Goal: Task Accomplishment & Management: Manage account settings

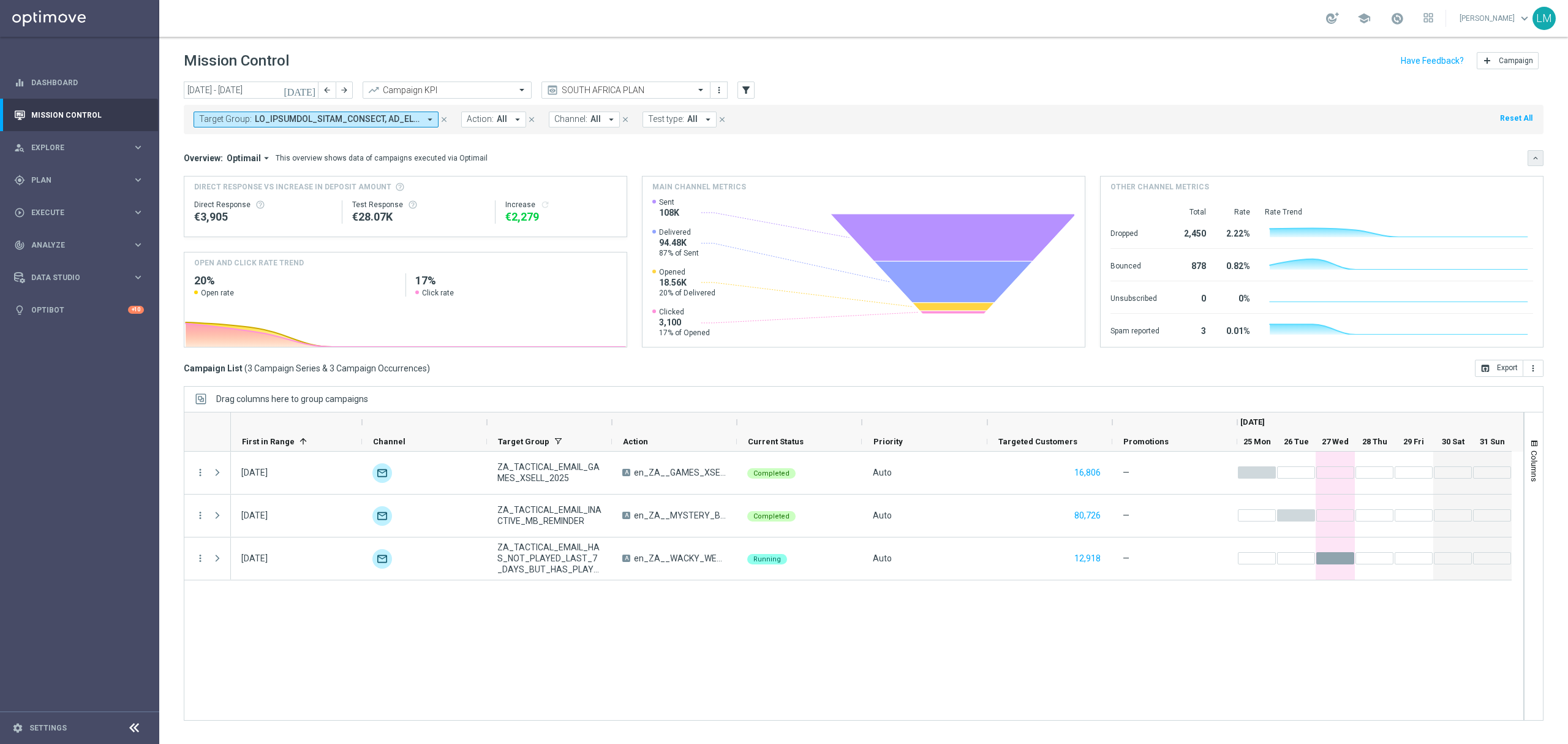
click at [1532, 160] on icon "keyboard_arrow_down" at bounding box center [1535, 158] width 9 height 9
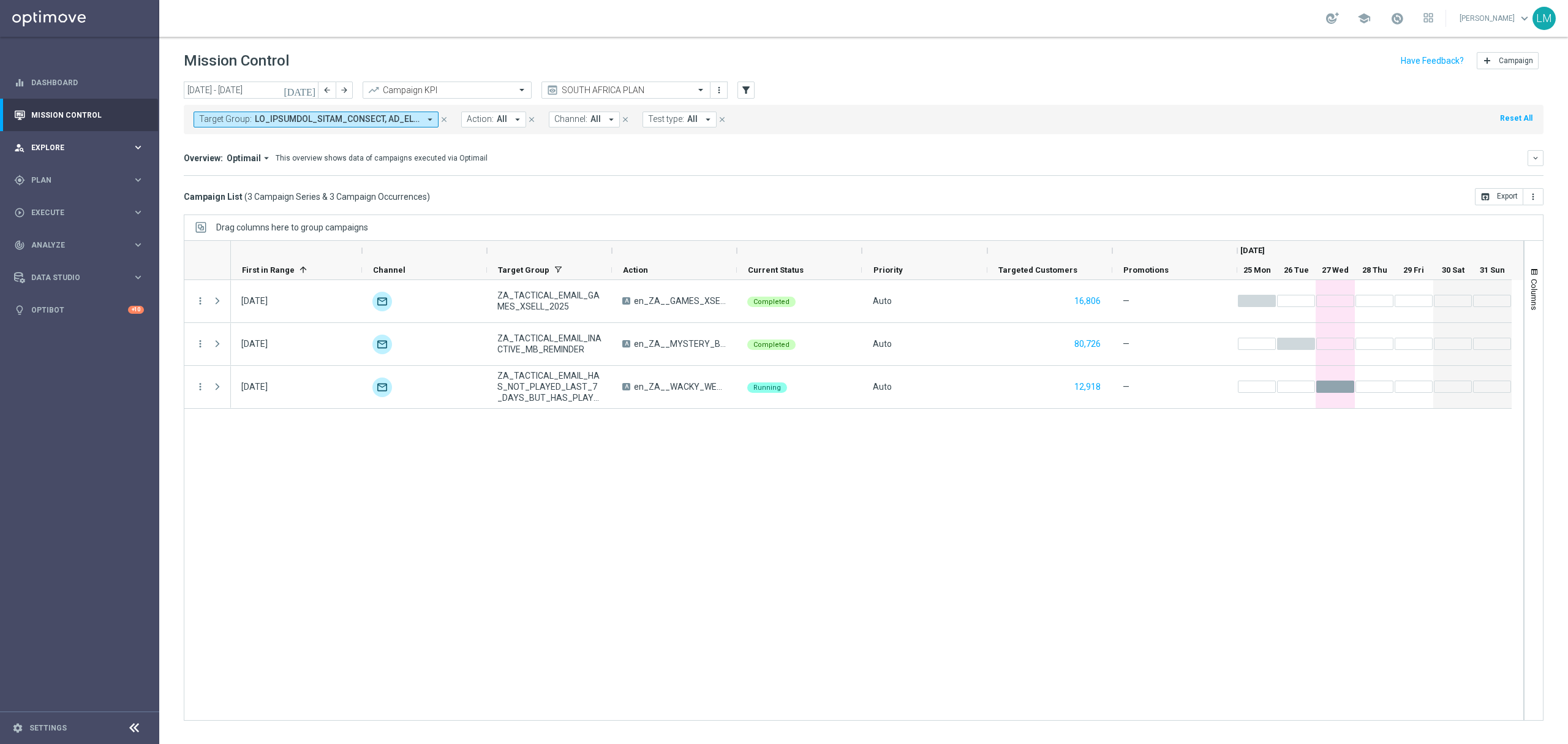
click at [94, 137] on div "person_search Explore keyboard_arrow_right" at bounding box center [79, 147] width 158 height 32
click at [71, 318] on div "gps_fixed Plan keyboard_arrow_right" at bounding box center [79, 326] width 158 height 32
click at [96, 207] on link "Target Groups" at bounding box center [80, 205] width 96 height 9
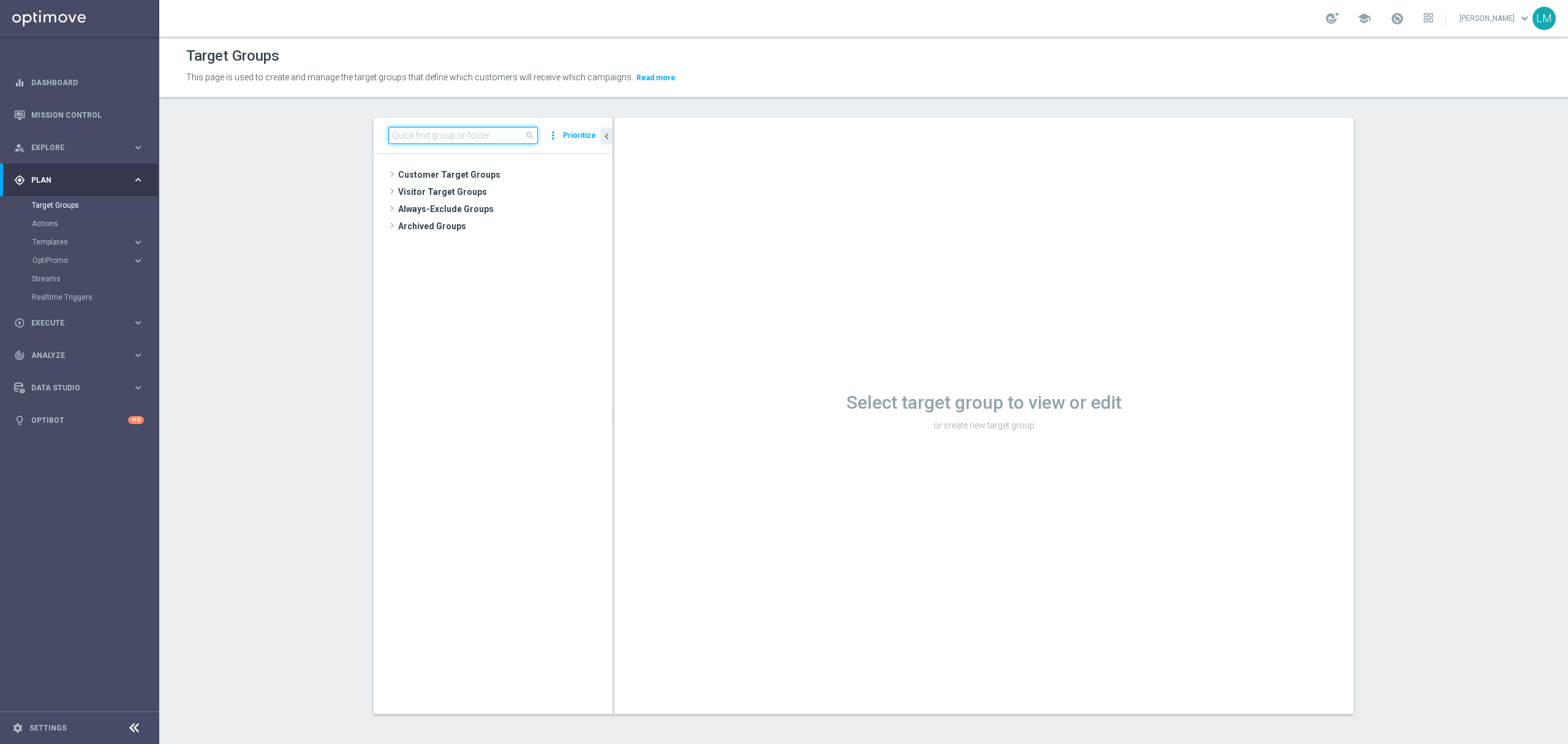
click at [473, 135] on input at bounding box center [463, 135] width 149 height 17
paste input "ZA_TACTICAL_EMAIL_GAMES_XSELL_2025"
type input "ZA_TACTICAL_EMAIL_GAMES_XSELL_2025"
click at [505, 222] on span "ZA_TACTICAL_EMAIL_GAMES_XSELL_2025" at bounding box center [516, 226] width 137 height 10
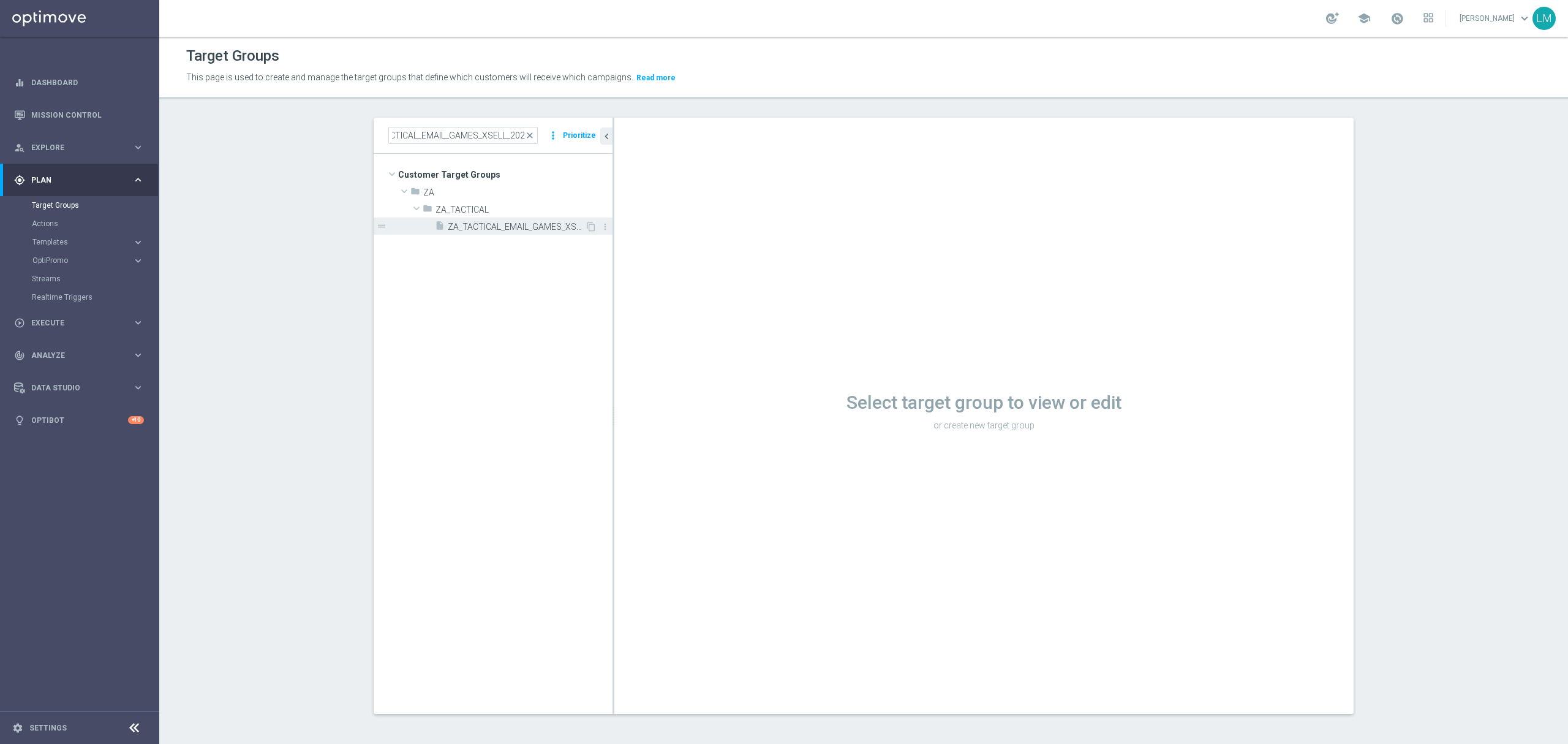
scroll to position [0, 0]
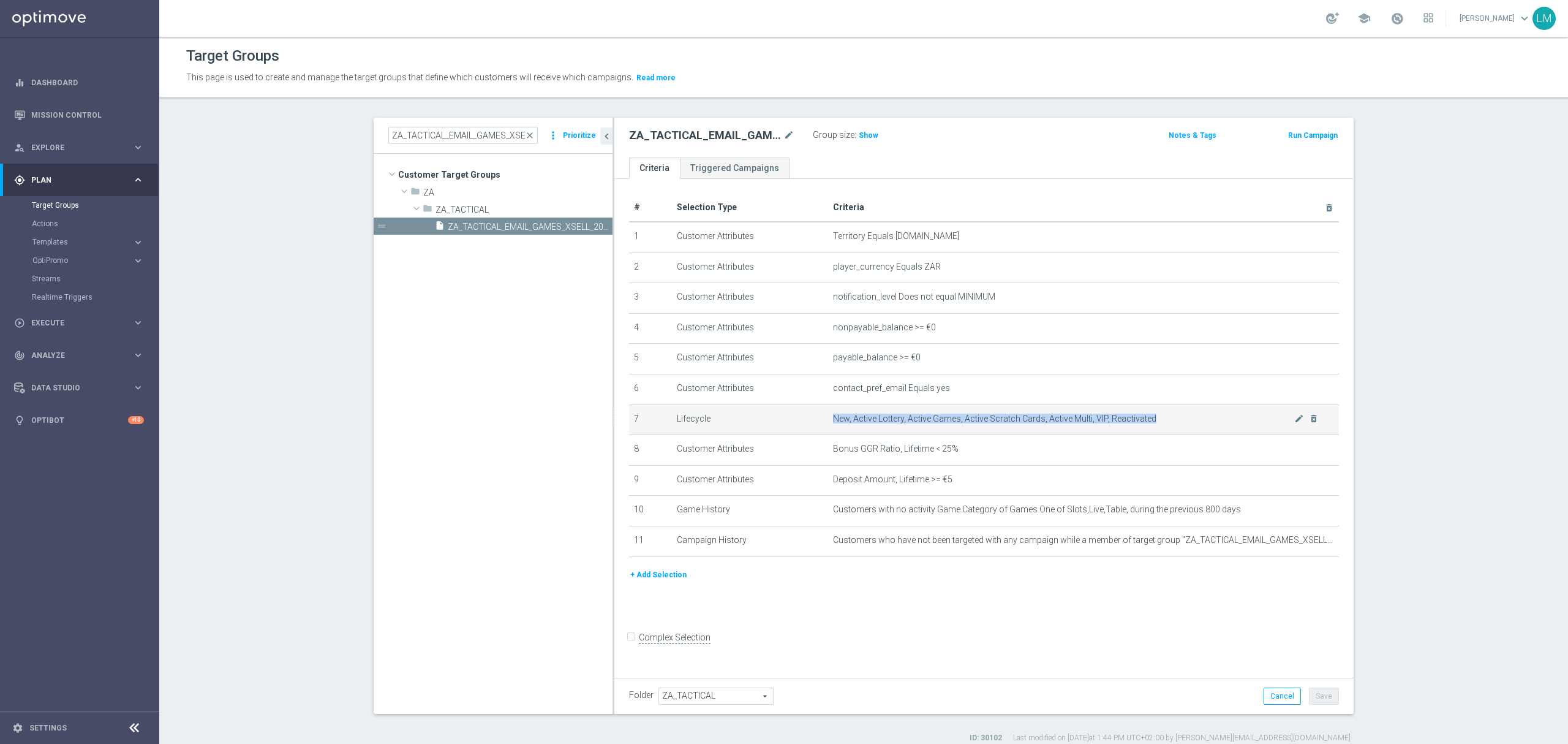
drag, startPoint x: 822, startPoint y: 423, endPoint x: 1149, endPoint y: 430, distance: 327.1
click at [1149, 430] on td "New, Active Lottery, Active Games, Active Scratch Cards, Active Multi, VIP, Rea…" at bounding box center [1083, 420] width 511 height 31
click at [586, 223] on icon "content_copy" at bounding box center [591, 226] width 9 height 9
click at [518, 225] on span "Copy of ZA_TACTICAL_EMAIL_GAMES_XSELL_2025" at bounding box center [516, 226] width 137 height 10
click at [784, 136] on icon "mode_edit" at bounding box center [789, 135] width 11 height 15
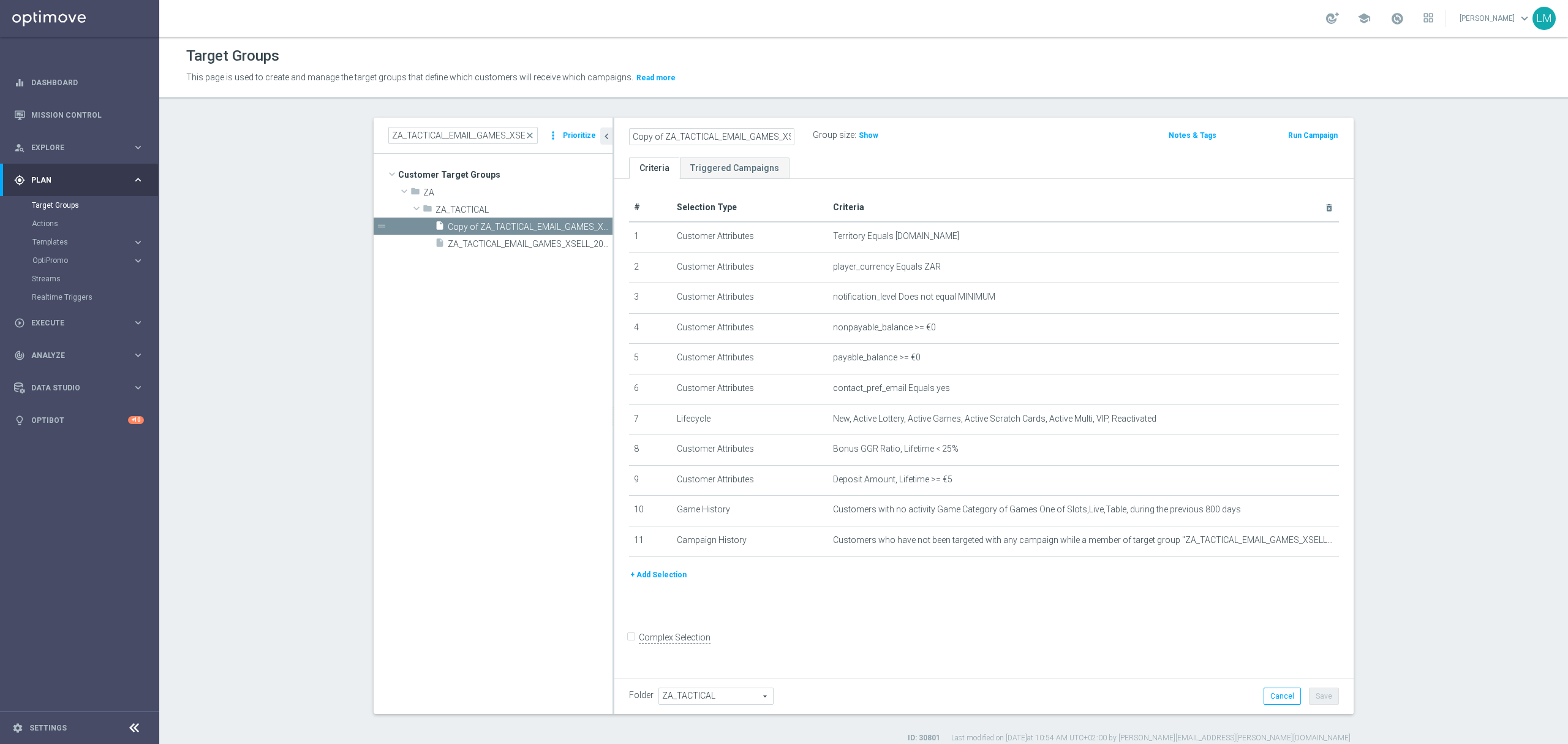
scroll to position [0, 38]
click at [672, 138] on input "Copy of ZA_TACTICAL_EMAIL_GAMES_XSELL_2025" at bounding box center [712, 137] width 166 height 17
drag, startPoint x: 669, startPoint y: 134, endPoint x: 581, endPoint y: 134, distance: 88.0
click at [581, 134] on as-split "ZA_TACTICAL_EMAIL_GAMES_XSELL_2025 close more_vert Prioritize Customer Target G…" at bounding box center [864, 416] width 980 height 596
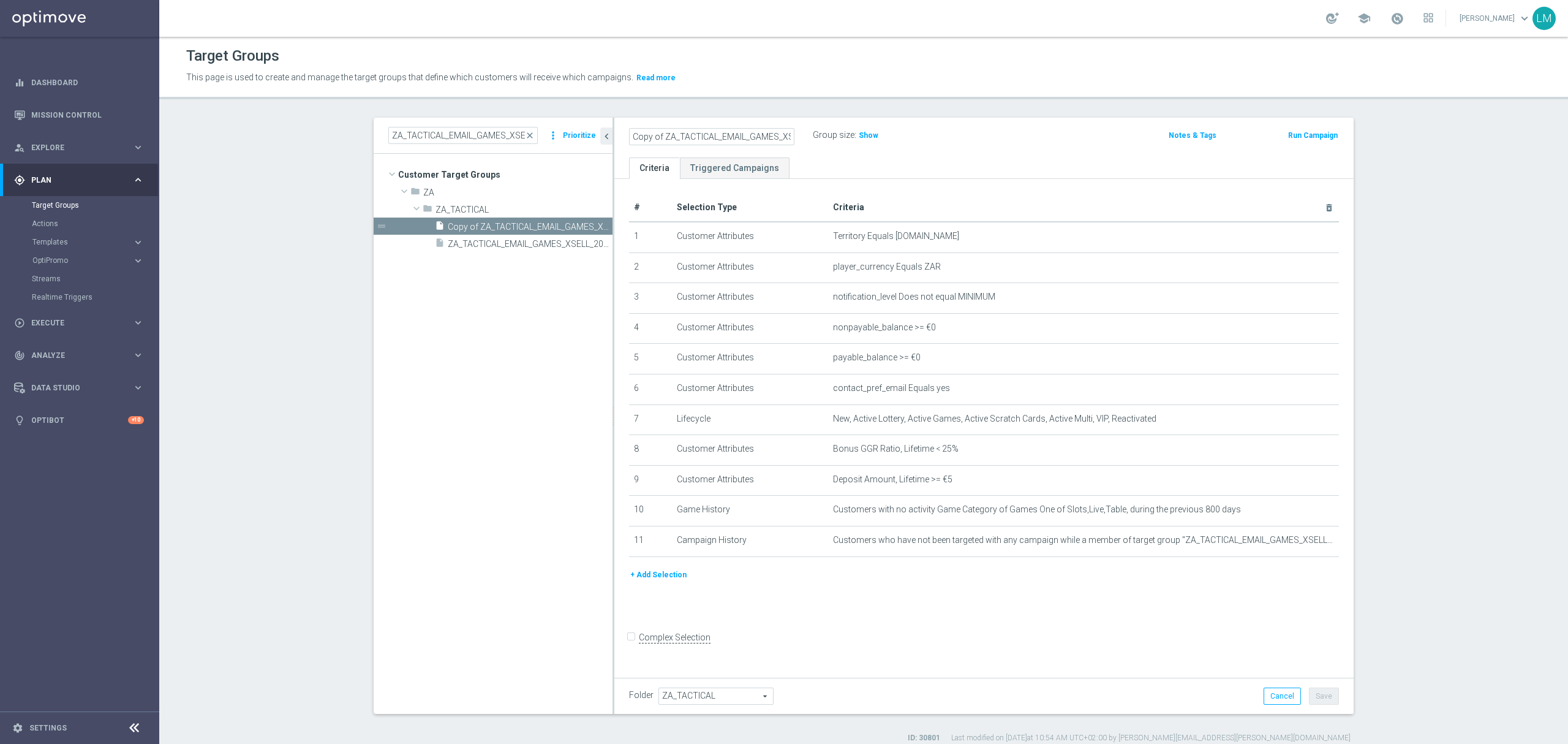
click at [663, 137] on input "Copy of ZA_TACTICAL_EMAIL_GAMES_XSELL_2025" at bounding box center [712, 137] width 166 height 17
drag, startPoint x: 660, startPoint y: 136, endPoint x: 569, endPoint y: 142, distance: 91.2
click at [573, 140] on as-split "ZA_TACTICAL_EMAIL_GAMES_XSELL_2025 close more_vert Prioritize Customer Target G…" at bounding box center [864, 416] width 980 height 596
drag, startPoint x: 713, startPoint y: 134, endPoint x: 788, endPoint y: 131, distance: 75.1
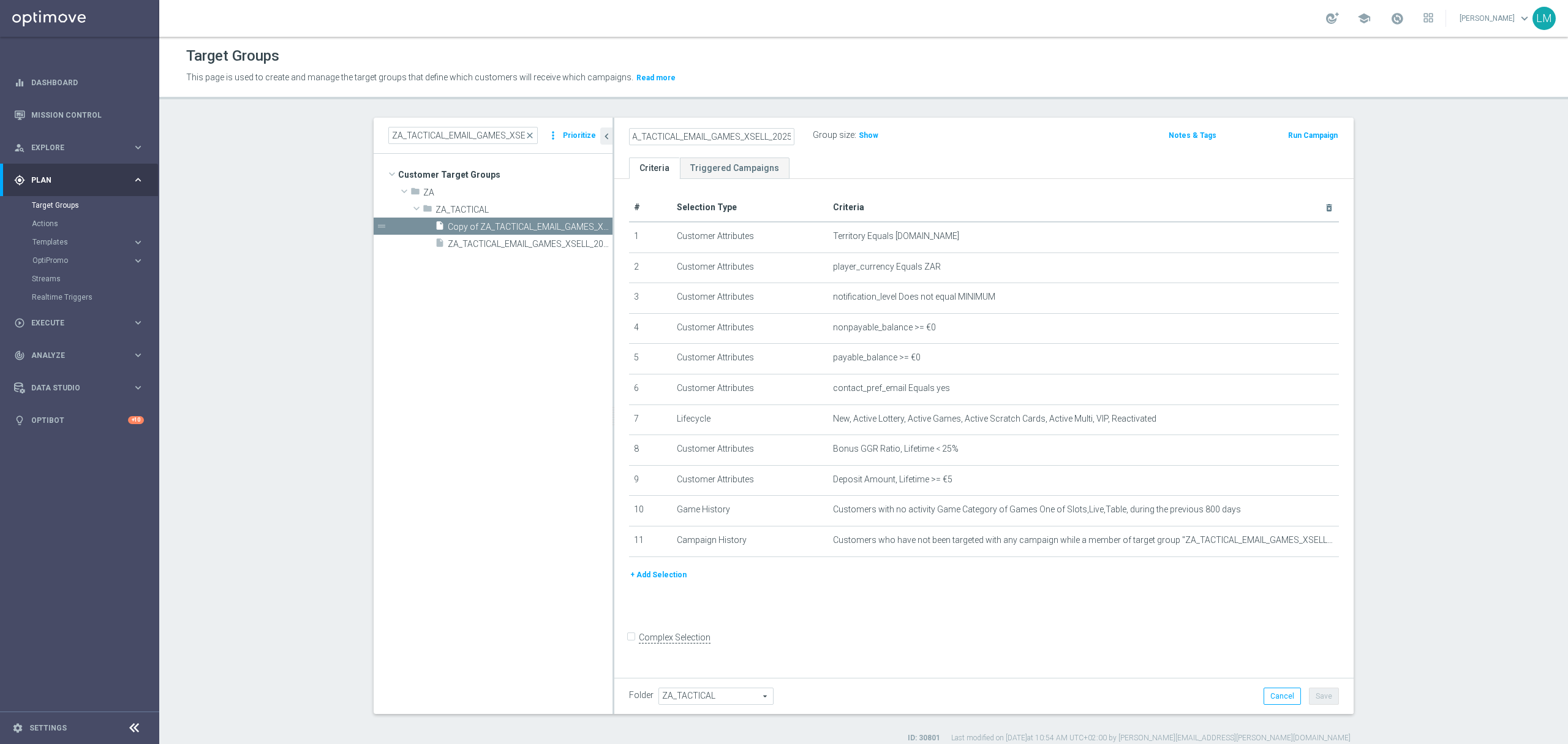
click at [788, 131] on input "ZA_TACTICAL_EMAIL_GAMES_XSELL_2025" at bounding box center [712, 137] width 166 height 17
click at [779, 132] on input "ZA_TACTICAL_EMAIL_HAS_PLAYED_GAMES_LAST_30_DAYS" at bounding box center [712, 137] width 166 height 17
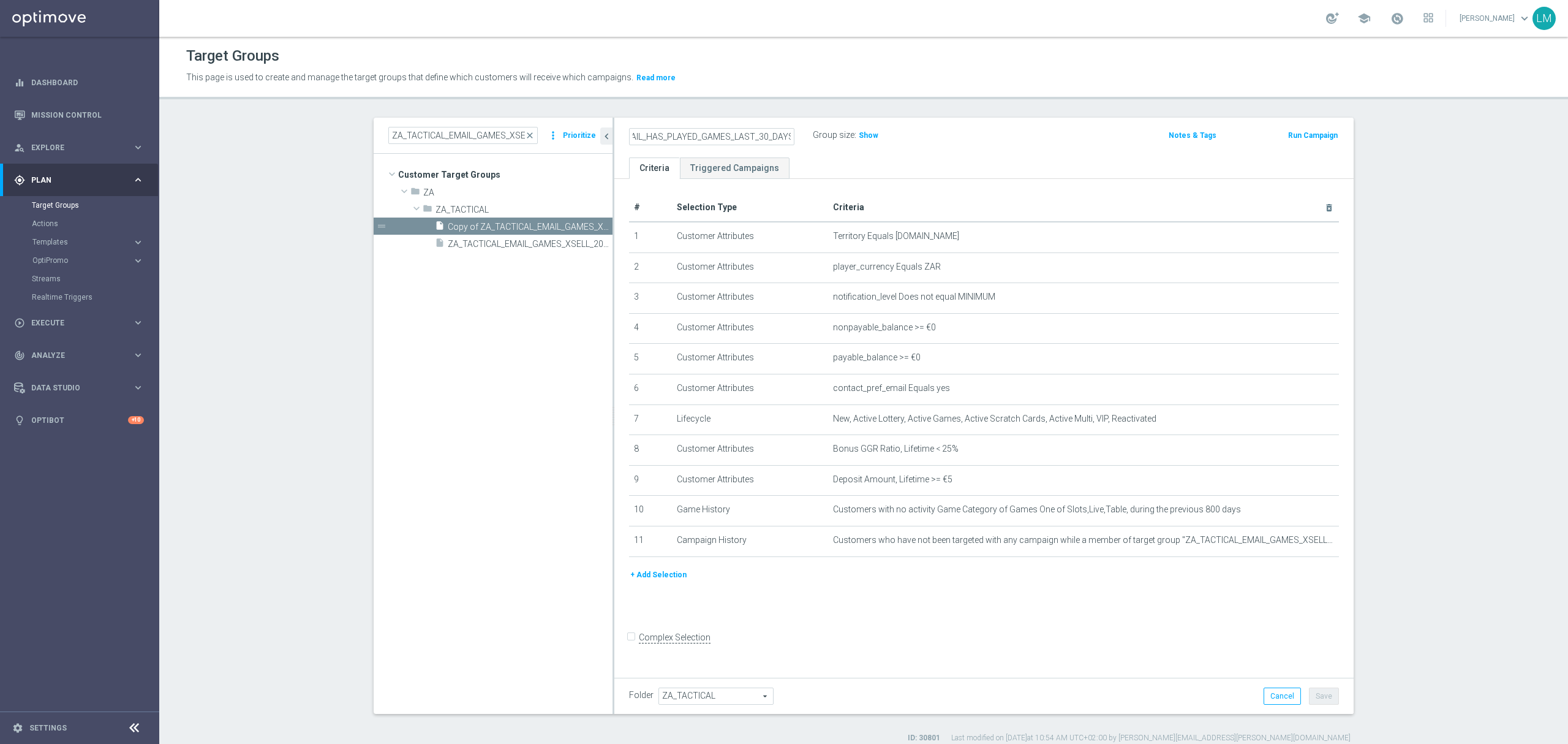
type input "ZA_TACTICAL_EMAIL_HAS_PLAYED_GAMES_LAST_30_DAYS"
click at [838, 170] on ul "Criteria Triggered Campaigns" at bounding box center [984, 167] width 739 height 21
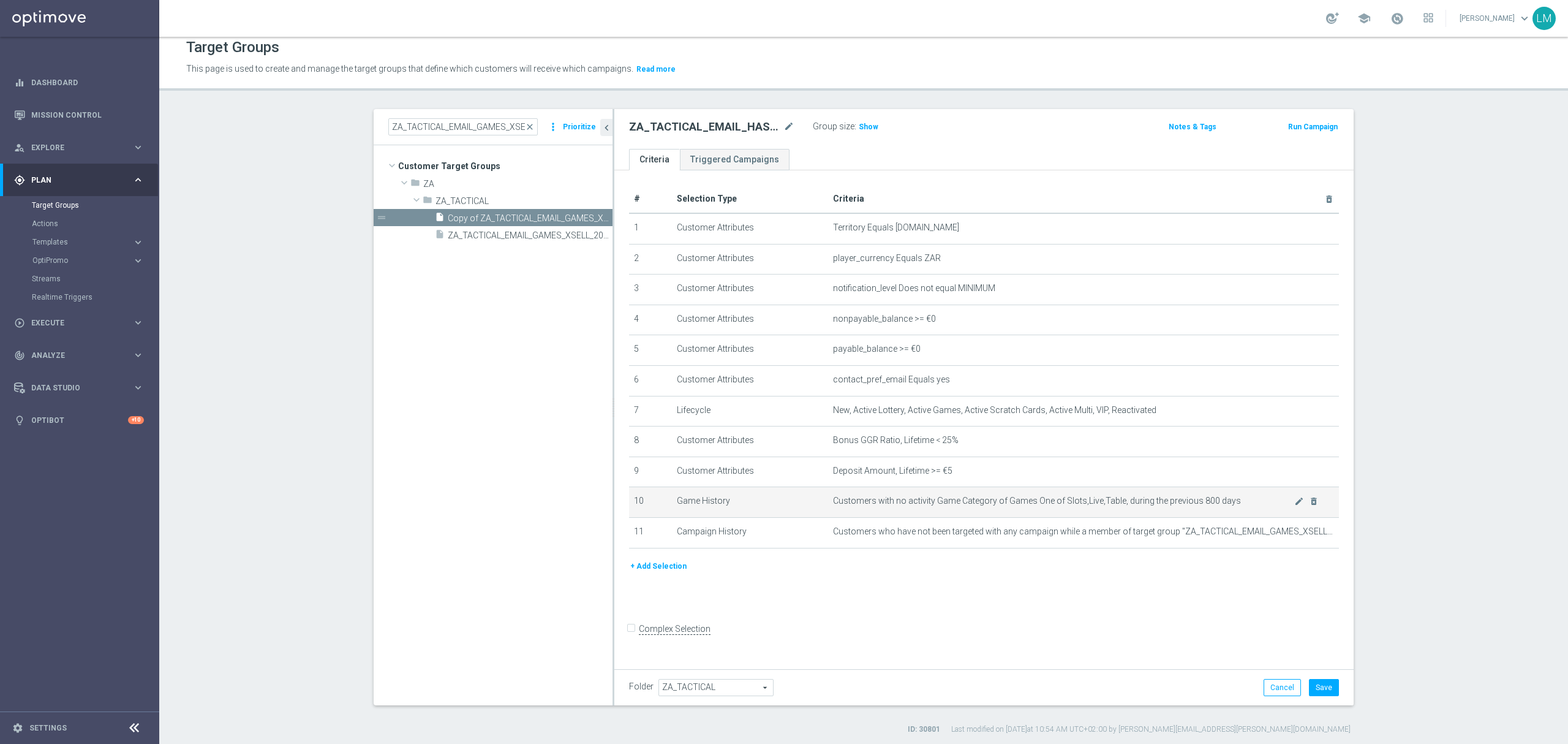
scroll to position [11, 0]
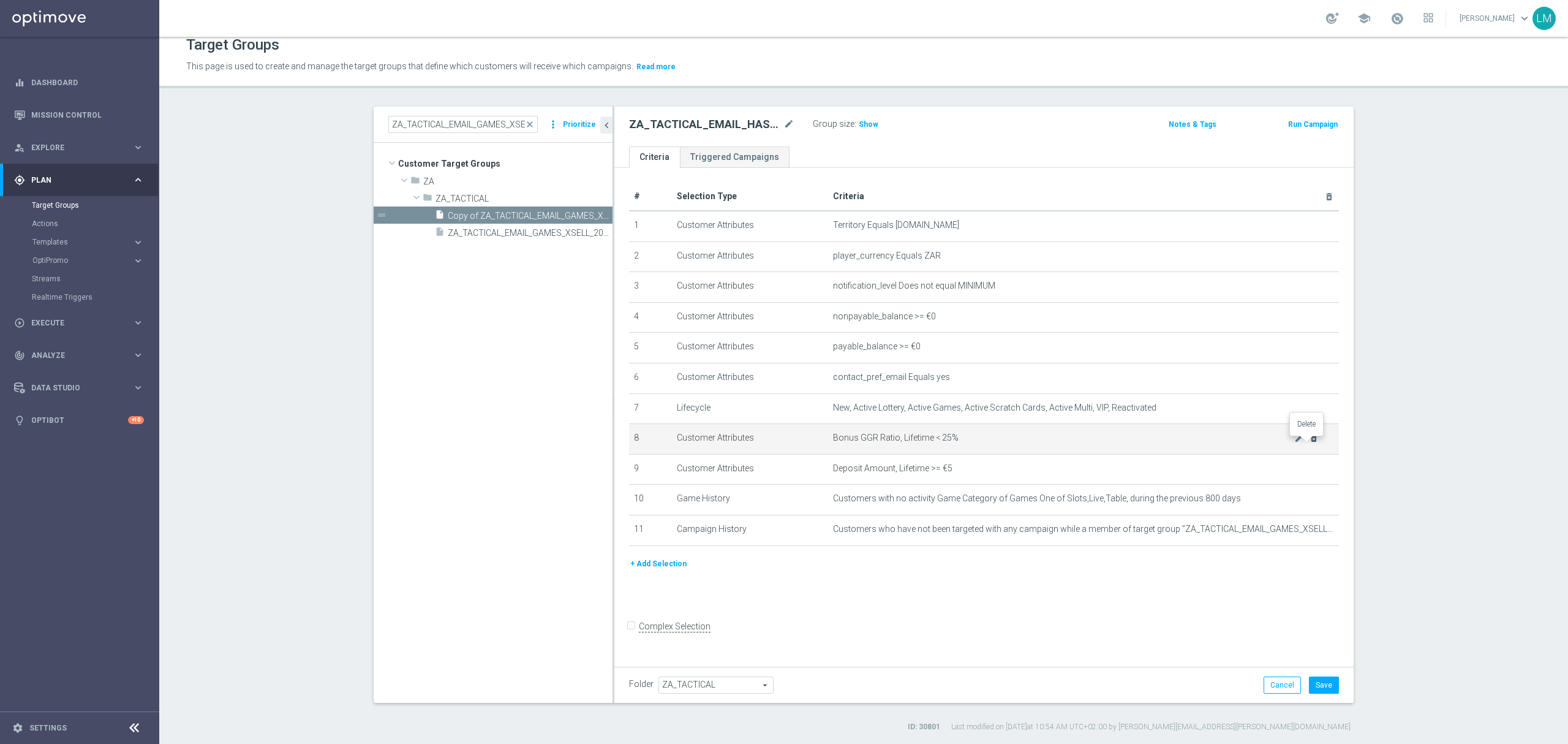
click at [1309, 443] on icon "delete_forever" at bounding box center [1313, 438] width 9 height 9
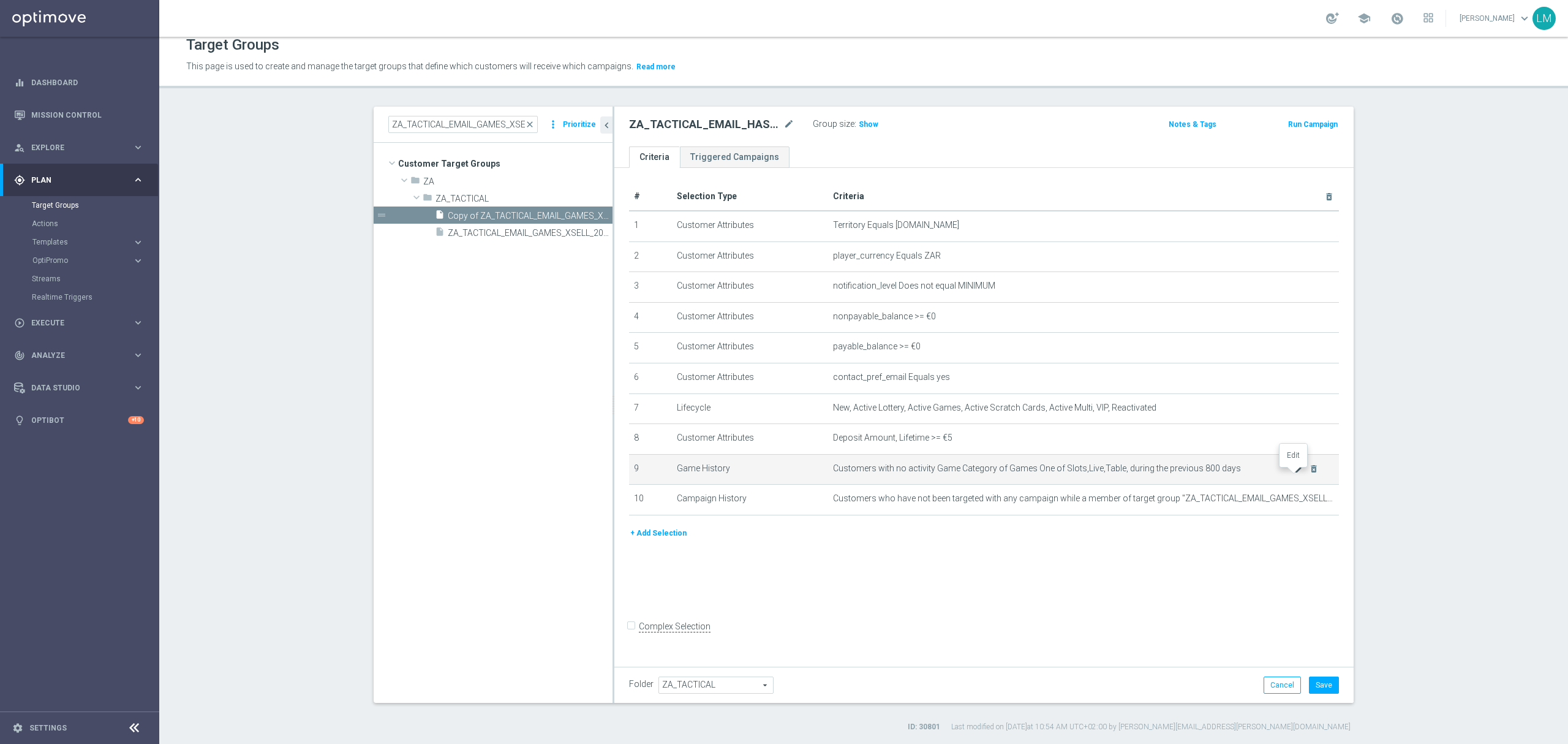
click at [1295, 474] on icon "mode_edit" at bounding box center [1299, 468] width 9 height 9
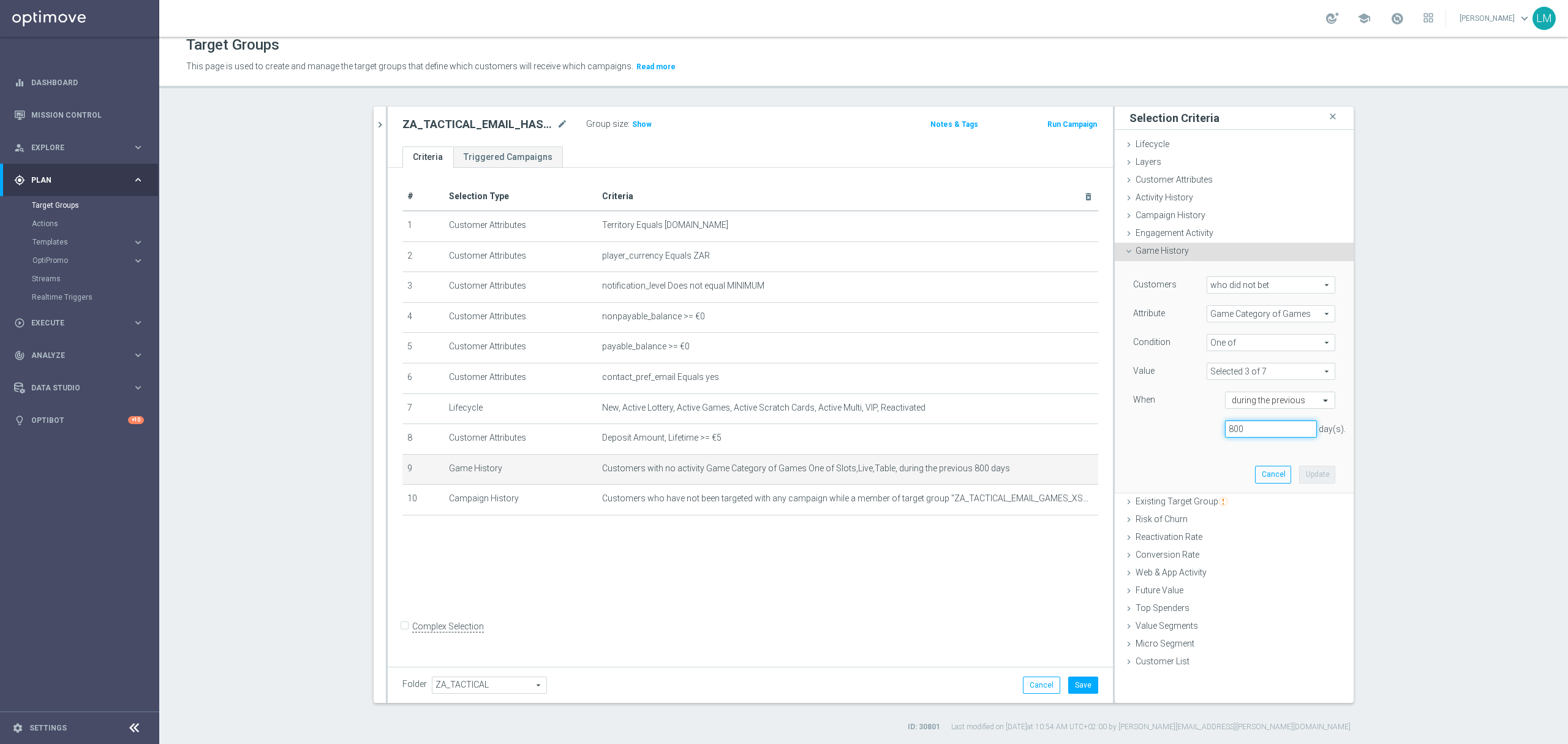
drag, startPoint x: 1242, startPoint y: 431, endPoint x: 1216, endPoint y: 438, distance: 26.9
click at [1218, 437] on div "800 day(s)." at bounding box center [1271, 429] width 110 height 17
type input "30"
click at [1300, 482] on button "Update" at bounding box center [1317, 475] width 36 height 17
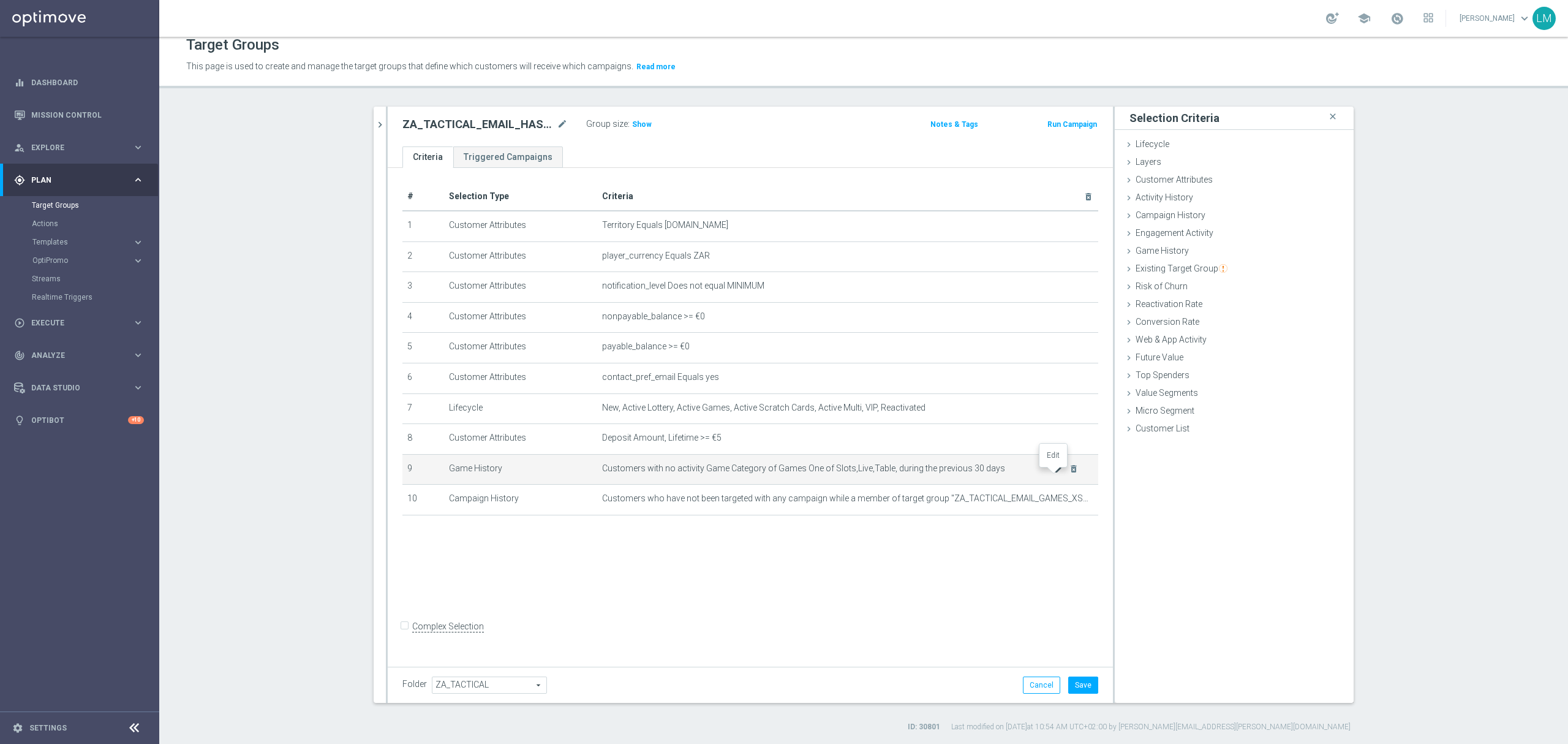
click at [1054, 474] on icon "mode_edit" at bounding box center [1059, 468] width 9 height 9
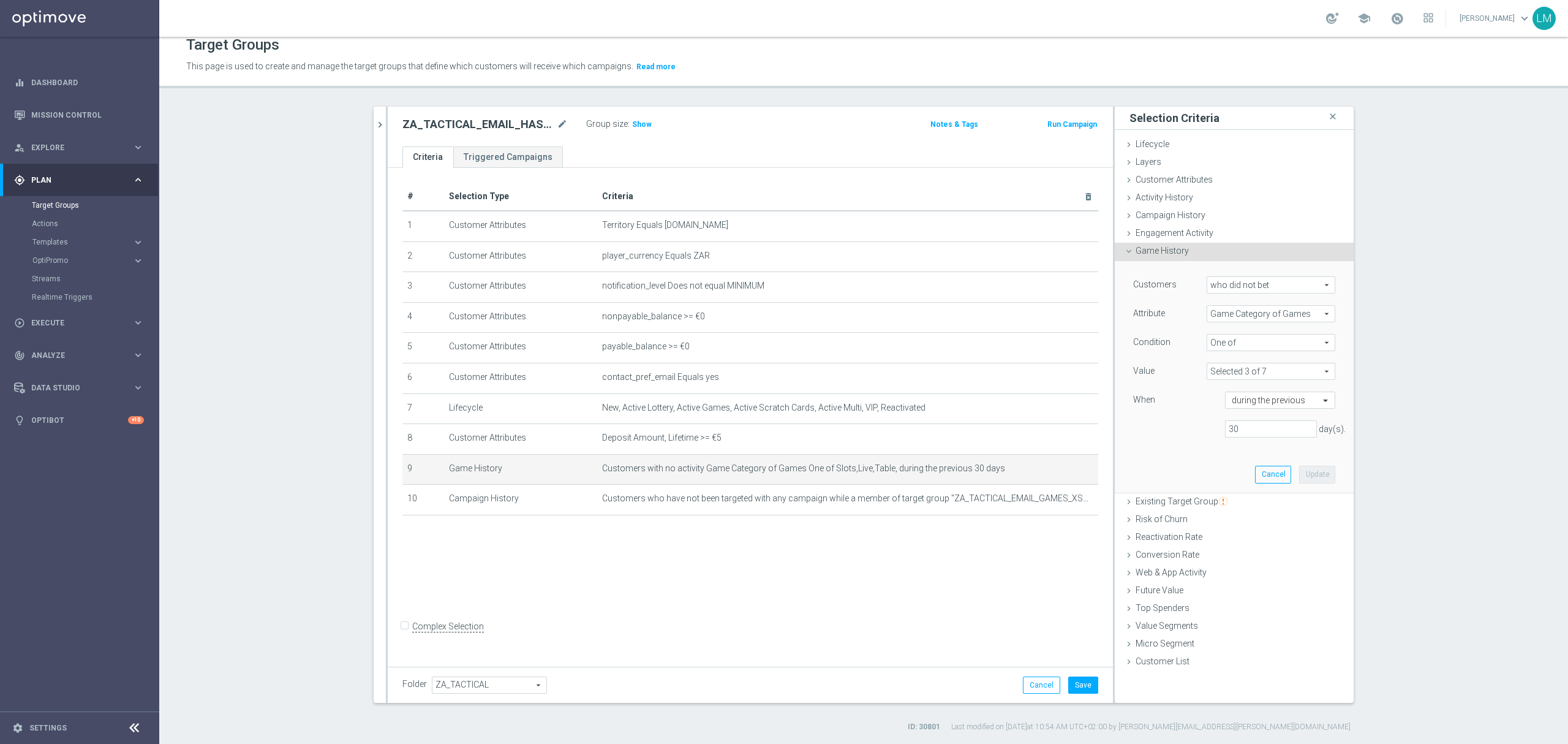
click at [1262, 284] on span "who did not bet" at bounding box center [1271, 284] width 127 height 16
click at [1251, 300] on span "who bet" at bounding box center [1271, 302] width 115 height 9
type input "who bet"
click at [1228, 351] on div "One of One of arrow_drop_down search" at bounding box center [1271, 343] width 129 height 17
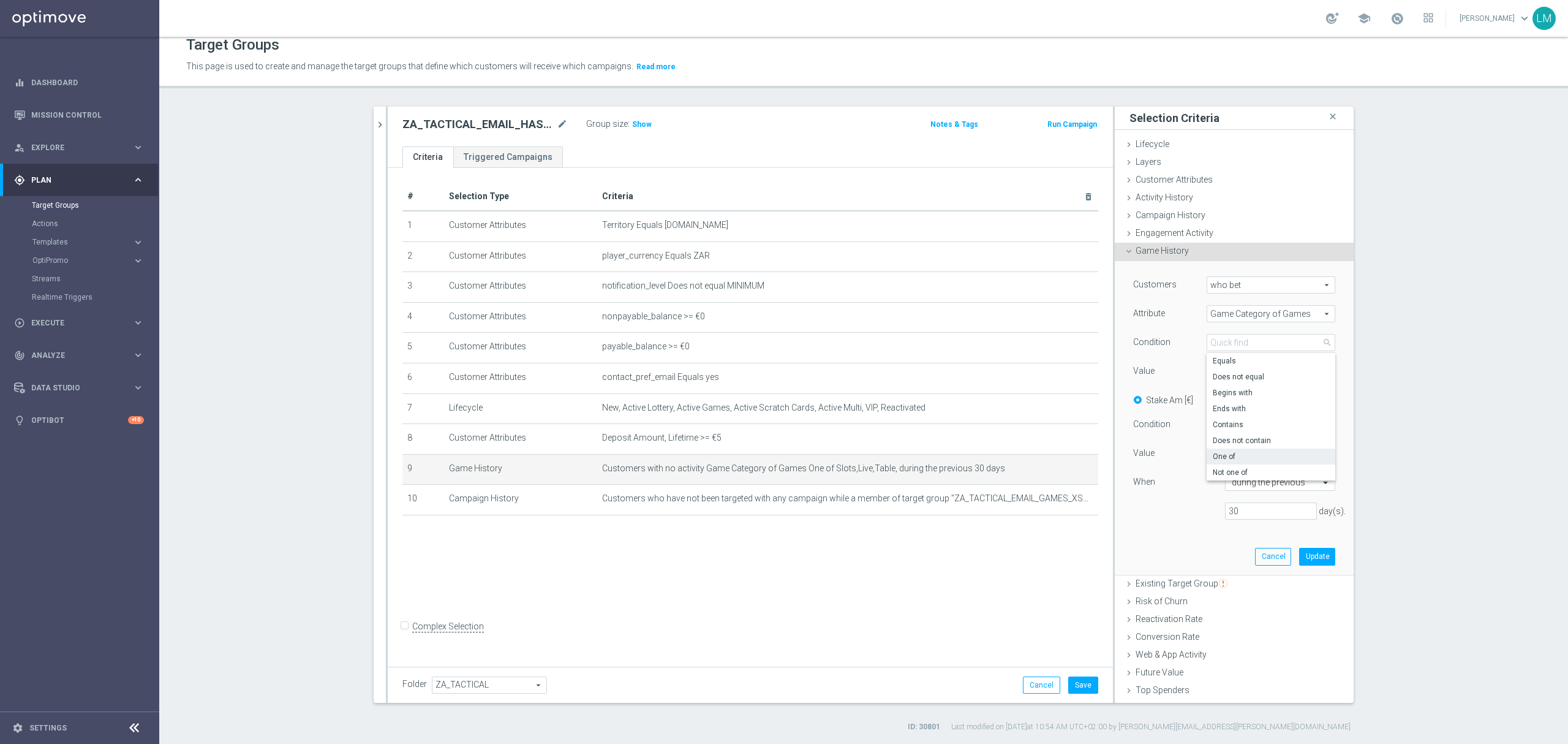
click at [1354, 356] on div "ZA_TACTICAL_EMAIL_GAMES_XSELL_2025 close more_vert Prioritize Customer Target G…" at bounding box center [863, 420] width 1029 height 625
click at [1273, 370] on span at bounding box center [1271, 371] width 127 height 16
click at [1253, 427] on span "Instant" at bounding box center [1280, 421] width 112 height 9
click at [1224, 426] on input "Instant" at bounding box center [1220, 422] width 8 height 8
checkbox input "true"
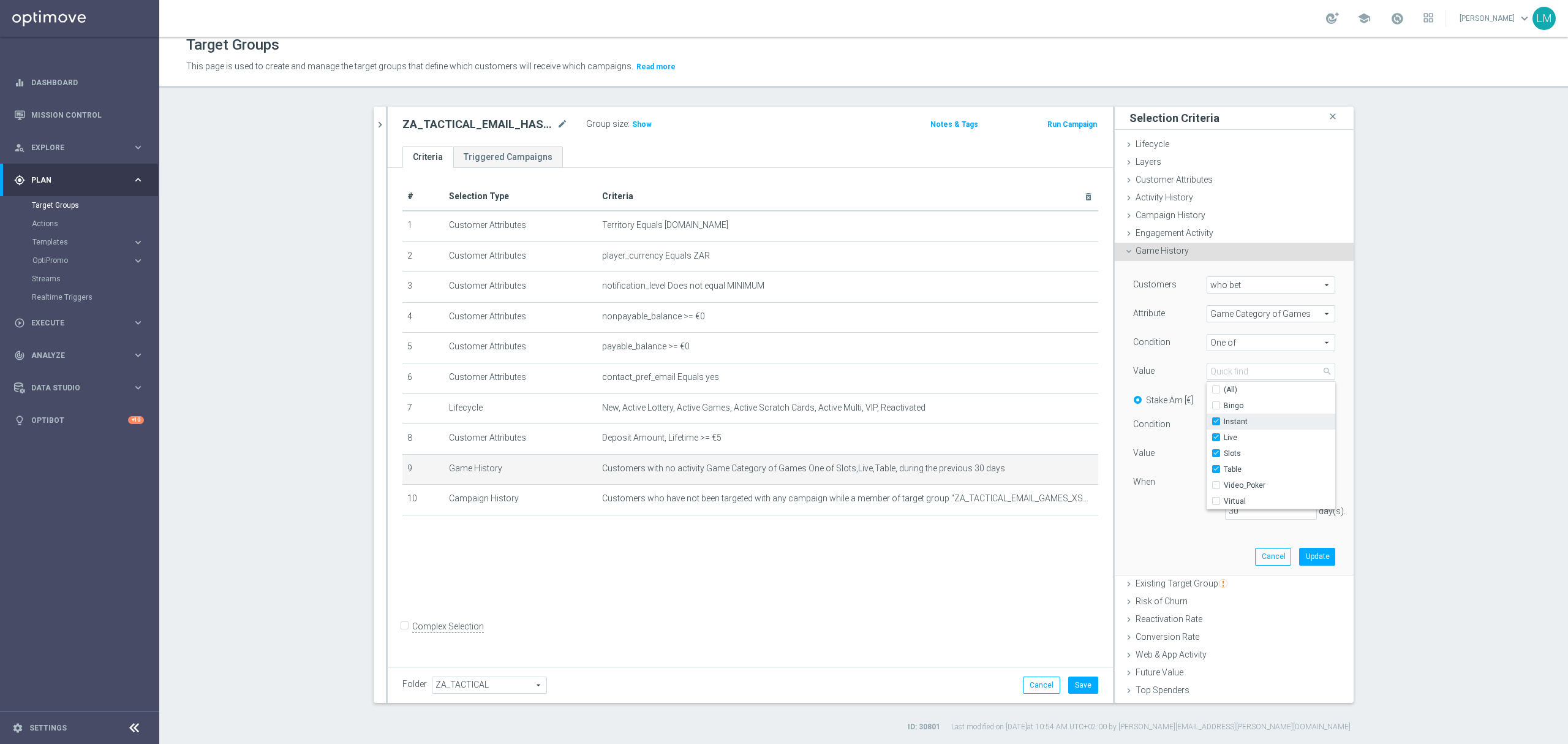
type input "Selected 4 of 7"
click at [1299, 555] on button "Update" at bounding box center [1317, 556] width 36 height 17
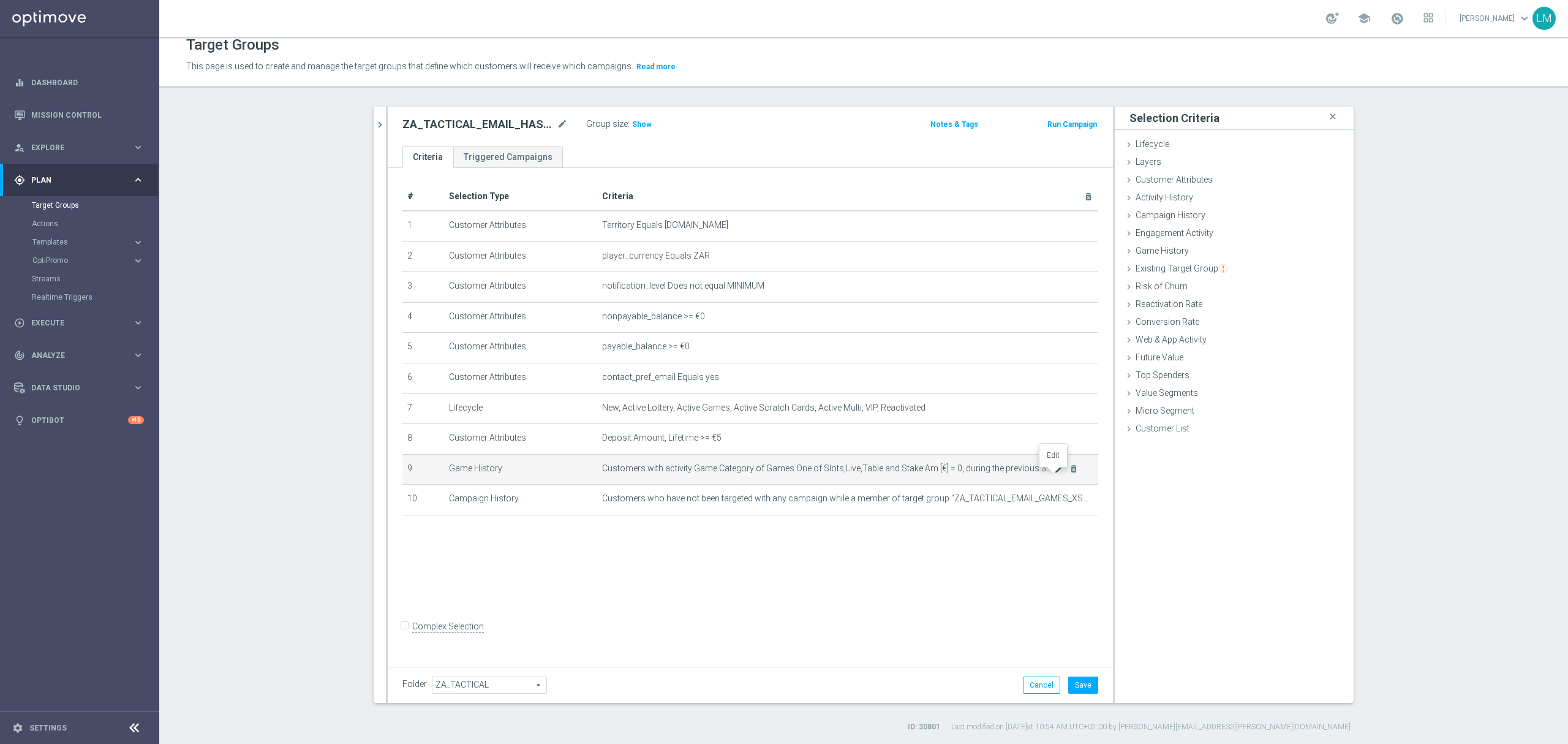
click at [1054, 474] on icon "mode_edit" at bounding box center [1059, 468] width 9 height 9
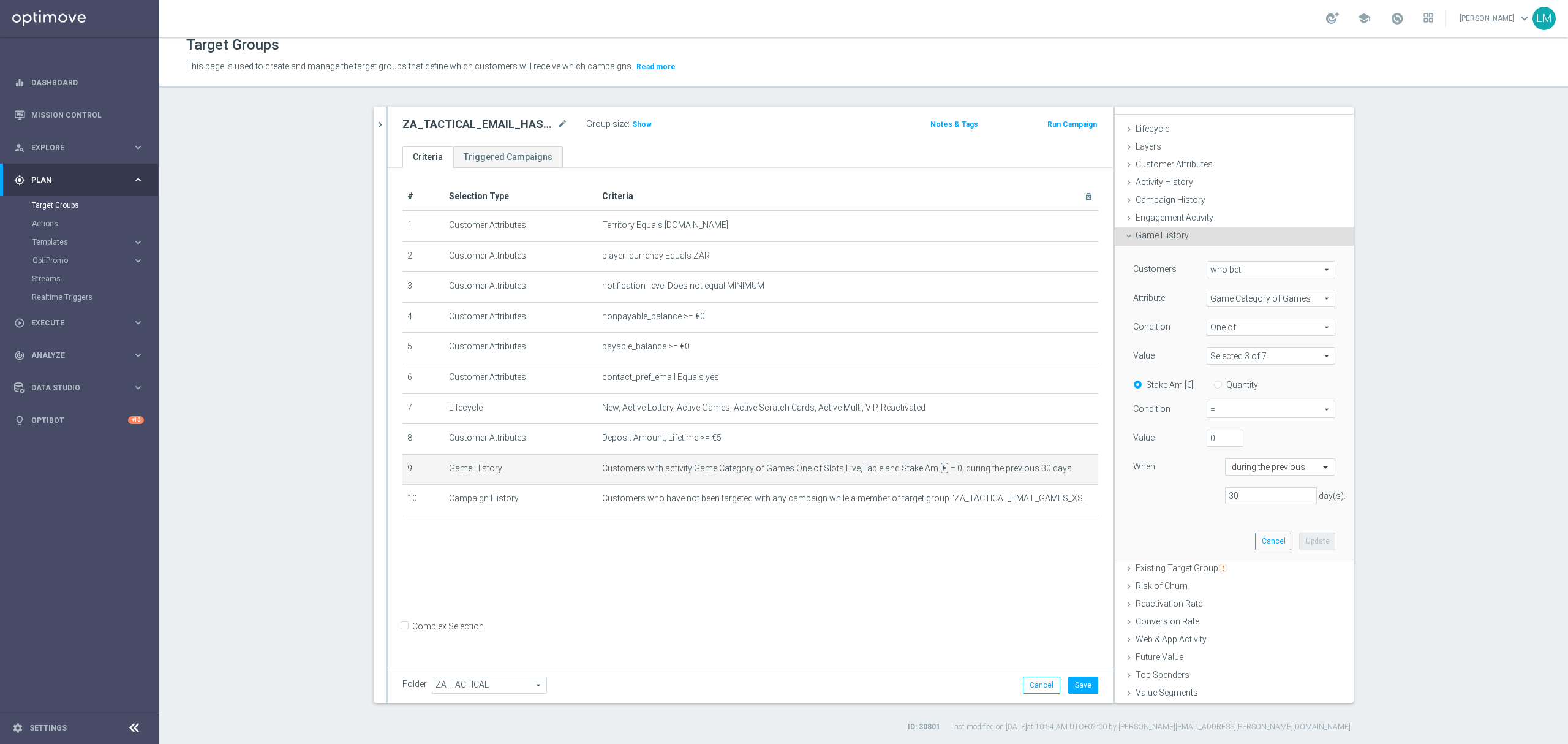
scroll to position [0, 0]
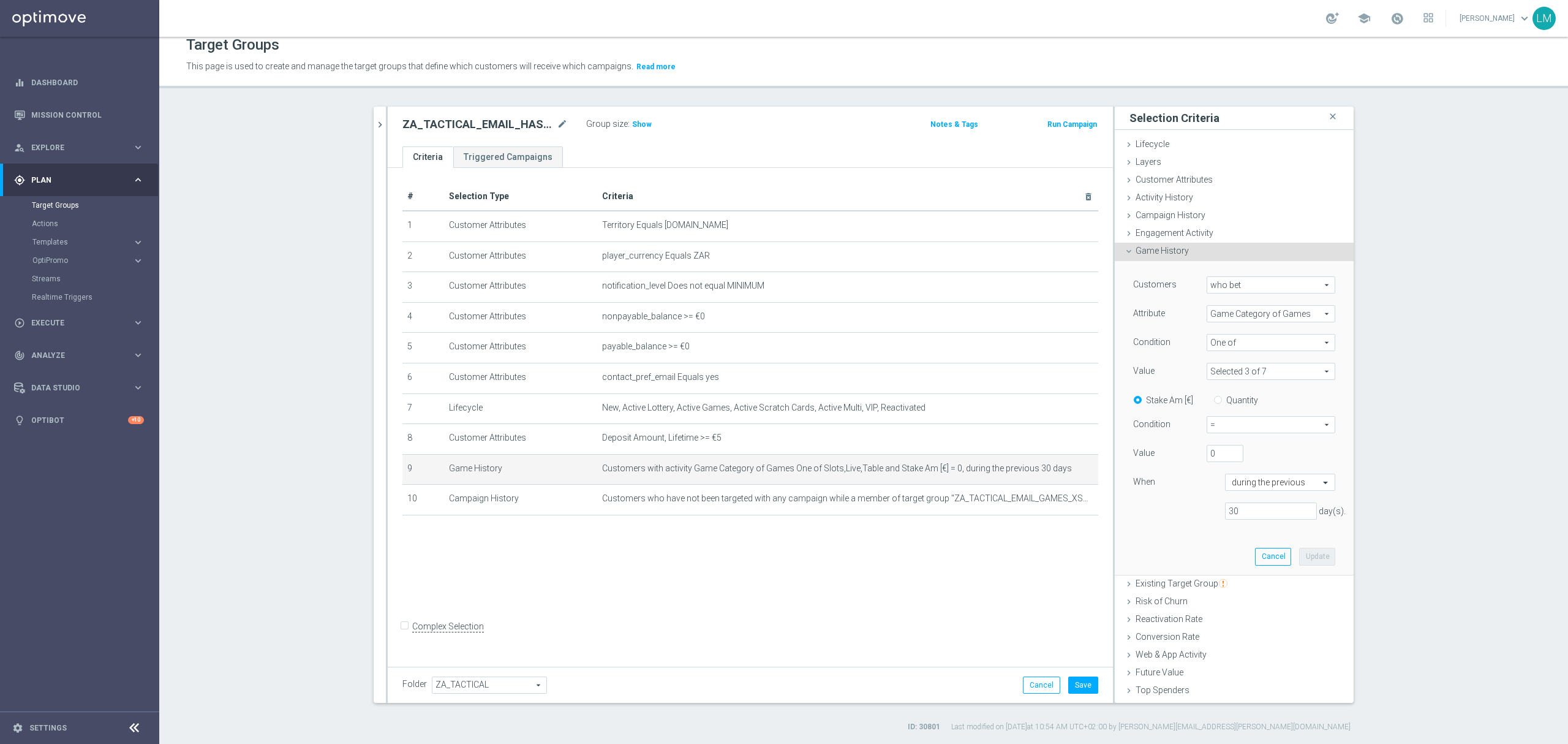
click at [1180, 252] on span "Game History" at bounding box center [1163, 251] width 53 height 9
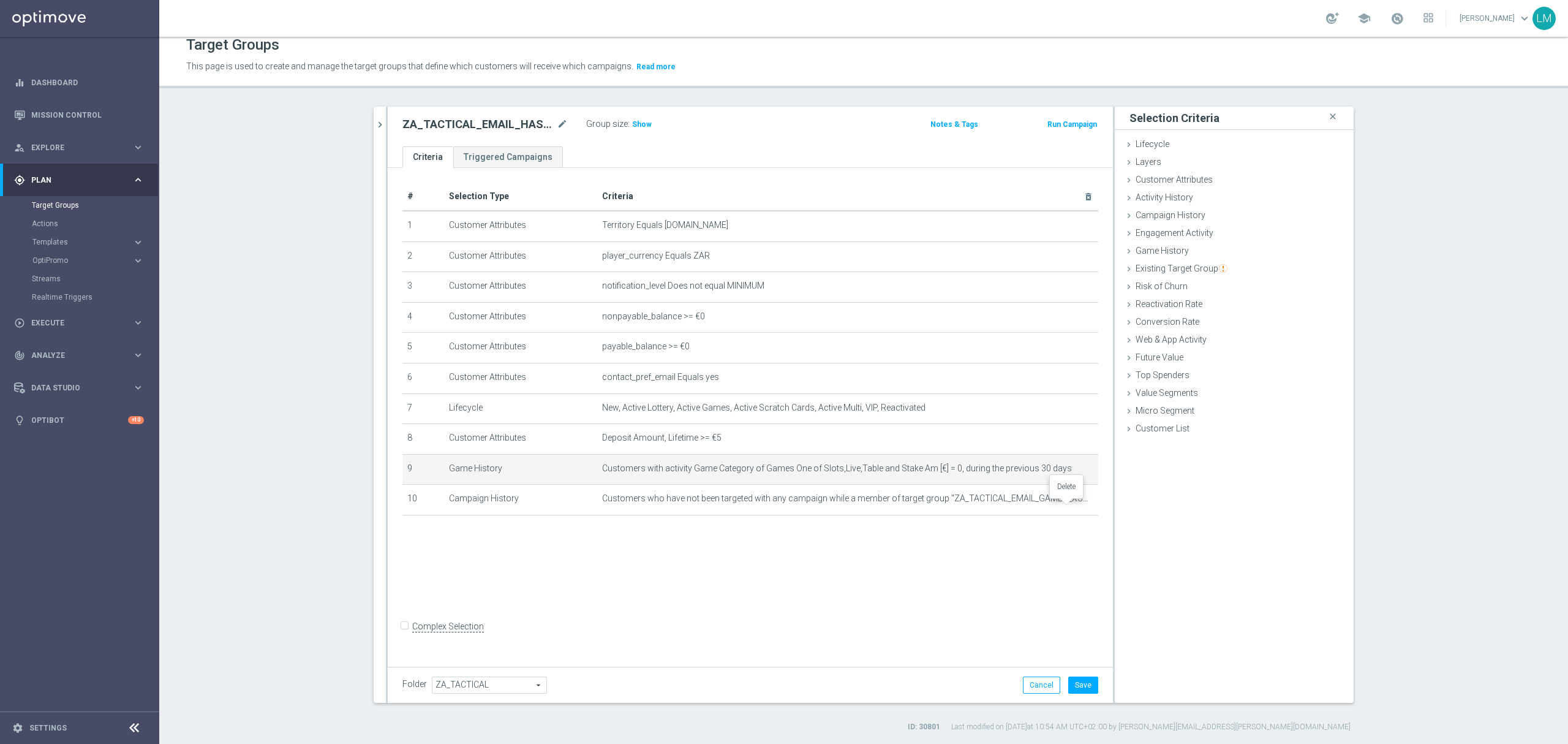
click at [0, 0] on icon "delete_forever" at bounding box center [0, 0] width 0 height 0
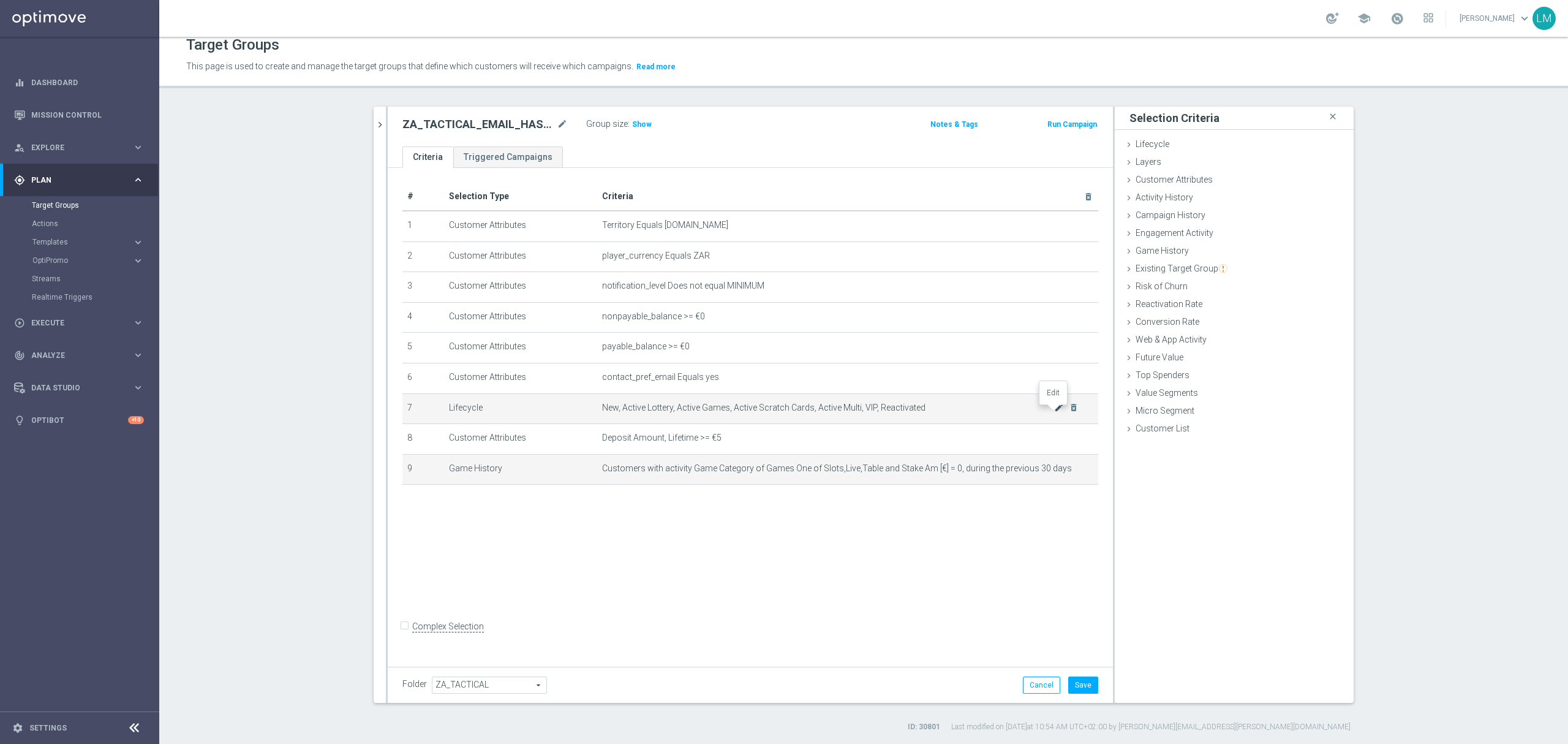
click at [1054, 412] on icon "mode_edit" at bounding box center [1059, 407] width 9 height 9
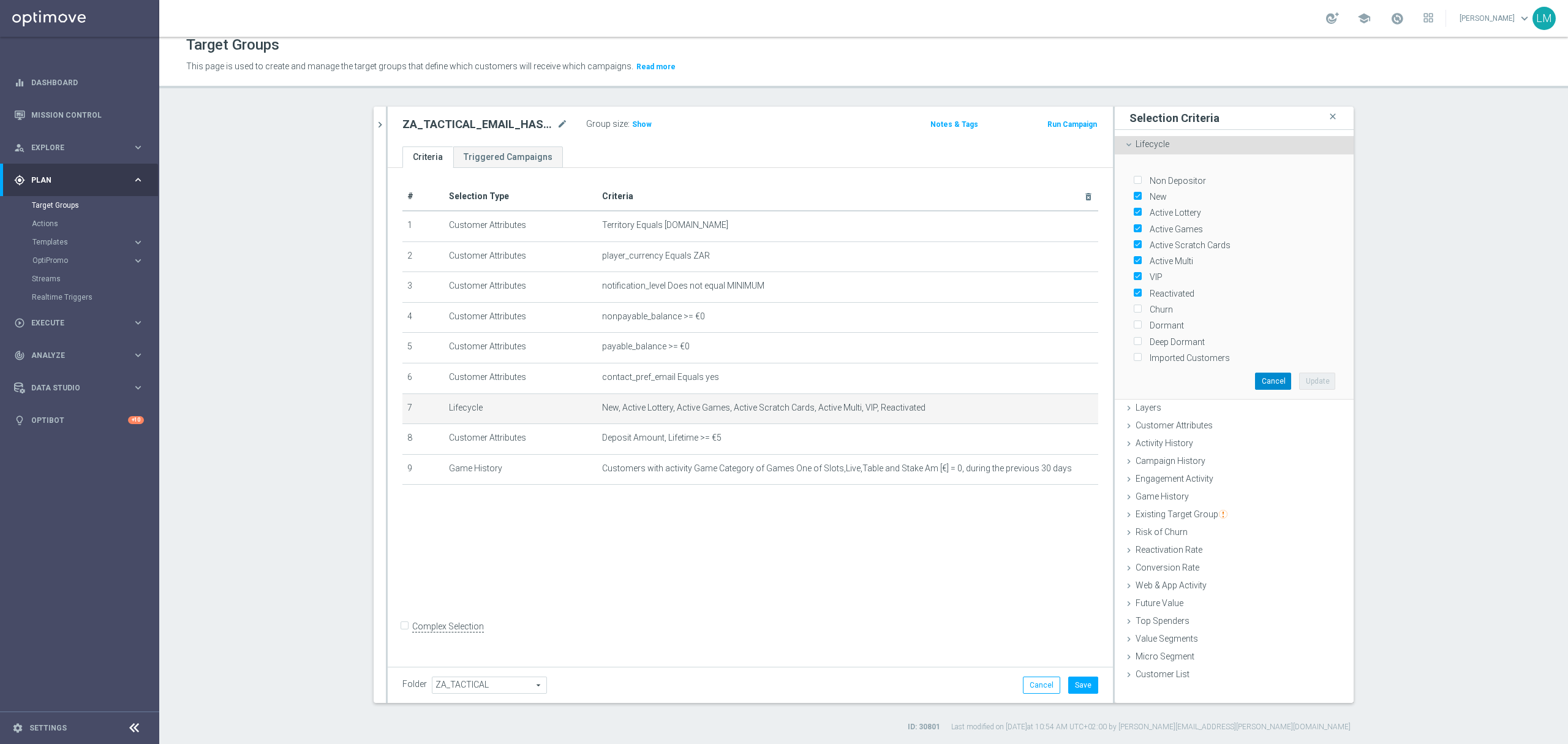
click at [1256, 379] on button "Cancel" at bounding box center [1273, 381] width 36 height 17
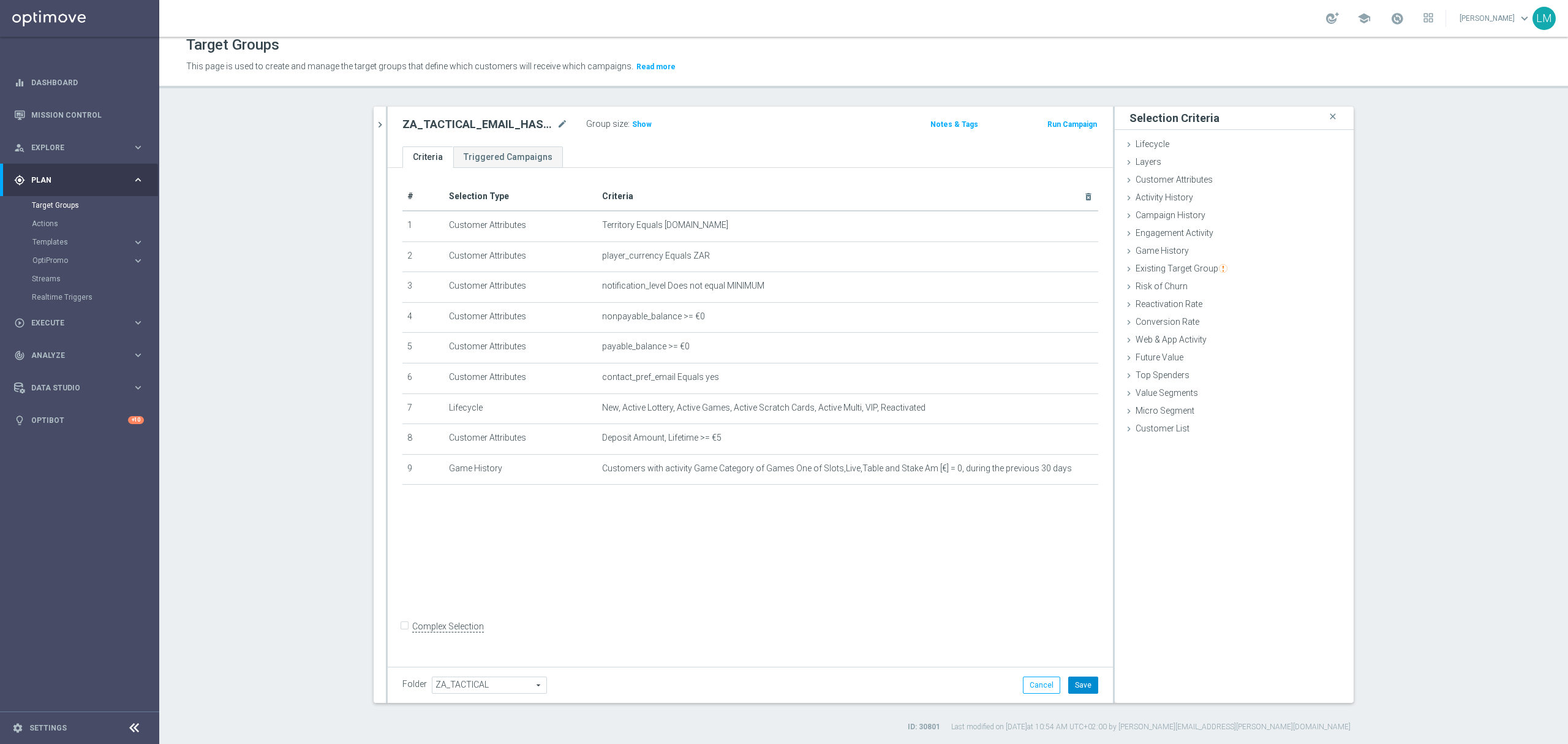
click at [1072, 688] on button "Save" at bounding box center [1083, 685] width 30 height 17
click at [635, 126] on span "Show" at bounding box center [642, 124] width 20 height 9
click at [1047, 410] on span "New, Active Lottery, Active Games, Active Scratch Cards, Active Multi, VIP, Rea…" at bounding box center [828, 407] width 452 height 10
click at [1054, 412] on icon "mode_edit" at bounding box center [1059, 407] width 9 height 9
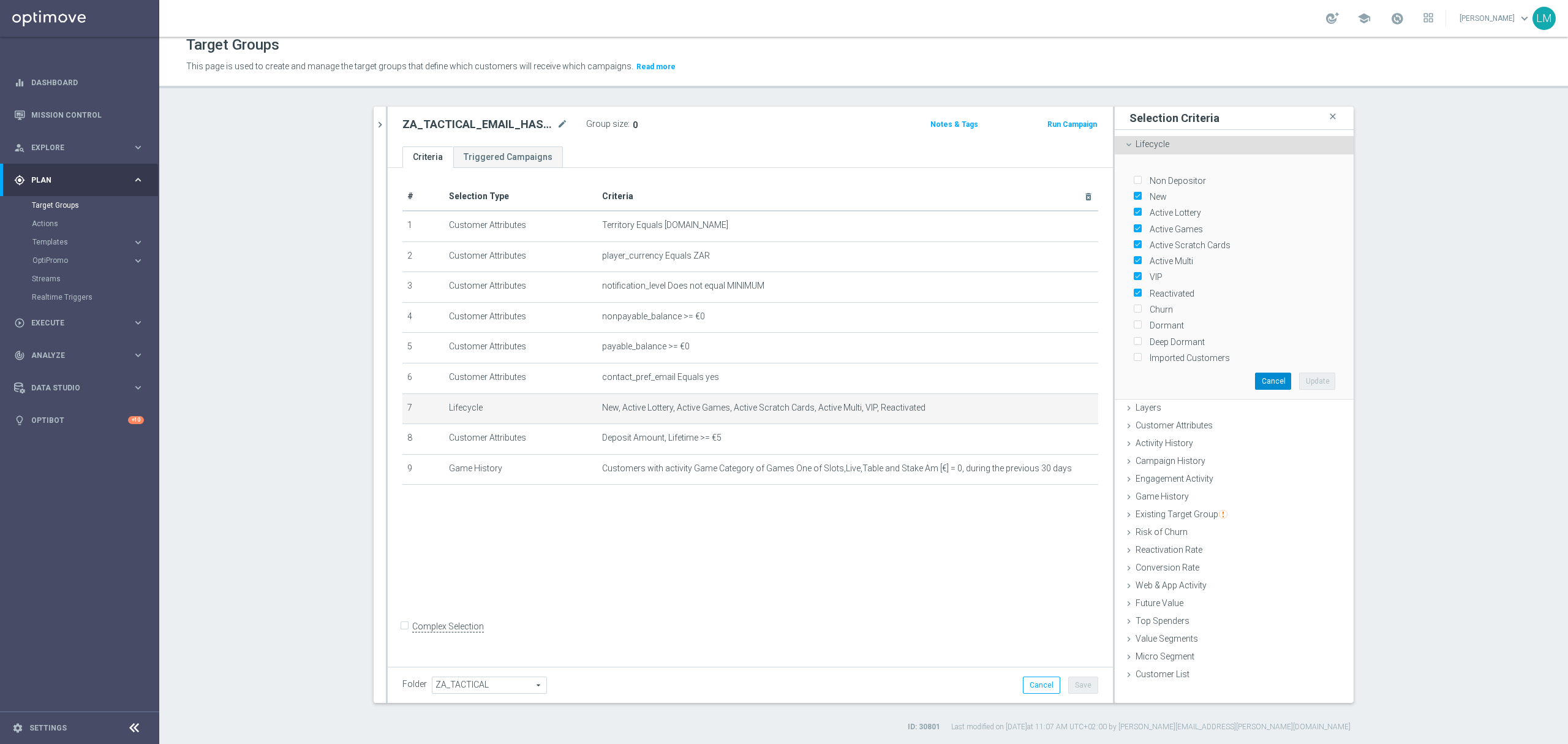
click at [1255, 375] on button "Cancel" at bounding box center [1273, 381] width 36 height 17
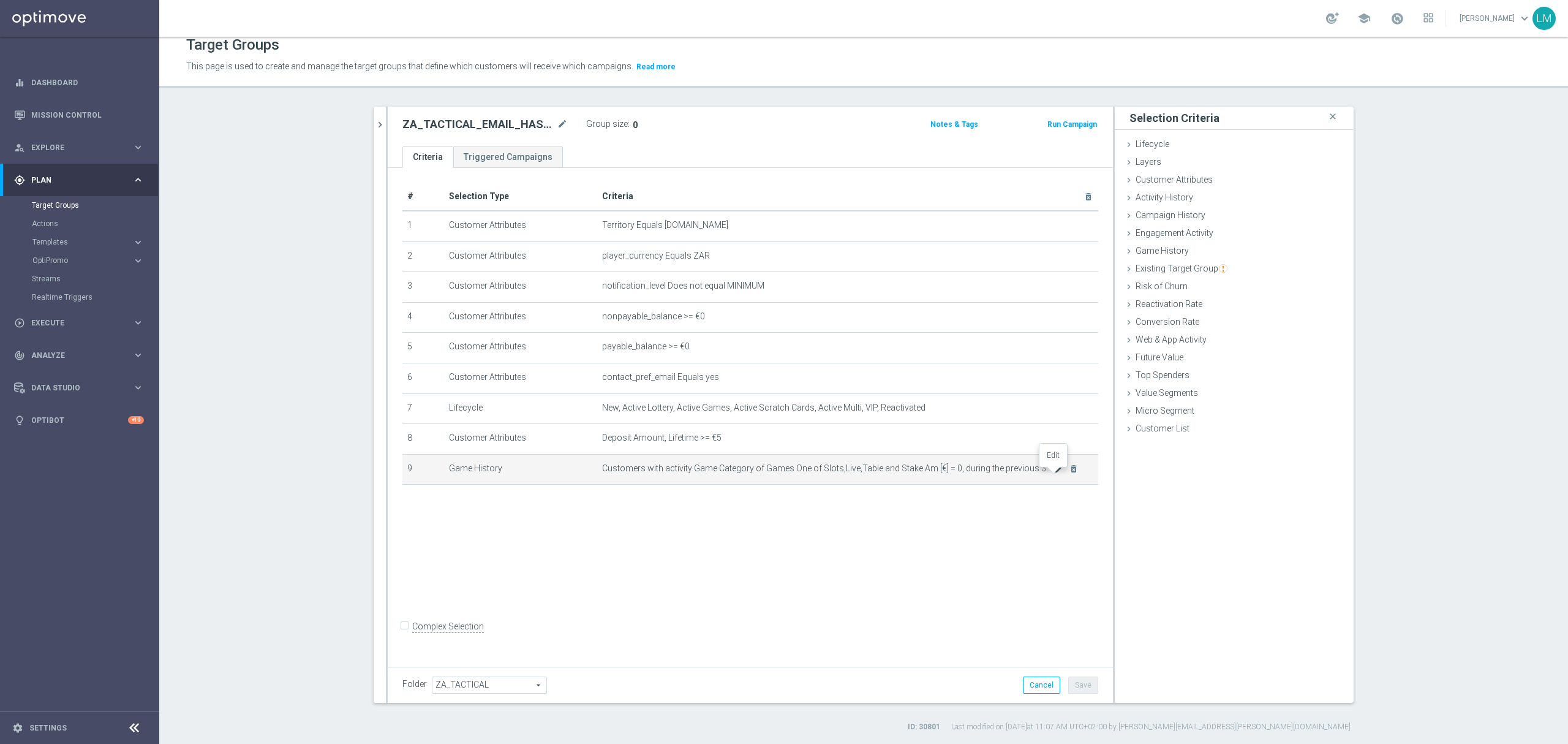
click at [1054, 474] on icon "mode_edit" at bounding box center [1059, 468] width 9 height 9
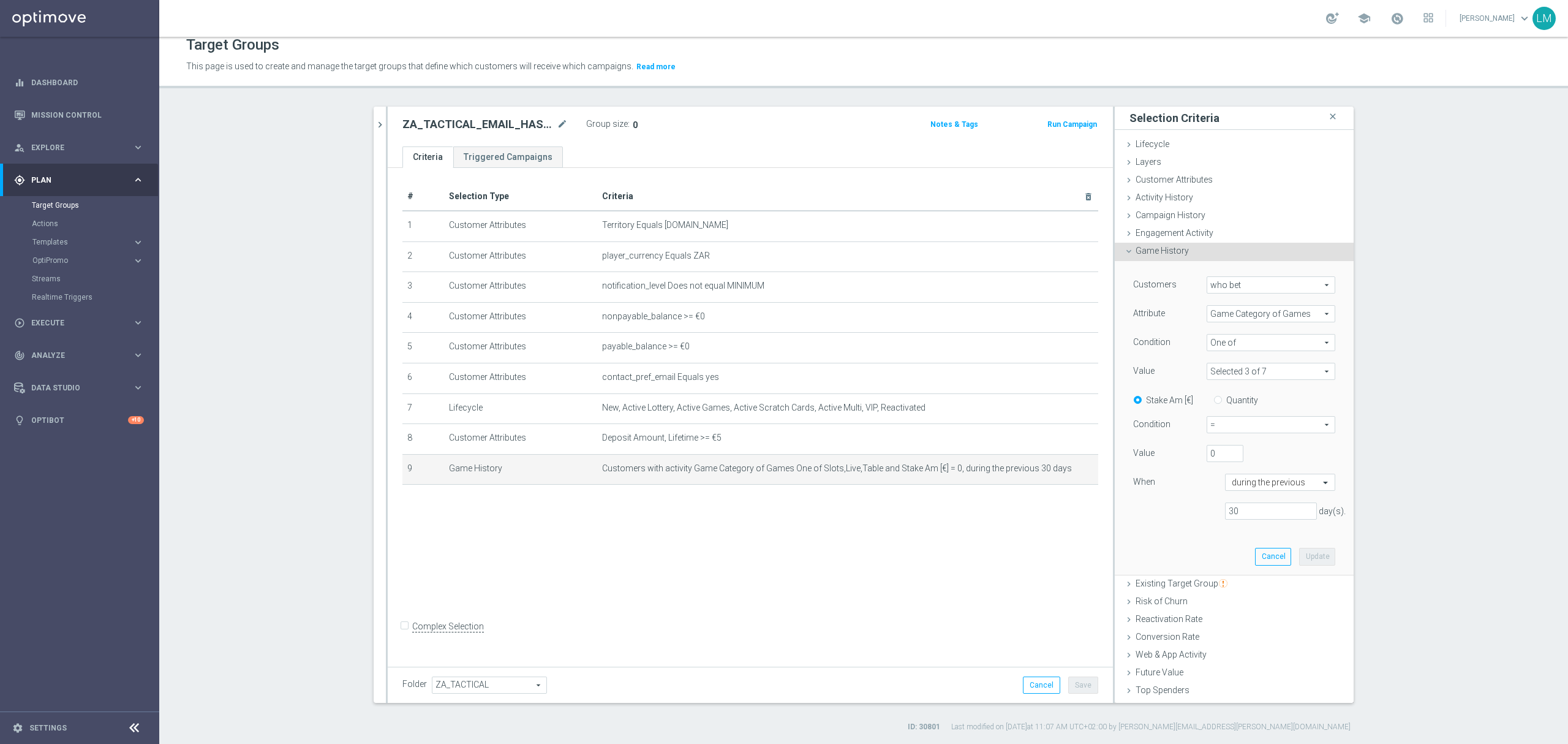
click at [1209, 423] on span "=" at bounding box center [1271, 424] width 127 height 16
click at [1225, 473] on span ">" at bounding box center [1271, 474] width 115 height 9
type input ">"
drag, startPoint x: 1300, startPoint y: 554, endPoint x: 1306, endPoint y: 549, distance: 7.8
click at [1300, 552] on button "Update" at bounding box center [1317, 556] width 36 height 17
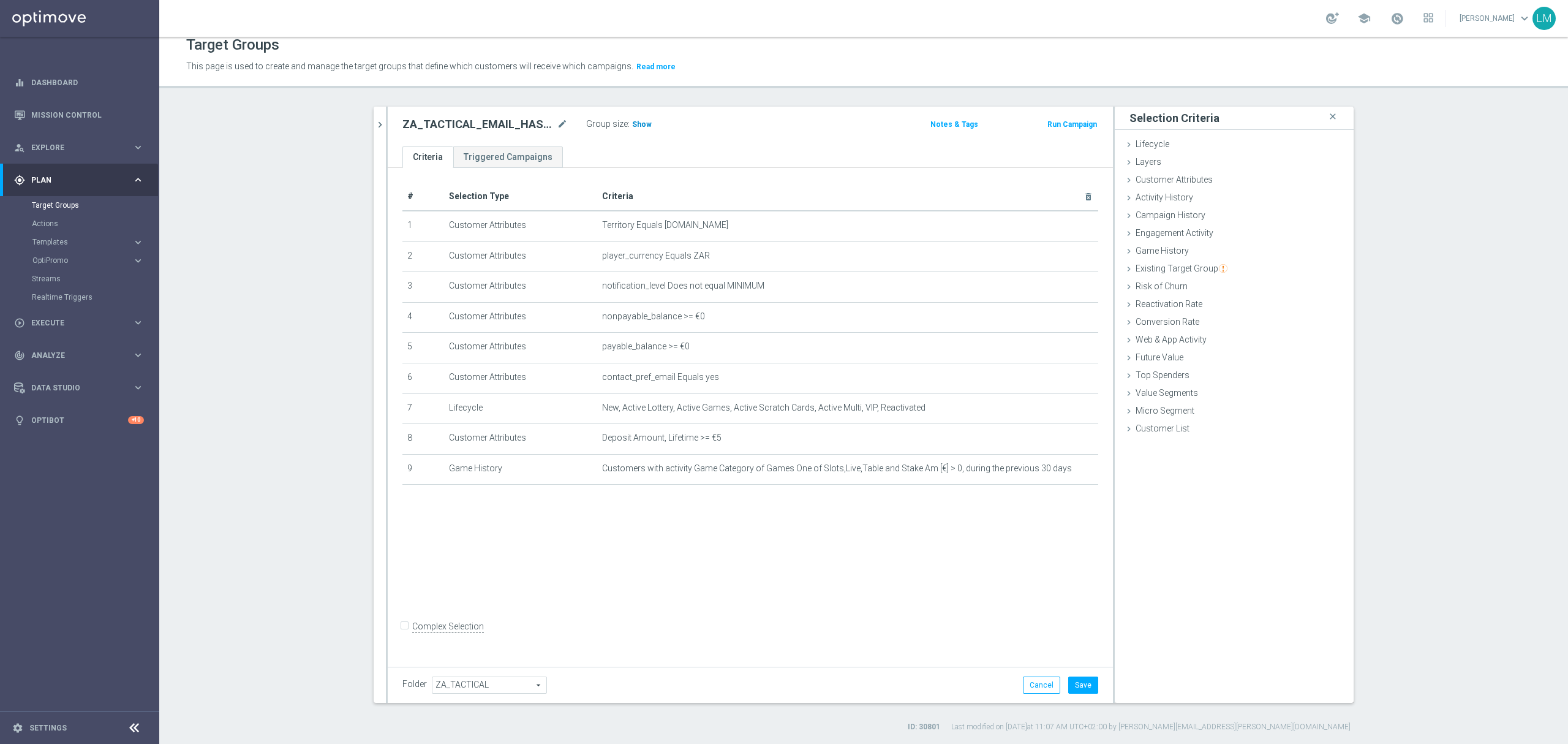
click at [632, 128] on span "Show" at bounding box center [642, 124] width 20 height 9
click at [1068, 685] on button "Save" at bounding box center [1083, 685] width 30 height 17
click at [1056, 474] on icon "mode_edit" at bounding box center [1059, 468] width 9 height 9
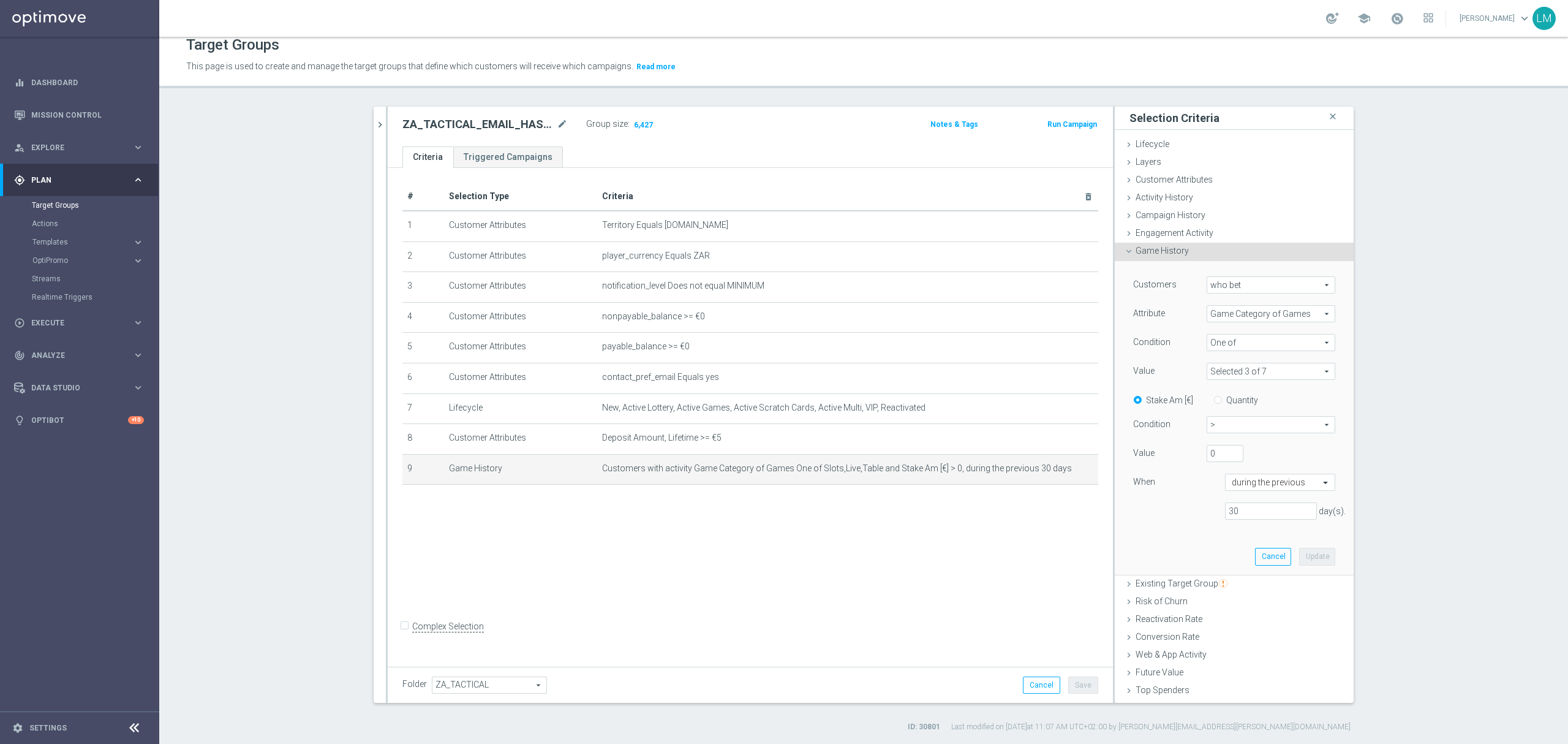
click at [1245, 368] on span at bounding box center [1271, 371] width 127 height 16
click at [1230, 422] on span "Instant" at bounding box center [1280, 421] width 112 height 9
click at [1224, 422] on input "Instant" at bounding box center [1220, 422] width 8 height 8
checkbox input "true"
type input "Selected 4 of 7"
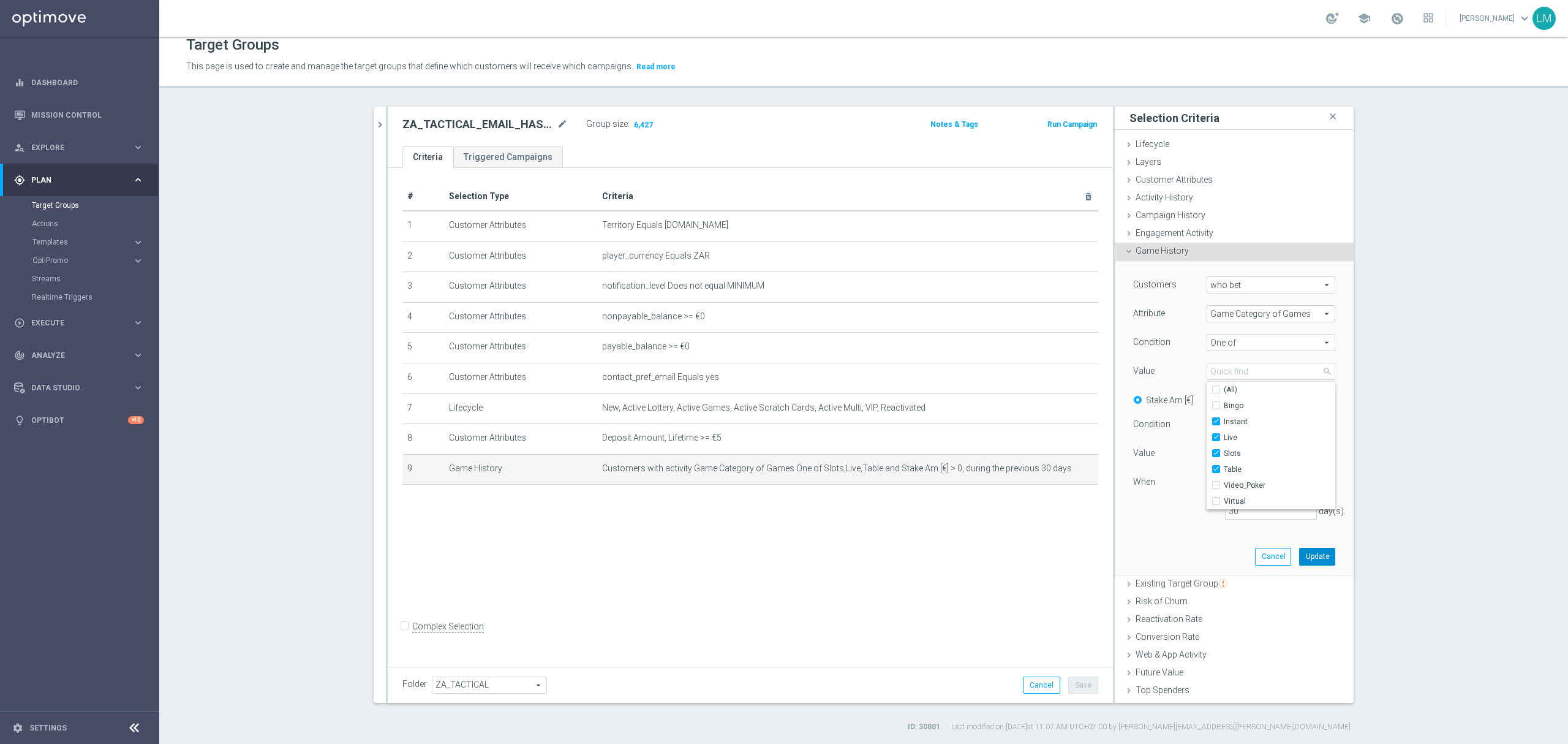
click at [1306, 558] on button "Update" at bounding box center [1317, 556] width 36 height 17
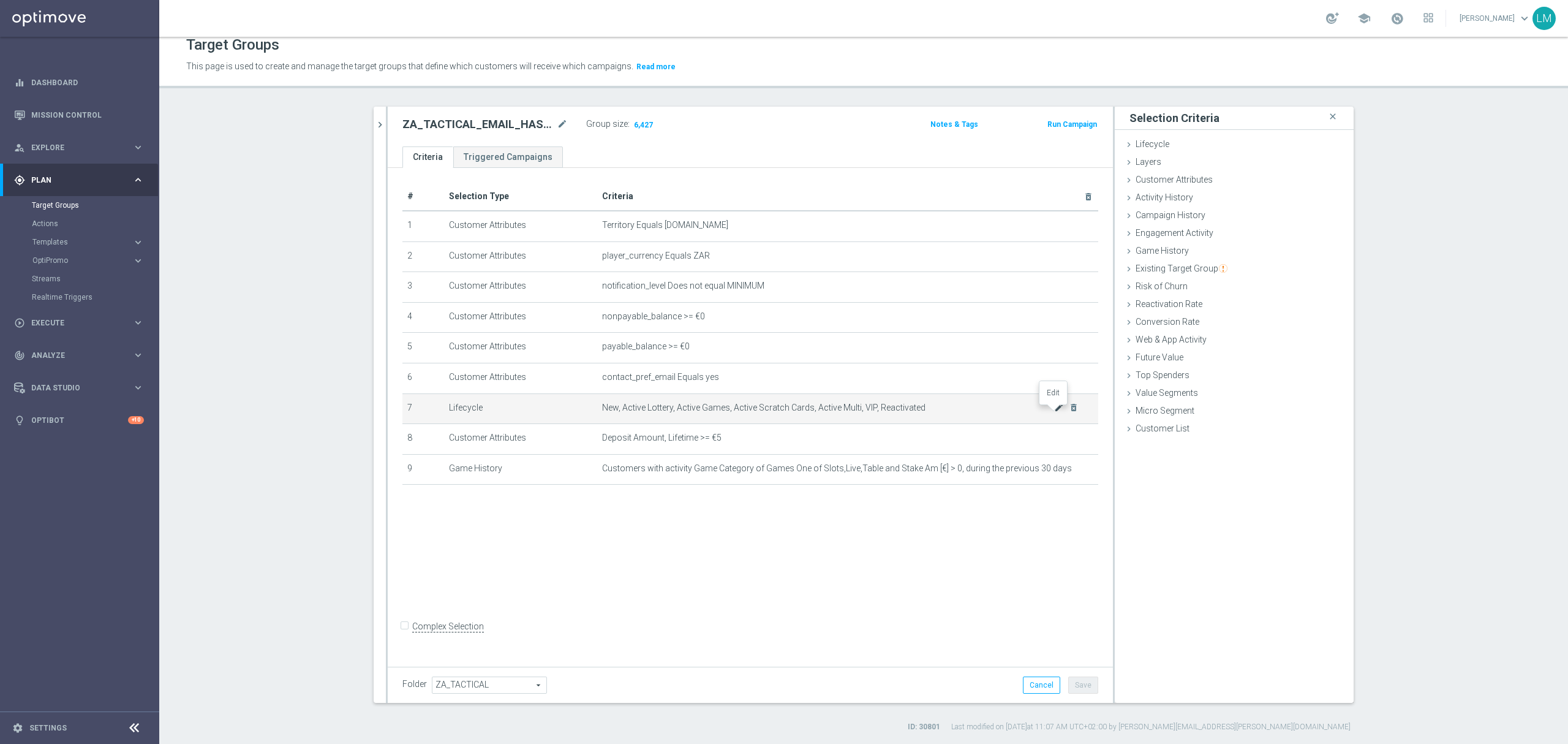
click at [1054, 412] on icon "mode_edit" at bounding box center [1059, 407] width 9 height 9
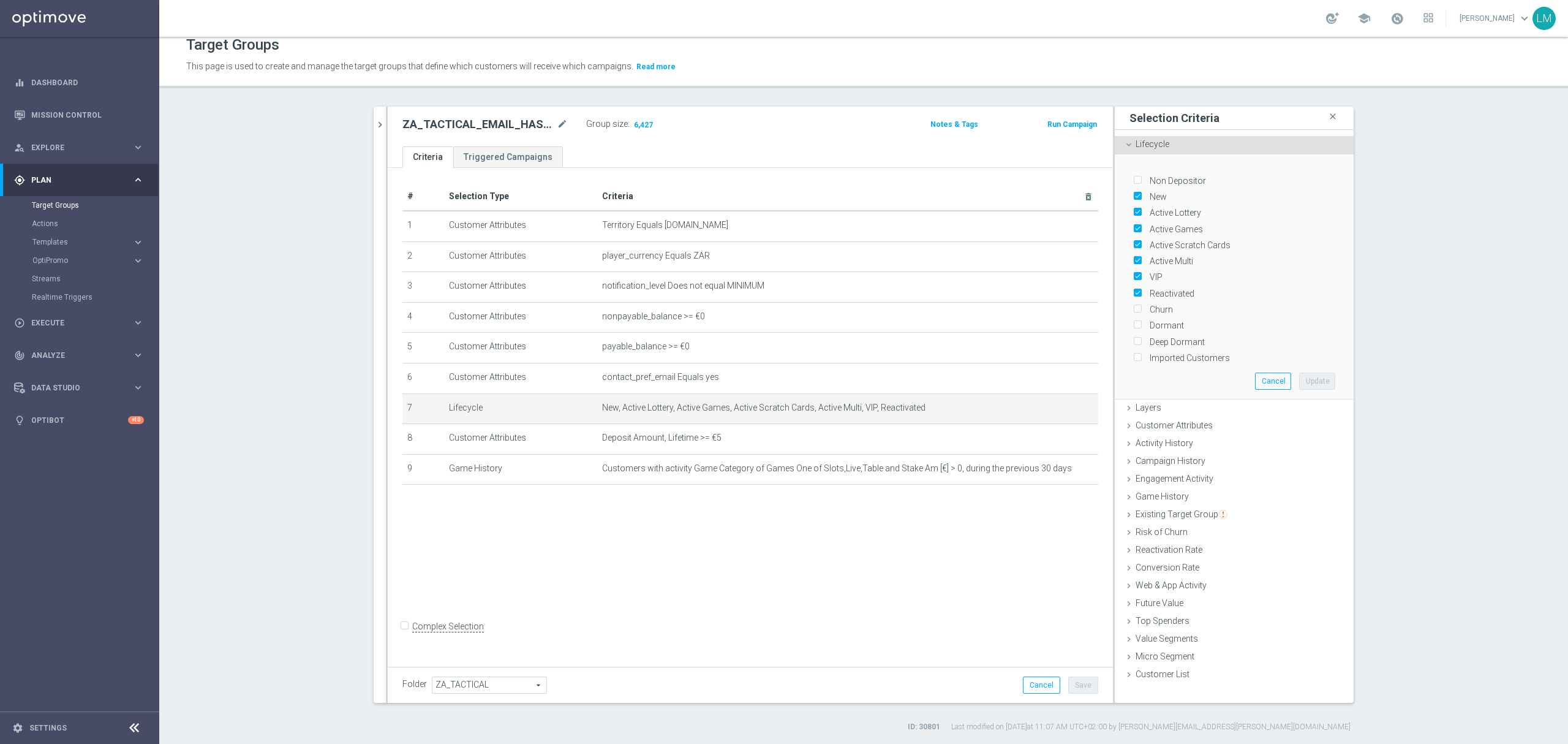
click at [1157, 306] on label "Churn" at bounding box center [1159, 310] width 27 height 11
click at [1141, 306] on input "Churn" at bounding box center [1138, 310] width 8 height 8
checkbox input "true"
click at [1300, 372] on button "Update" at bounding box center [1317, 381] width 36 height 17
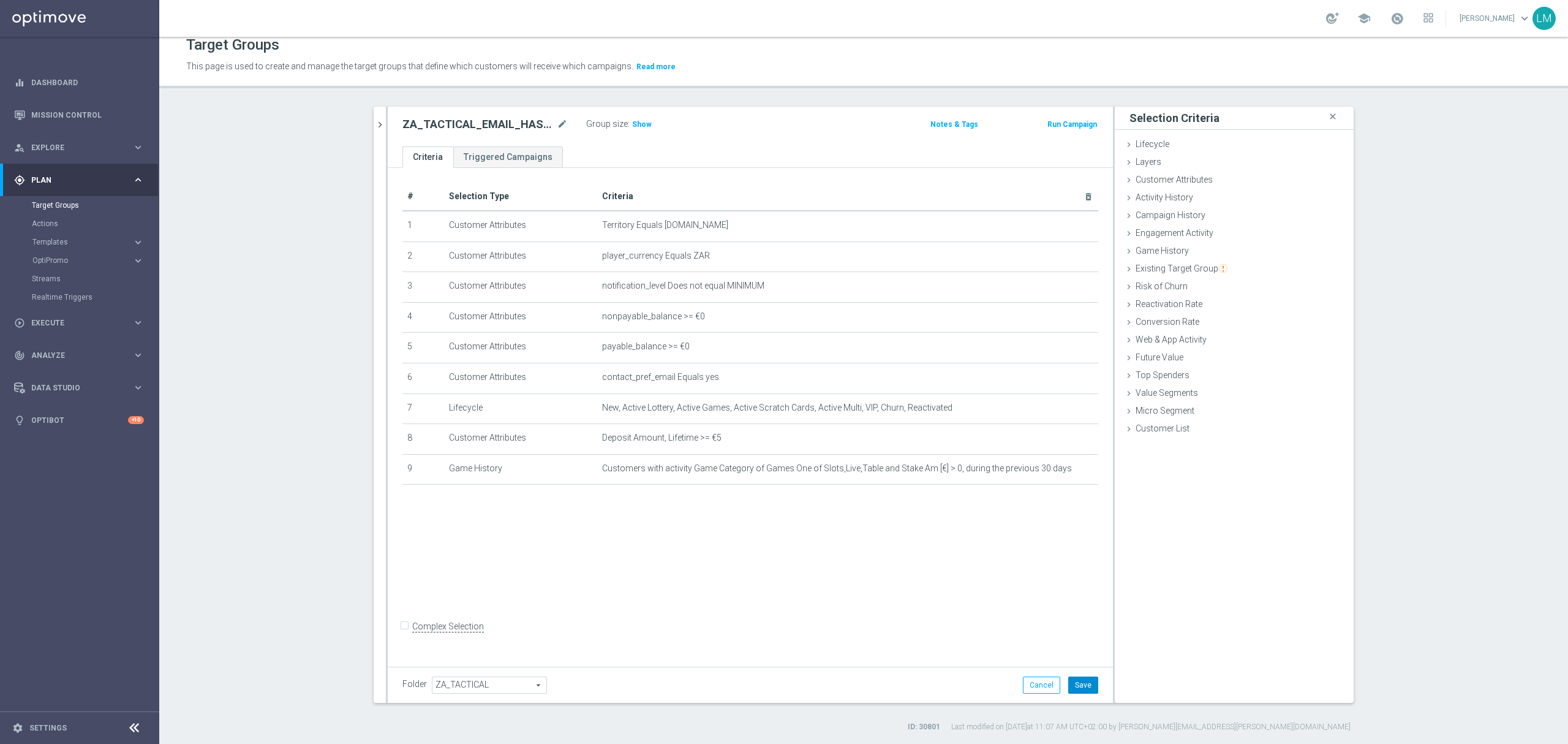
click at [1068, 690] on button "Save" at bounding box center [1083, 685] width 30 height 17
click at [635, 123] on span "Show" at bounding box center [642, 124] width 20 height 9
click at [557, 127] on icon "mode_edit" at bounding box center [562, 124] width 11 height 15
click at [1070, 383] on icon "delete_forever" at bounding box center [1074, 377] width 9 height 9
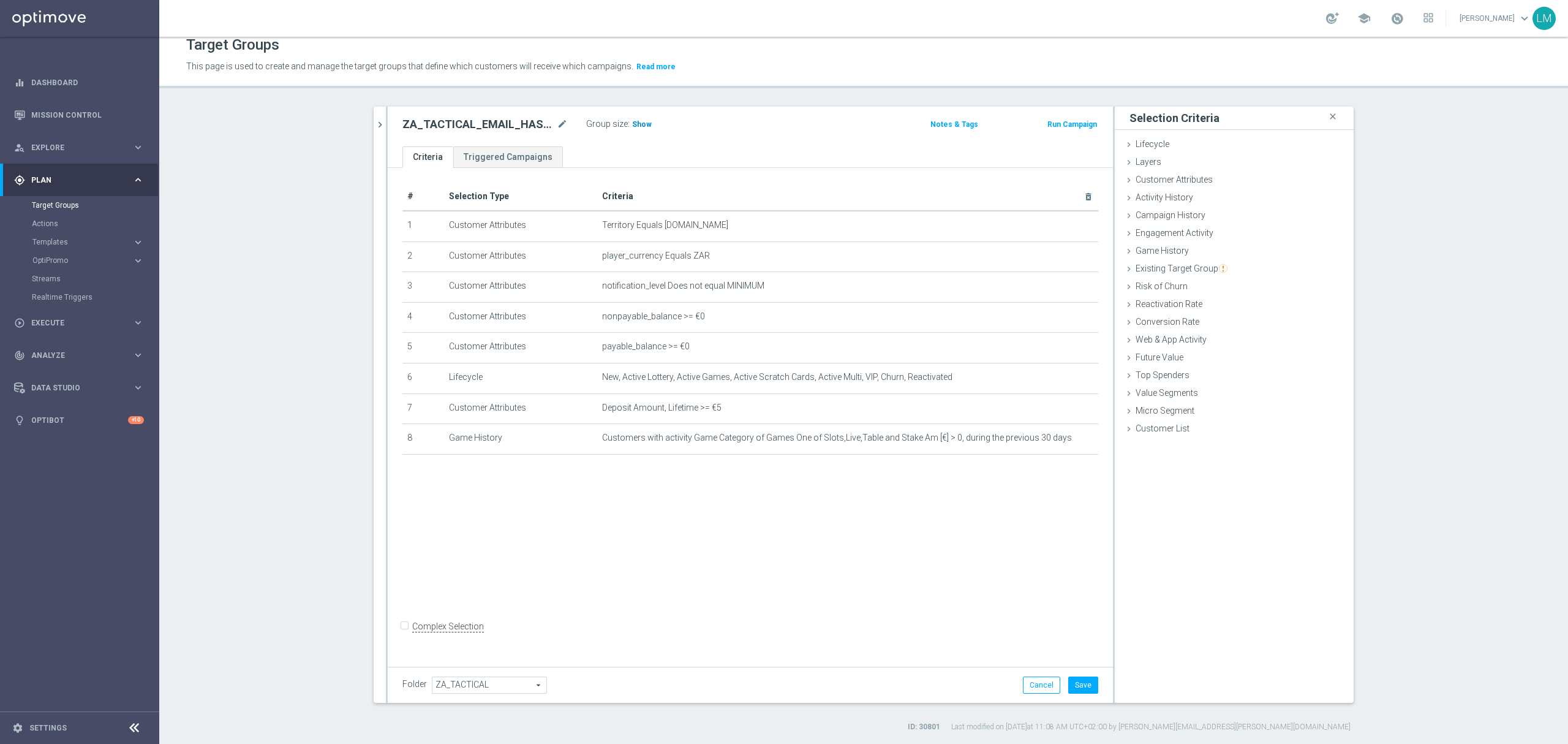
click at [636, 130] on h3 "Show" at bounding box center [642, 124] width 22 height 13
click at [1029, 681] on button "Cancel" at bounding box center [1042, 685] width 38 height 17
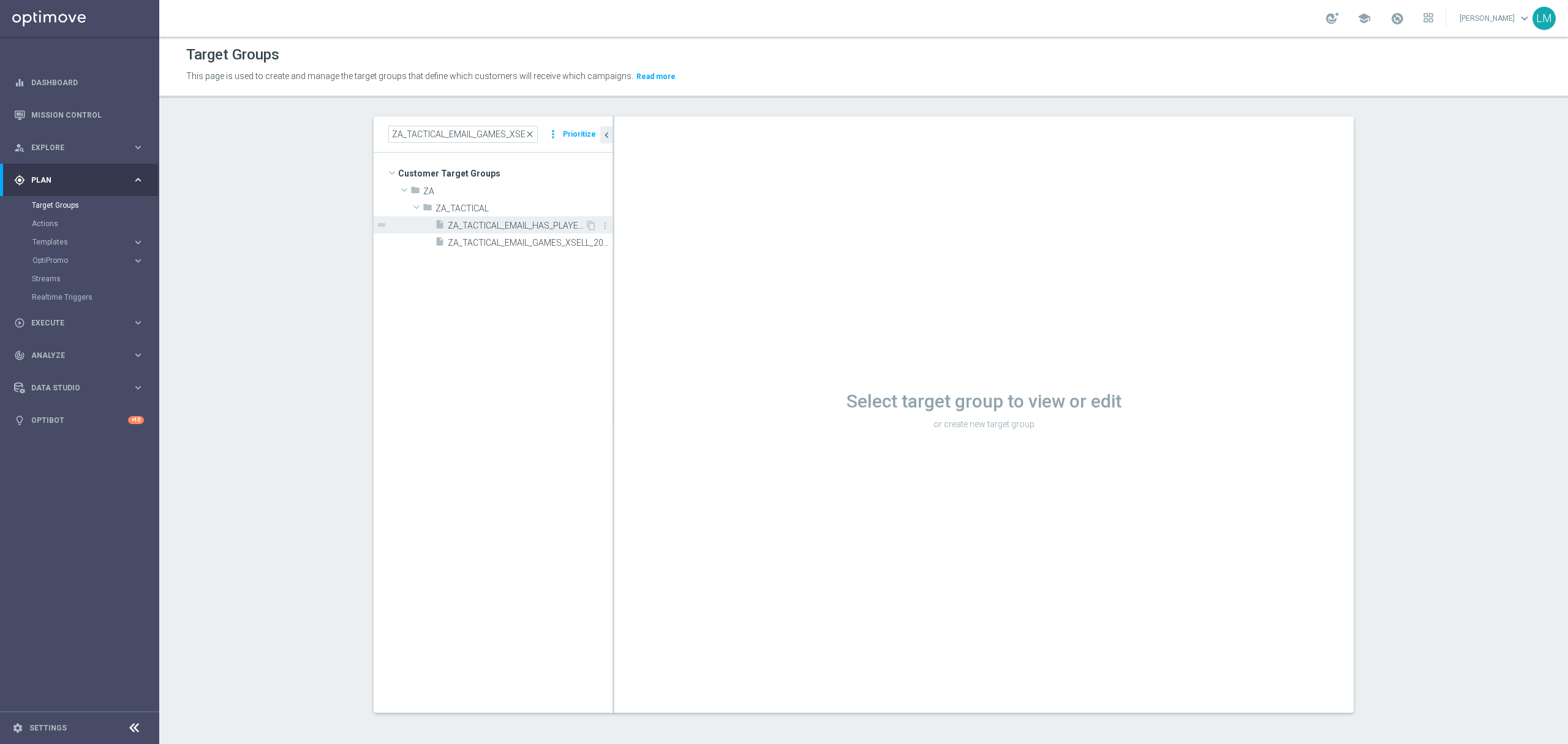
click at [491, 225] on span "ZA_TACTICAL_EMAIL_HAS_PLAYED_GAMES_LAST_30_DAYS" at bounding box center [516, 225] width 137 height 10
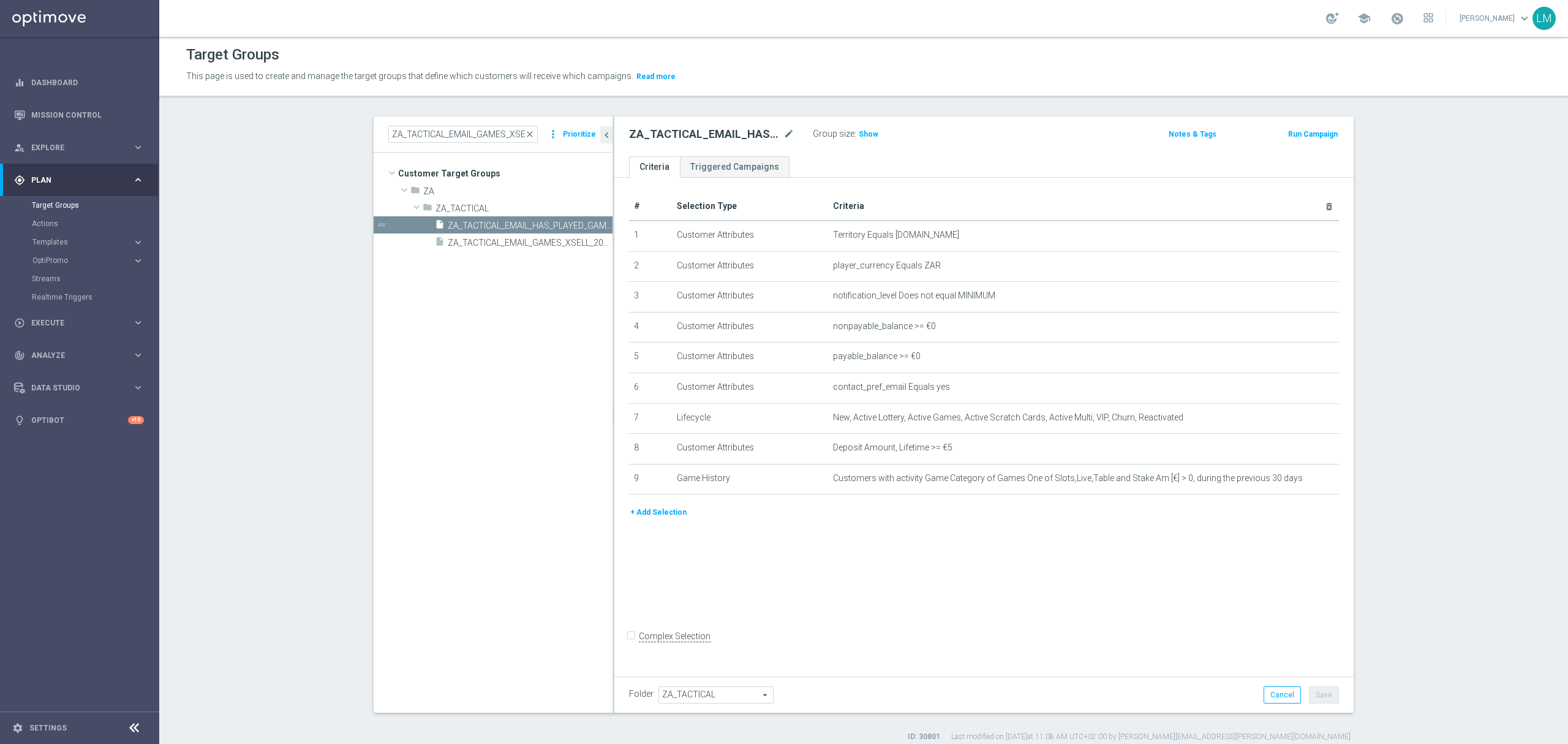
click at [784, 143] on div "ZA_TACTICAL_EMAIL_HAS_PLAYED_GAMES_LAST_30_DAYS mode_edit Group size : Show Not…" at bounding box center [984, 136] width 739 height 40
click at [783, 133] on icon "mode_edit" at bounding box center [789, 134] width 11 height 15
click at [423, 189] on span "ZA" at bounding box center [489, 191] width 132 height 10
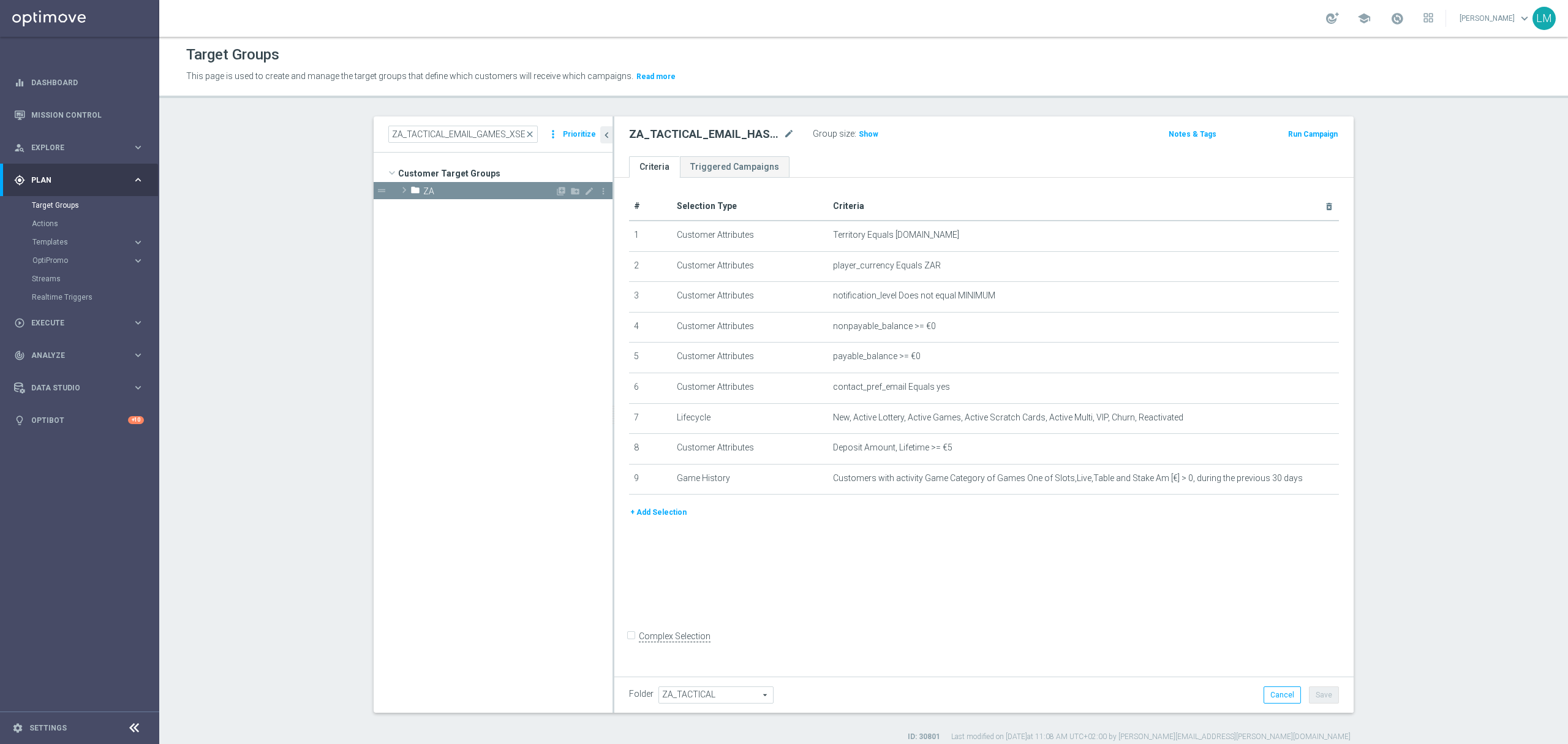
click at [423, 189] on span "ZA" at bounding box center [489, 191] width 132 height 10
click at [525, 131] on span "close" at bounding box center [529, 134] width 9 height 9
click at [466, 133] on input at bounding box center [463, 134] width 149 height 17
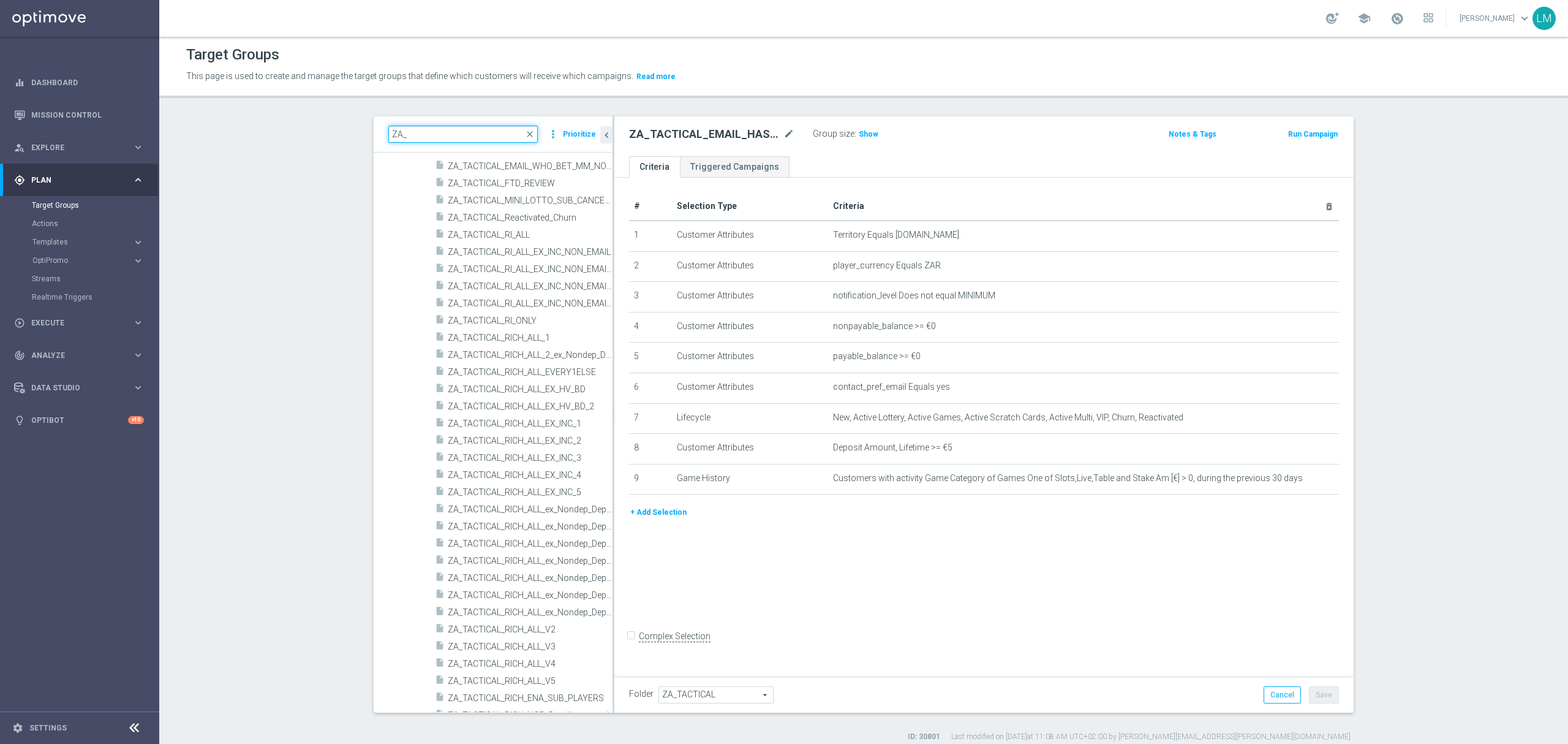
scroll to position [7315, 0]
type input "ZA_"
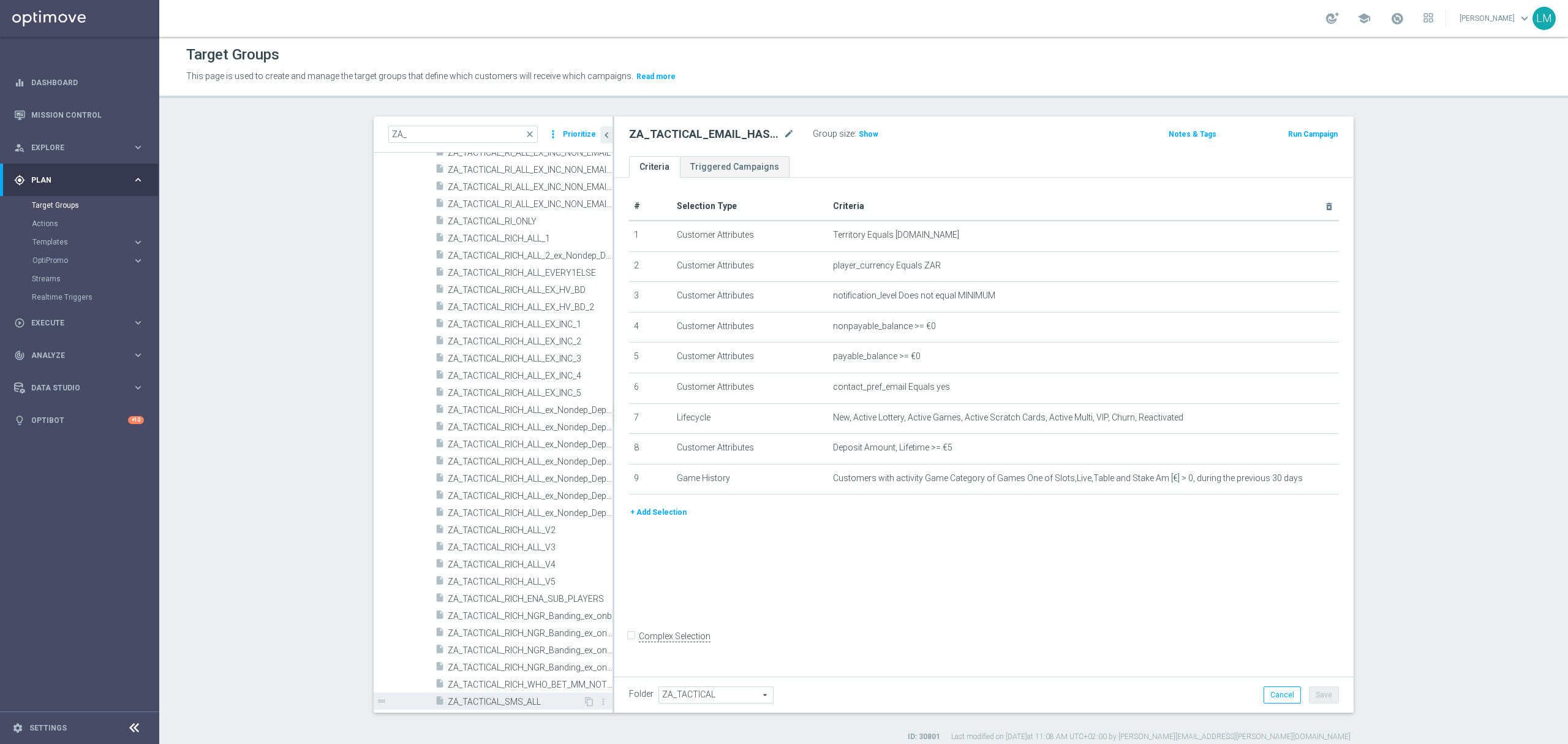
click at [490, 704] on span "ZA_TACTICAL_SMS_ALL" at bounding box center [515, 702] width 135 height 10
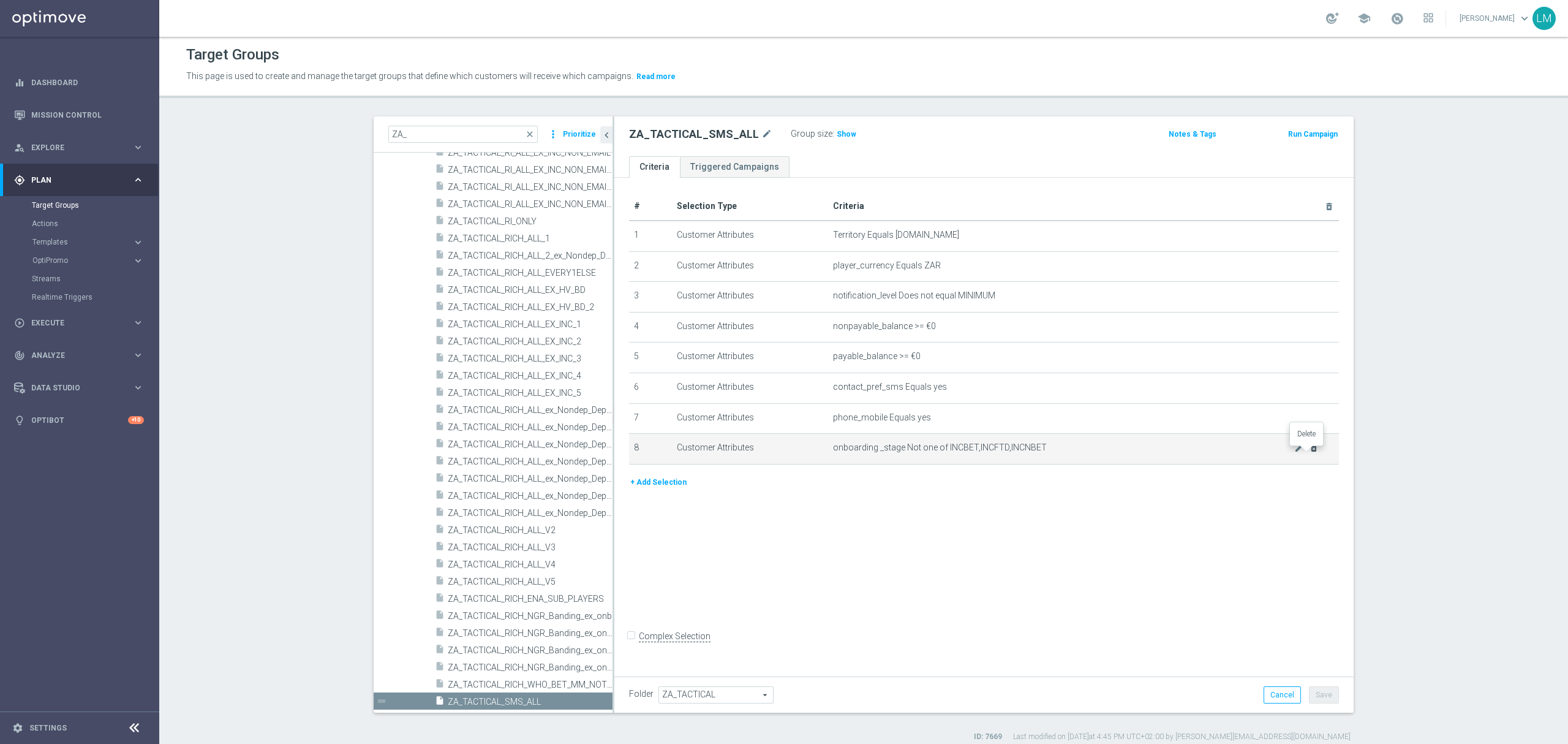
click at [1309, 453] on icon "delete_forever" at bounding box center [1313, 448] width 9 height 9
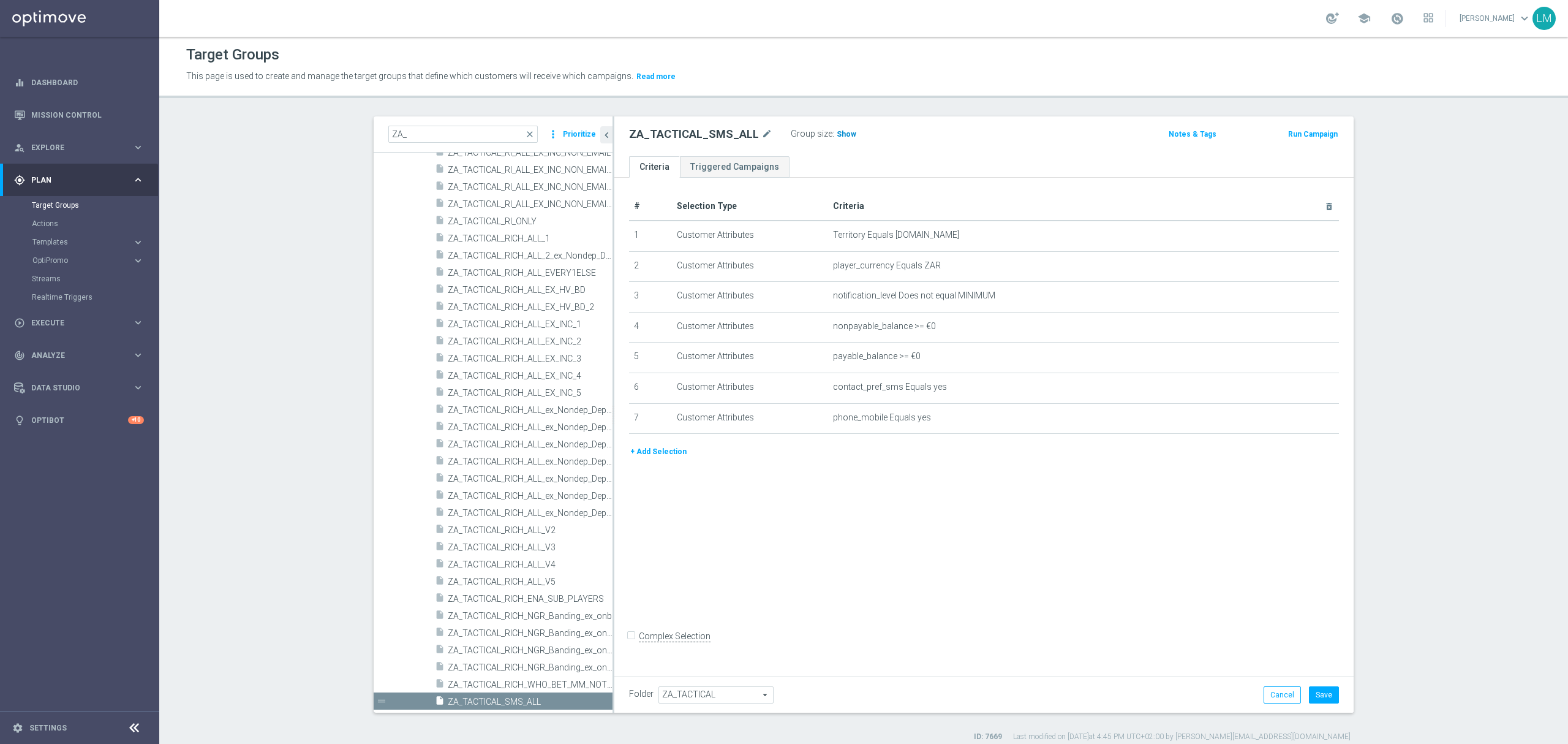
click at [837, 132] on span "Show" at bounding box center [846, 134] width 20 height 9
click at [761, 131] on icon "mode_edit" at bounding box center [767, 134] width 11 height 15
click at [904, 537] on div "# Selection Type Criteria delete_forever 1 Customer Attributes Territory Equals…" at bounding box center [984, 424] width 739 height 493
click at [1324, 695] on button "Save" at bounding box center [1324, 695] width 30 height 17
click at [29, 115] on div "Mission Control" at bounding box center [79, 115] width 130 height 32
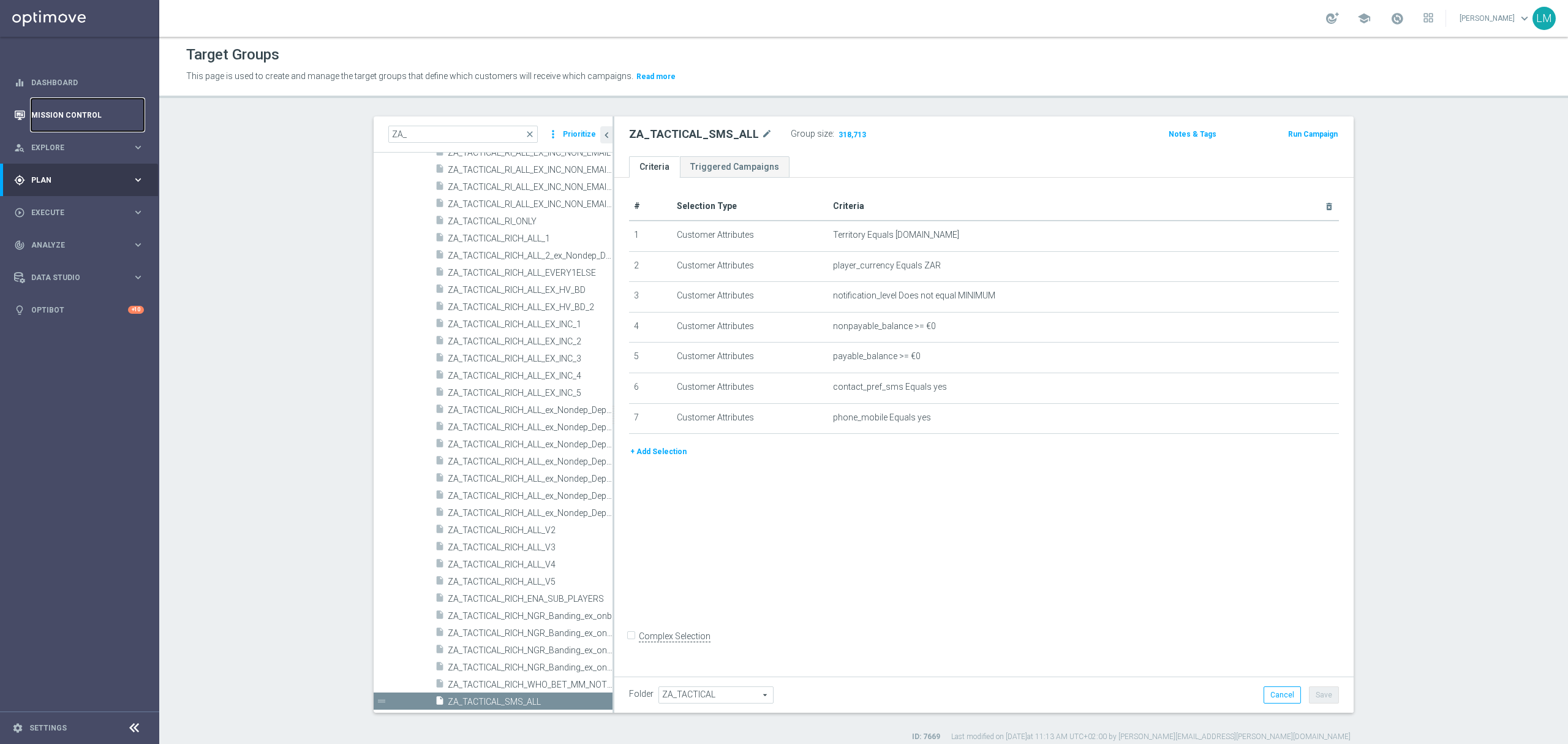
click at [94, 120] on link "Mission Control" at bounding box center [87, 115] width 112 height 32
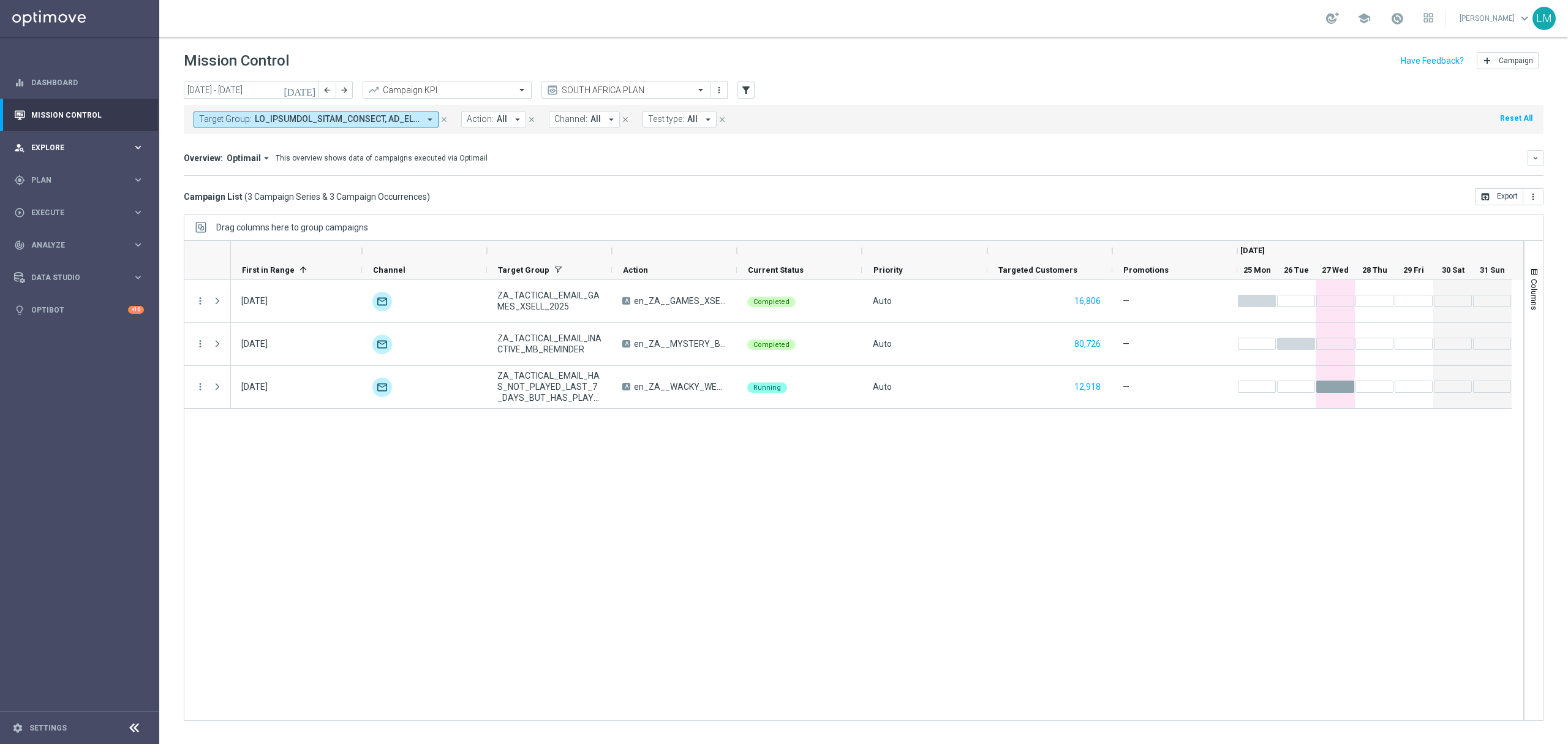
click at [112, 151] on div "person_search Explore" at bounding box center [73, 148] width 119 height 11
click at [84, 177] on link "Customer Explorer" at bounding box center [80, 173] width 96 height 9
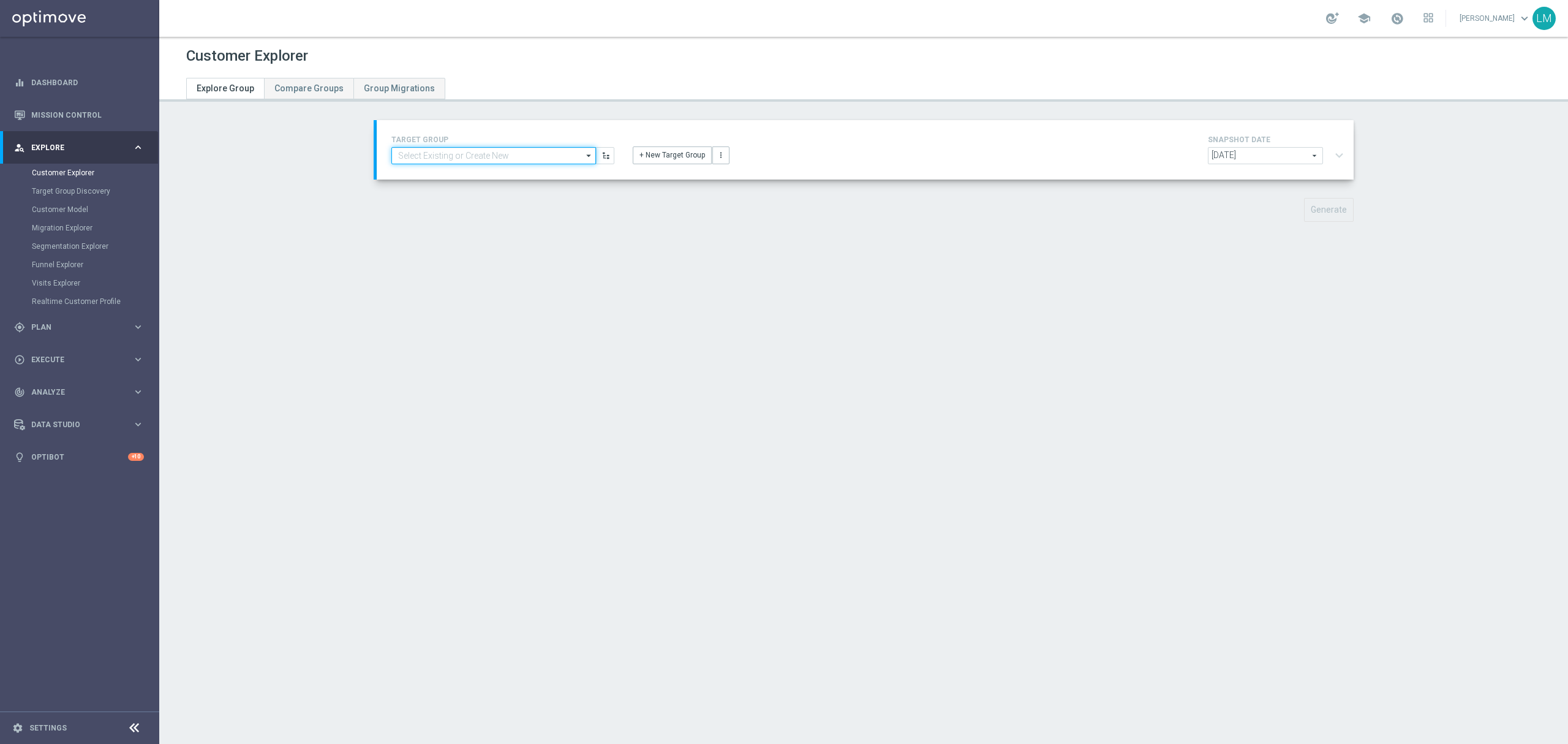
click at [505, 157] on input at bounding box center [493, 156] width 204 height 17
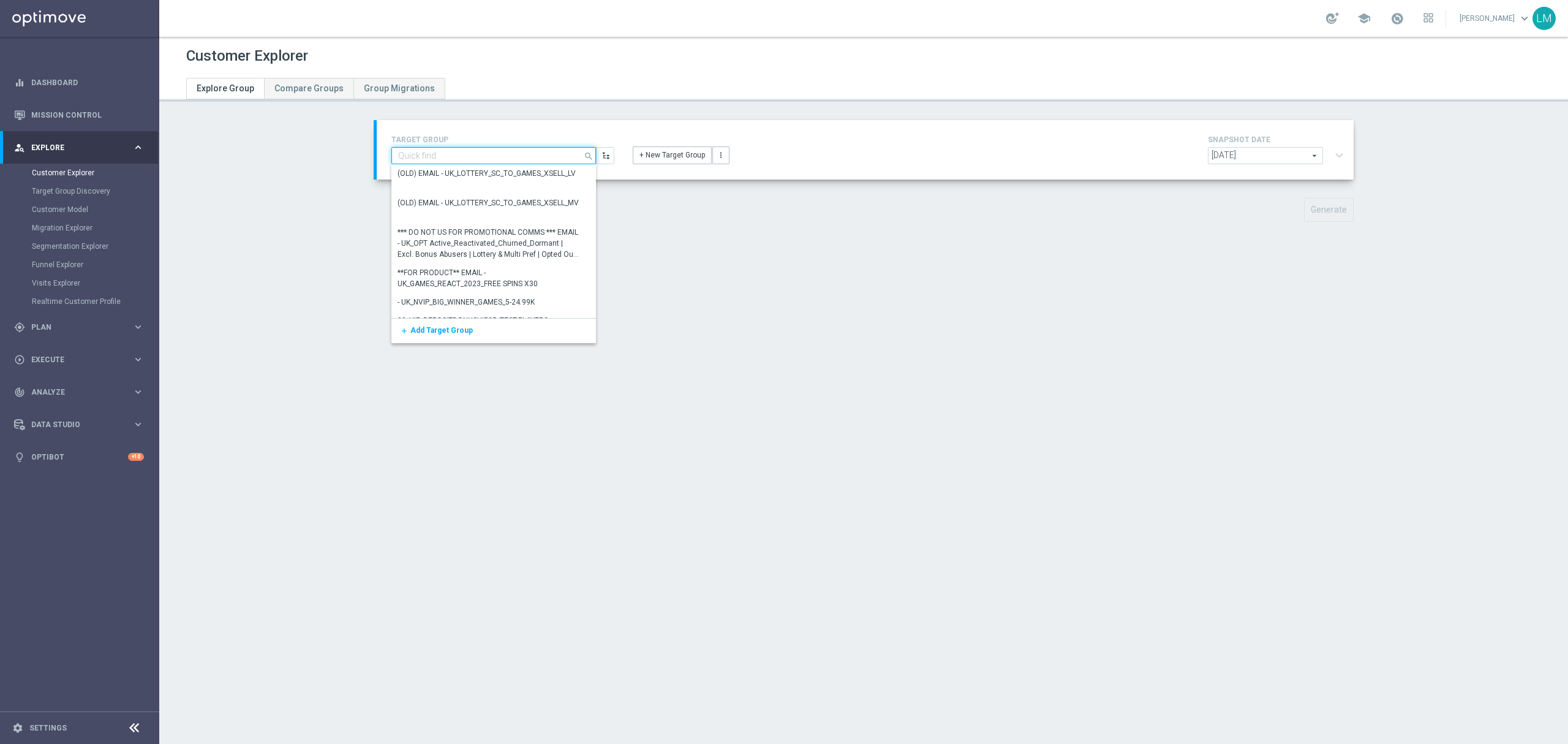
paste input "ZA_TACTICAL_SMS_ALL"
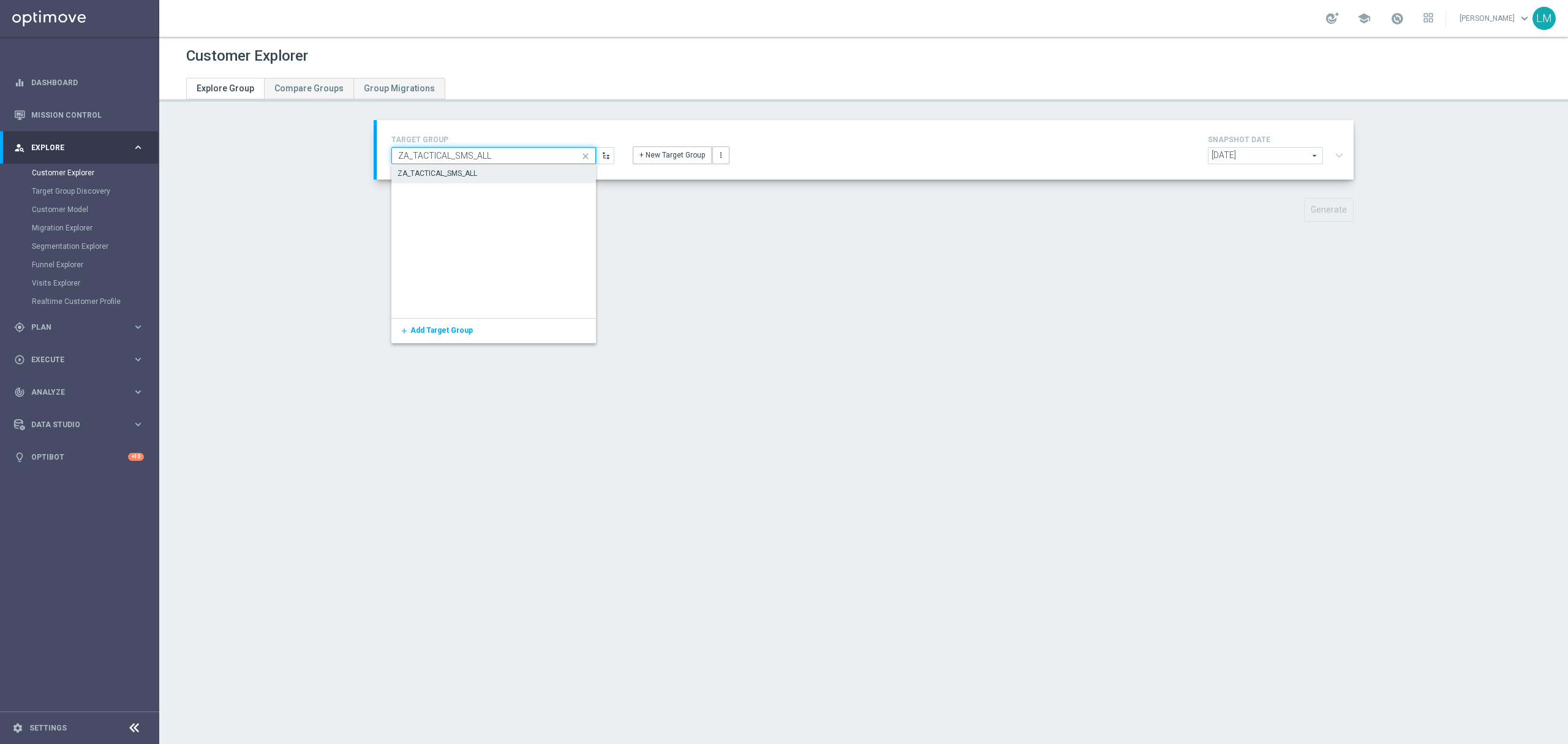
type input "ZA_TACTICAL_SMS_ALL"
click at [496, 168] on div "ZA_TACTICAL_SMS_ALL" at bounding box center [493, 174] width 205 height 18
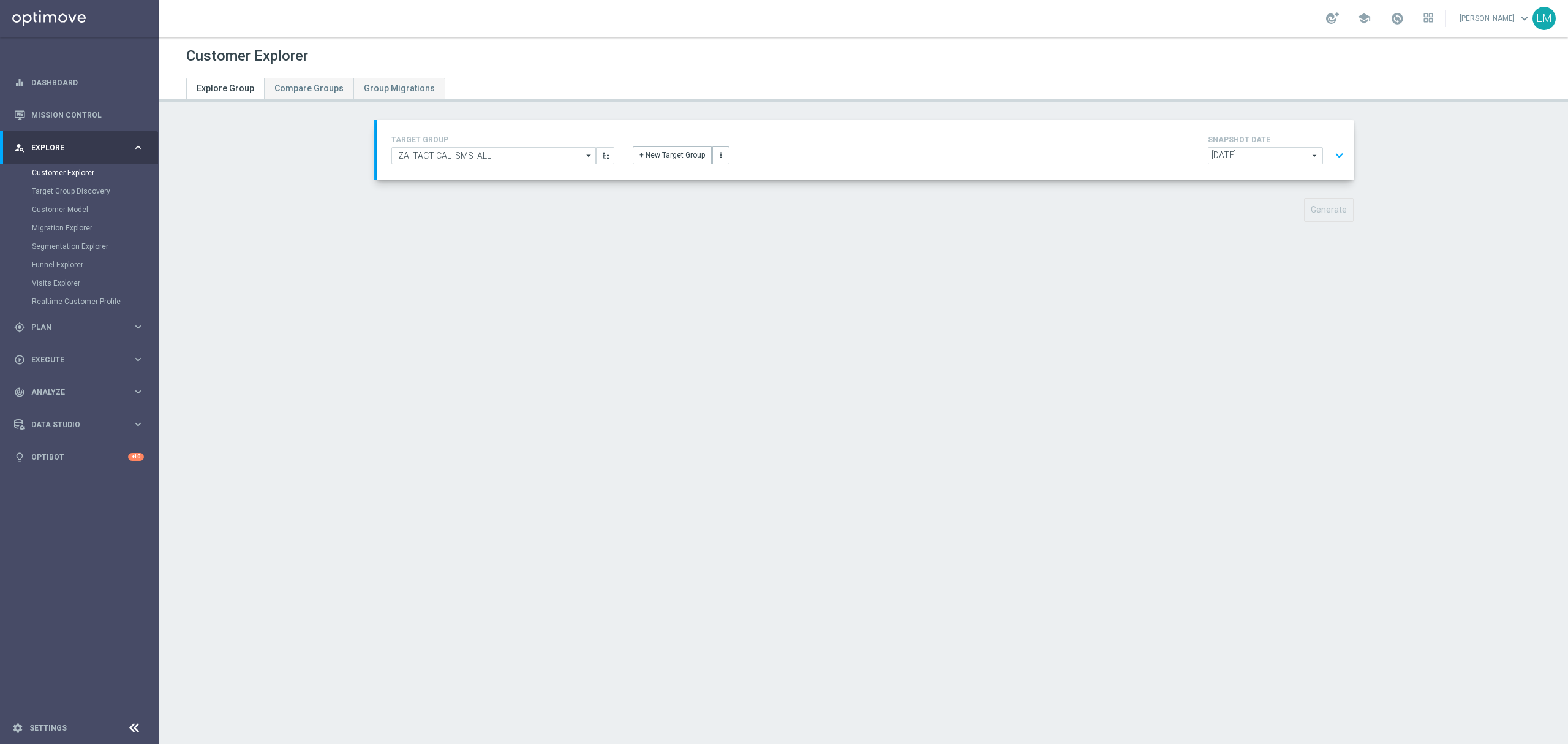
click at [1342, 147] on button "expand_more" at bounding box center [1339, 156] width 18 height 24
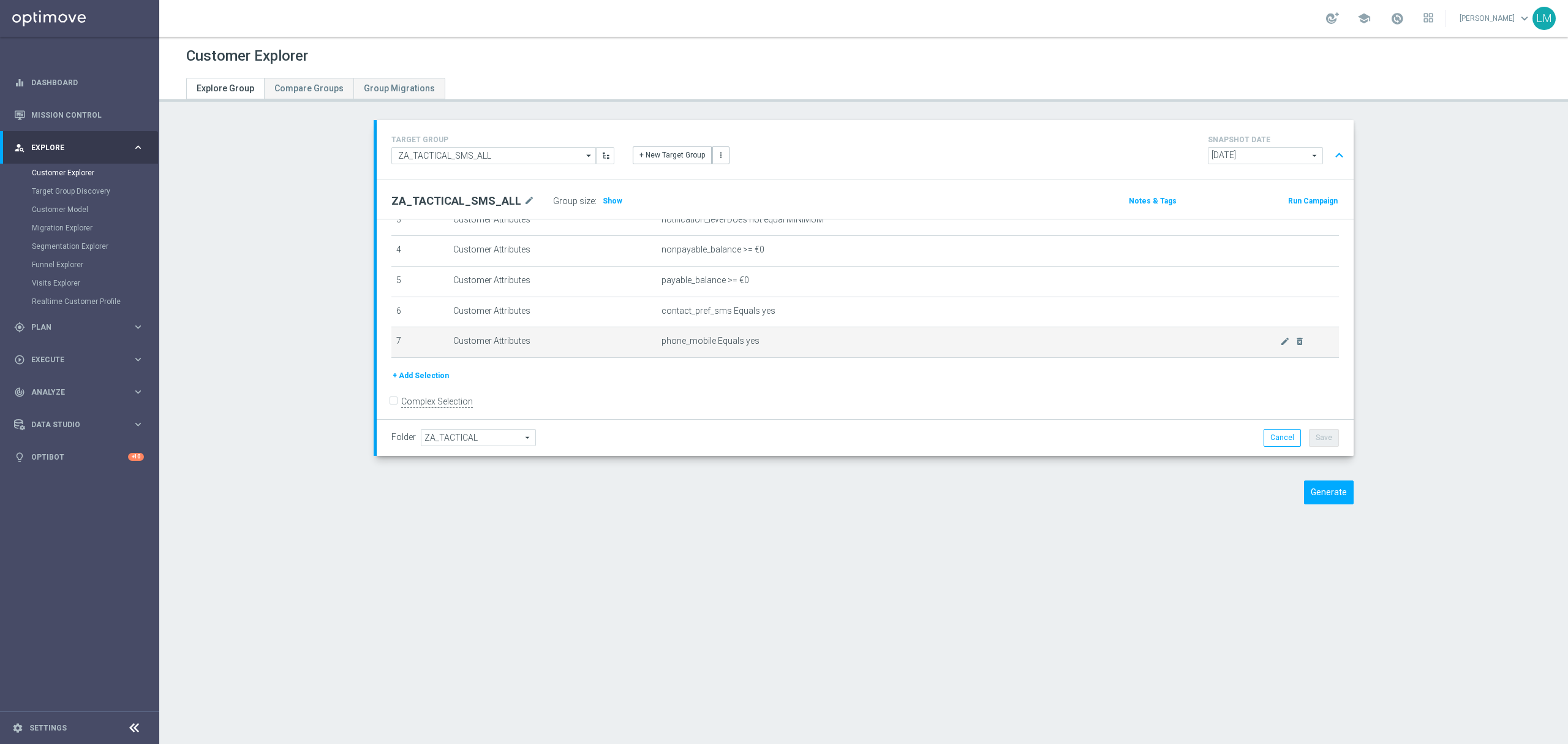
scroll to position [129, 0]
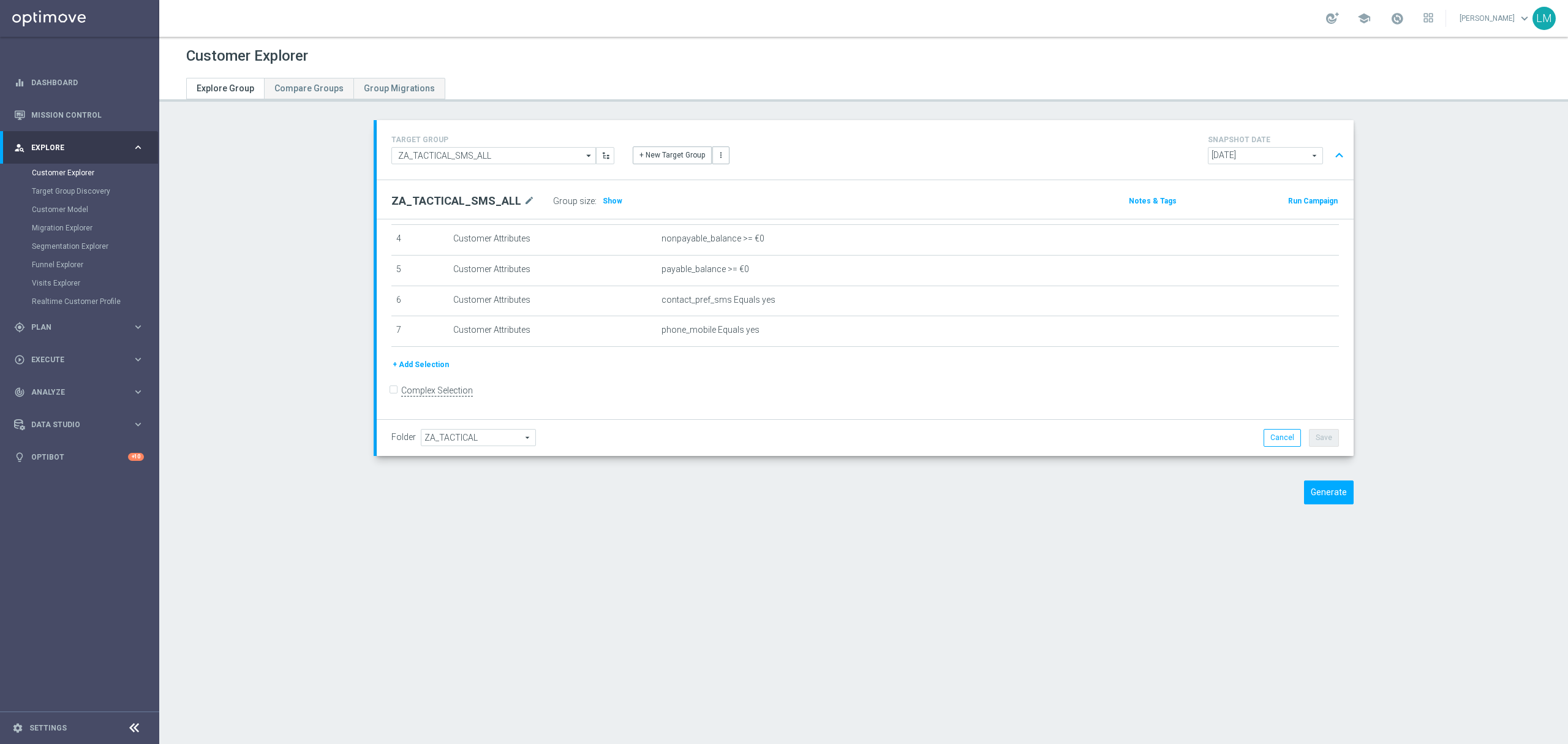
click at [545, 167] on div "TARGET GROUP ZA_TACTICAL_SMS_ALL ZA_TACTICAL_SMS_ALL arrow_drop_down Drag here …" at bounding box center [866, 149] width 966 height 35
click at [544, 164] on opti-search-list "ZA_TACTICAL_SMS_ALL ZA_TACTICAL_SMS_ALL arrow_drop_down Drag here to set row gr…" at bounding box center [493, 156] width 204 height 17
click at [547, 159] on input "ZA_TACTICAL_SMS_ALL" at bounding box center [493, 156] width 204 height 17
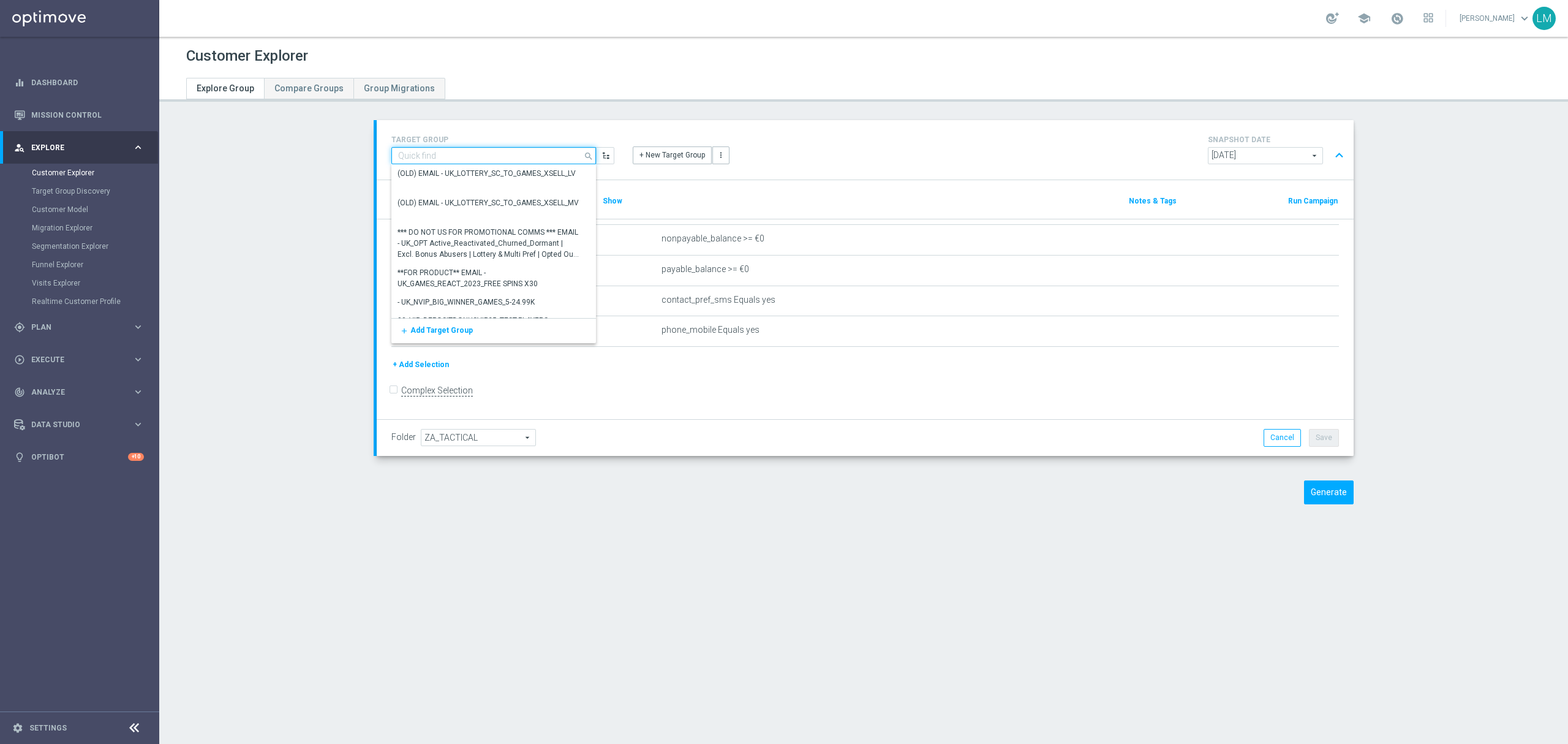
paste input "ZA_TACTICAL_EMAIL_HAS_PLAYED_GAMES_LAST_30_DAYS"
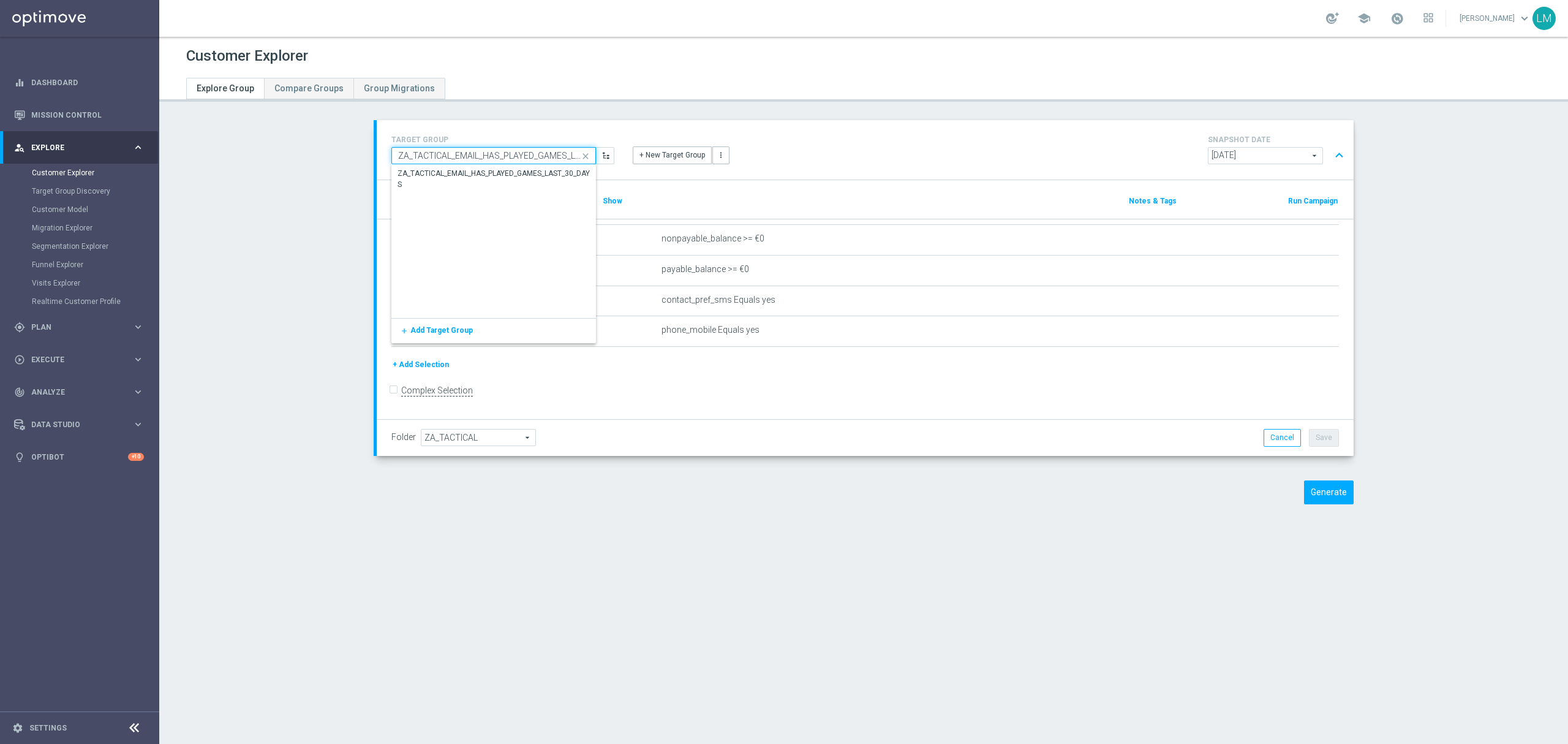
scroll to position [0, 44]
click at [526, 171] on div "ZA_TACTICAL_EMAIL_HAS_PLAYED_GAMES_LAST_30_DAYS" at bounding box center [494, 179] width 192 height 22
type input "ZA_TACTICAL_EMAIL_HAS_PLAYED_GAMES_LAST_30_DAYS"
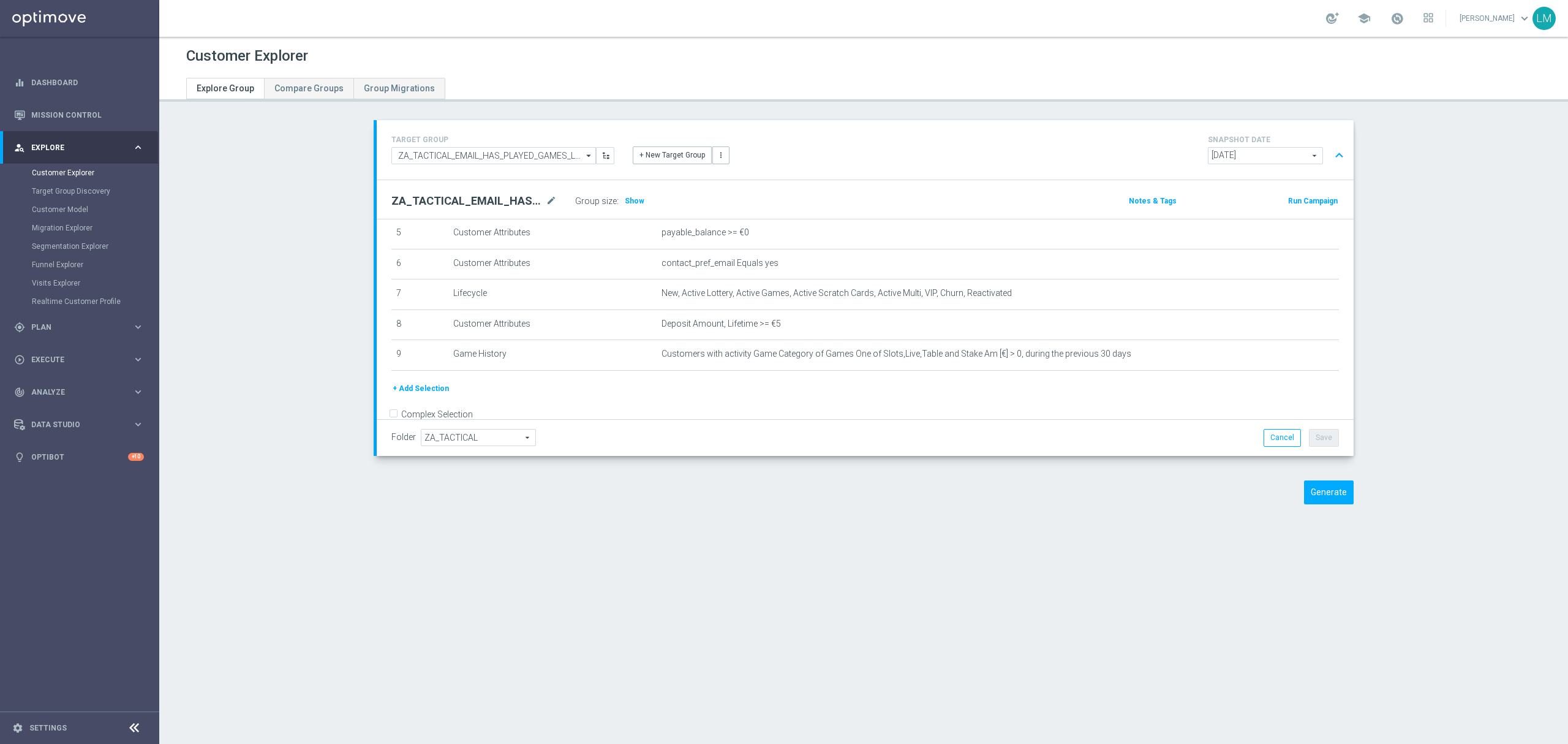
scroll to position [192, 0]
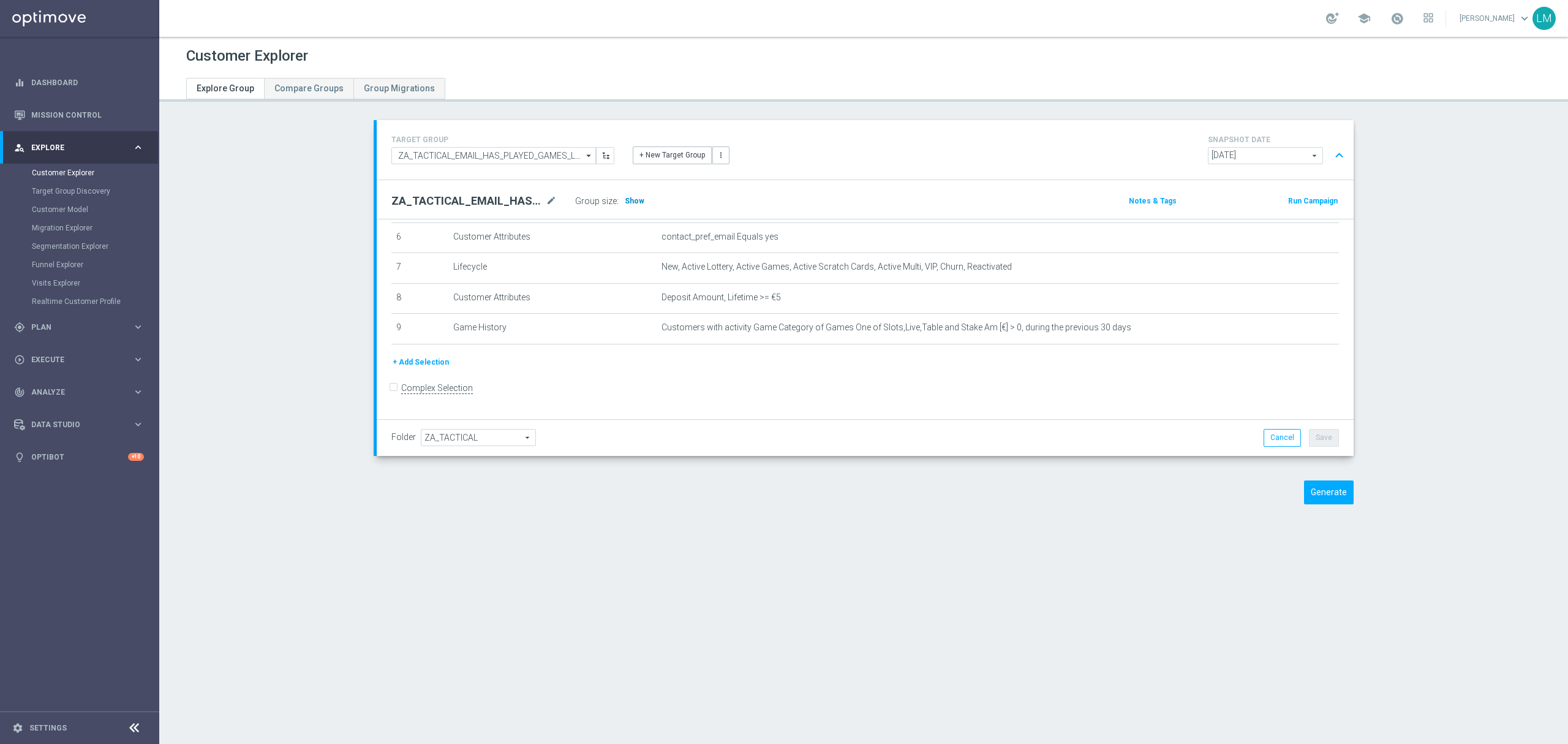
click at [633, 202] on span "Show" at bounding box center [634, 200] width 20 height 9
click at [1295, 302] on icon "delete_forever" at bounding box center [1299, 298] width 9 height 9
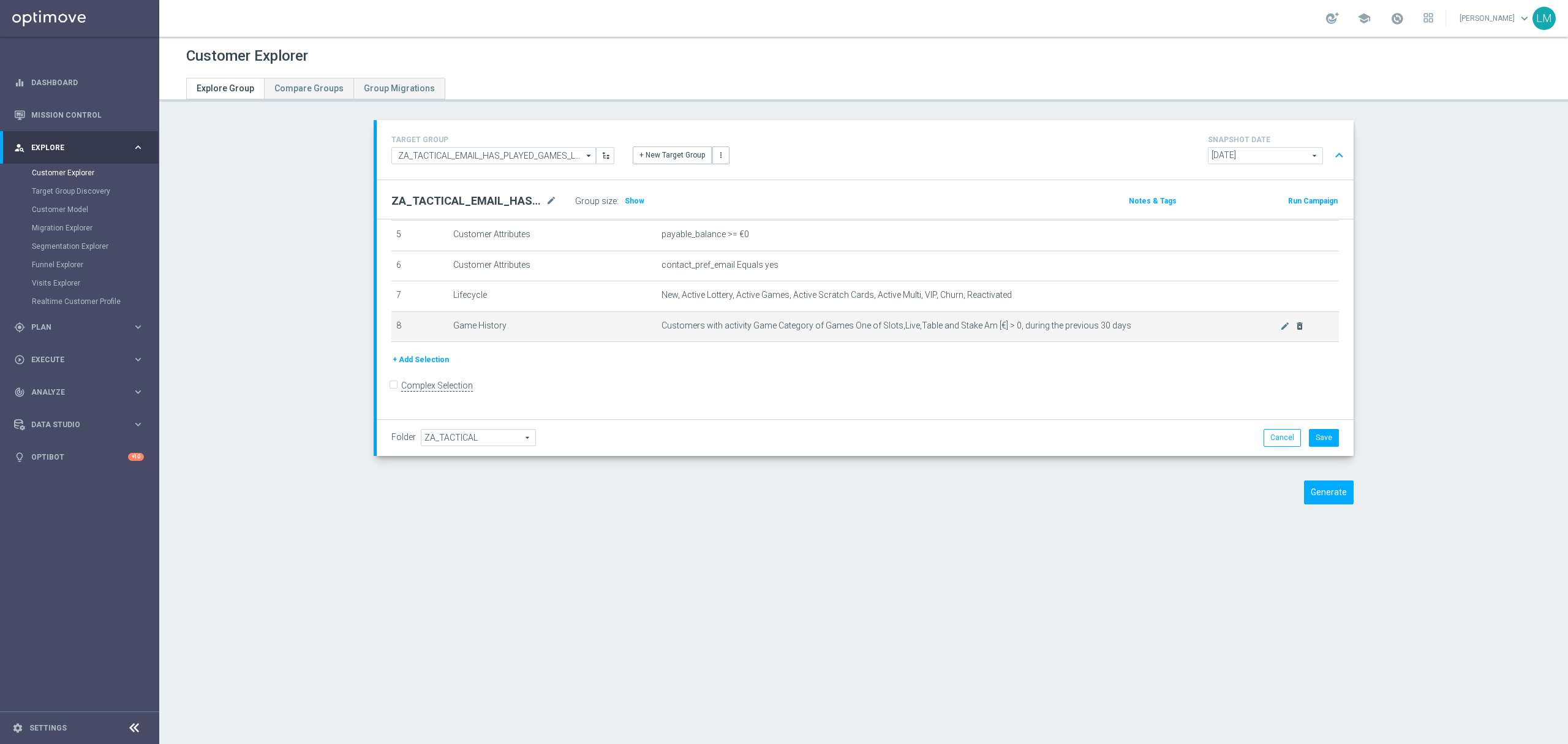
scroll to position [160, 0]
click at [624, 207] on h3 "Show" at bounding box center [635, 200] width 22 height 13
click at [1311, 438] on button "Save" at bounding box center [1324, 438] width 30 height 17
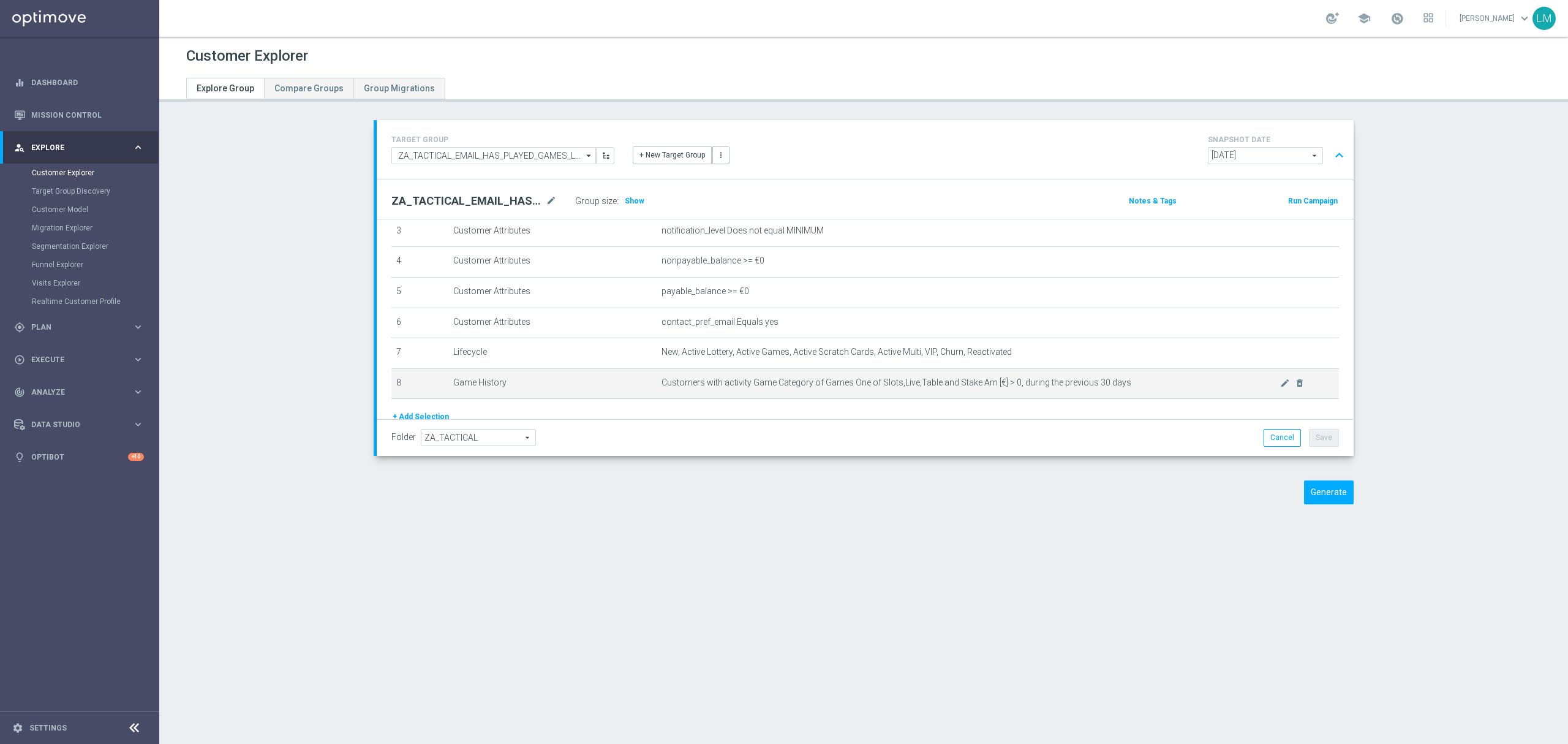
scroll to position [79, 0]
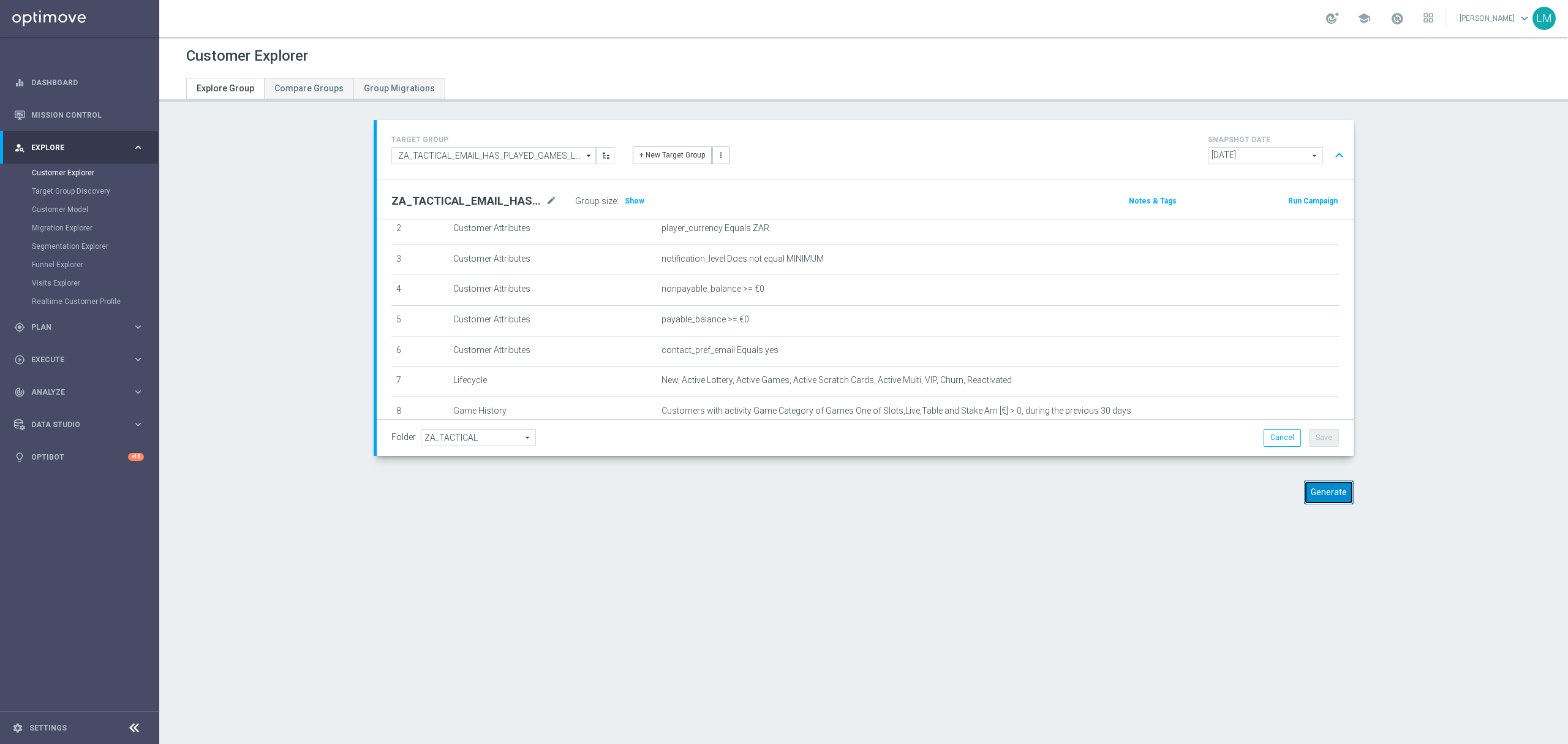
click at [1309, 488] on button "Generate" at bounding box center [1328, 492] width 49 height 24
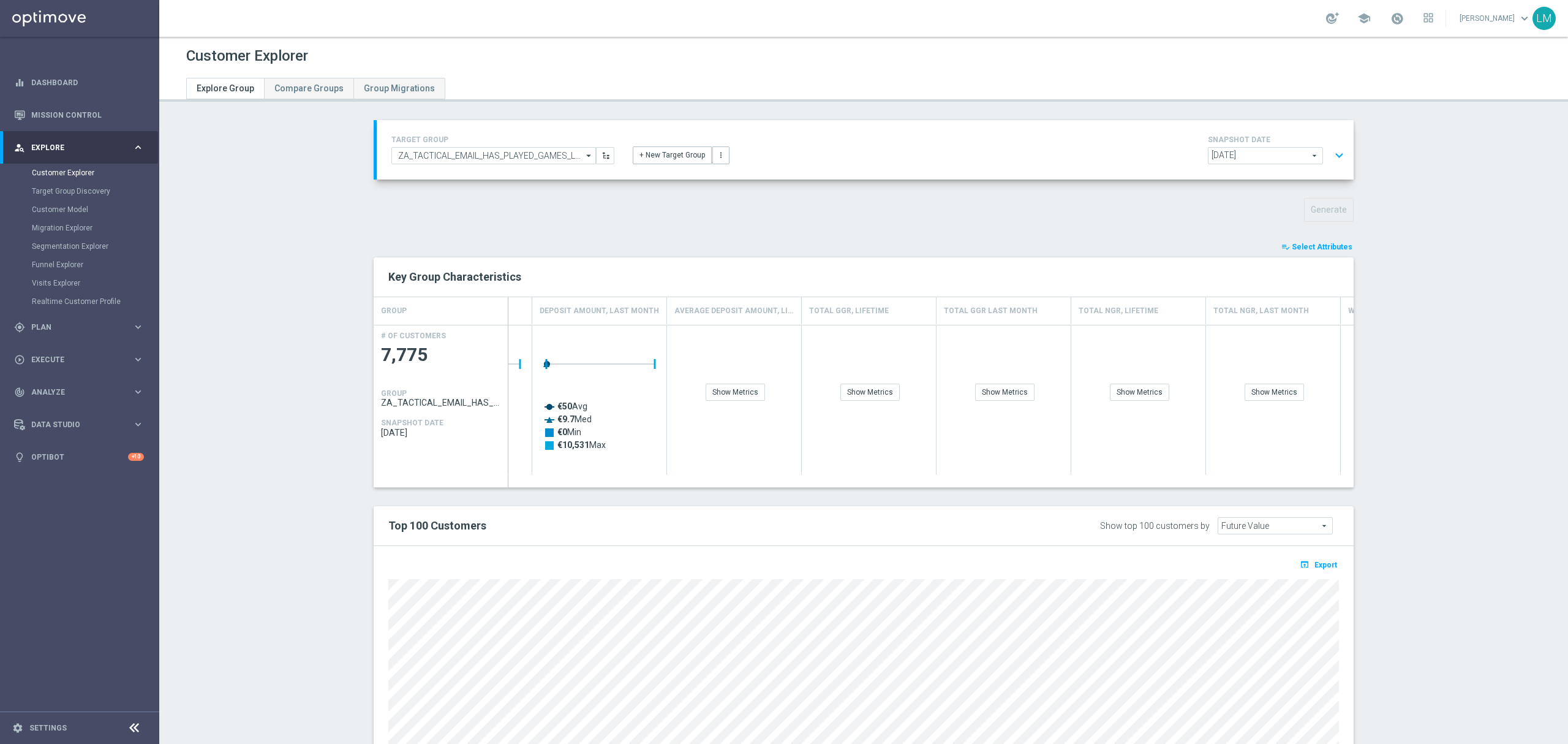
scroll to position [0, 519]
click at [733, 393] on div "Show Metrics" at bounding box center [731, 392] width 60 height 17
click at [1339, 150] on button "expand_more" at bounding box center [1339, 156] width 18 height 24
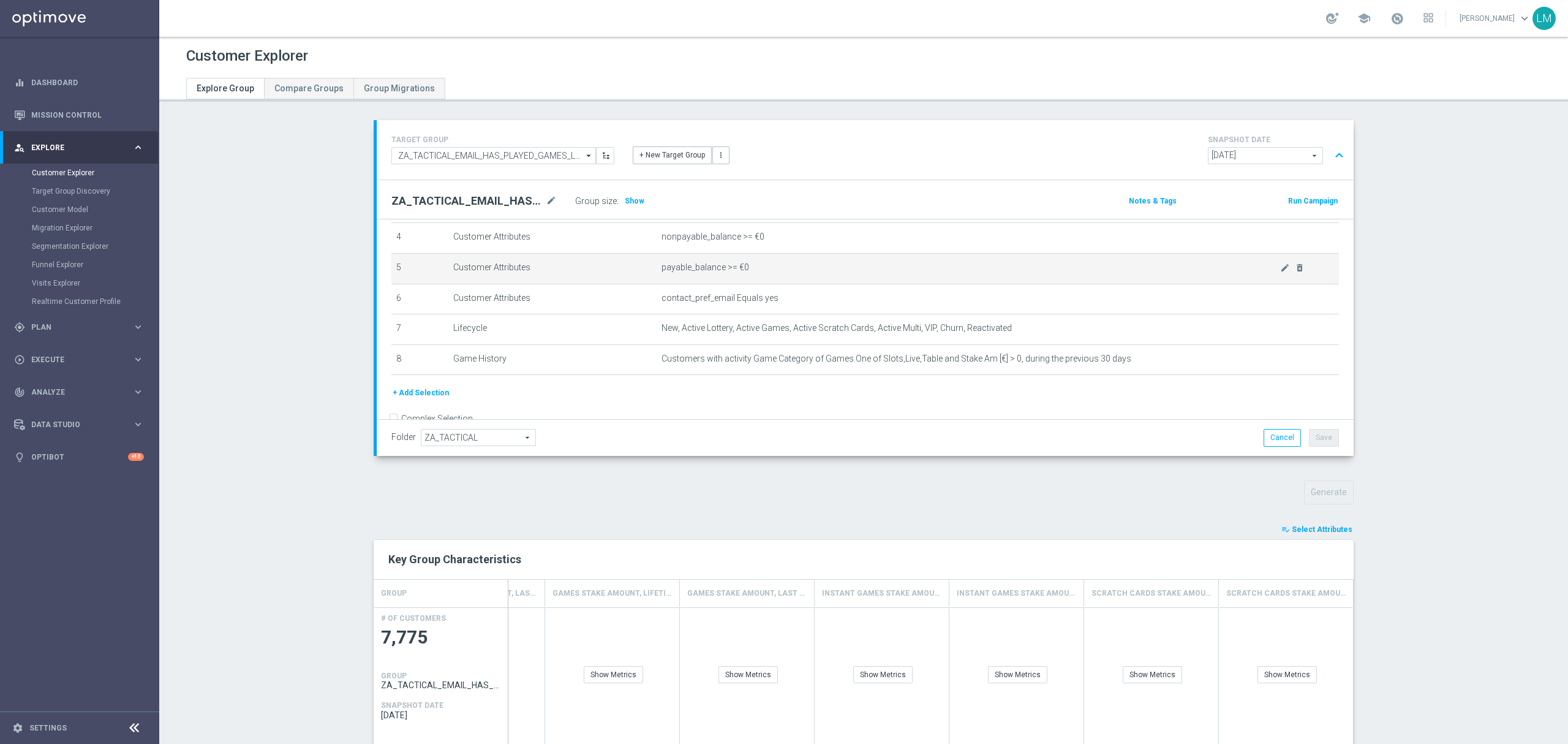
scroll to position [160, 0]
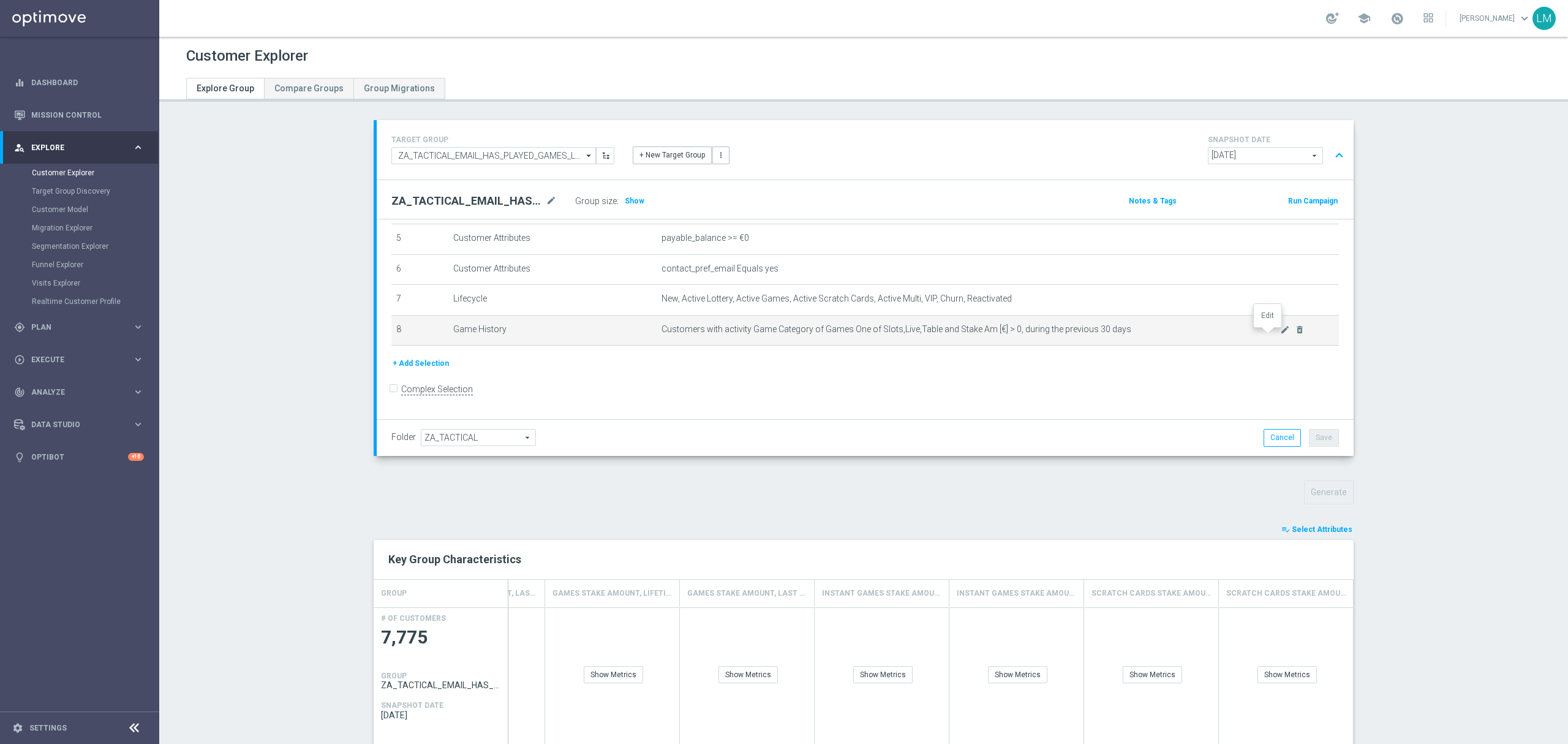
click at [1280, 334] on icon "mode_edit" at bounding box center [1285, 329] width 9 height 9
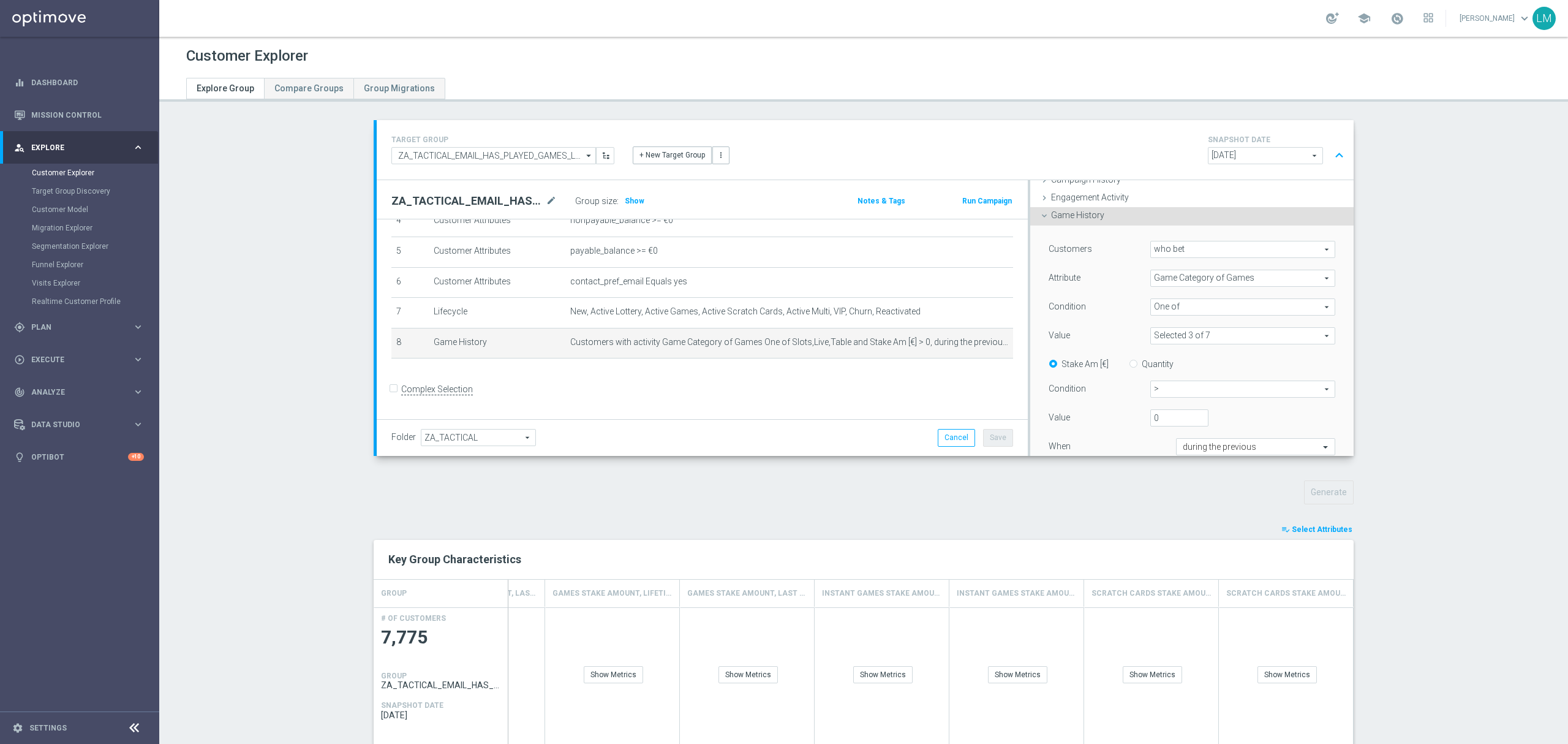
scroll to position [163, 0]
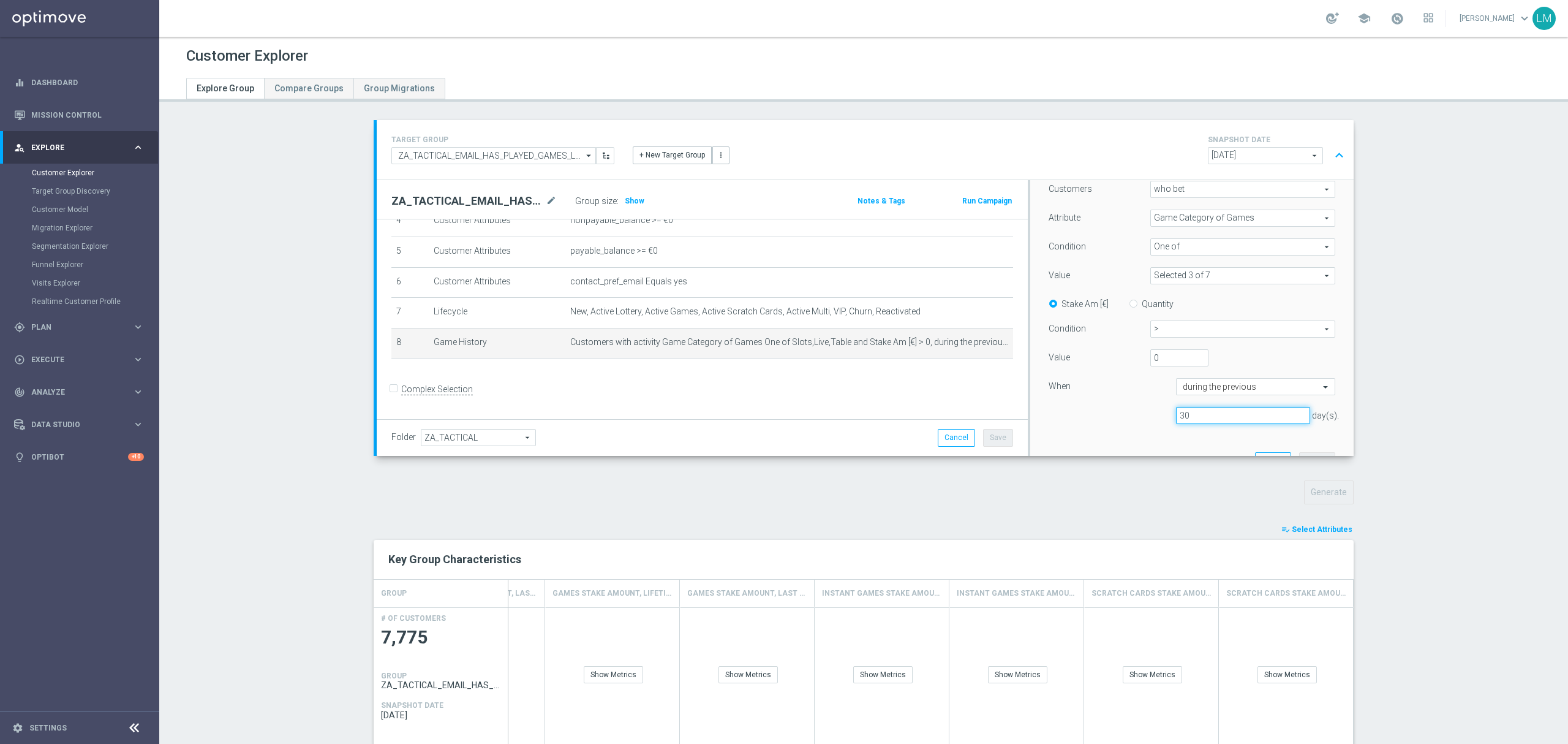
click at [1176, 414] on input "30" at bounding box center [1243, 416] width 134 height 17
type input "40"
click at [1199, 442] on div "Customers who bet who bet arrow_drop_down search Attribute Game Category of Gam…" at bounding box center [1192, 322] width 305 height 313
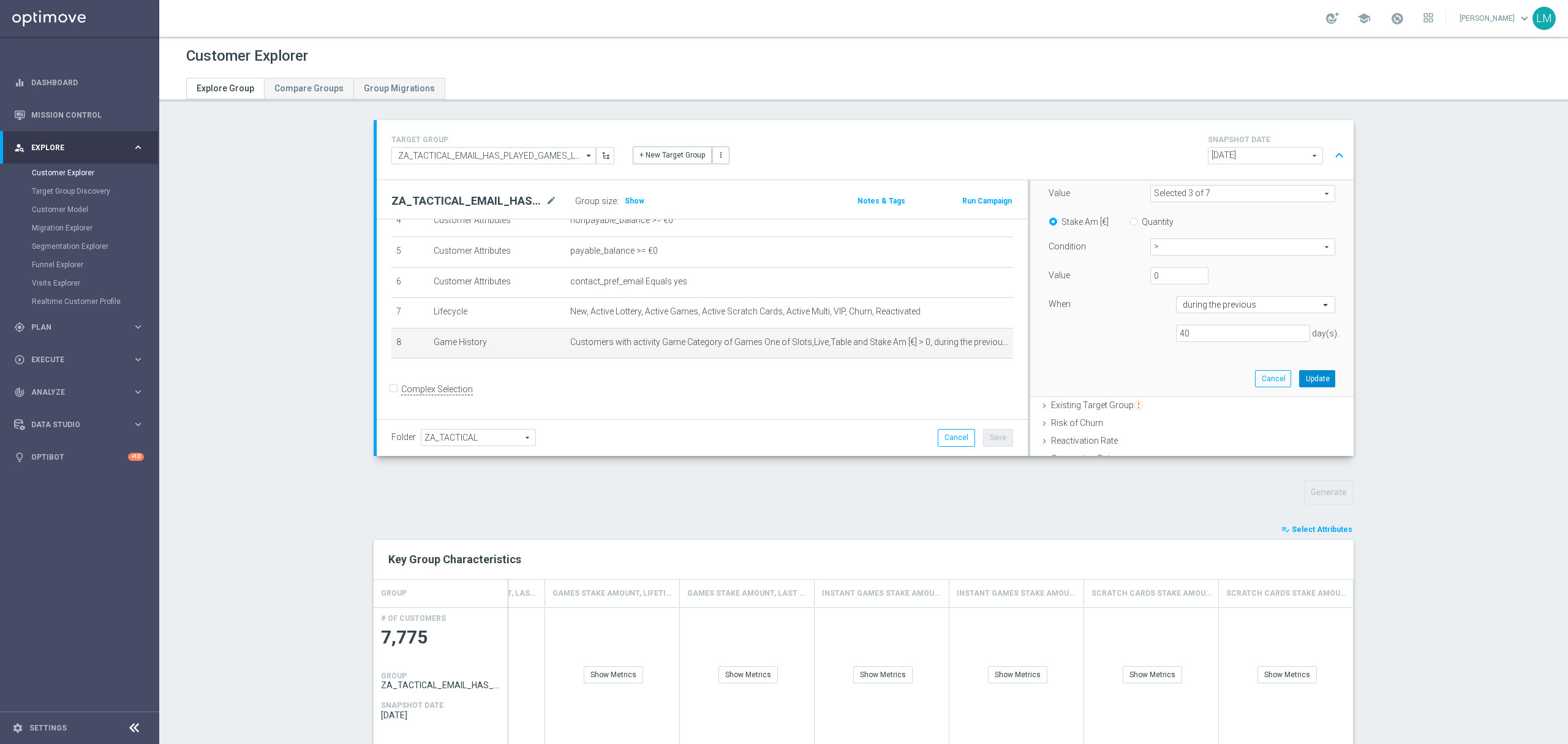
click at [1299, 385] on button "Update" at bounding box center [1317, 379] width 36 height 17
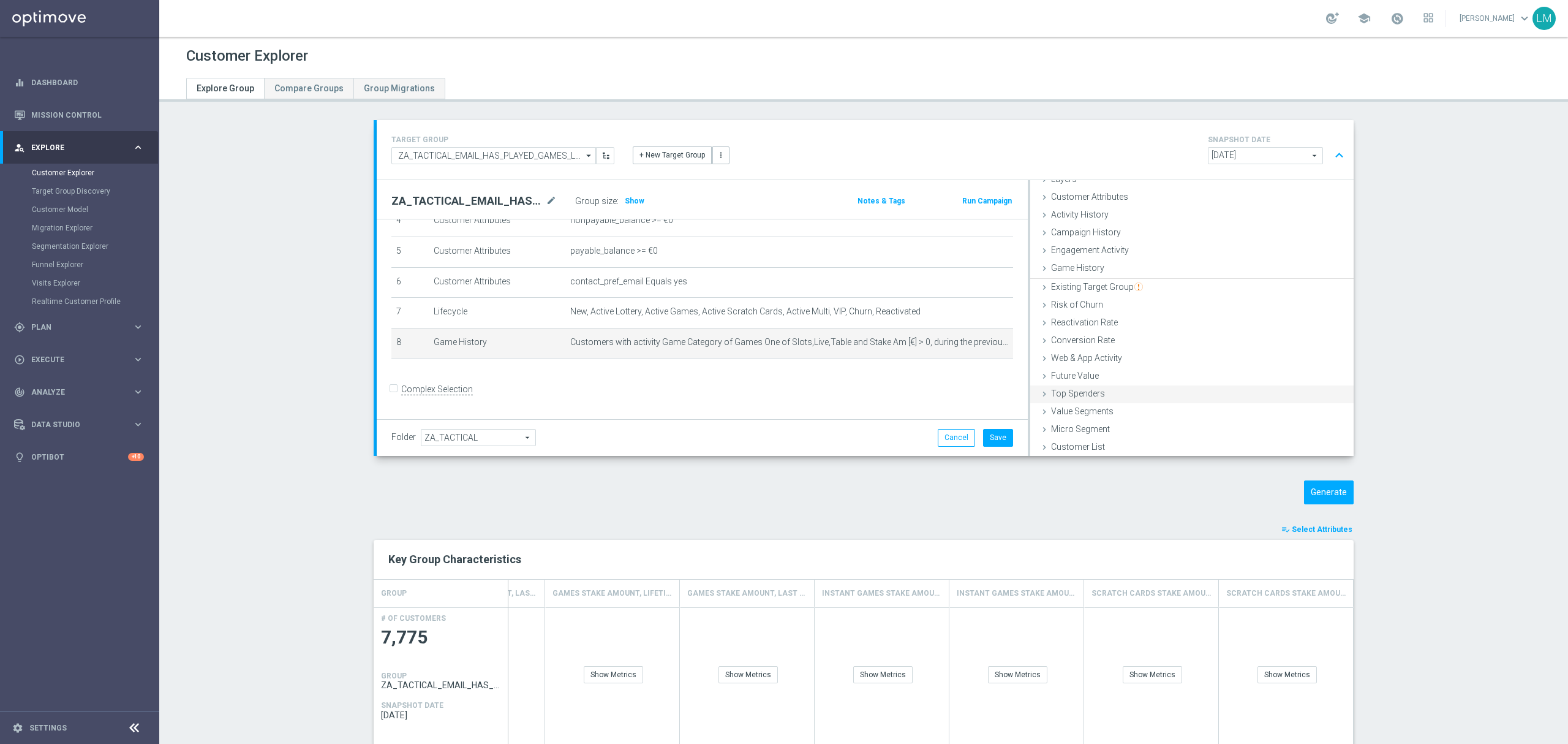
scroll to position [49, 0]
click at [1343, 486] on button "Generate" at bounding box center [1328, 492] width 49 height 24
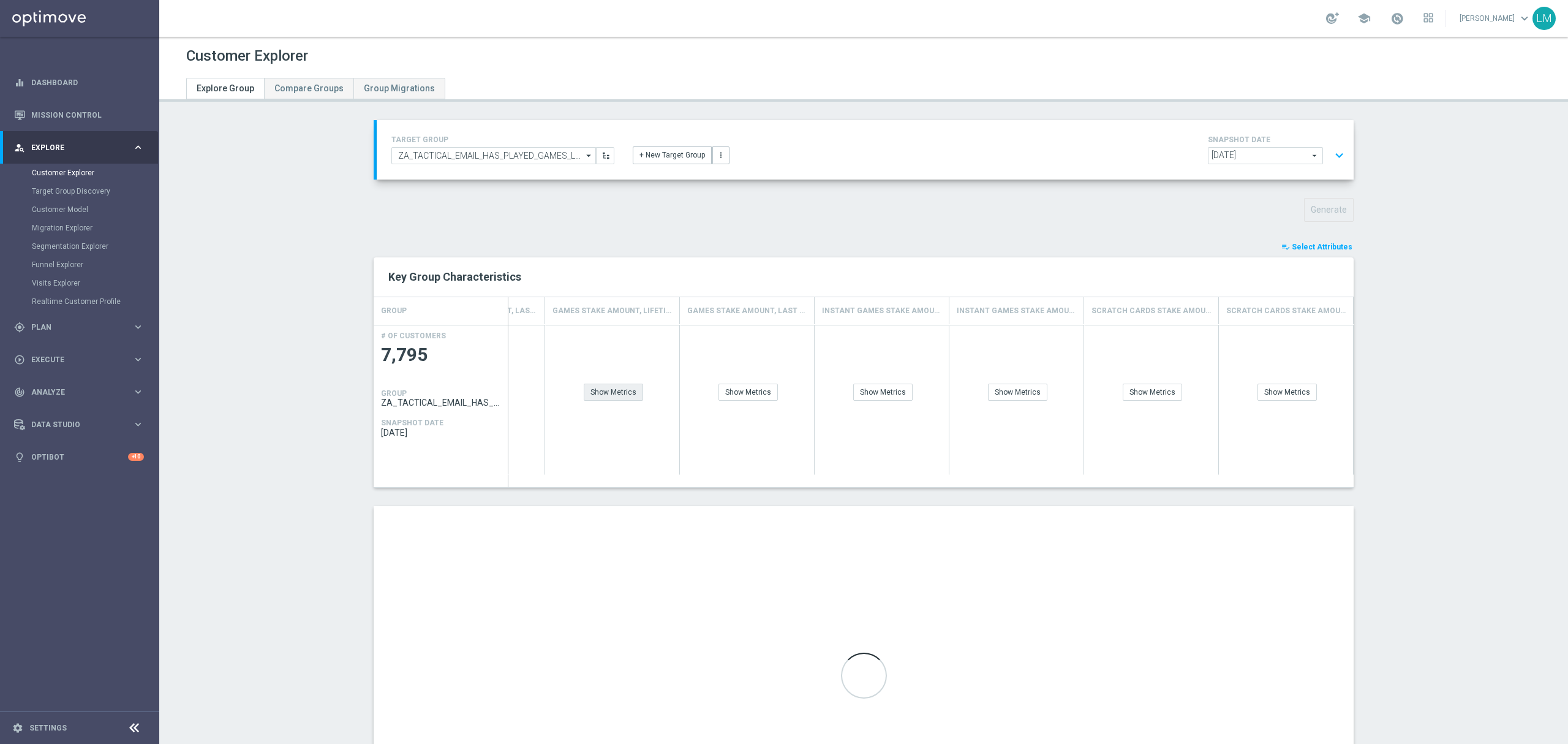
click at [633, 393] on div "Show Metrics" at bounding box center [614, 392] width 60 height 17
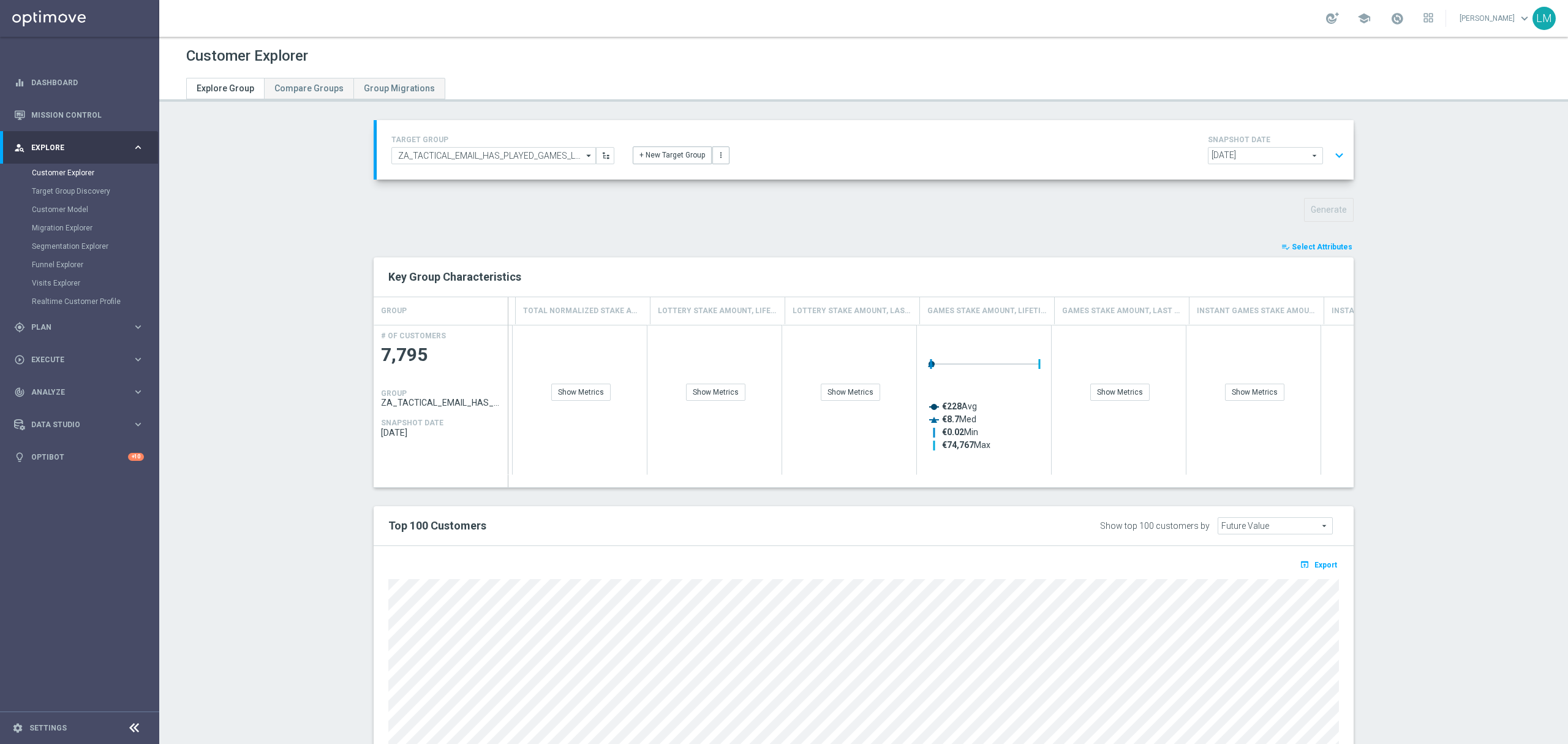
scroll to position [0, 2280]
click at [1339, 155] on button "expand_more" at bounding box center [1339, 156] width 18 height 24
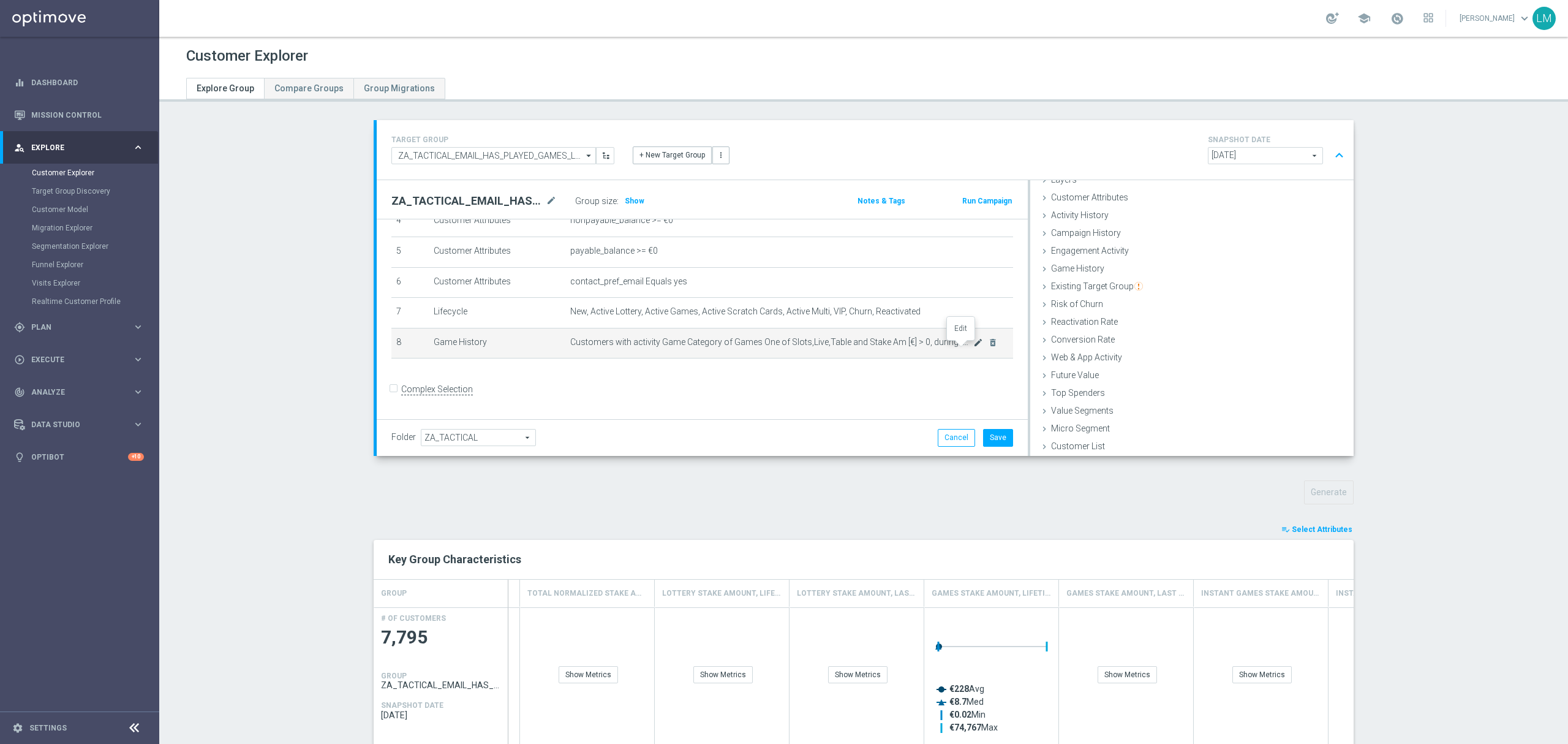
click at [973, 347] on icon "mode_edit" at bounding box center [978, 343] width 9 height 9
click at [1192, 327] on span "Game Category of Games" at bounding box center [1243, 331] width 184 height 16
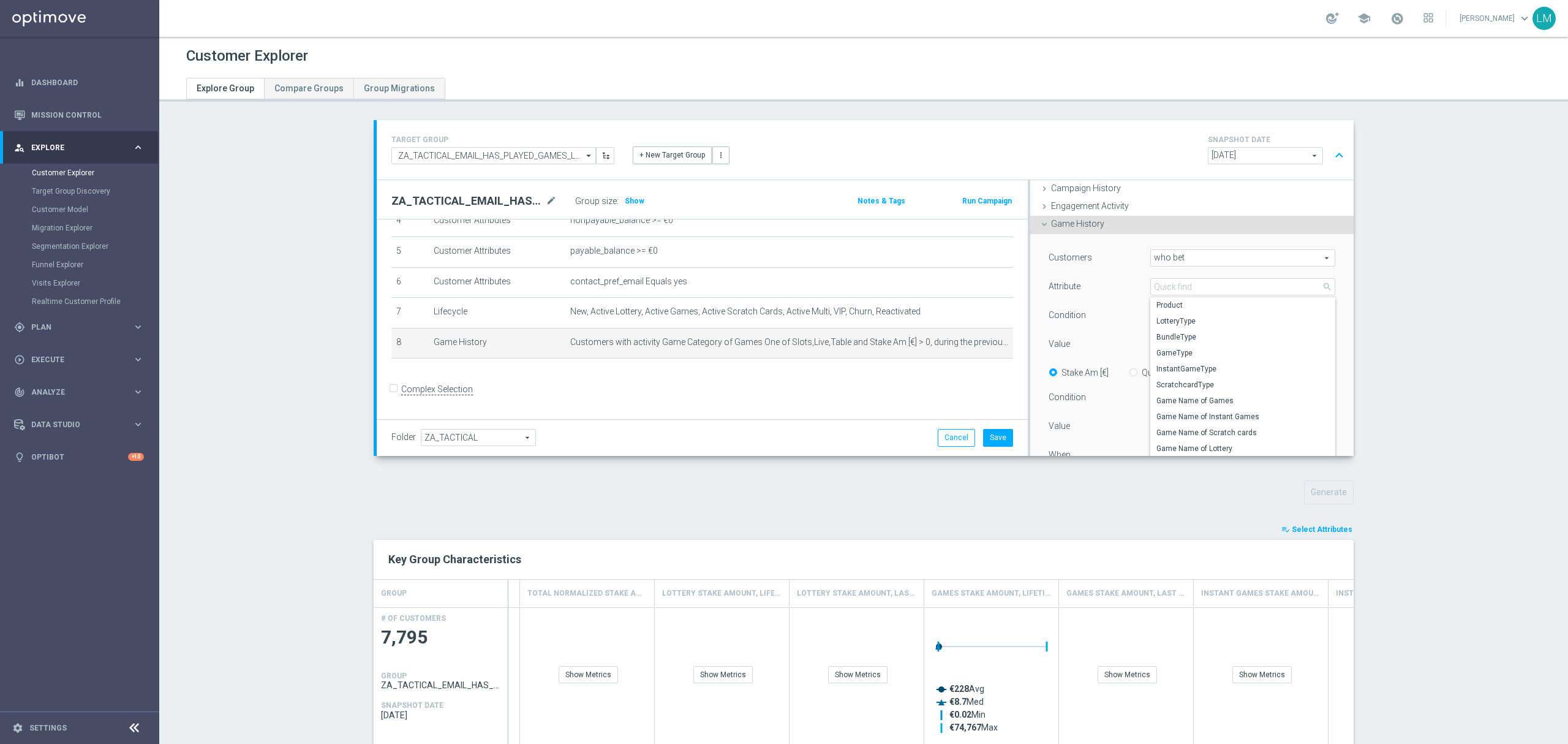
scroll to position [132, 0]
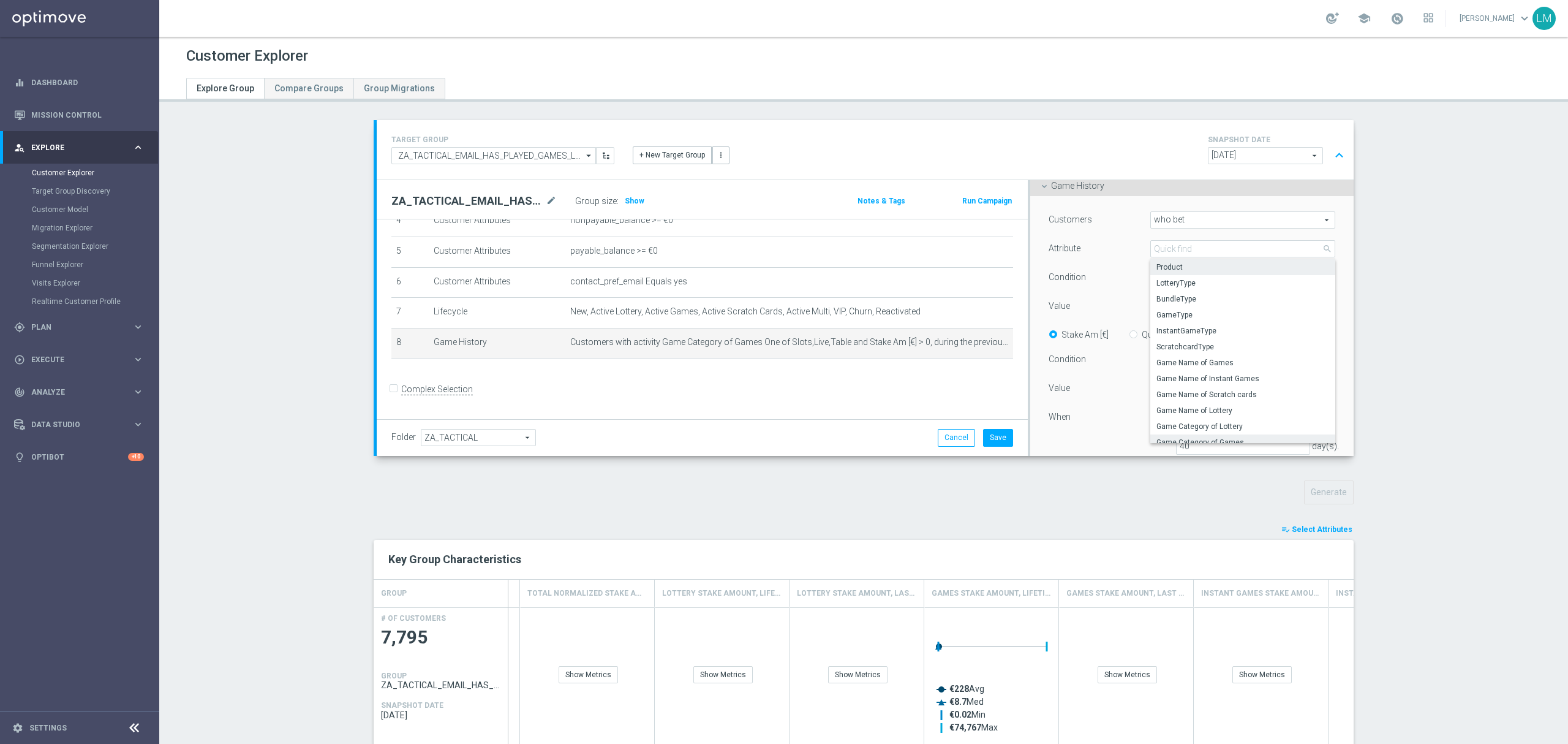
click at [1162, 274] on label "Product" at bounding box center [1242, 267] width 185 height 16
type input "Product"
click at [1176, 280] on span "Equals" at bounding box center [1243, 277] width 184 height 16
click at [1176, 282] on input "search" at bounding box center [1242, 277] width 185 height 17
click at [1118, 291] on div "Customers who bet who bet arrow_drop_down search Attribute Product Product arro…" at bounding box center [1192, 338] width 287 height 253
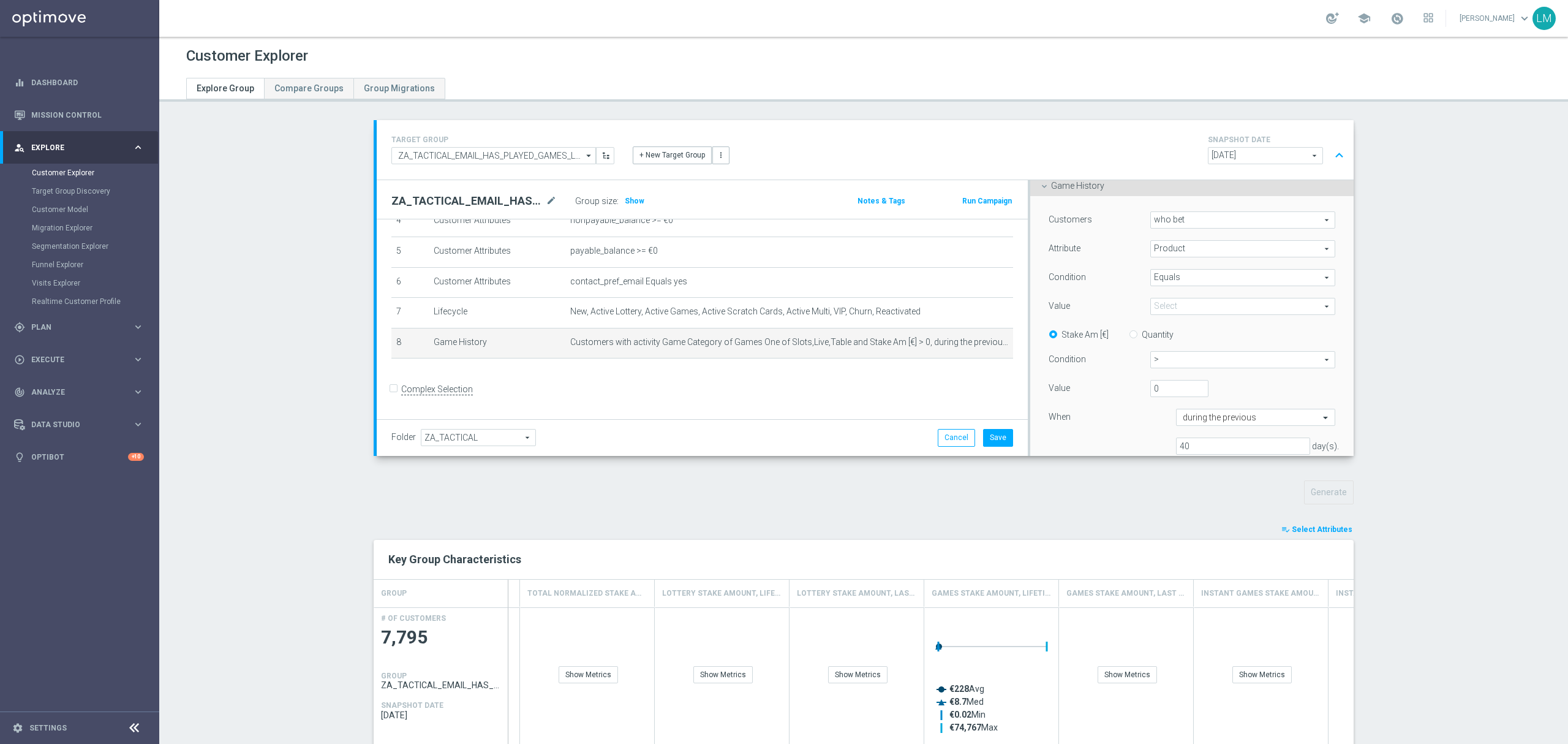
click at [1160, 302] on span at bounding box center [1243, 306] width 184 height 16
click at [1127, 292] on div "Customers who bet who bet arrow_drop_down search Attribute Product Product arro…" at bounding box center [1192, 338] width 287 height 253
click at [1162, 280] on span "Equals" at bounding box center [1243, 277] width 184 height 16
click at [1181, 385] on label "One of" at bounding box center [1242, 391] width 185 height 16
type input "One of"
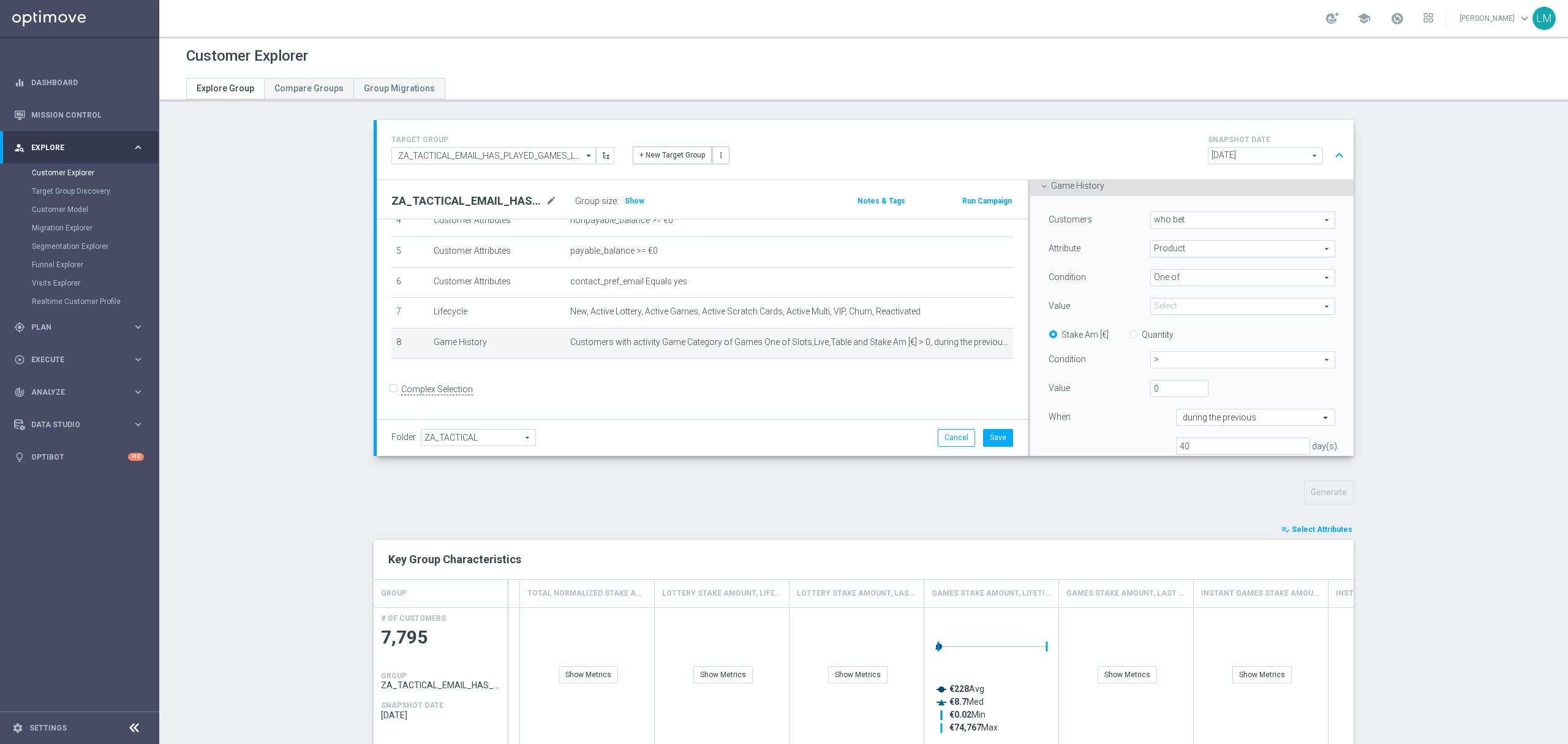
click at [1180, 310] on span at bounding box center [1243, 306] width 184 height 16
click at [1170, 365] on label "Games" at bounding box center [1251, 372] width 168 height 16
click at [1167, 368] on input "Games" at bounding box center [1163, 372] width 8 height 8
checkbox input "true"
type input "Games"
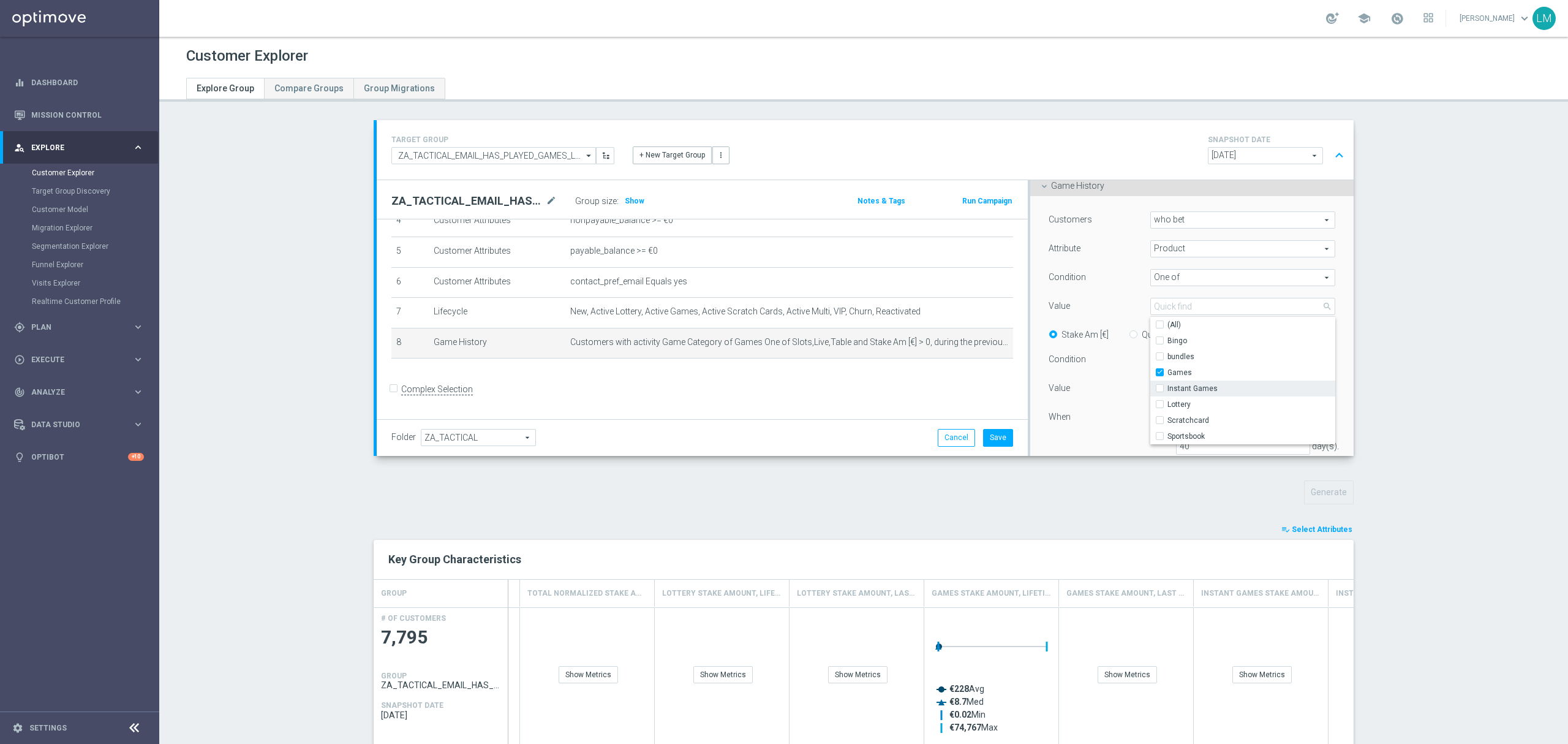
click at [1181, 387] on span "Instant Games" at bounding box center [1251, 388] width 168 height 9
click at [1167, 387] on input "Instant Games" at bounding box center [1163, 388] width 8 height 8
checkbox input "true"
type input "Selected 2 of 7"
click at [1430, 332] on section "TARGET GROUP ZA_TACTICAL_EMAIL_HAS_PLAYED_GAMES_LAST_30_DAYS ZA_TACTICAL_EMAIL_…" at bounding box center [864, 632] width 1409 height 1025
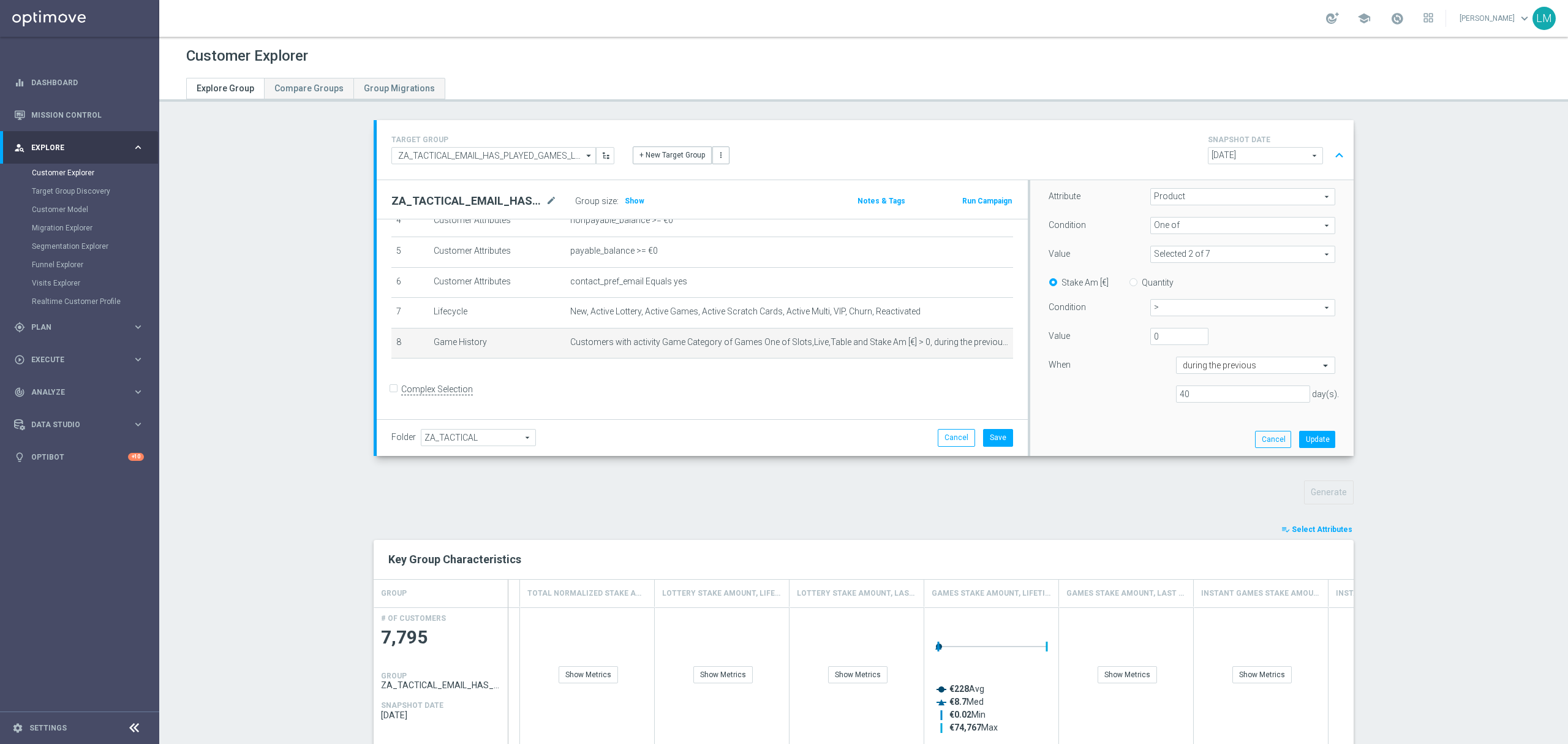
scroll to position [214, 0]
click at [1302, 410] on button "Update" at bounding box center [1317, 410] width 36 height 17
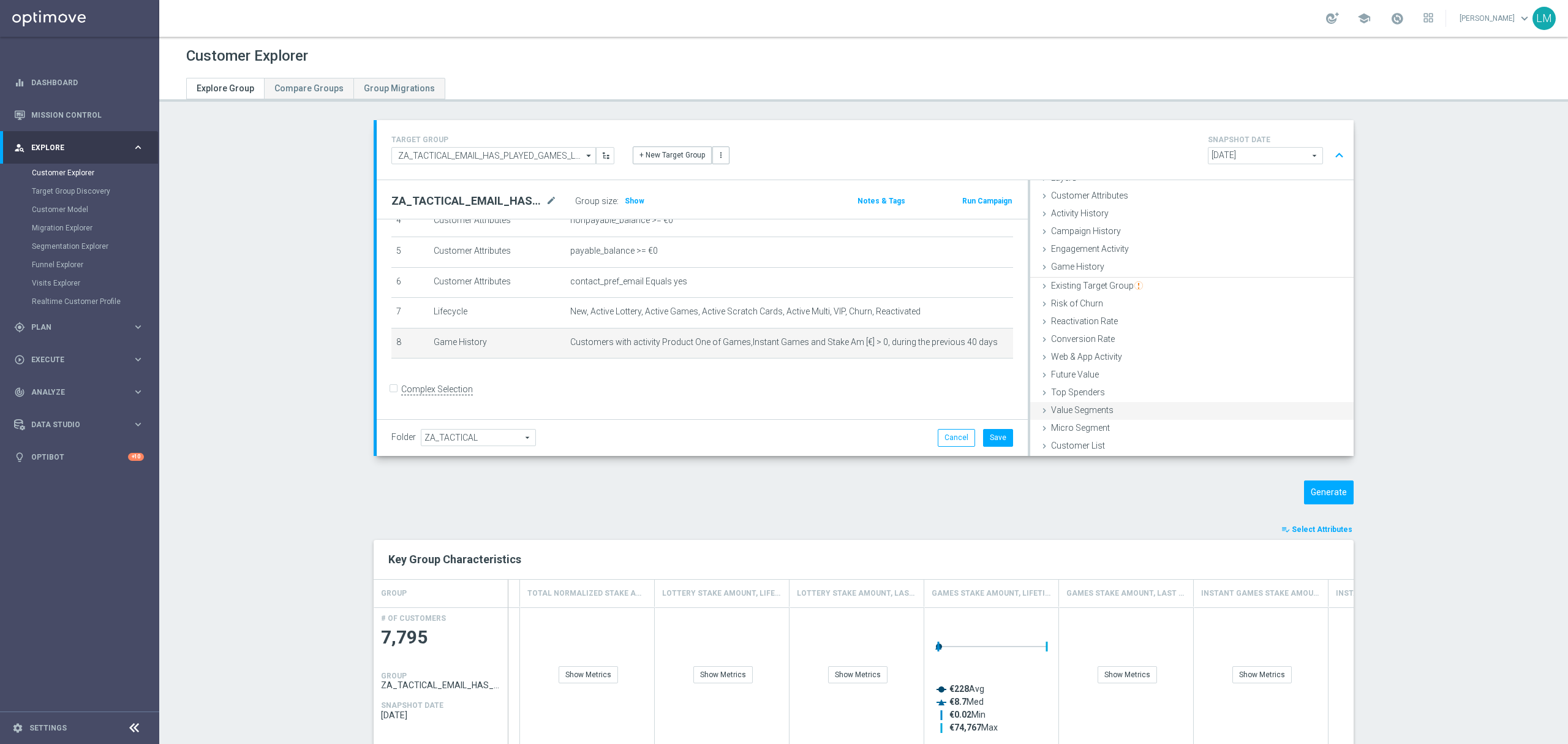
scroll to position [49, 0]
click at [996, 432] on button "Save" at bounding box center [998, 438] width 30 height 17
click at [1307, 499] on button "Generate" at bounding box center [1328, 492] width 49 height 24
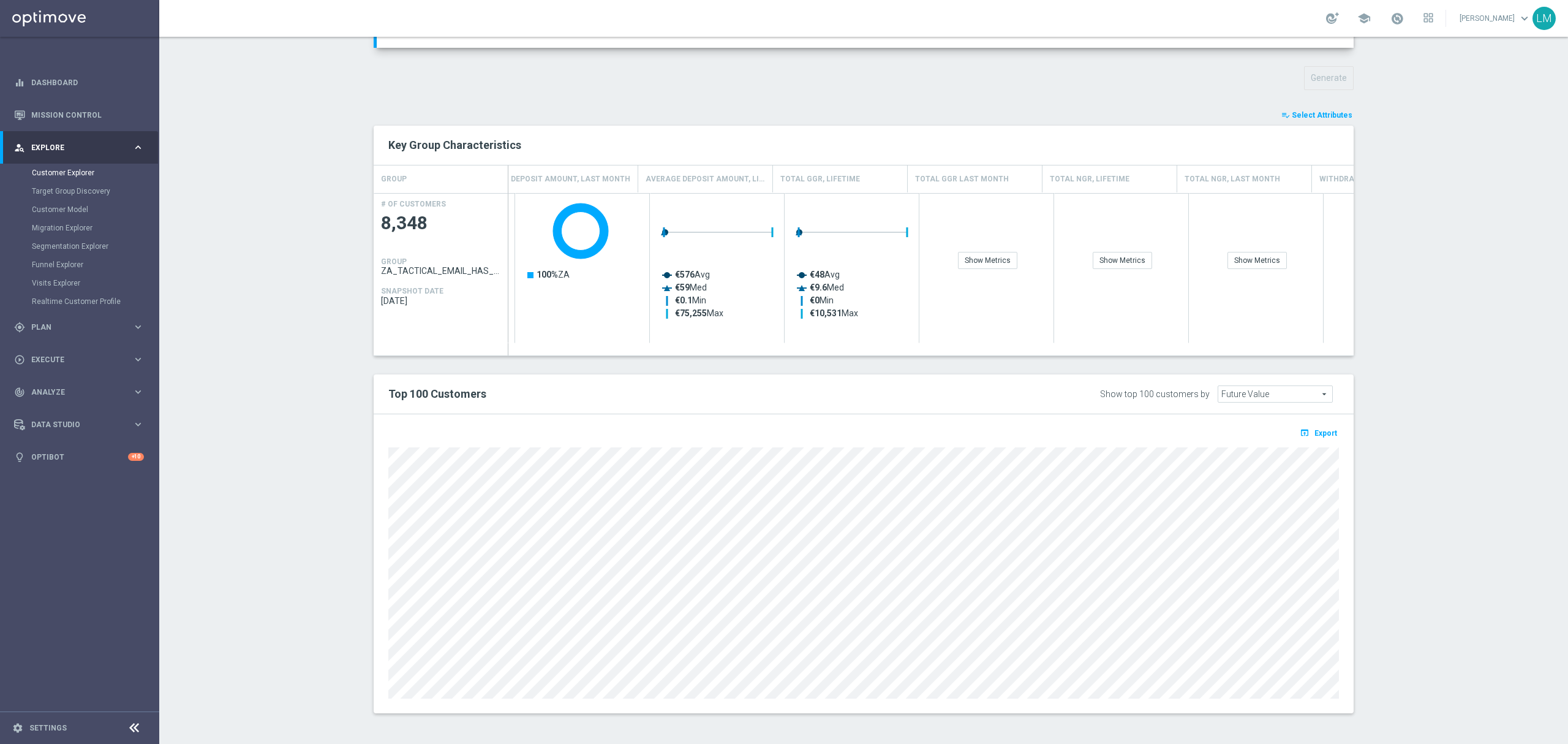
scroll to position [0, 561]
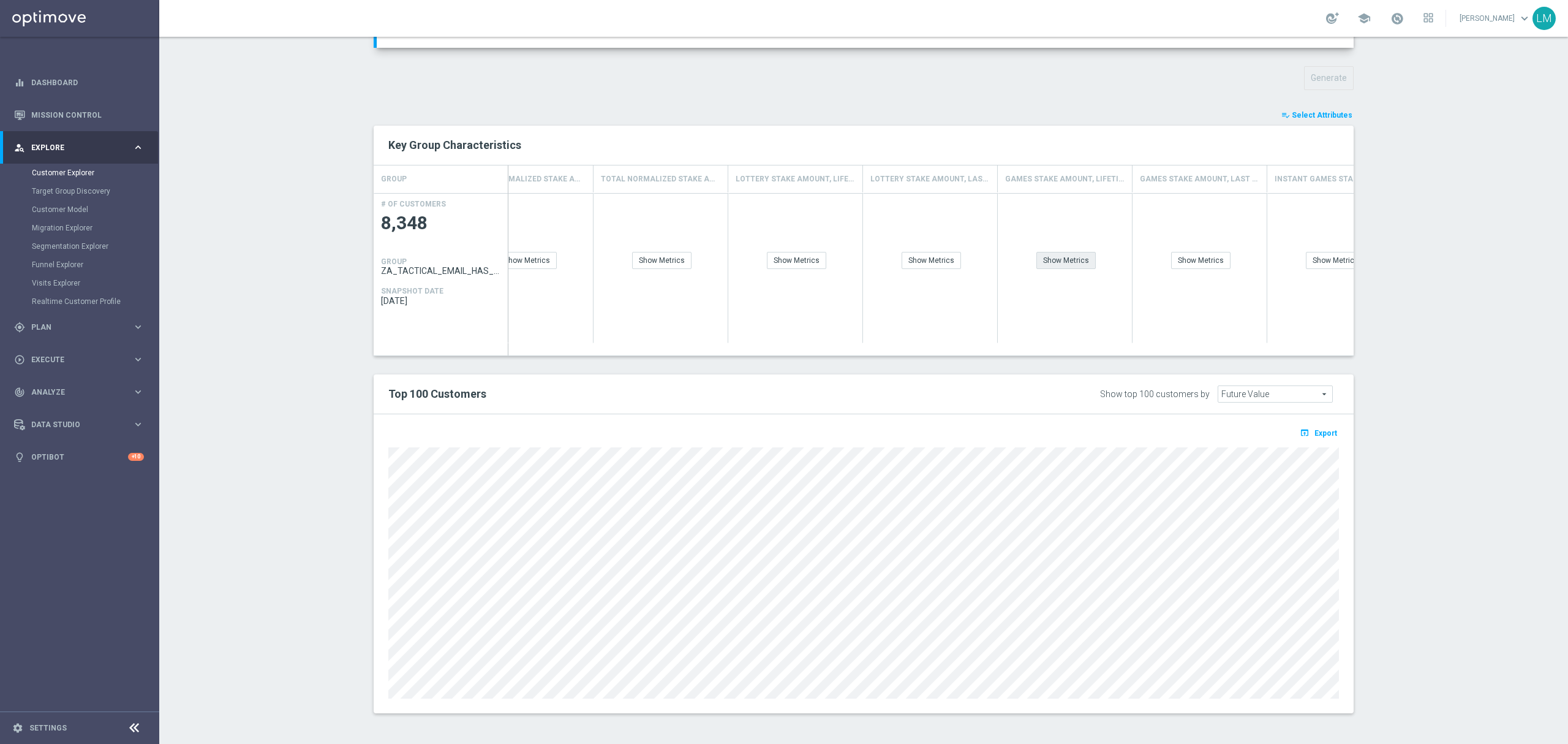
click at [1064, 263] on div "Show Metrics" at bounding box center [1066, 260] width 60 height 17
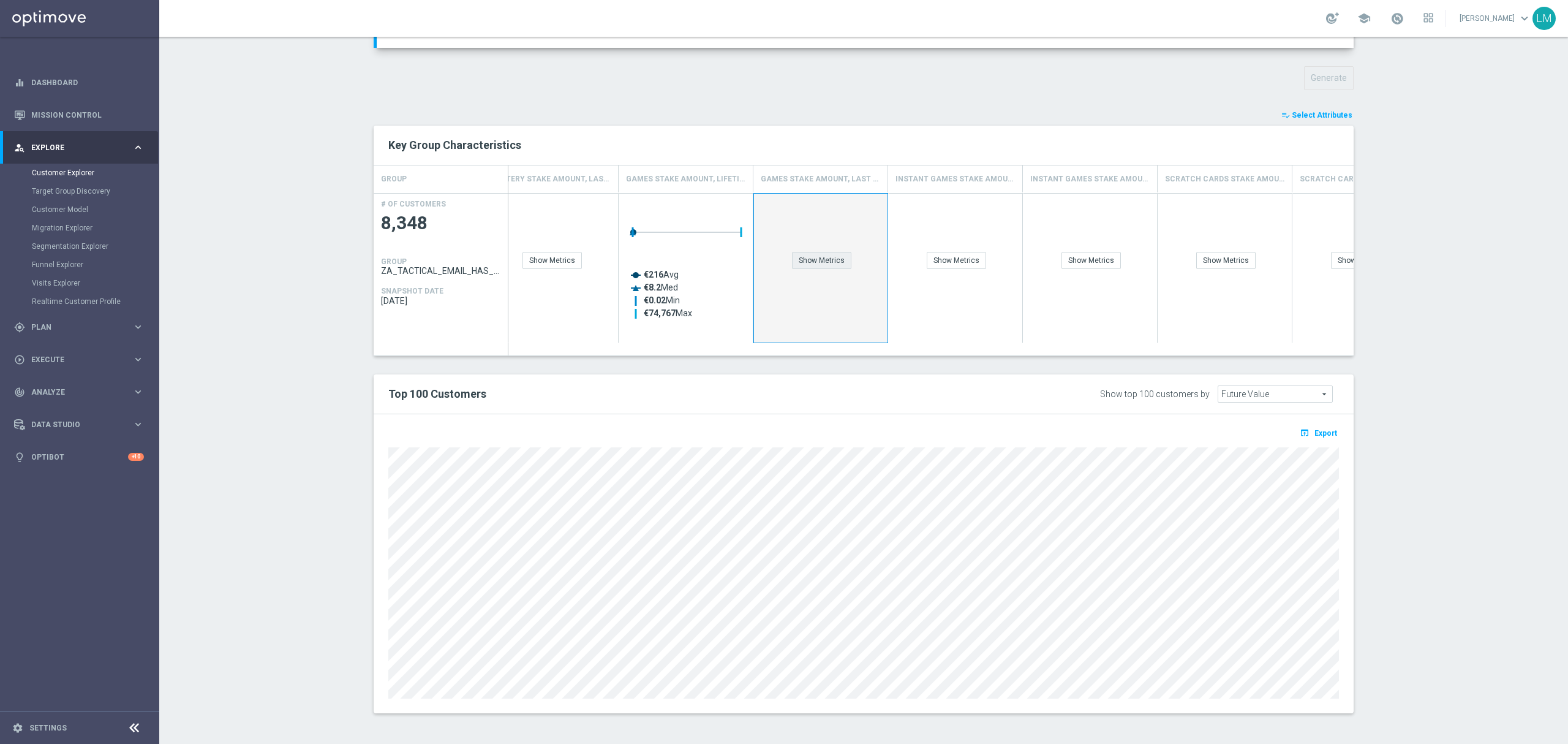
click at [830, 266] on div "Show Metrics" at bounding box center [822, 260] width 60 height 17
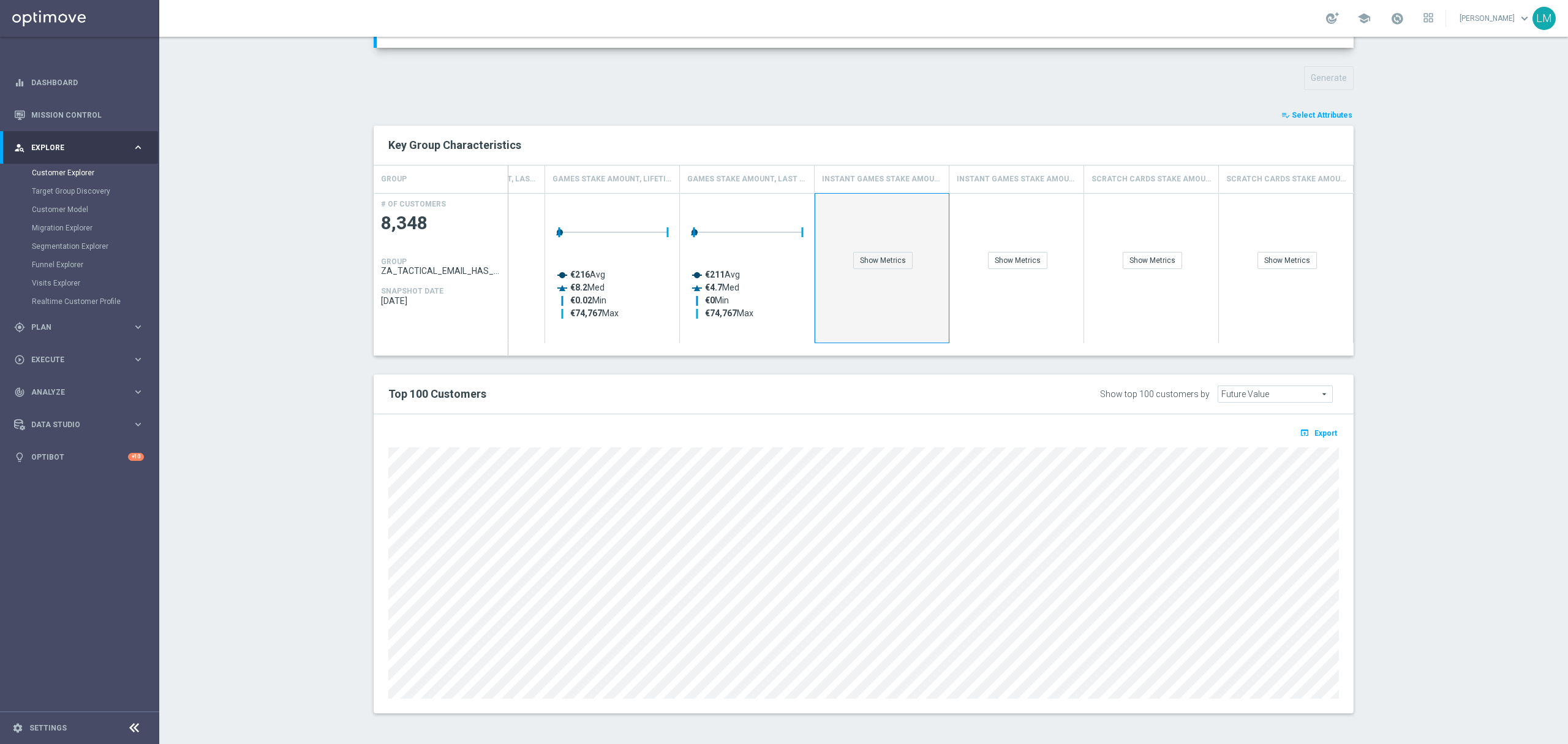
click at [880, 270] on div "Show Metrics" at bounding box center [882, 268] width 135 height 150
click at [881, 262] on div "Show Metrics" at bounding box center [883, 260] width 60 height 17
click at [331, 339] on section "TARGET GROUP ZA_TACTICAL_EMAIL_HAS_PLAYED_GAMES_LAST_30_DAYS ZA_TACTICAL_EMAIL_…" at bounding box center [864, 360] width 1409 height 743
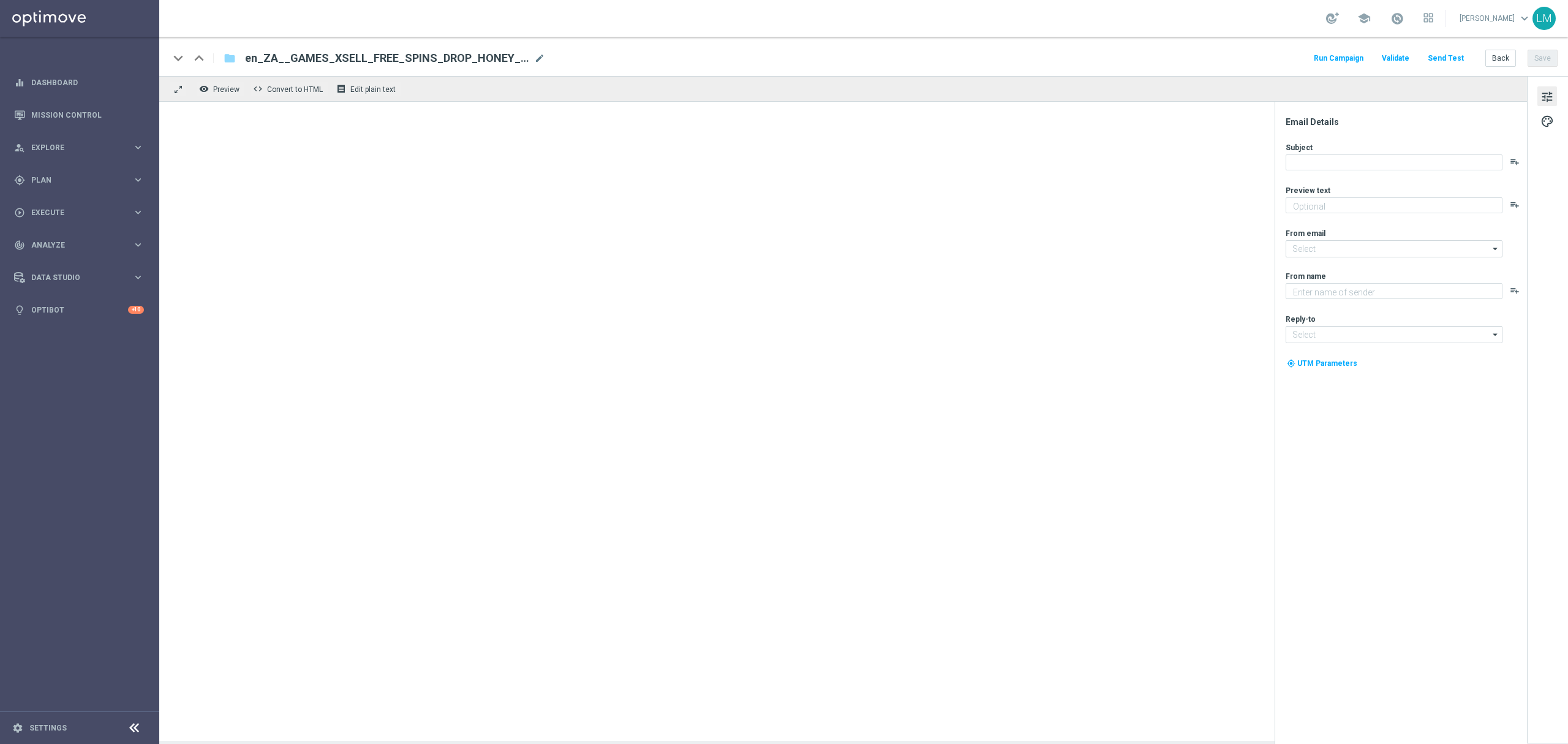
type textarea "Games are here to stay!"
type textarea "Lottoland"
type input "mail@crm.lottoland.com"
type input "support@lottoland.co.za"
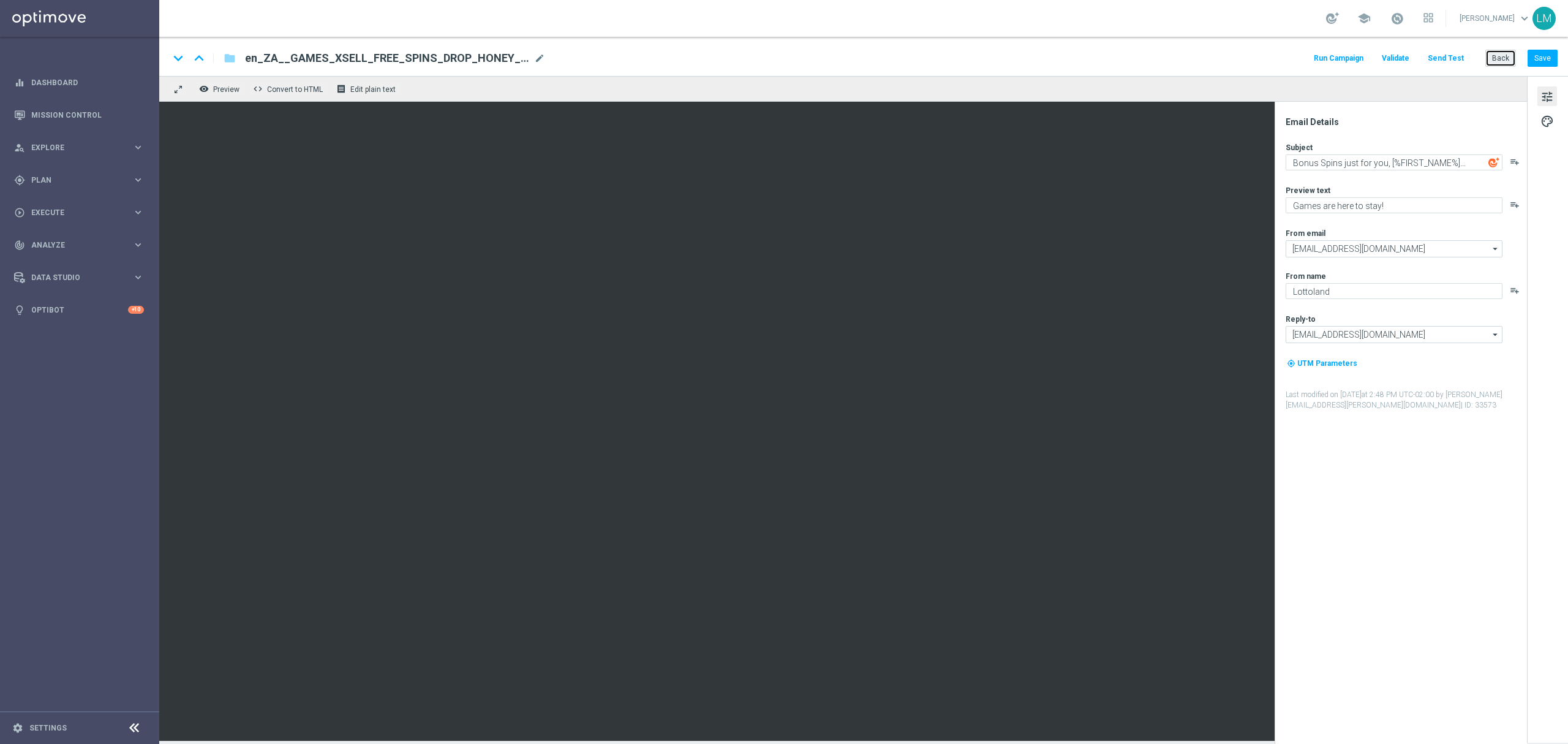
click at [1504, 57] on button "Back" at bounding box center [1500, 58] width 31 height 17
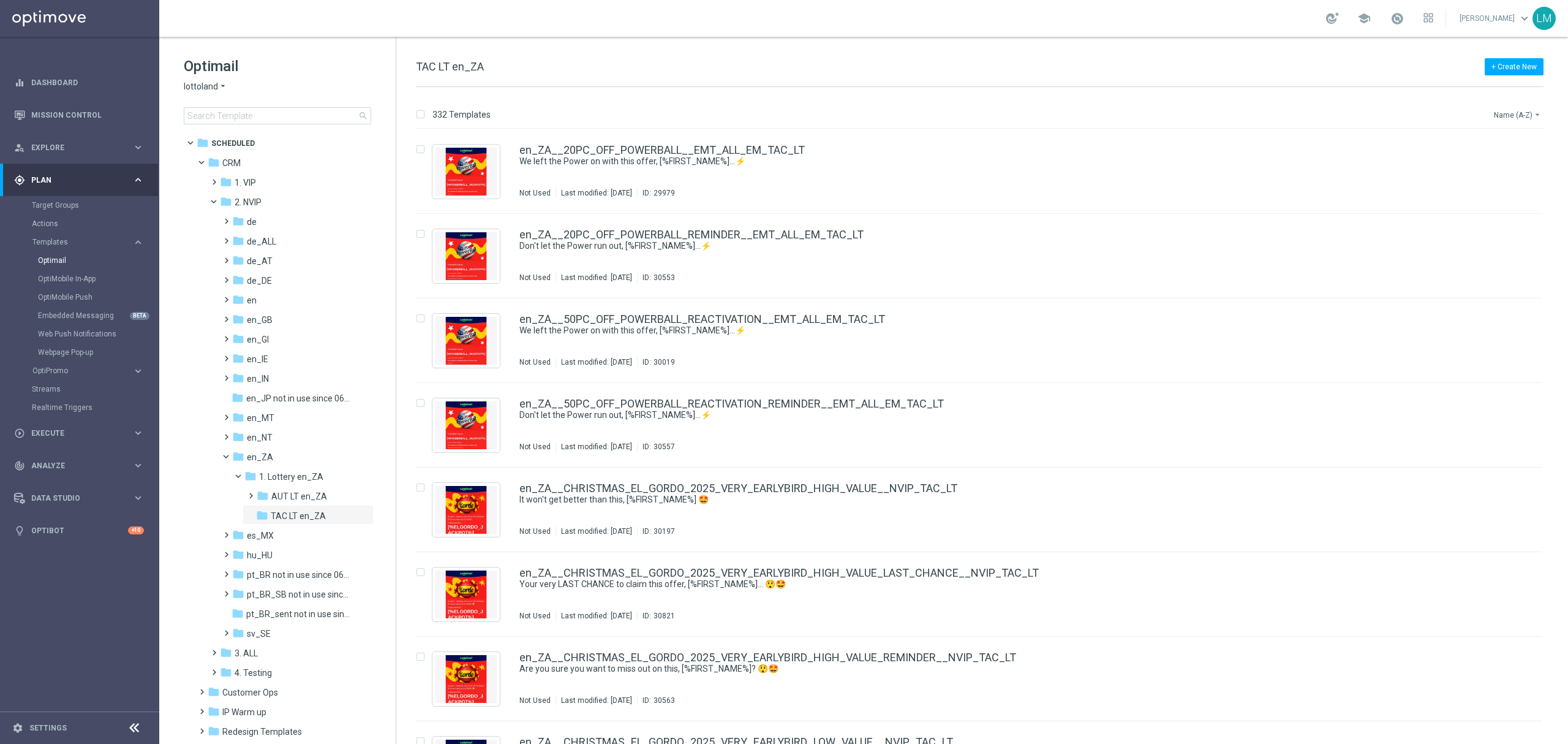
click at [1509, 116] on button "Name (A-Z) arrow_drop_down" at bounding box center [1518, 114] width 51 height 15
click at [1498, 172] on span "Date Modified (Newest)" at bounding box center [1497, 170] width 82 height 9
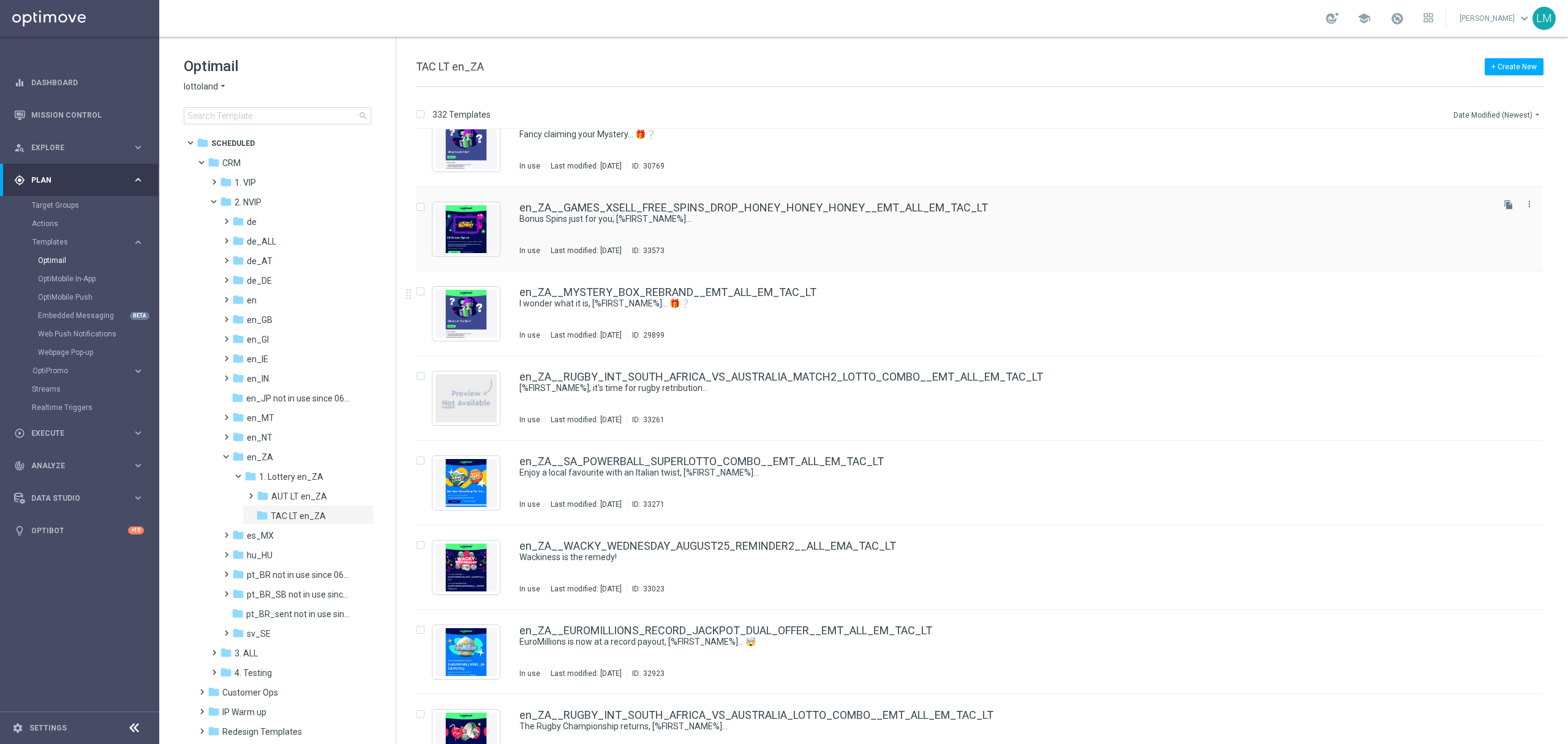
scroll to position [82, 0]
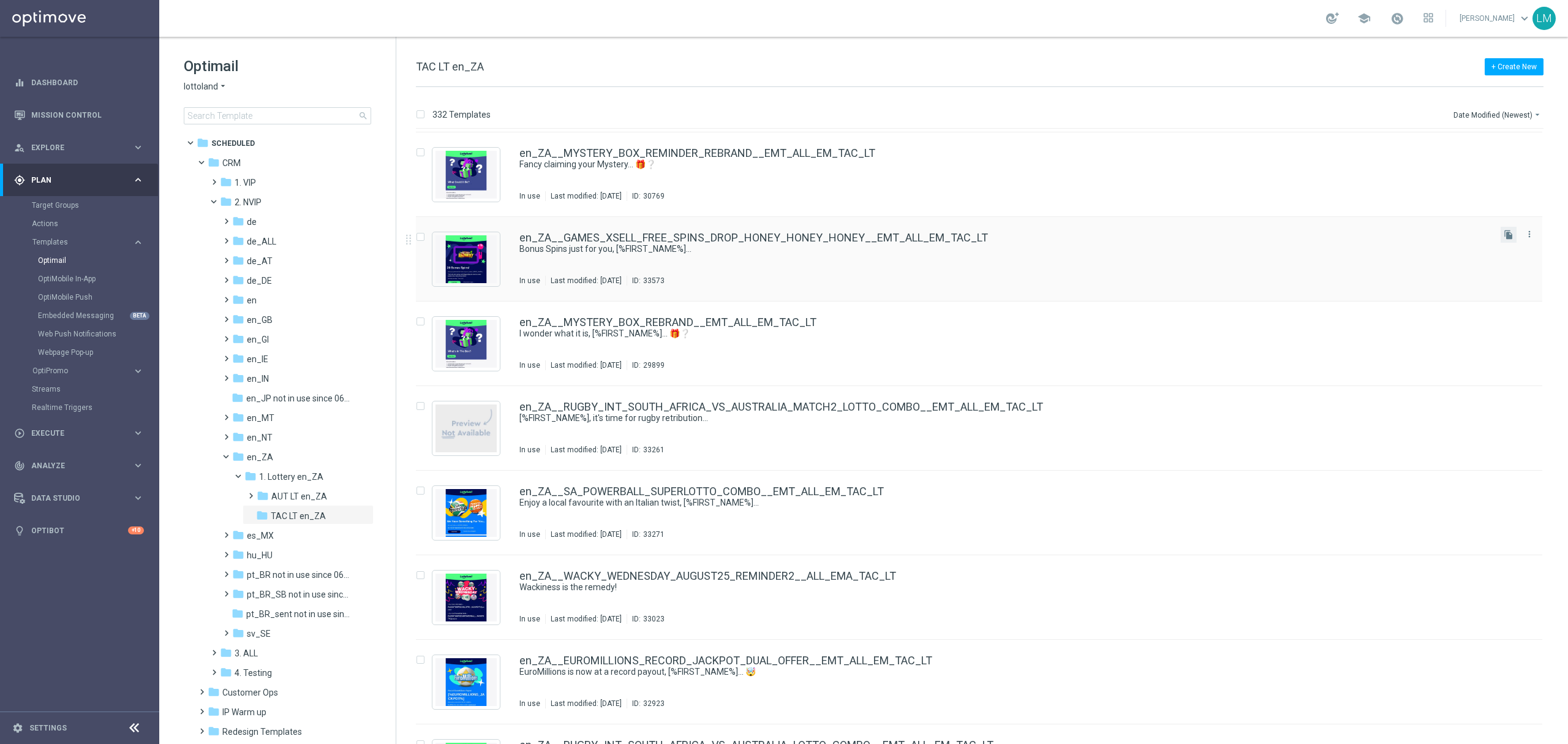
click at [1509, 240] on button "file_copy" at bounding box center [1508, 235] width 16 height 16
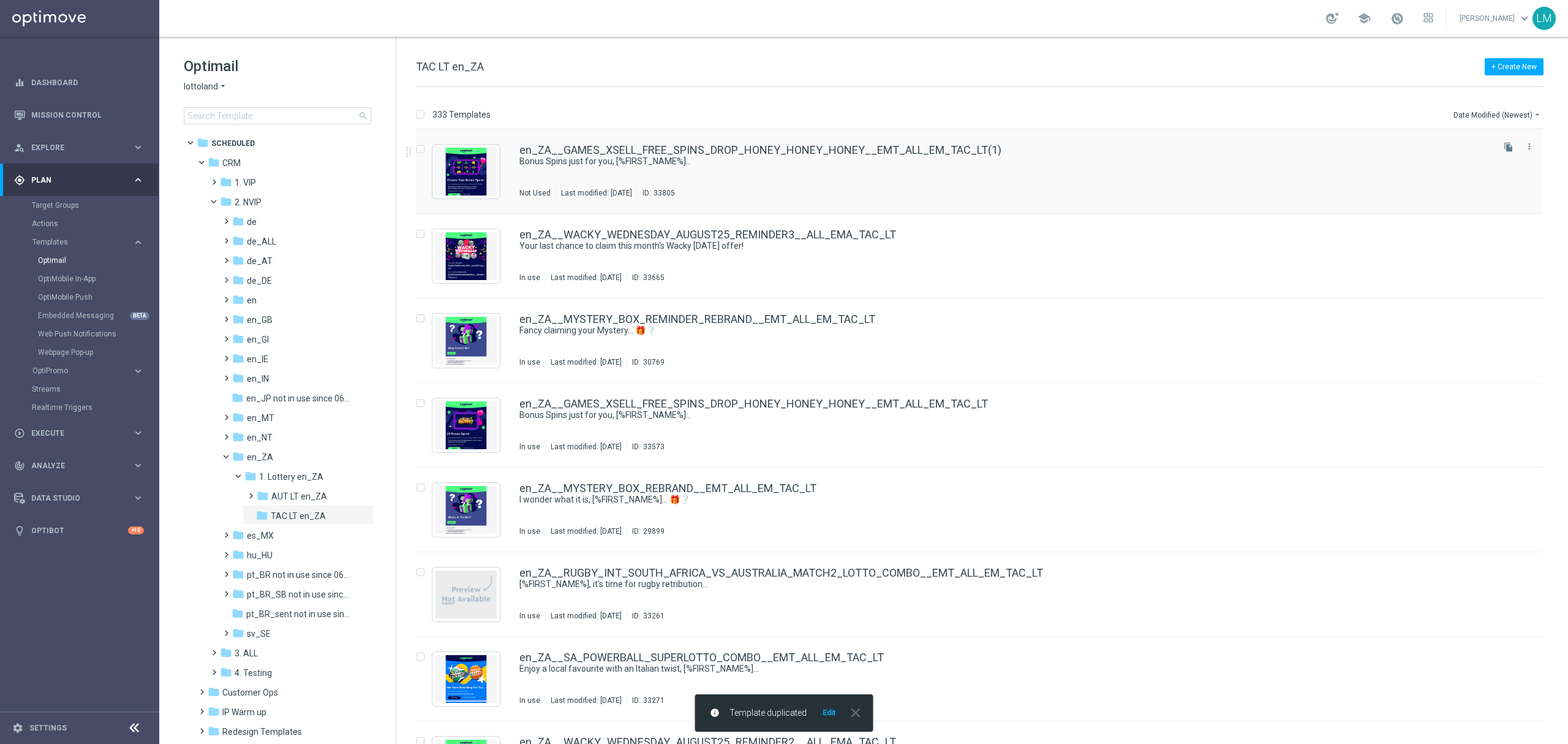
click at [757, 140] on div "en_ZA__GAMES_XSELL_FREE_SPINS_DROP_HONEY_HONEY_HONEY__EMT_ALL_EM_TAC_LT(1) Bonu…" at bounding box center [979, 172] width 1127 height 85
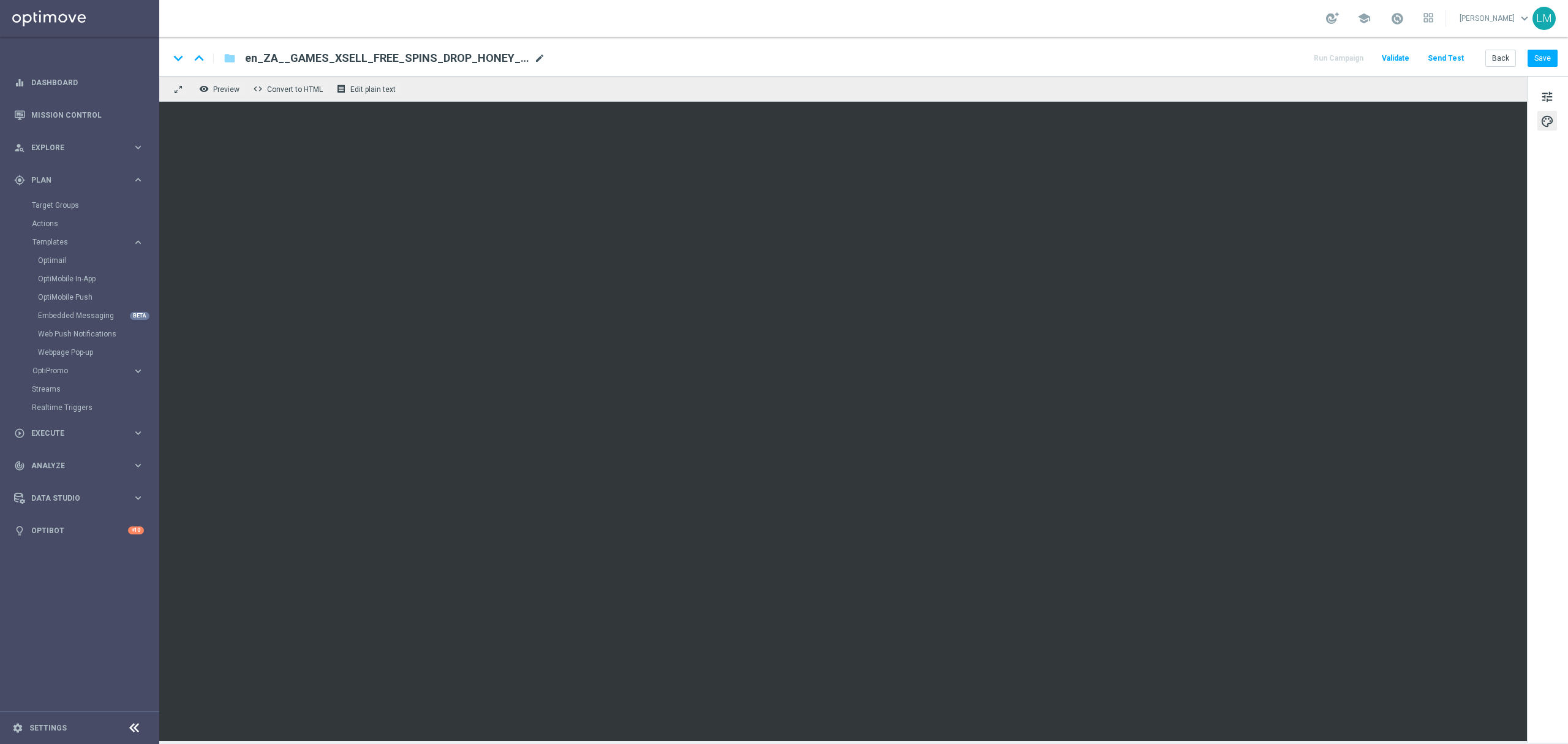
click at [536, 64] on span "mode_edit" at bounding box center [540, 58] width 11 height 11
paste input "DEPOSIT_STAKE_AND_GET_SEPTEMBER_2025__EMT_ALL_EM_TAC_LT"
type input "en_ZA__GAMES_DEPOSIT_STAKE_AND_GET_SEPTEMBER_2025__EMT_ALL_EM_TAC_LT"
click at [548, 82] on div "remove_red_eye Preview code Convert to HTML receipt Edit plain text" at bounding box center [843, 89] width 1368 height 26
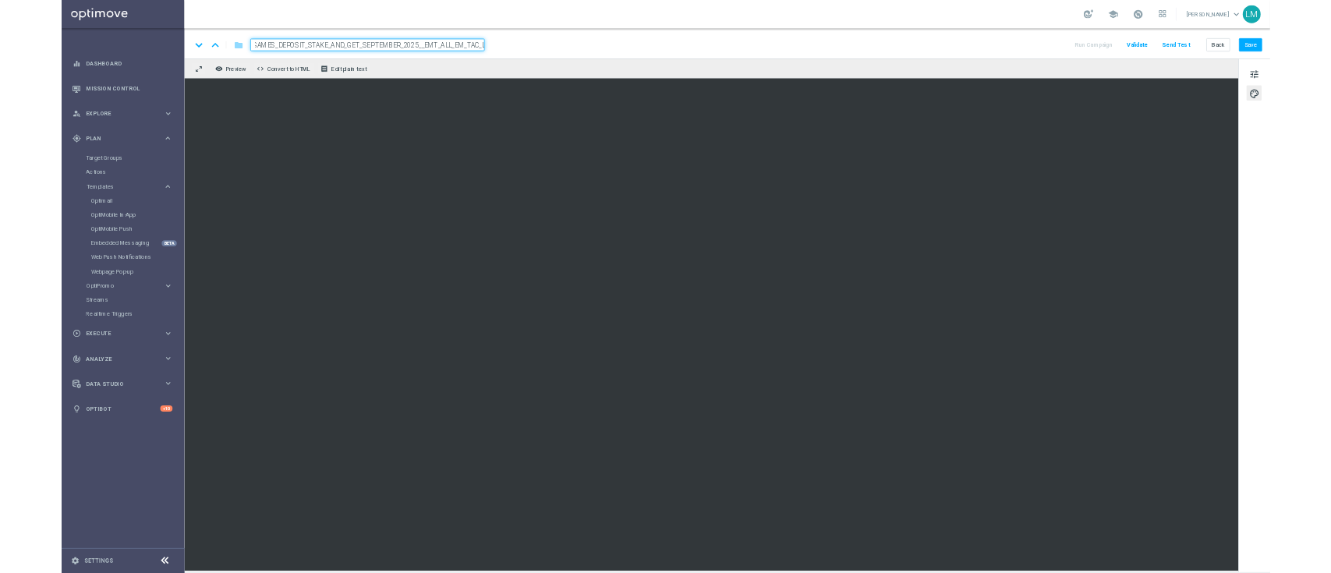
scroll to position [0, 0]
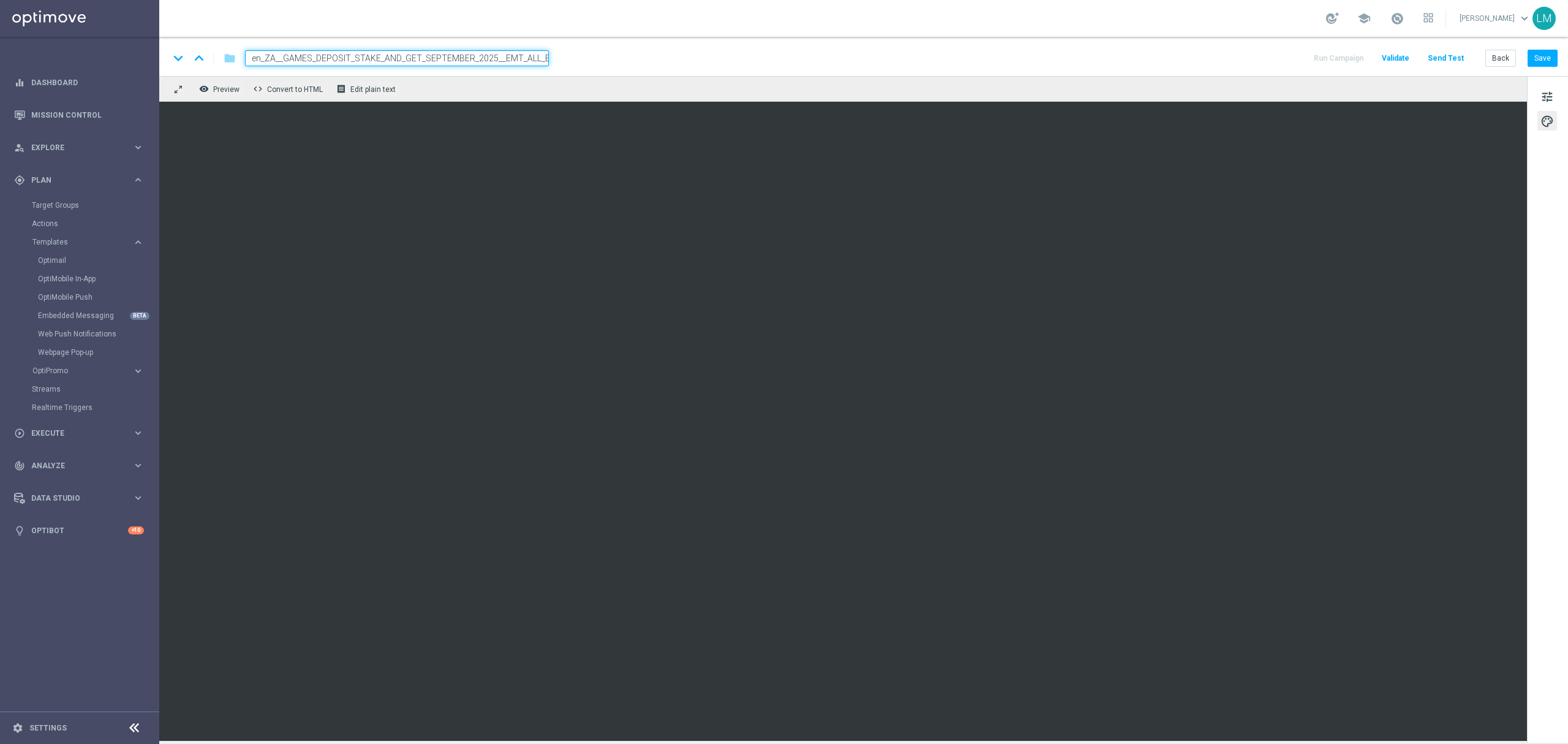
click at [517, 59] on input "en_ZA__GAMES_DEPOSIT_STAKE_AND_GET_SEPTEMBER_2025__EMT_ALL_EM_TAC_LT" at bounding box center [397, 58] width 304 height 16
click at [516, 82] on div "remove_red_eye Preview code Convert to HTML receipt Edit plain text" at bounding box center [843, 89] width 1368 height 26
click at [510, 93] on div "remove_red_eye Preview code Convert to HTML receipt Edit plain text" at bounding box center [843, 89] width 1368 height 26
click at [491, 79] on div "remove_red_eye Preview code Convert to HTML receipt Edit plain text" at bounding box center [843, 89] width 1368 height 26
click at [486, 57] on input "en_ZA__GAMES_DEPOSIT_STAKE_AND_GET_SEPTEMBER_2025__EMT_ALL_EM_TAC_LT" at bounding box center [397, 58] width 304 height 16
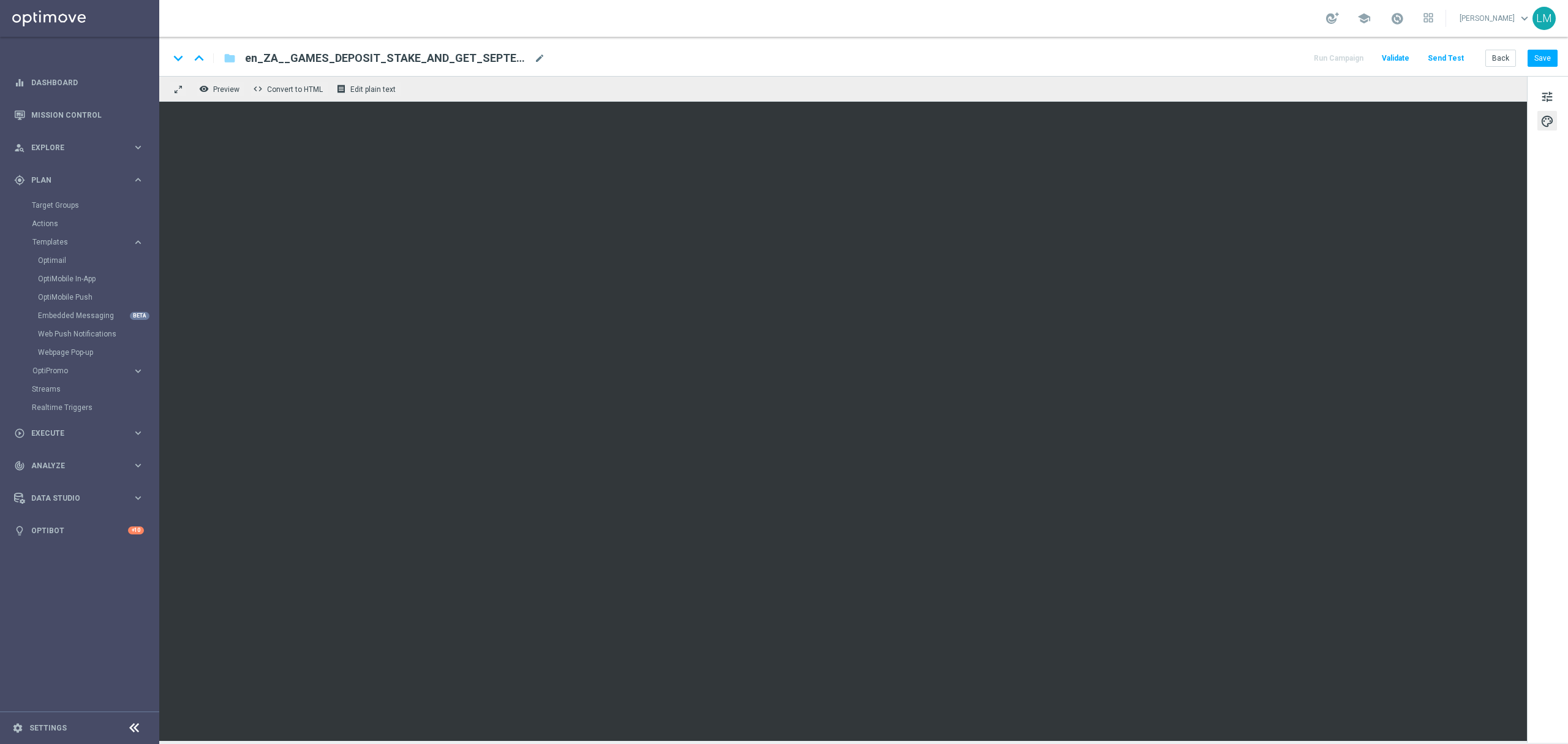
click at [486, 94] on div "remove_red_eye Preview code Convert to HTML receipt Edit plain text" at bounding box center [843, 89] width 1368 height 26
click at [1541, 93] on span "tune" at bounding box center [1547, 97] width 13 height 16
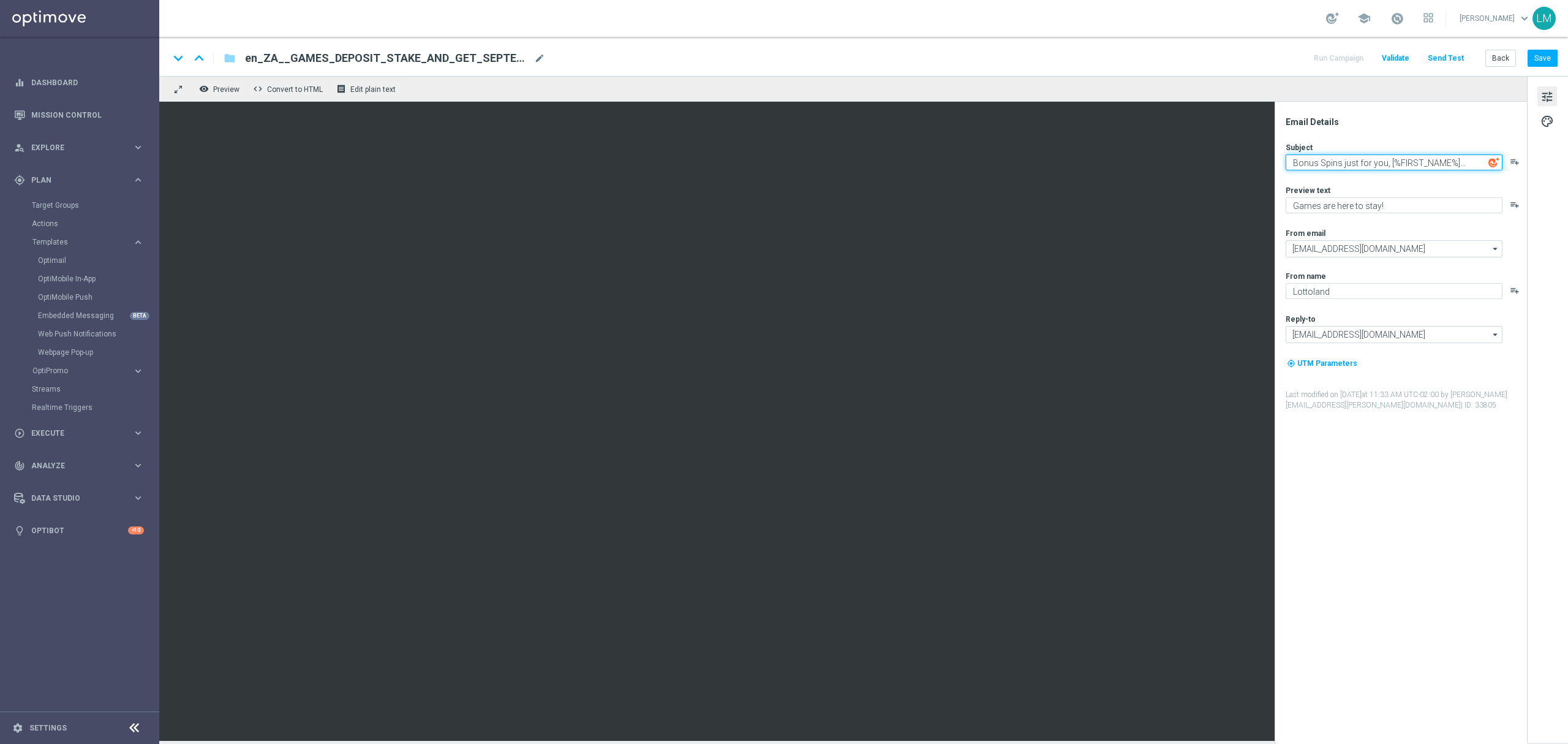
click at [1321, 157] on textarea "Bonus Spins just for you, [%FIRST_NAME%]..." at bounding box center [1394, 163] width 217 height 16
paste textarea "Electrfying Bonus Spins, [%FIRST_NAME%]"
type textarea "Electrfying Bonus Spins, [%FIRST_NAME%]!"
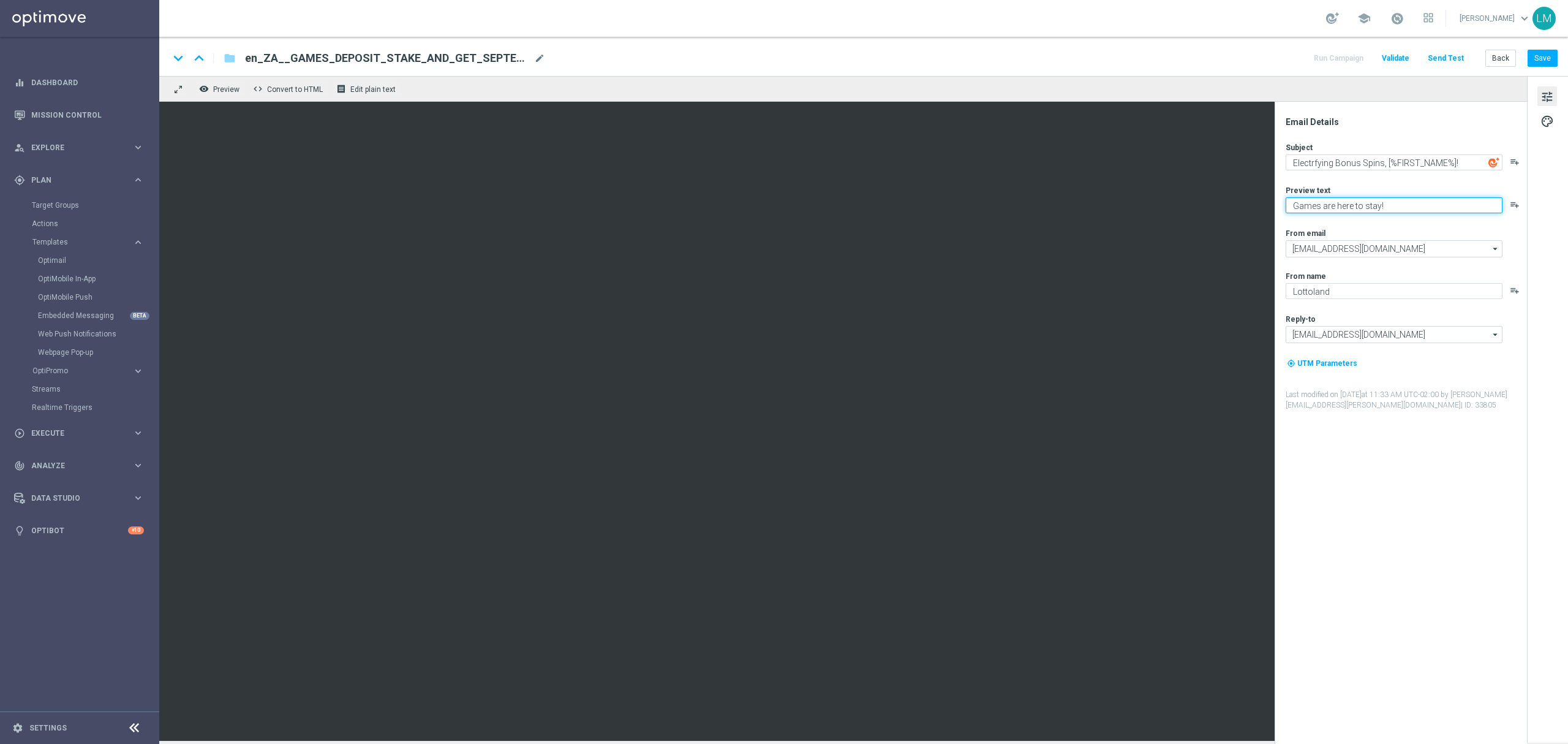
click at [1329, 197] on textarea "Games are here to stay!" at bounding box center [1394, 205] width 217 height 16
paste textarea "Make your choice..."
type textarea "Make your choice..."
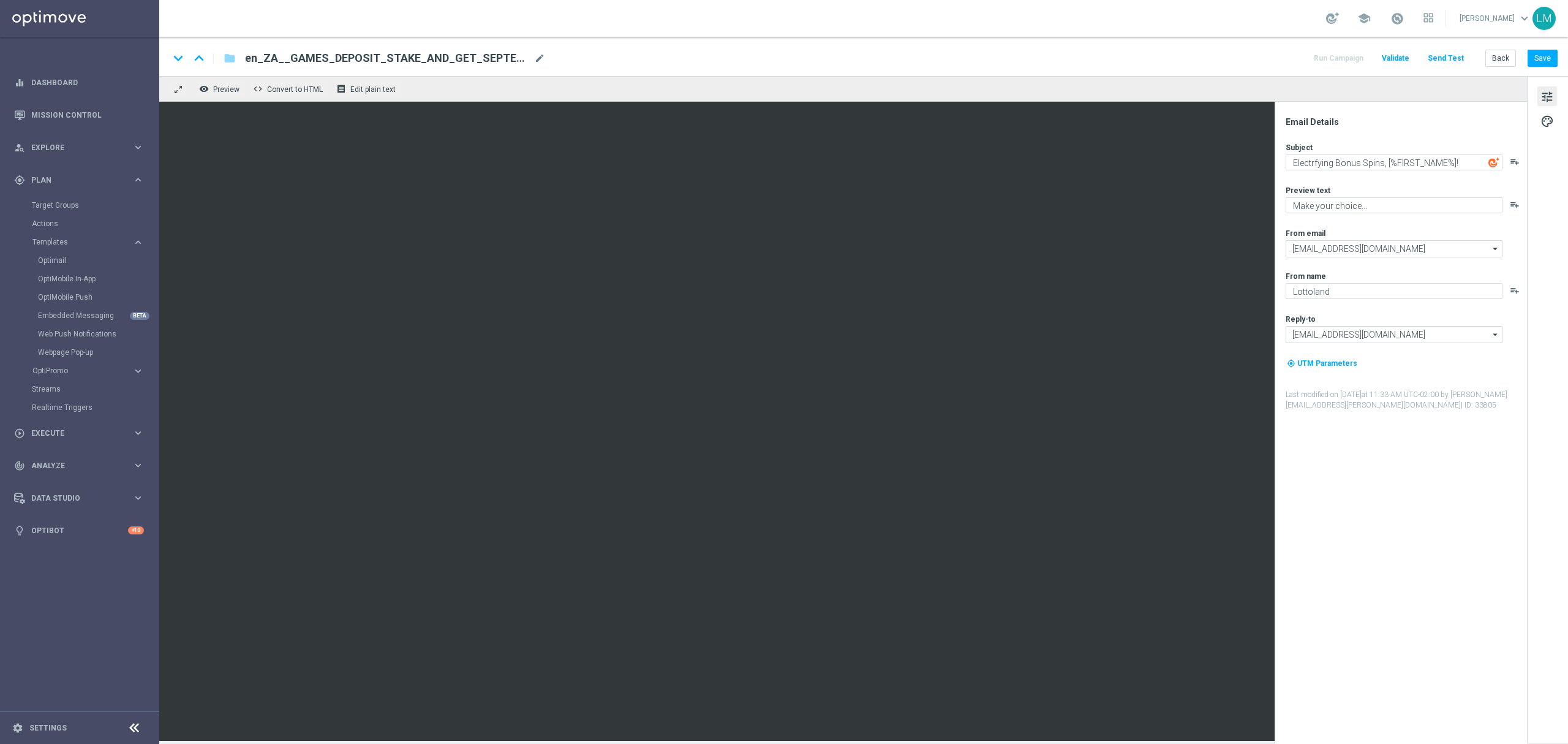
click at [1385, 222] on div "Subject Electrfying Bonus Spins, [%FIRST_NAME%]! playlist_add Preview text Make…" at bounding box center [1406, 277] width 240 height 269
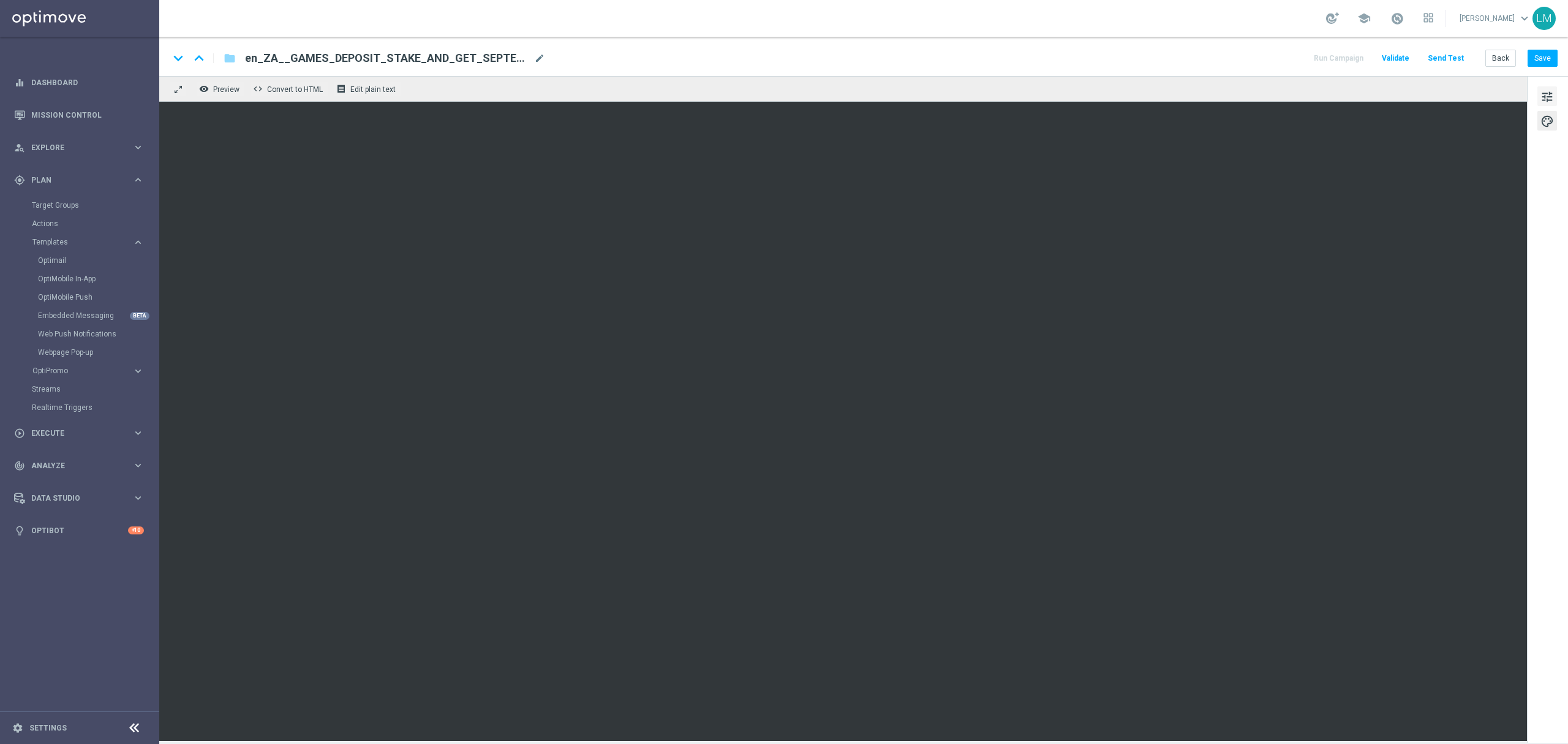
click at [1548, 92] on span "tune" at bounding box center [1547, 97] width 13 height 16
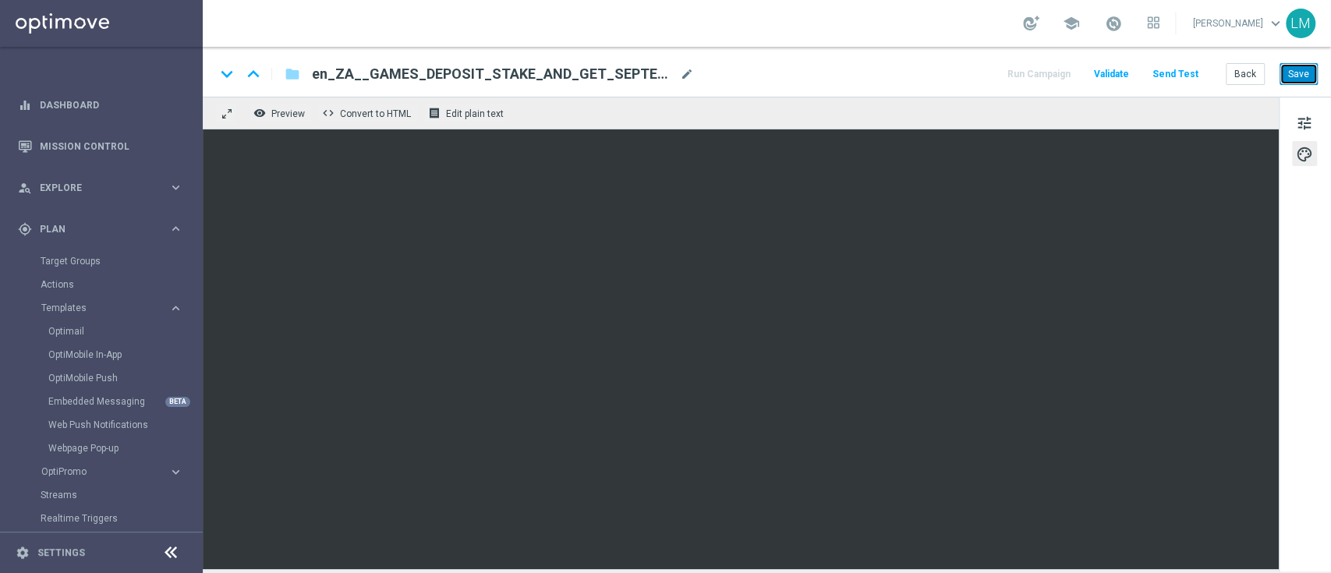
click at [1294, 75] on button "Save" at bounding box center [1299, 74] width 38 height 22
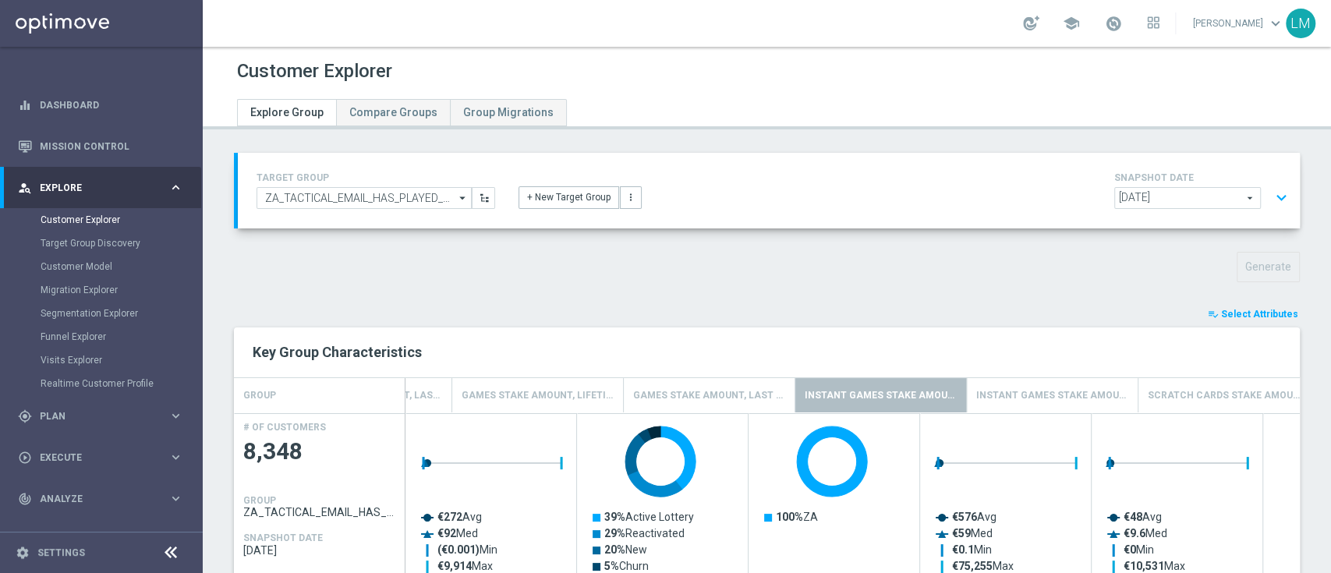
scroll to position [0, 3384]
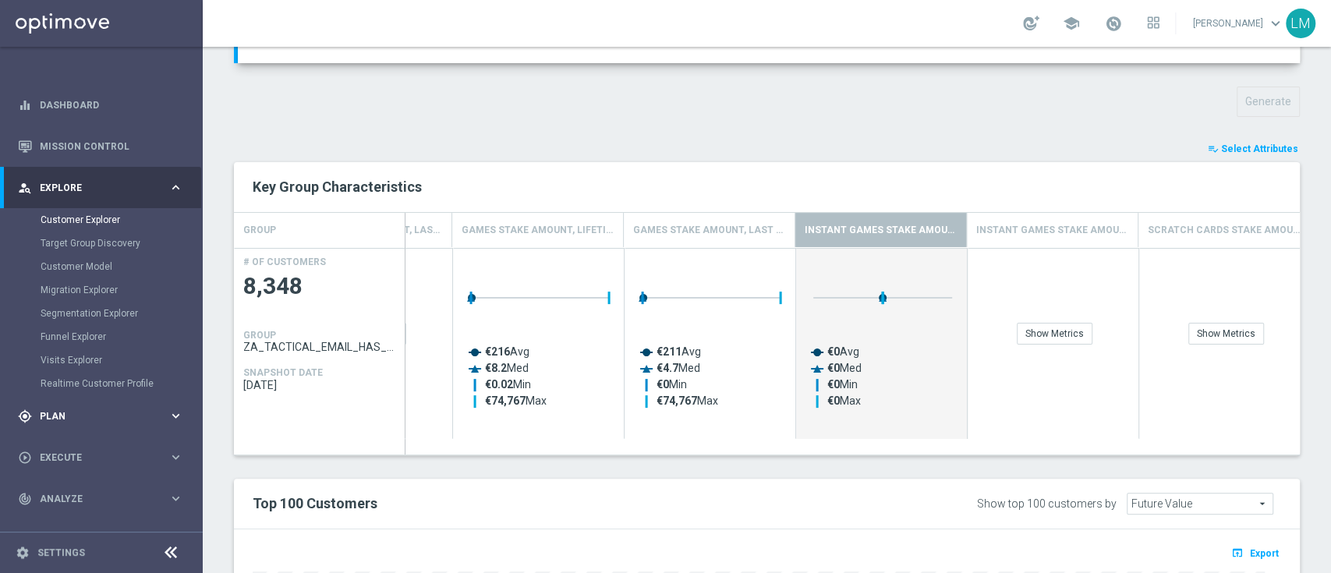
click at [95, 395] on div "gps_fixed Plan keyboard_arrow_right" at bounding box center [100, 415] width 201 height 41
click at [80, 265] on link "Target Groups" at bounding box center [102, 261] width 122 height 12
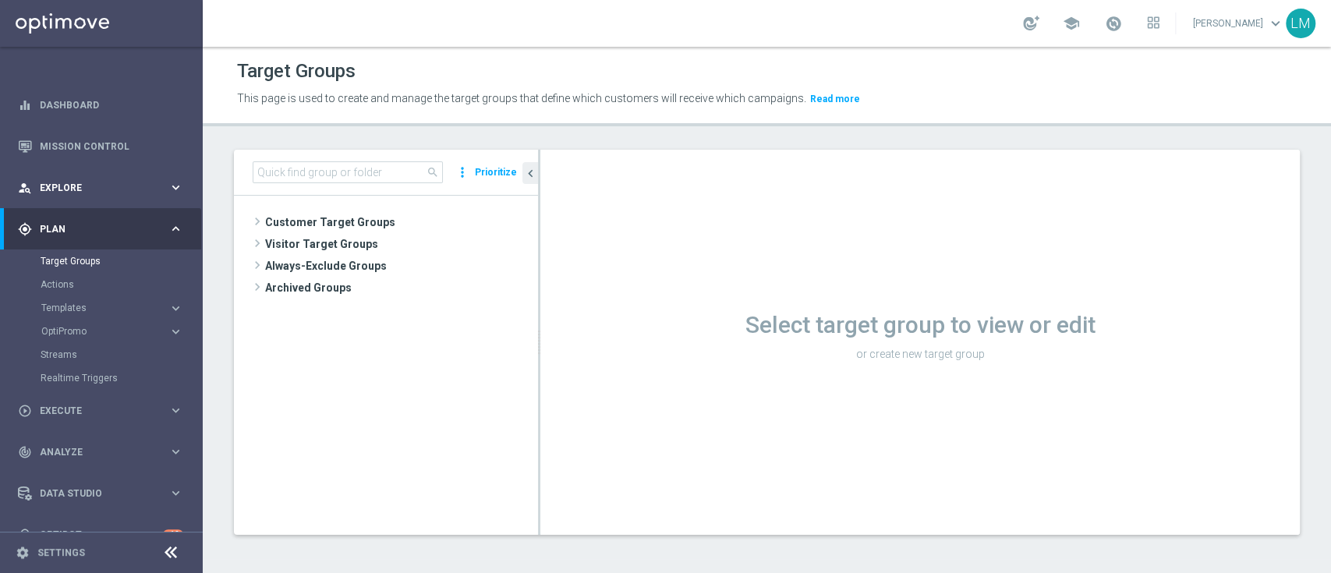
click at [110, 168] on div "person_search Explore keyboard_arrow_right" at bounding box center [100, 187] width 201 height 41
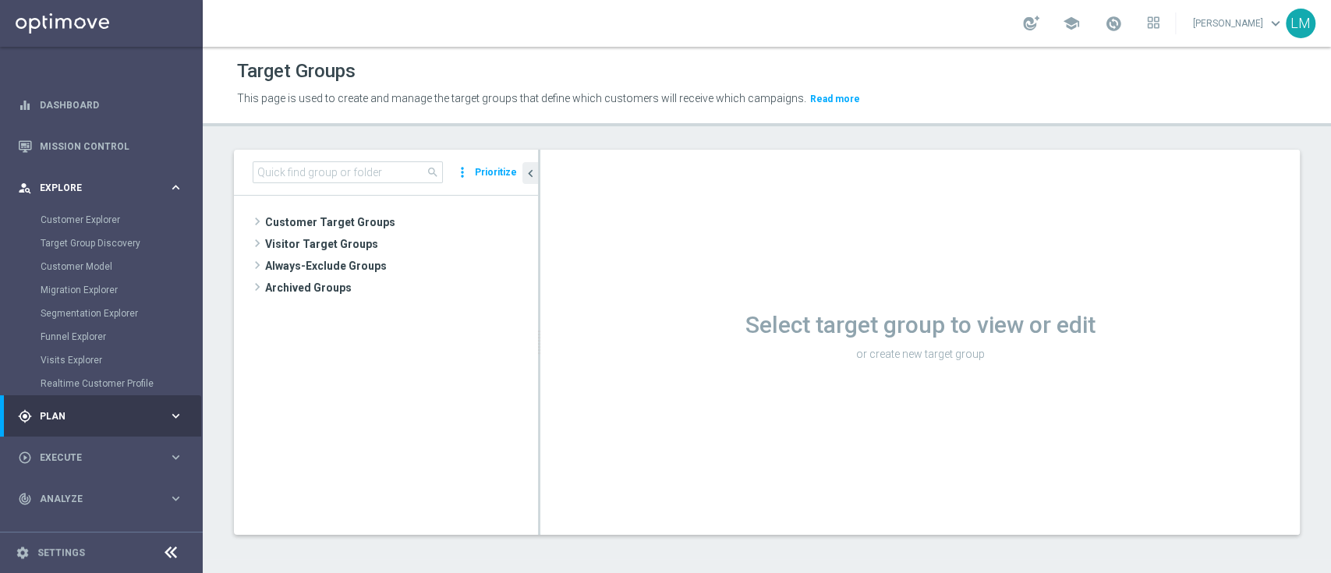
click at [104, 172] on div "person_search Explore keyboard_arrow_right" at bounding box center [100, 187] width 201 height 41
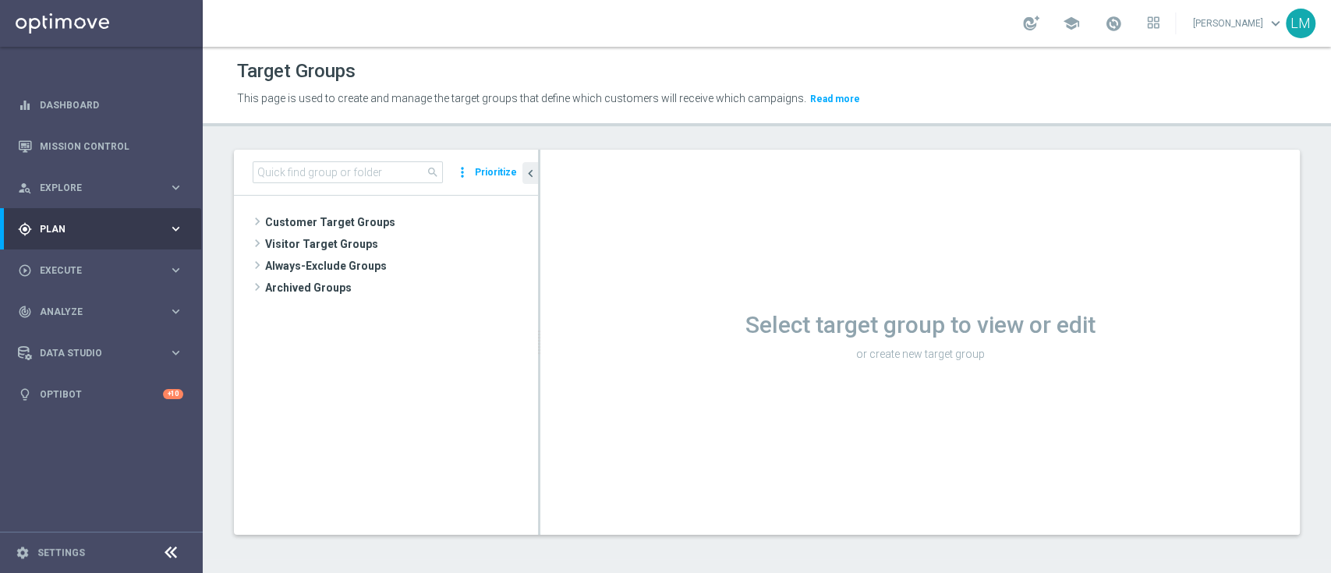
click at [916, 21] on div "school Leslie Martinez keyboard_arrow_down LM" at bounding box center [767, 23] width 1128 height 47
drag, startPoint x: 916, startPoint y: 21, endPoint x: 1241, endPoint y: -44, distance: 330.9
click at [1241, 0] on html "equalizer Dashboard Mission Control" at bounding box center [665, 286] width 1331 height 573
click at [106, 228] on span "Plan" at bounding box center [104, 229] width 129 height 9
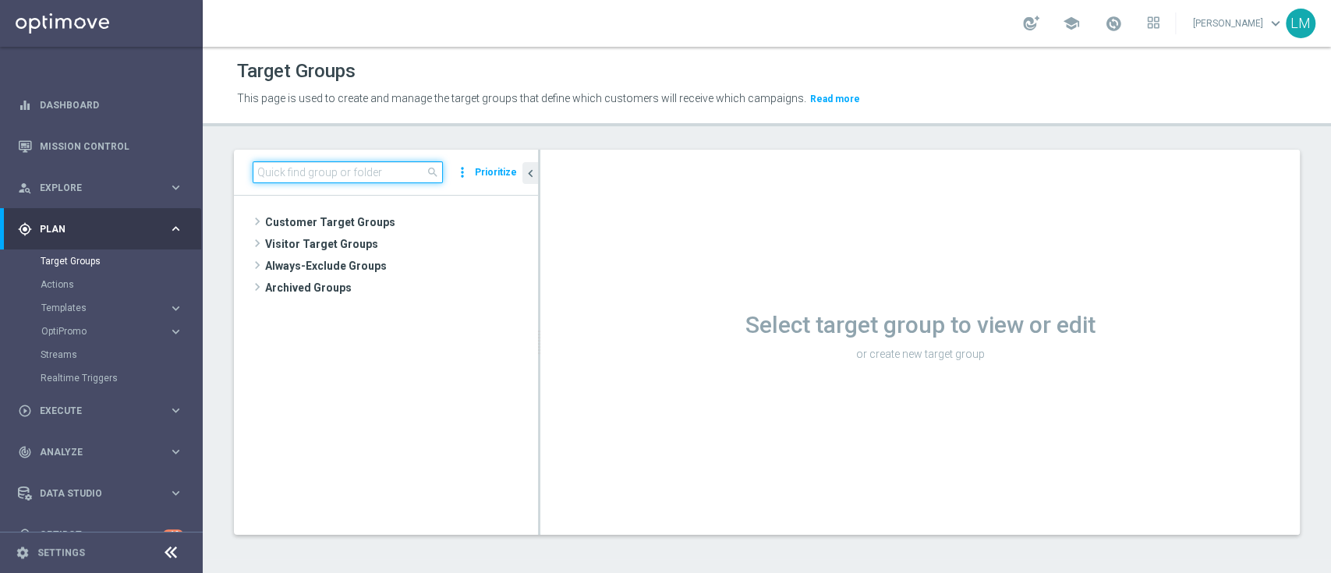
click at [344, 181] on input at bounding box center [348, 172] width 190 height 22
click at [347, 179] on input at bounding box center [348, 172] width 190 height 22
paste input "ZA_TACTICAL_SMS_ALL"
type input "ZA_TACTICAL_SMS_ALL"
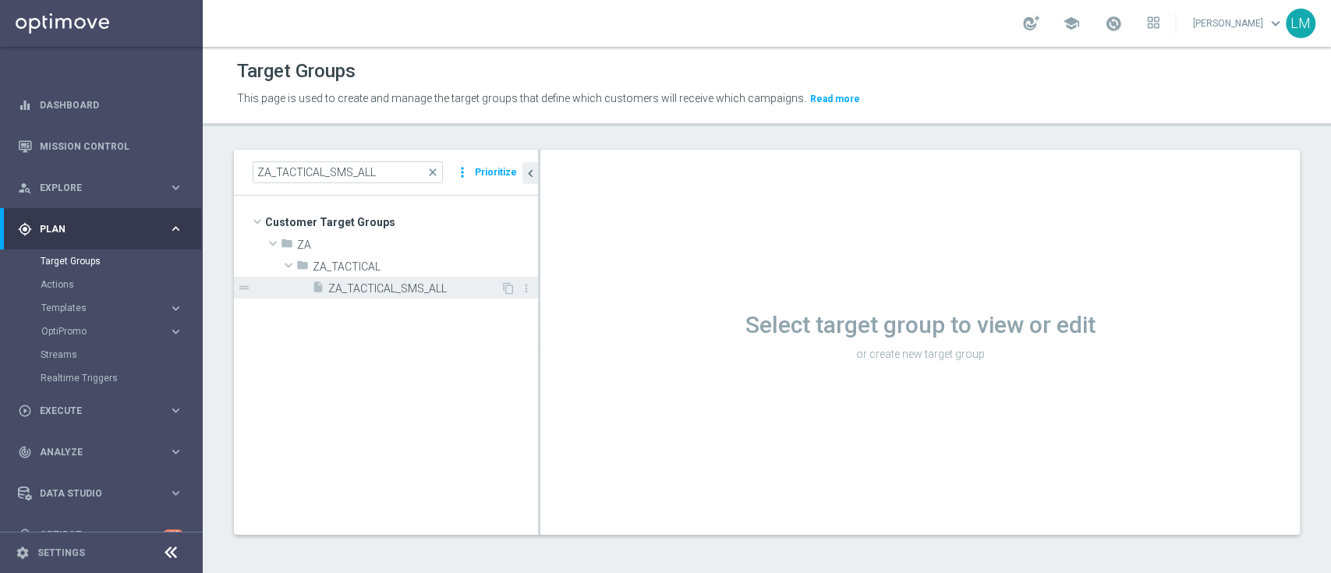
click at [340, 289] on span "ZA_TACTICAL_SMS_ALL" at bounding box center [414, 288] width 172 height 13
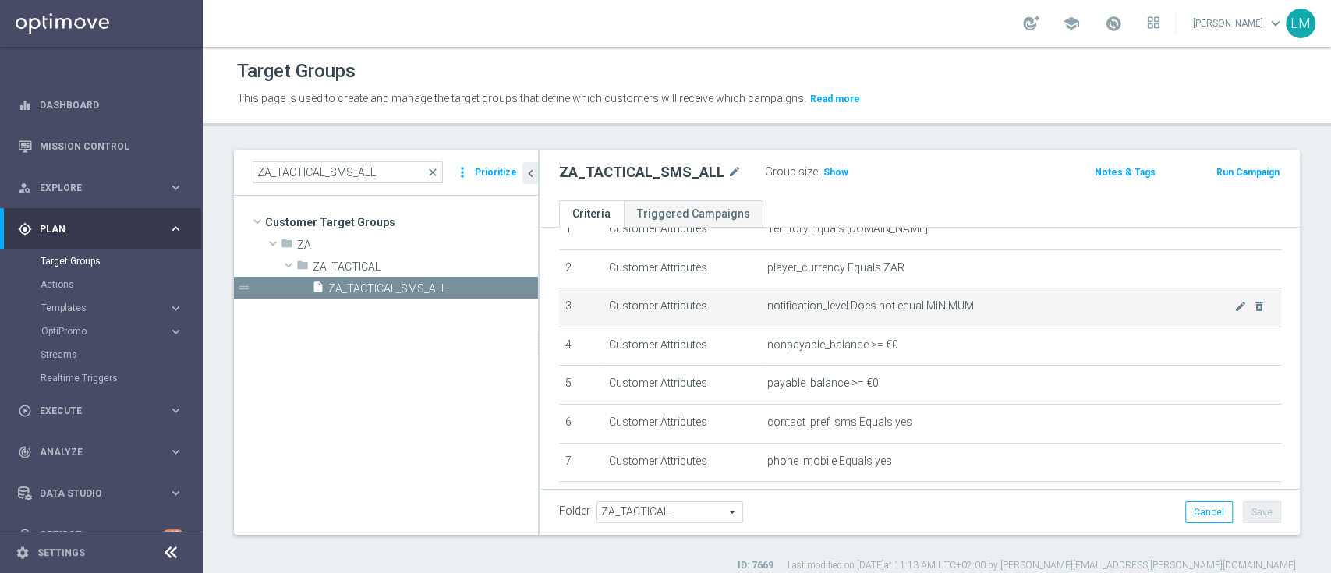
scroll to position [66, 0]
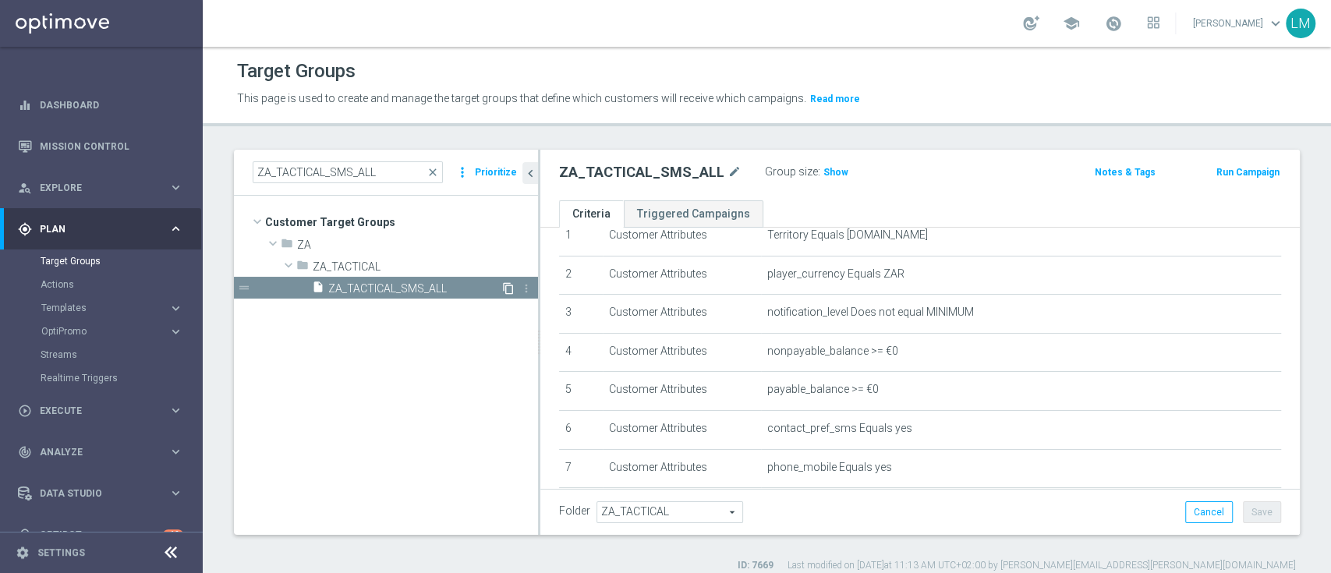
click at [505, 284] on icon "content_copy" at bounding box center [508, 288] width 12 height 12
click at [340, 284] on span "Copy of ZA_TACTICAL_SMS_ALL" at bounding box center [414, 288] width 172 height 13
click at [340, 285] on span "Copy of ZA_TACTICAL_SMS_ALL" at bounding box center [414, 288] width 172 height 13
click at [761, 170] on icon "mode_edit" at bounding box center [763, 172] width 14 height 19
click at [602, 173] on input "Copy of ZA_TACTICAL_SMS_ALL" at bounding box center [664, 174] width 211 height 22
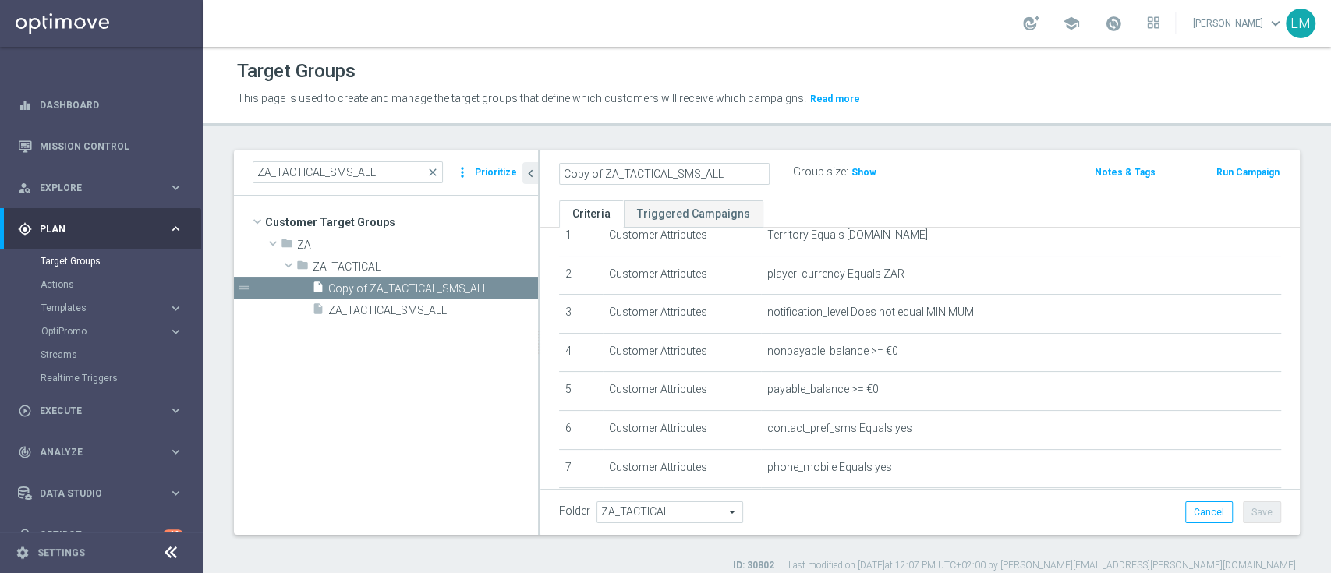
click at [602, 173] on input "Copy of ZA_TACTICAL_SMS_ALL" at bounding box center [664, 174] width 211 height 22
drag, startPoint x: 602, startPoint y: 173, endPoint x: 563, endPoint y: 161, distance: 40.7
click at [563, 161] on div "Copy of ZA_TACTICAL_SMS_ALL" at bounding box center [676, 172] width 234 height 22
click at [605, 172] on input "Copy of ZA_TACTICAL_SMS_ALL" at bounding box center [664, 174] width 211 height 22
drag, startPoint x: 605, startPoint y: 172, endPoint x: 529, endPoint y: 167, distance: 75.8
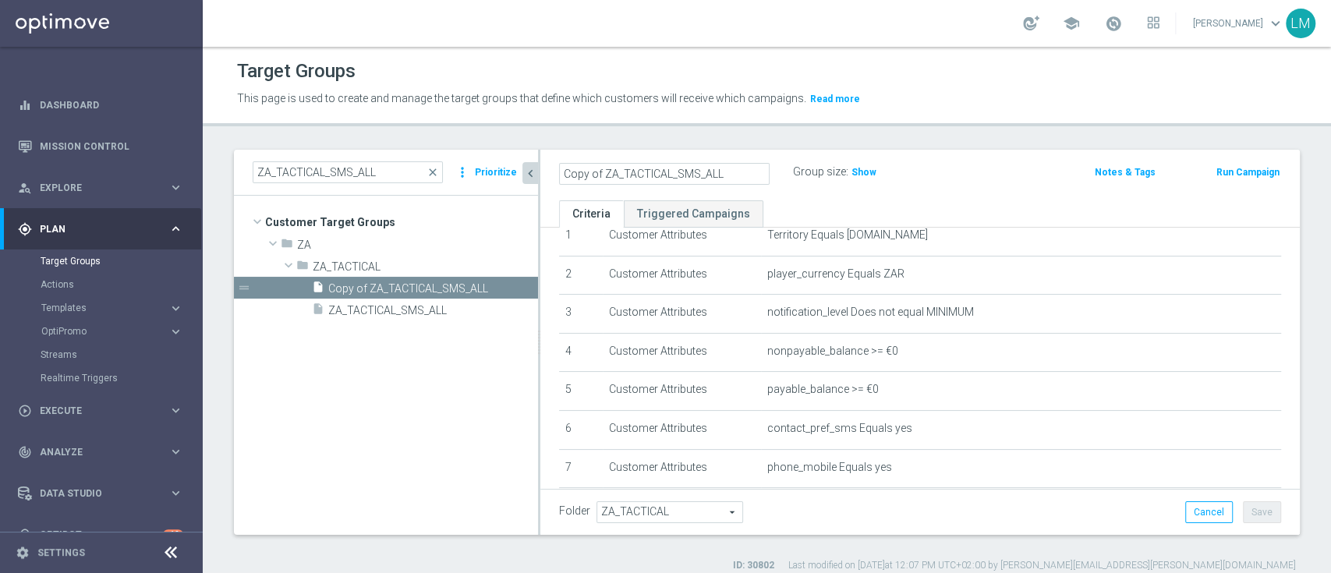
click at [529, 167] on as-split "ZA_TACTICAL_SMS_ALL close more_vert Prioritize Customer Target Groups library_a…" at bounding box center [767, 342] width 1066 height 385
drag, startPoint x: 686, startPoint y: 179, endPoint x: 662, endPoint y: 172, distance: 25.4
click at [662, 172] on input "ZA_TACTICAL_SMS_ALL" at bounding box center [664, 174] width 211 height 22
type input "ZA_TACTICAL_SMS_NON_DEP"
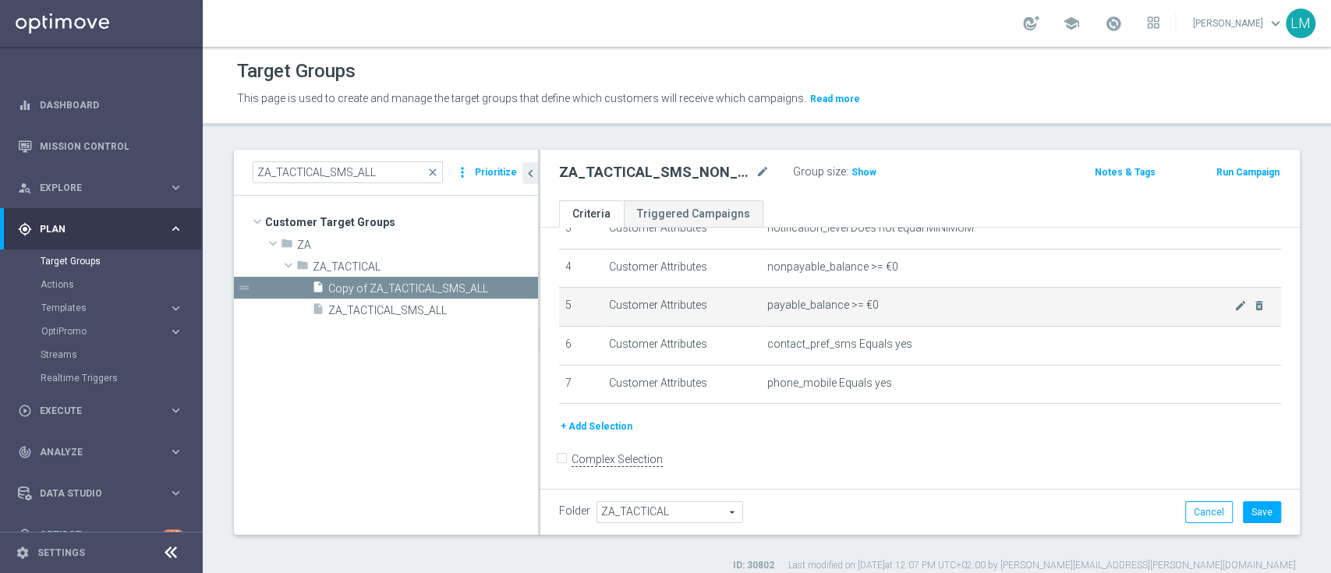
scroll to position [154, 0]
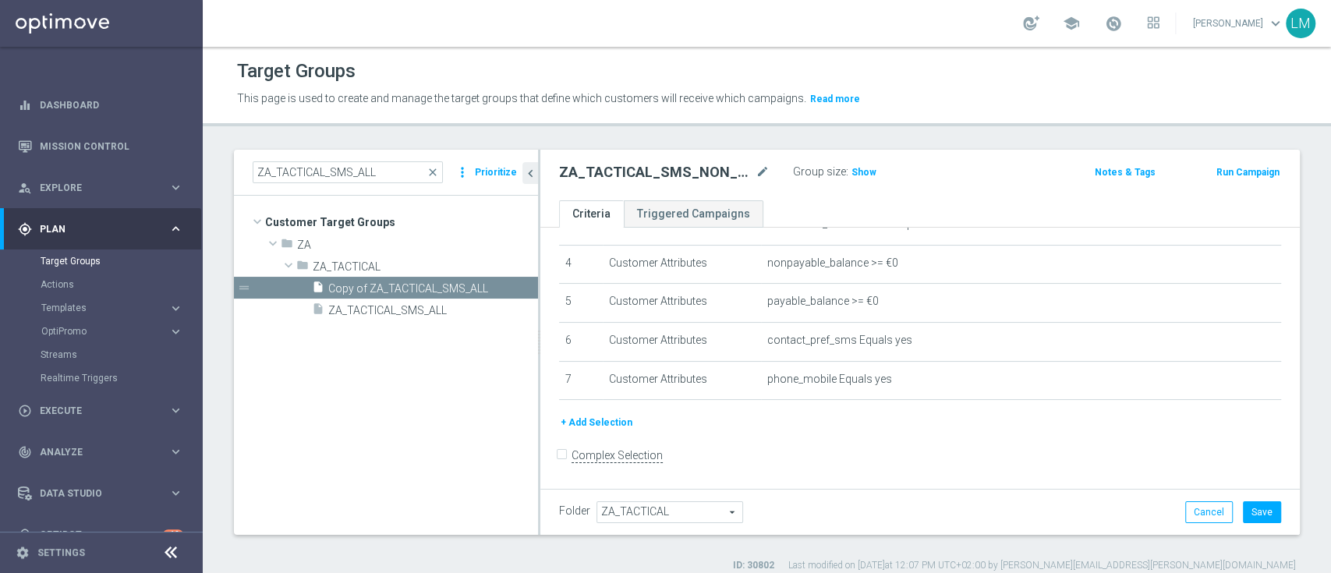
click at [606, 424] on button "+ Add Selection" at bounding box center [596, 422] width 75 height 17
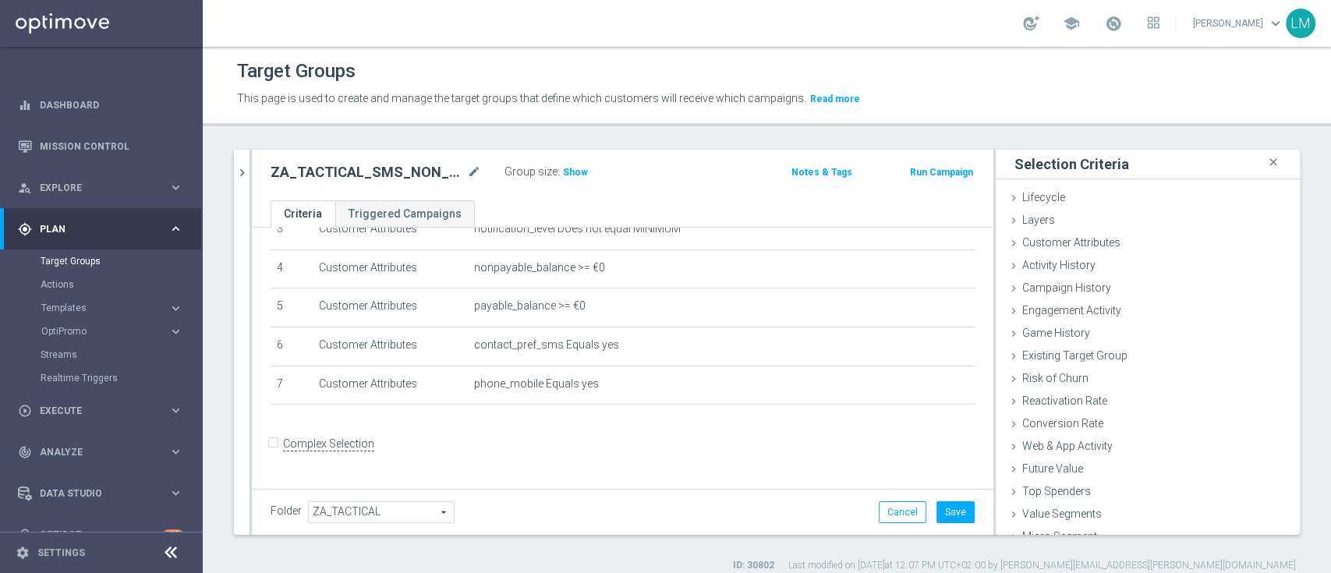
scroll to position [137, 0]
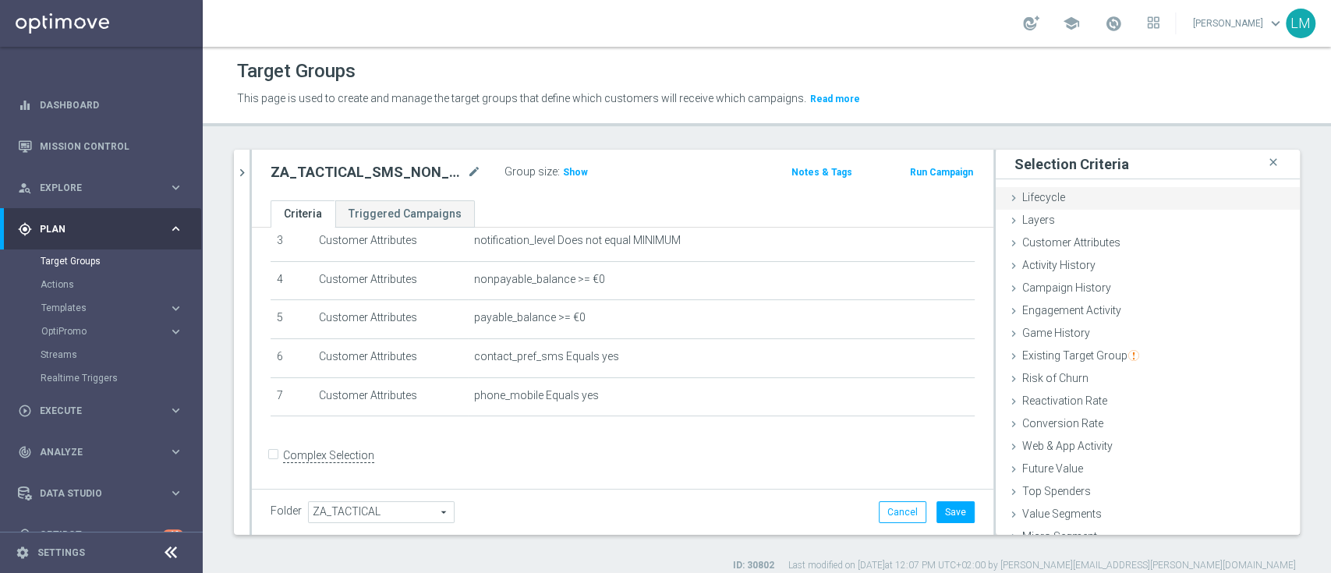
click at [1025, 200] on span "Lifecycle" at bounding box center [1043, 197] width 43 height 12
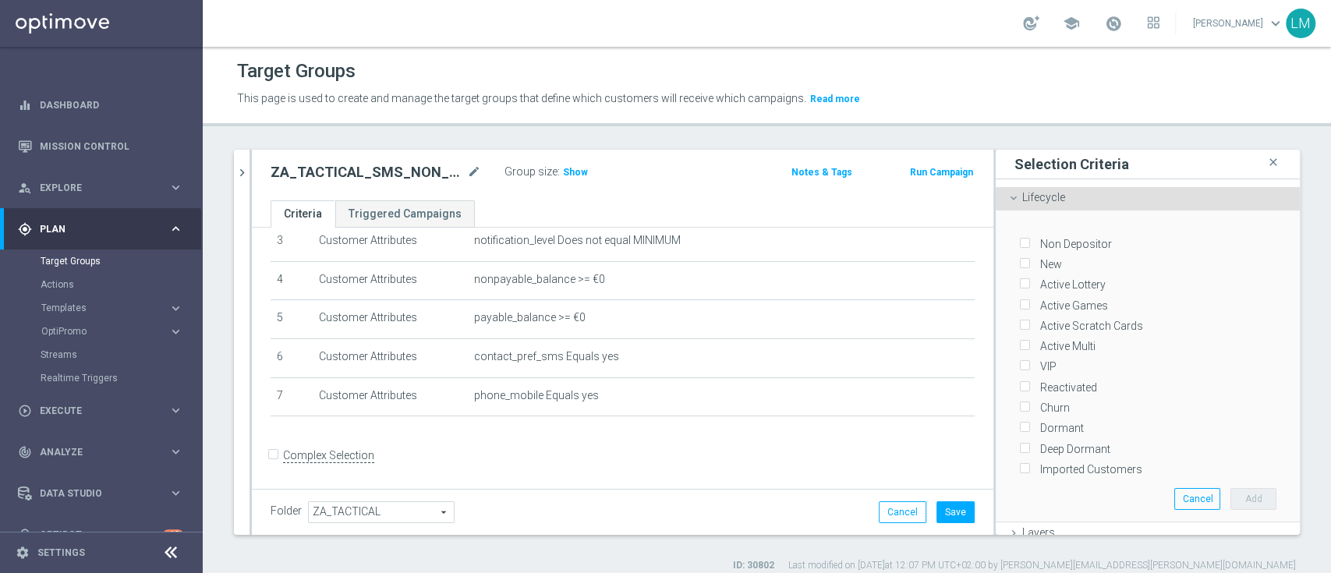
click at [1077, 241] on label "Non Depositor" at bounding box center [1073, 244] width 77 height 14
click at [1029, 241] on input "Non Depositor" at bounding box center [1024, 244] width 10 height 10
checkbox input "true"
click at [1231, 488] on button "Add" at bounding box center [1254, 499] width 46 height 22
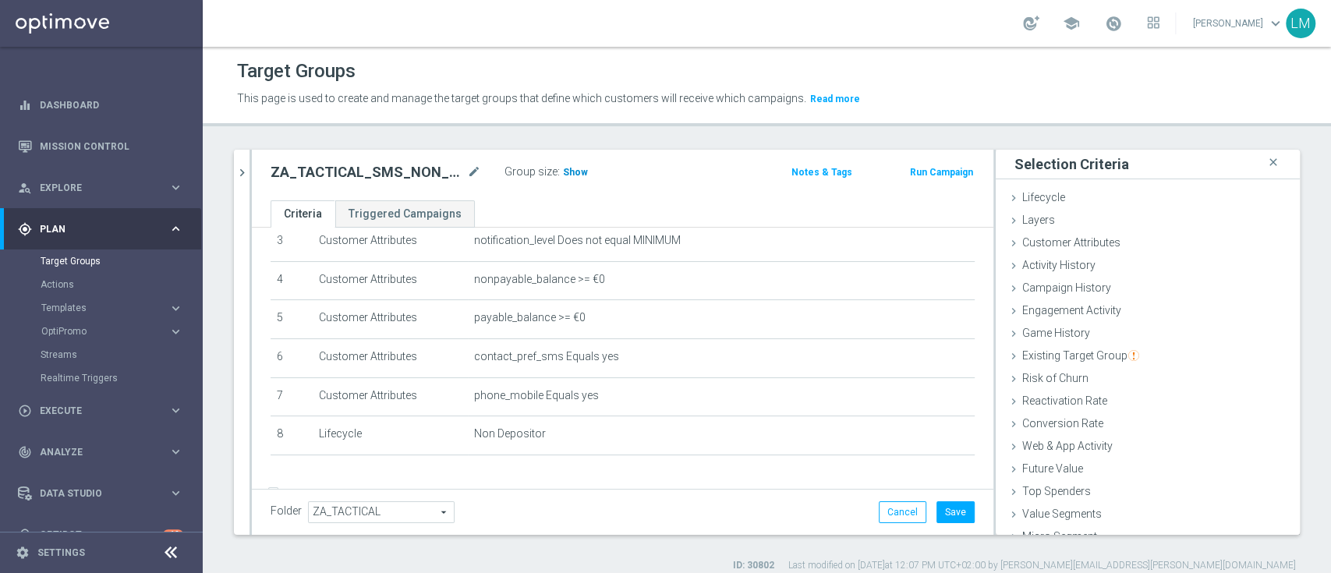
click at [573, 168] on span "Show" at bounding box center [575, 172] width 25 height 11
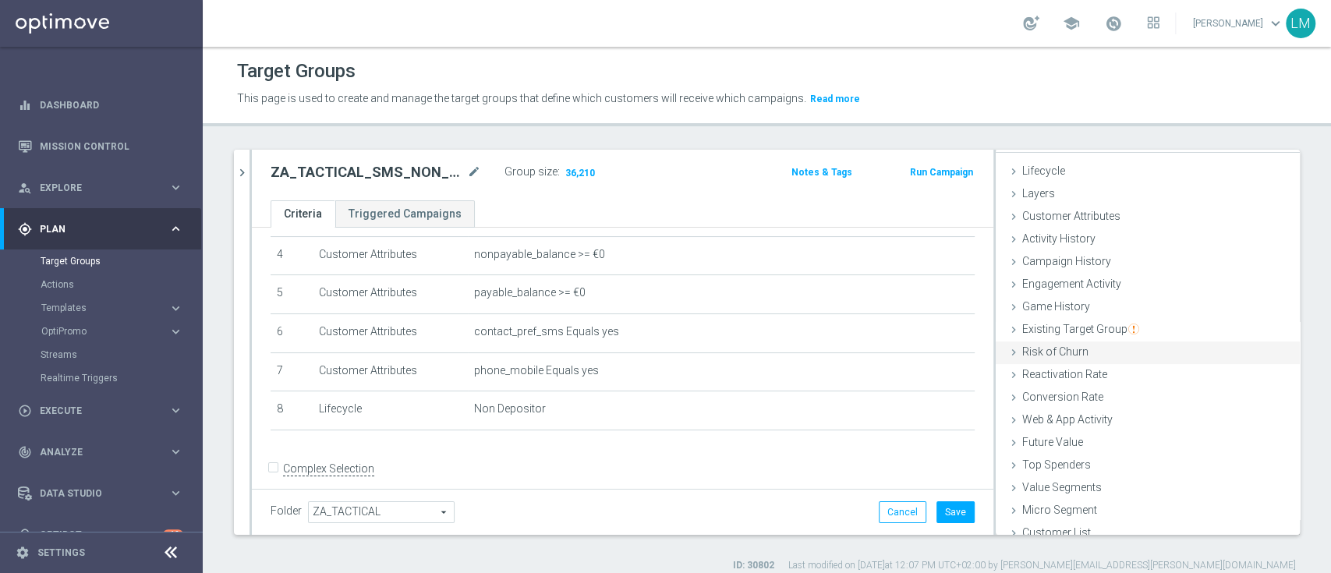
scroll to position [37, 0]
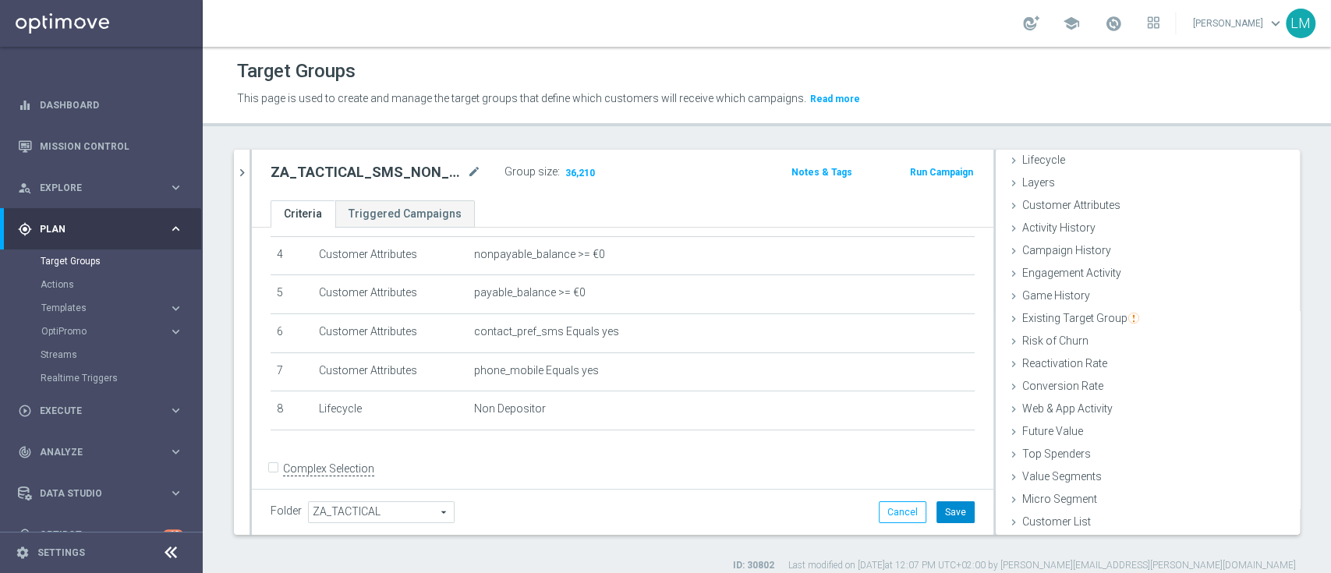
click at [937, 504] on button "Save" at bounding box center [956, 512] width 38 height 22
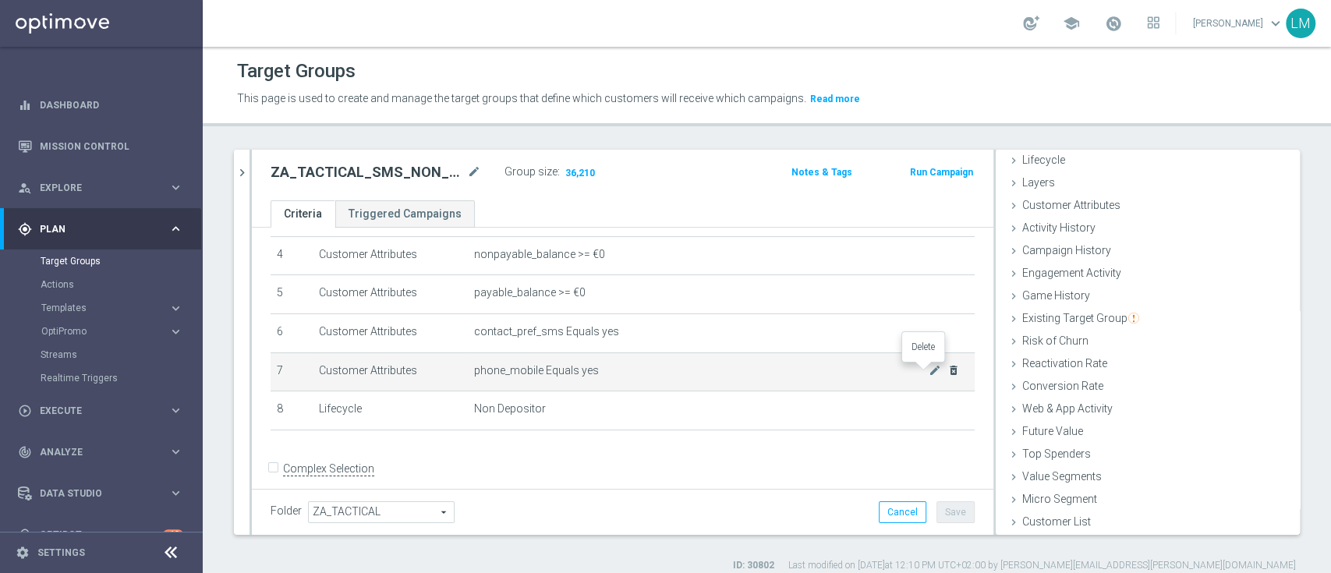
click at [947, 371] on icon "delete_forever" at bounding box center [953, 370] width 12 height 12
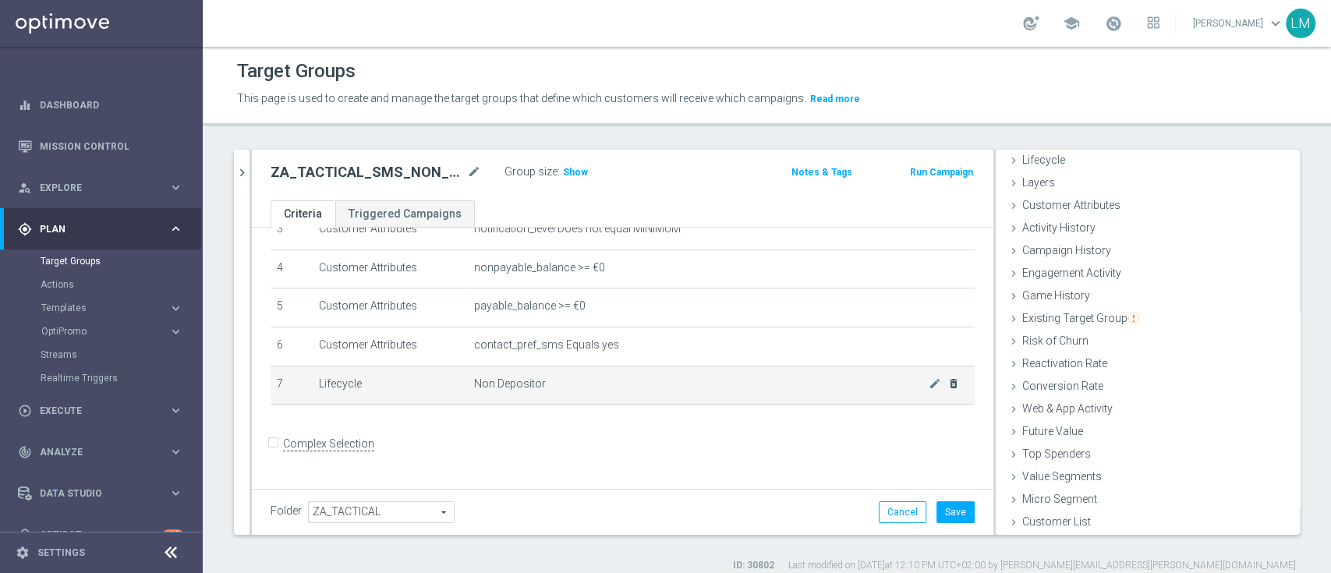
scroll to position [137, 0]
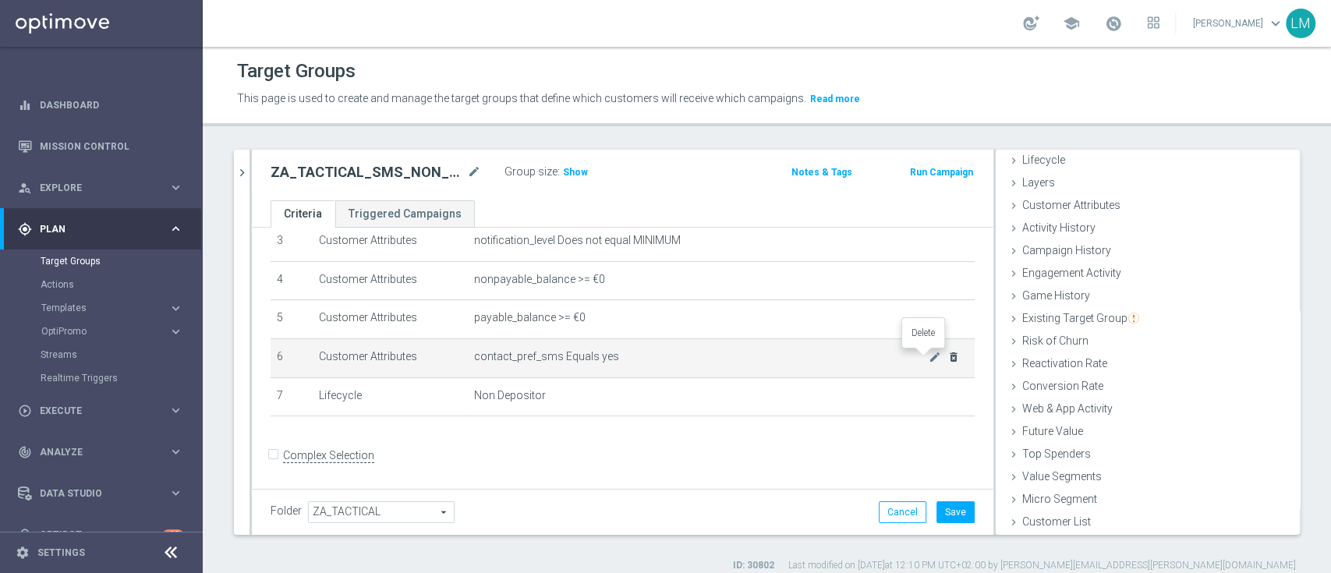
click at [947, 359] on icon "delete_forever" at bounding box center [953, 357] width 12 height 12
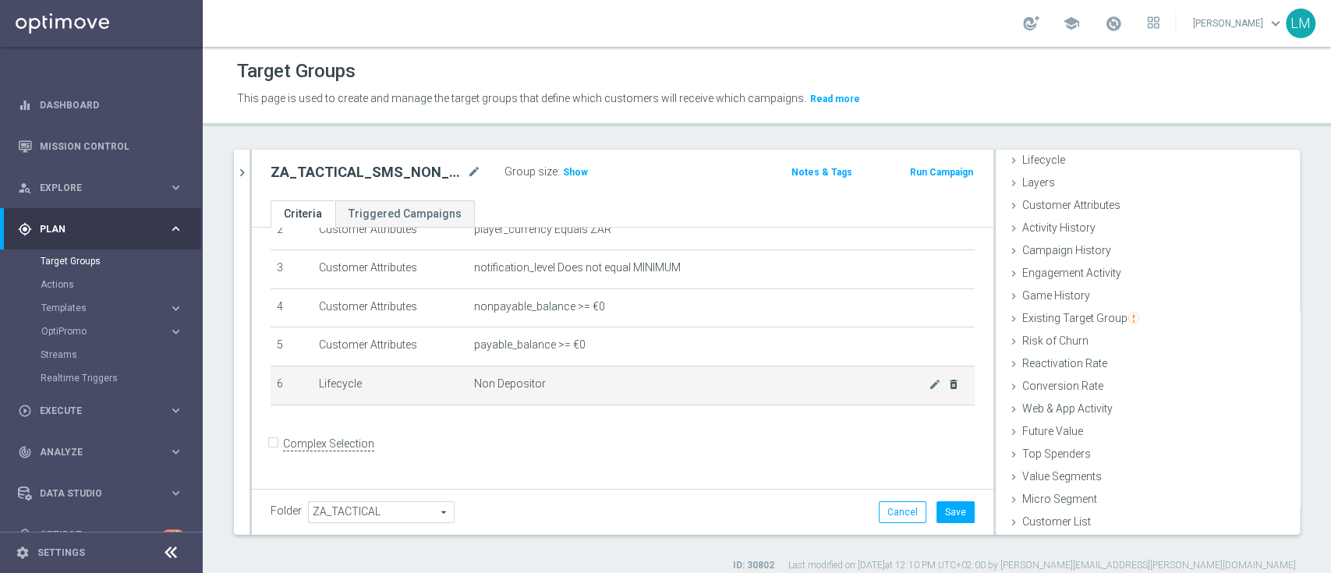
scroll to position [98, 0]
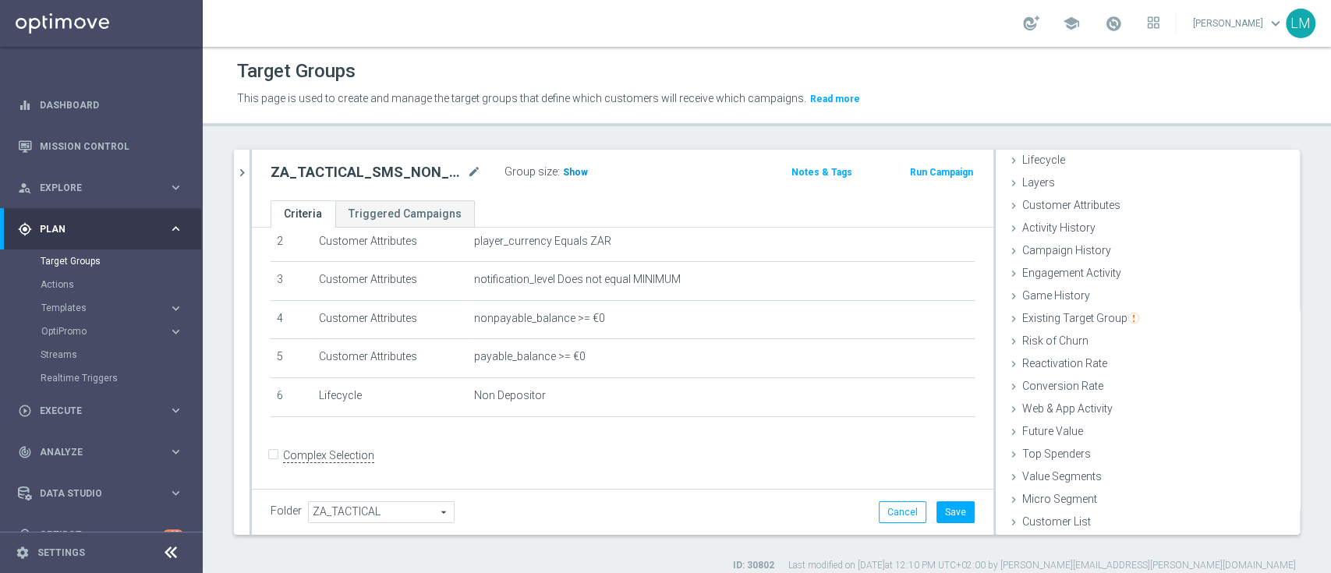
click at [568, 180] on h3 "Show" at bounding box center [575, 172] width 28 height 17
click at [899, 502] on button "Cancel" at bounding box center [903, 512] width 48 height 22
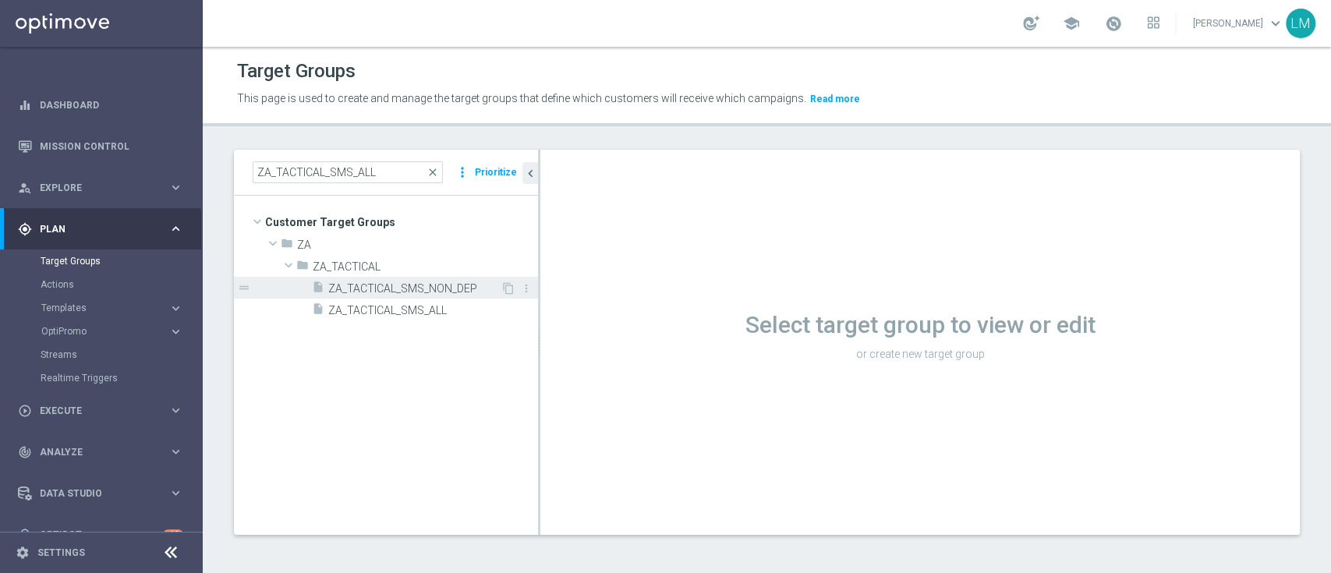
click at [391, 278] on div "insert_drive_file ZA_TACTICAL_SMS_NON_DEP" at bounding box center [406, 288] width 189 height 22
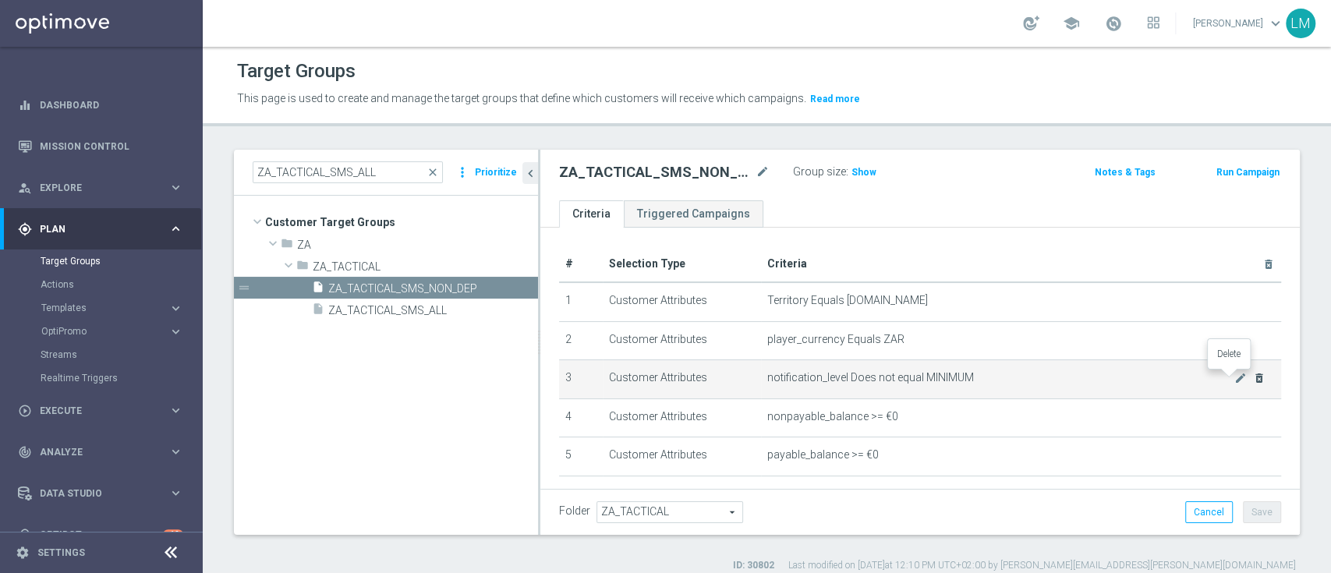
click at [1253, 378] on icon "delete_forever" at bounding box center [1259, 378] width 12 height 12
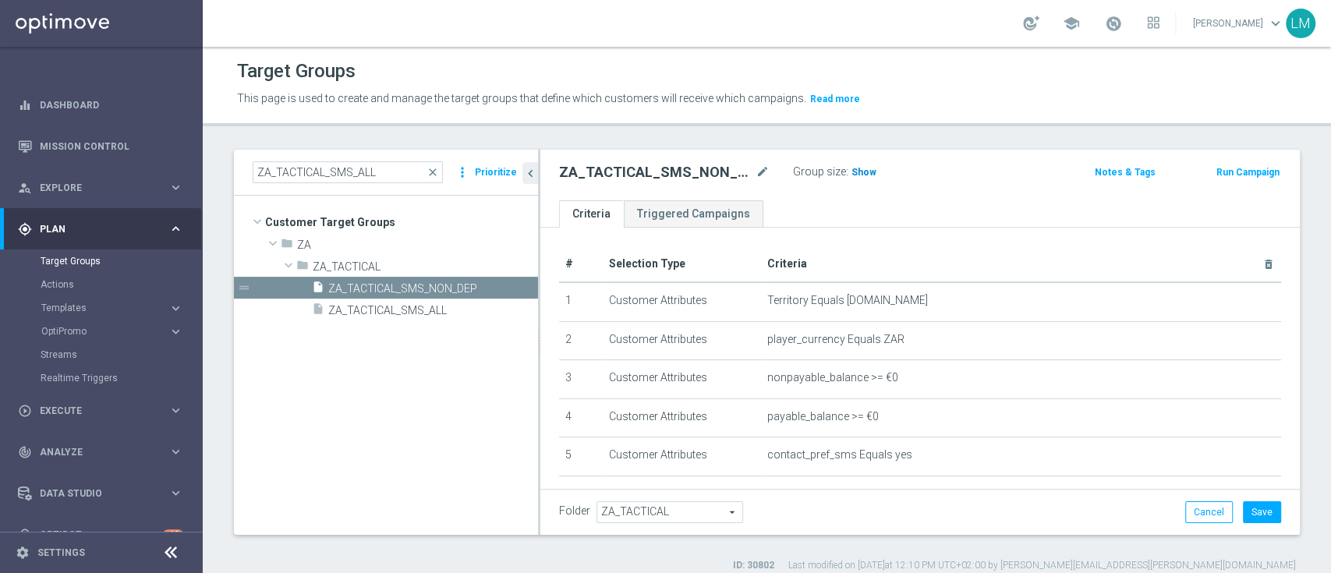
click at [861, 167] on span "Show" at bounding box center [864, 172] width 25 height 11
click at [1185, 508] on button "Cancel" at bounding box center [1209, 512] width 48 height 22
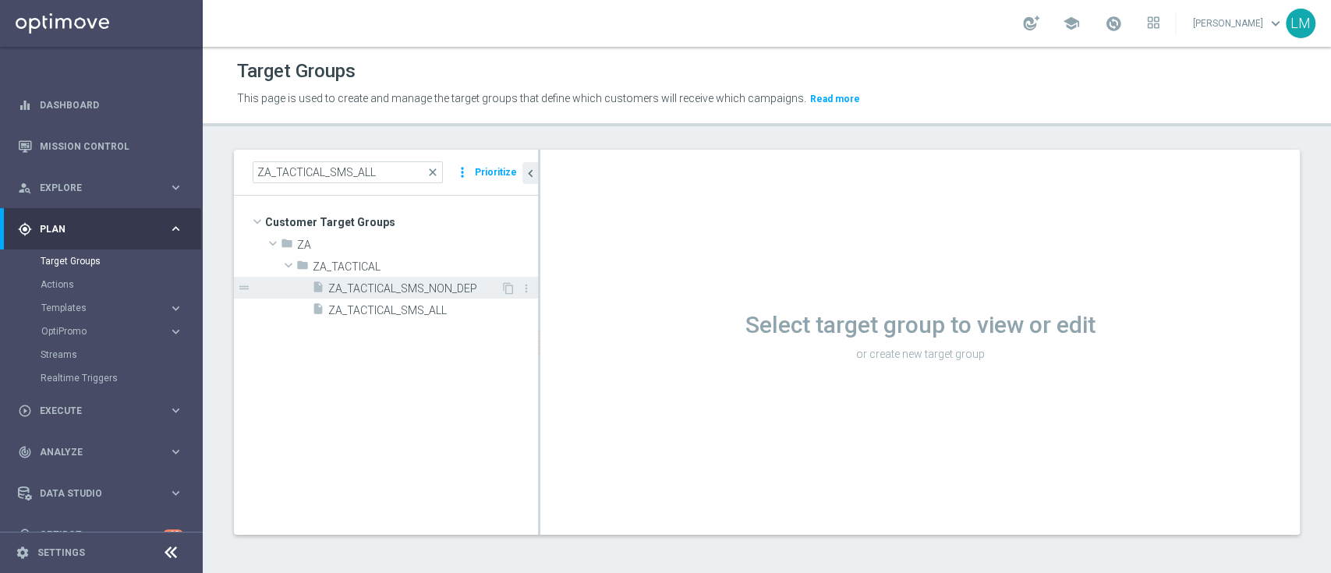
click at [386, 286] on span "ZA_TACTICAL_SMS_NON_DEP" at bounding box center [414, 288] width 172 height 13
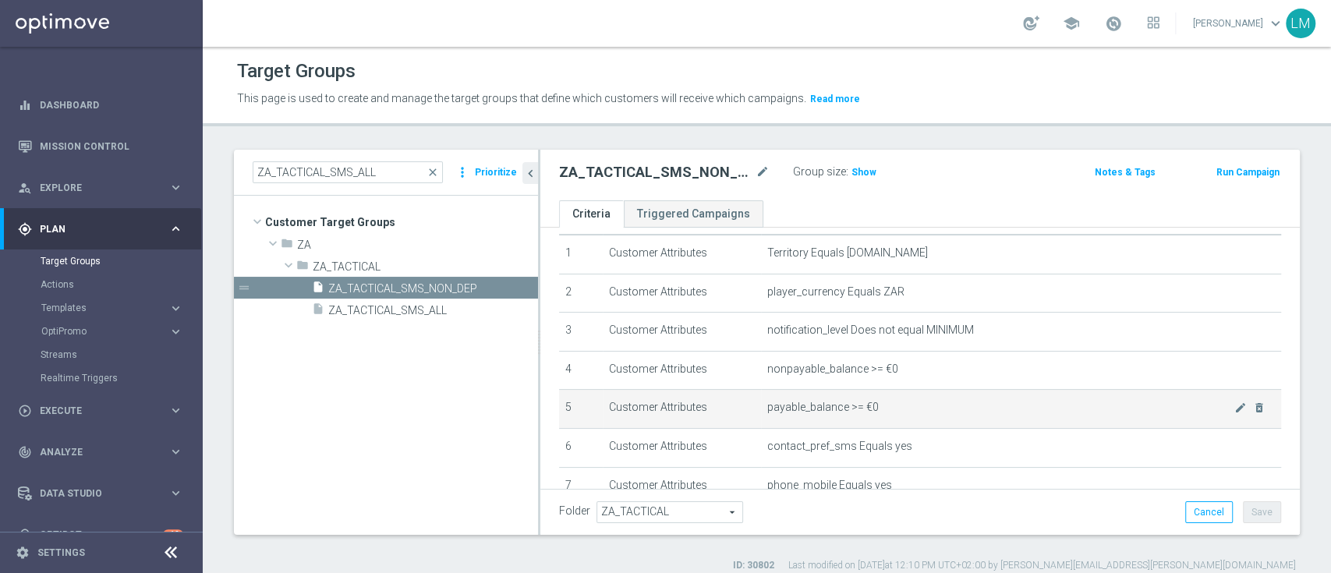
scroll to position [51, 0]
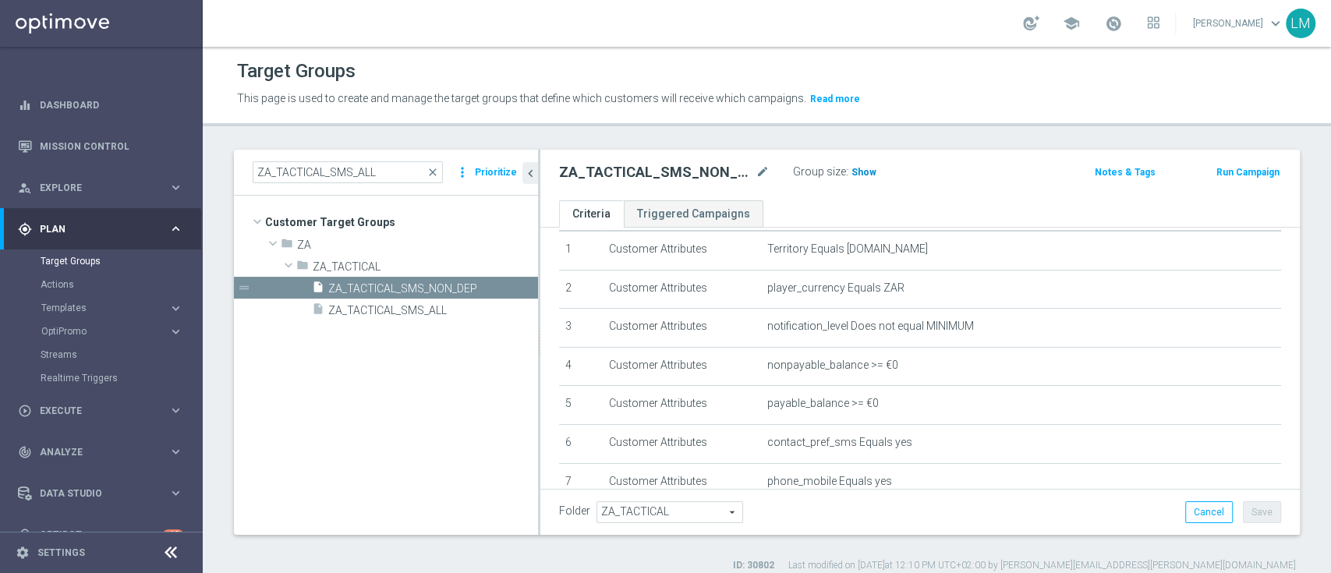
click at [863, 178] on h3 "Show" at bounding box center [864, 172] width 28 height 17
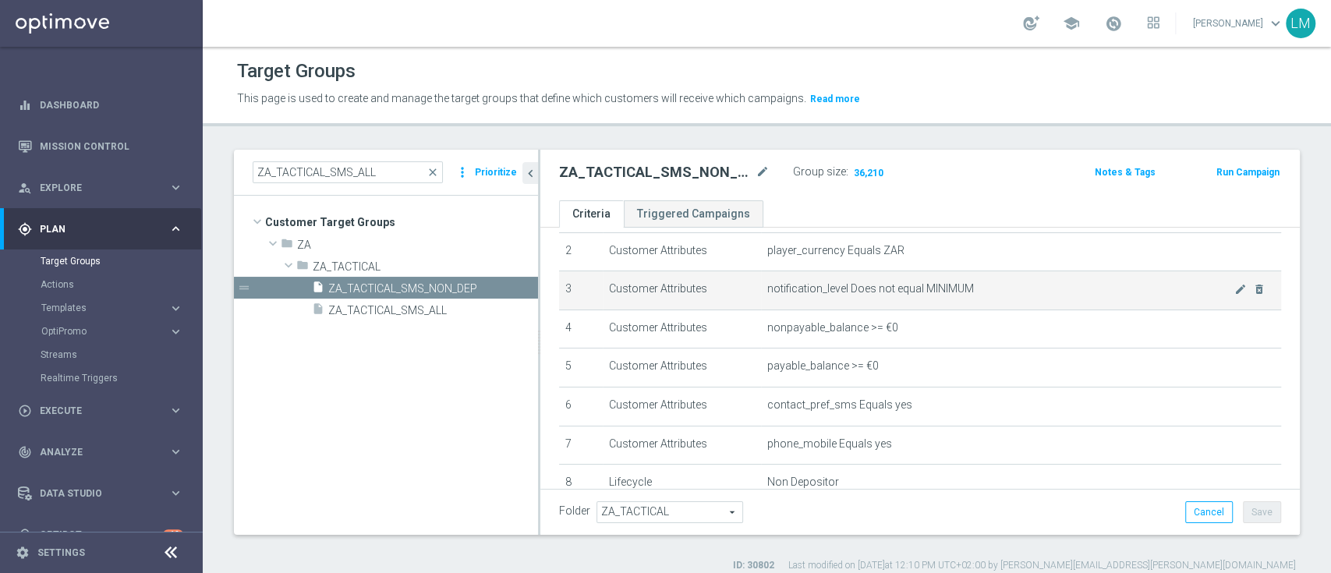
scroll to position [90, 0]
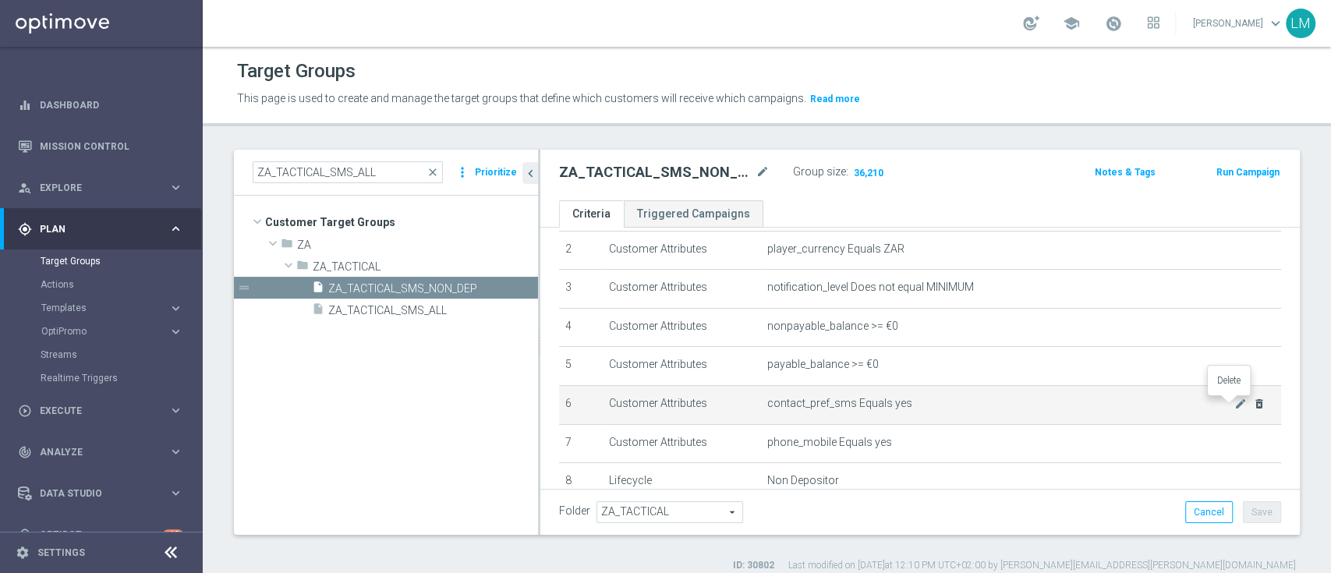
click at [1253, 409] on icon "delete_forever" at bounding box center [1259, 404] width 12 height 12
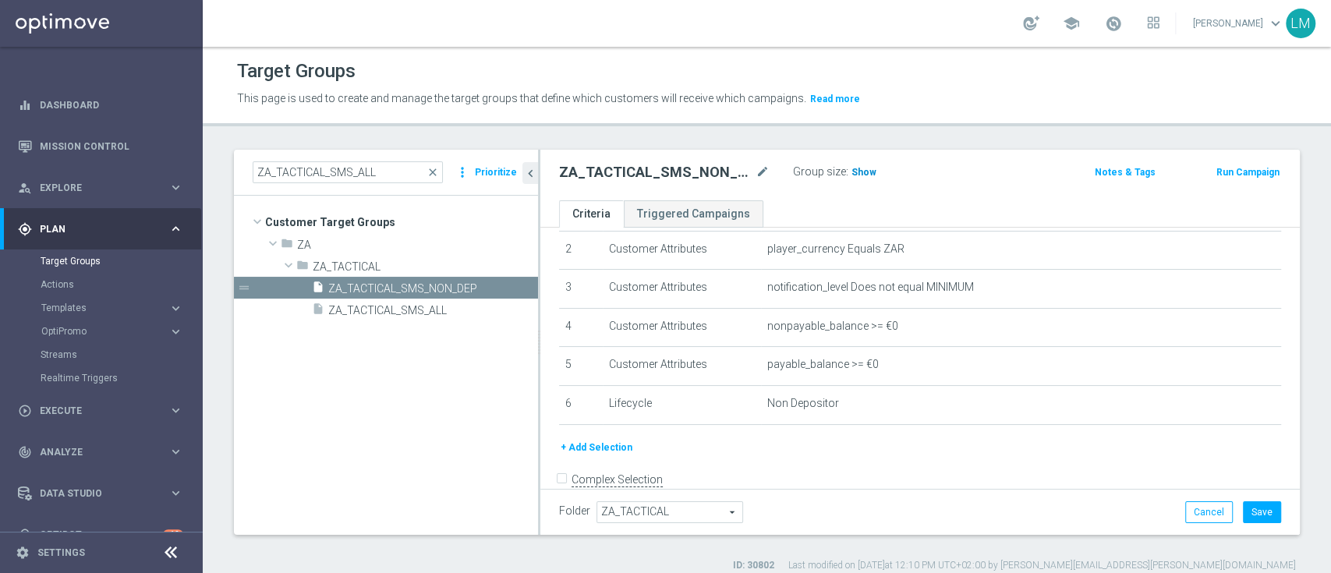
click at [859, 175] on span "Show" at bounding box center [864, 172] width 25 height 11
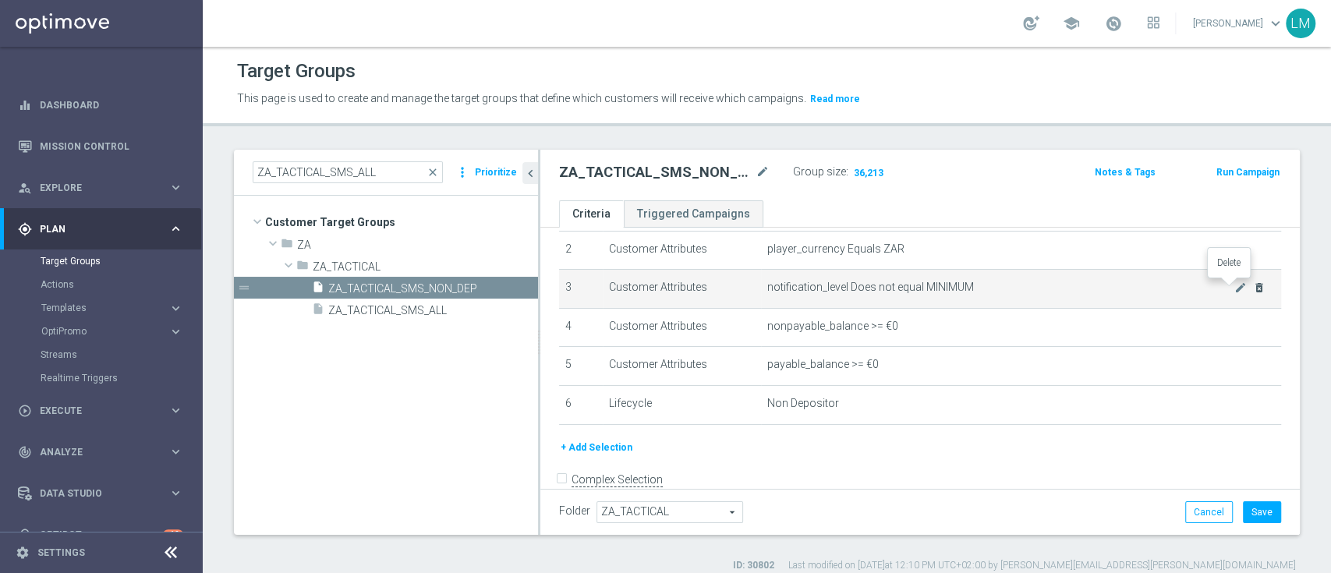
click at [1253, 288] on icon "delete_forever" at bounding box center [1259, 288] width 12 height 12
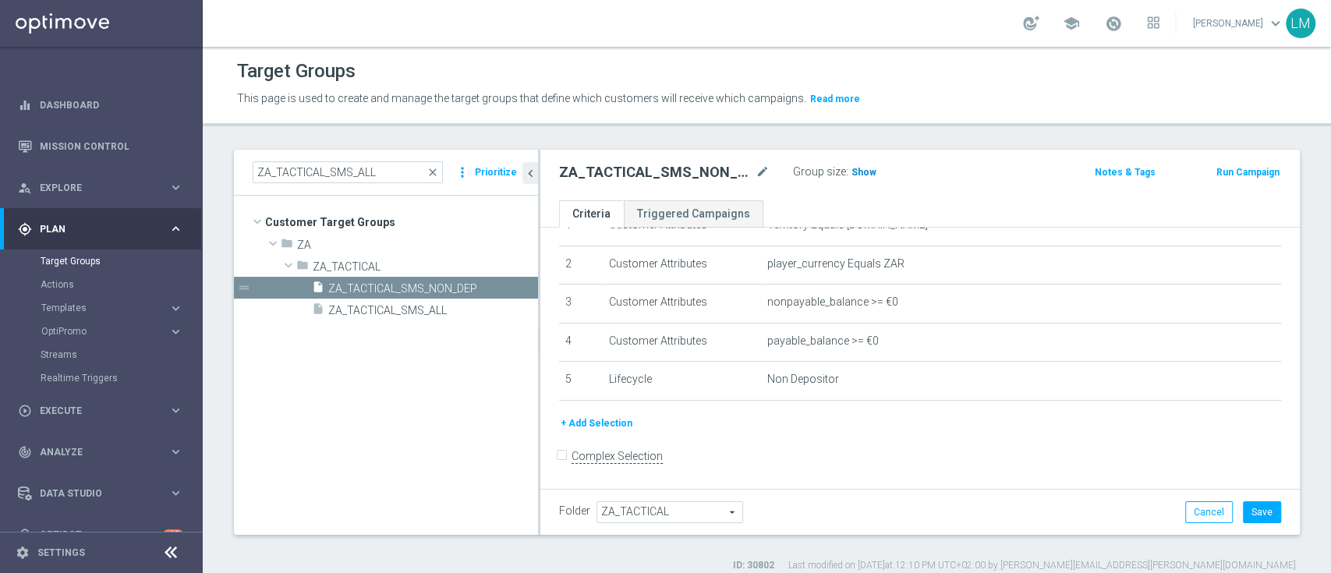
click at [867, 170] on span "Show" at bounding box center [864, 172] width 25 height 11
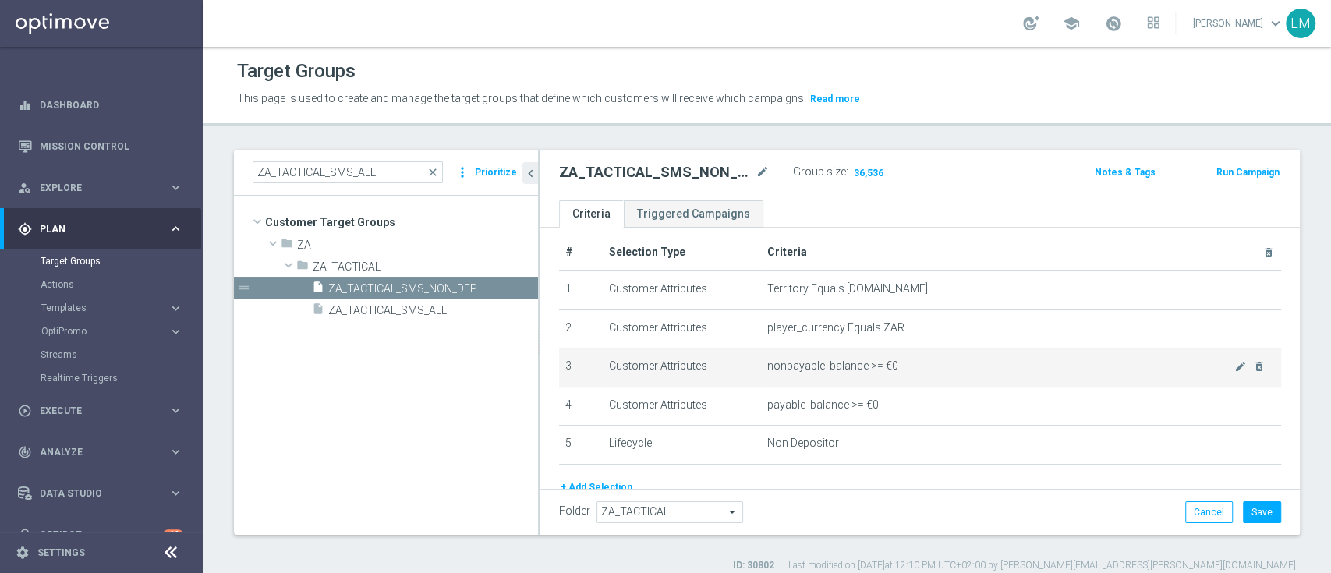
scroll to position [12, 0]
click at [1253, 366] on icon "delete_forever" at bounding box center [1259, 365] width 12 height 12
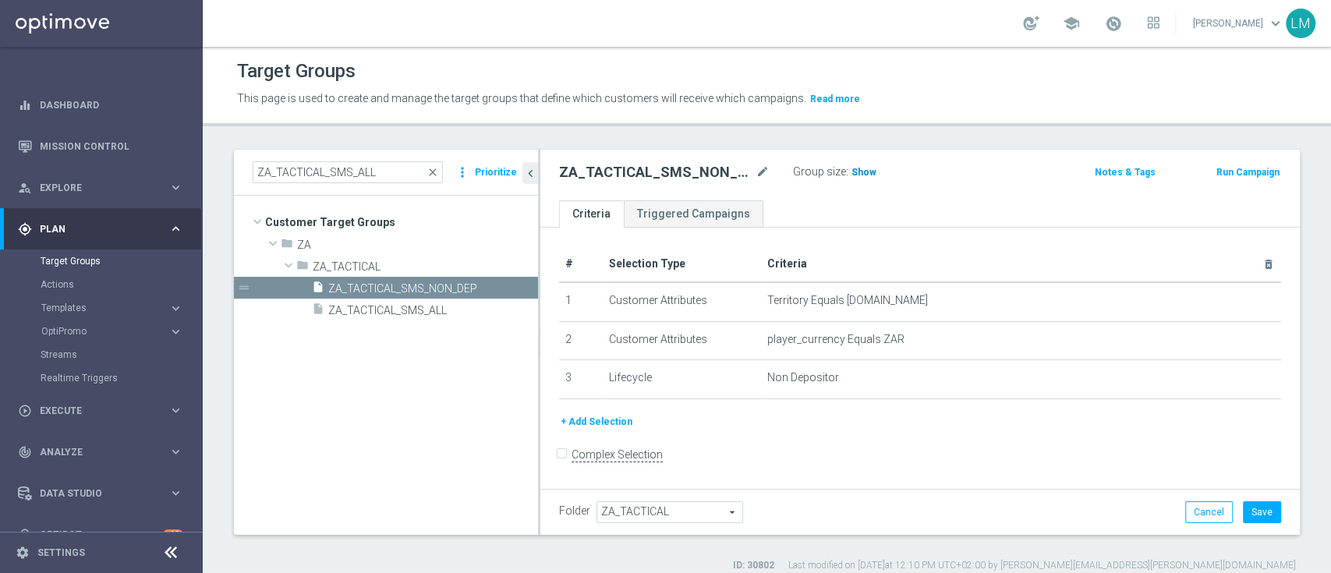
click at [861, 175] on span "Show" at bounding box center [864, 172] width 25 height 11
click at [1185, 517] on button "Cancel" at bounding box center [1209, 512] width 48 height 22
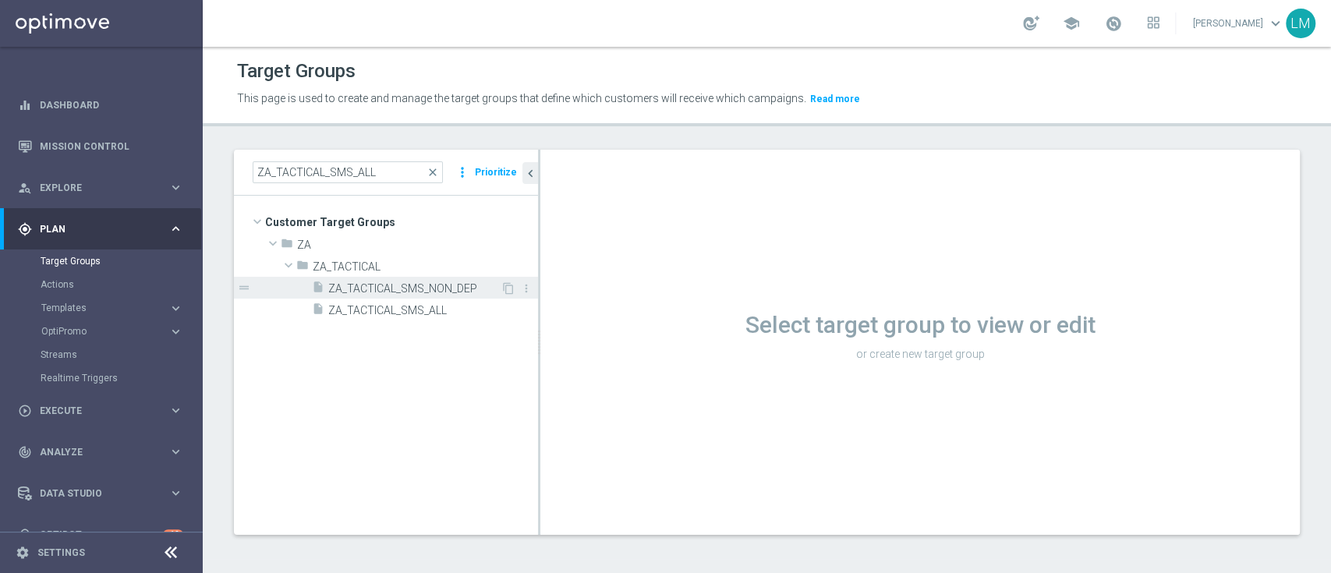
click at [423, 282] on span "ZA_TACTICAL_SMS_NON_DEP" at bounding box center [414, 288] width 172 height 13
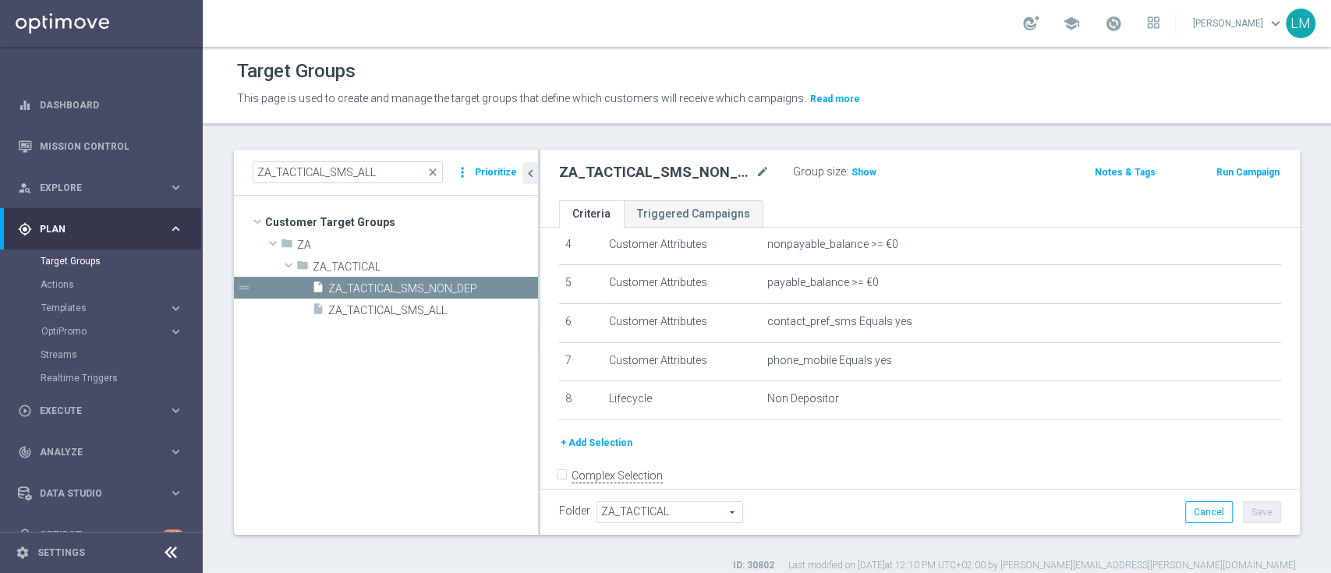
scroll to position [184, 0]
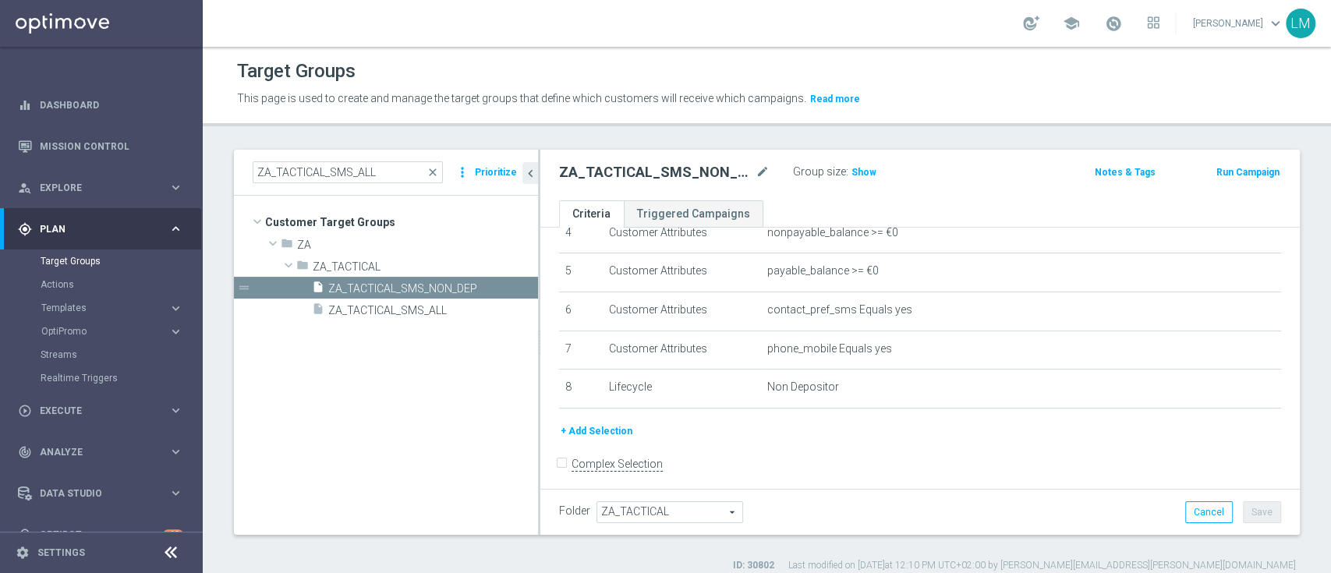
click at [585, 436] on button "+ Add Selection" at bounding box center [596, 431] width 75 height 17
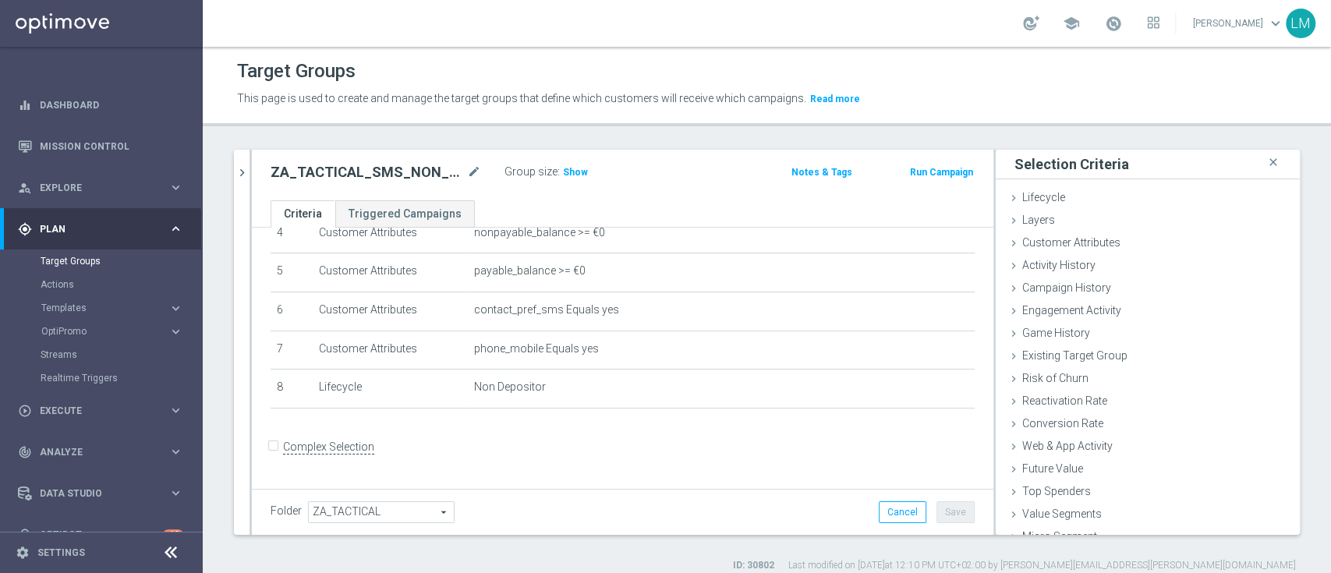
scroll to position [176, 0]
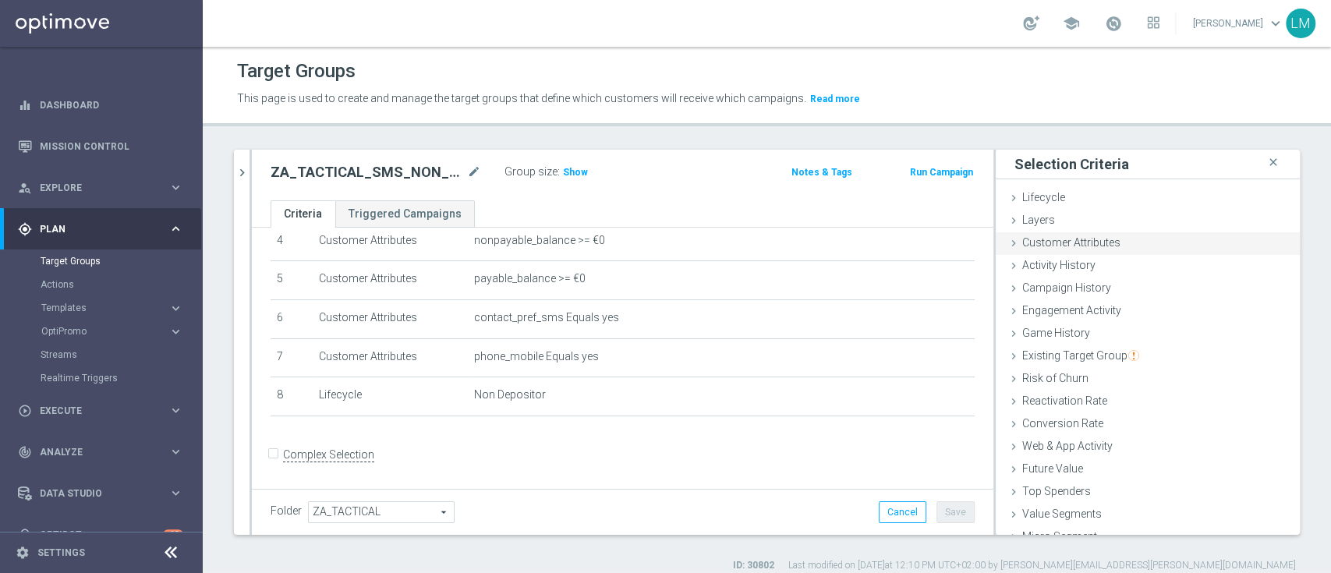
click at [1106, 246] on div "Customer Attributes done" at bounding box center [1148, 243] width 304 height 23
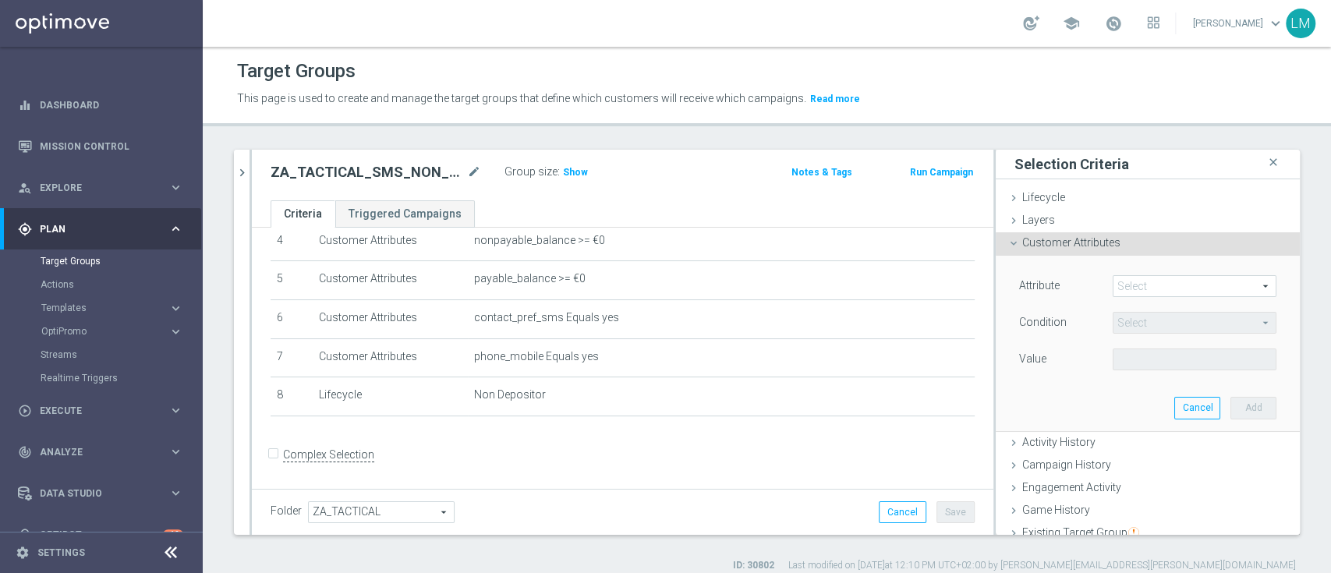
click at [1114, 290] on span at bounding box center [1195, 286] width 162 height 20
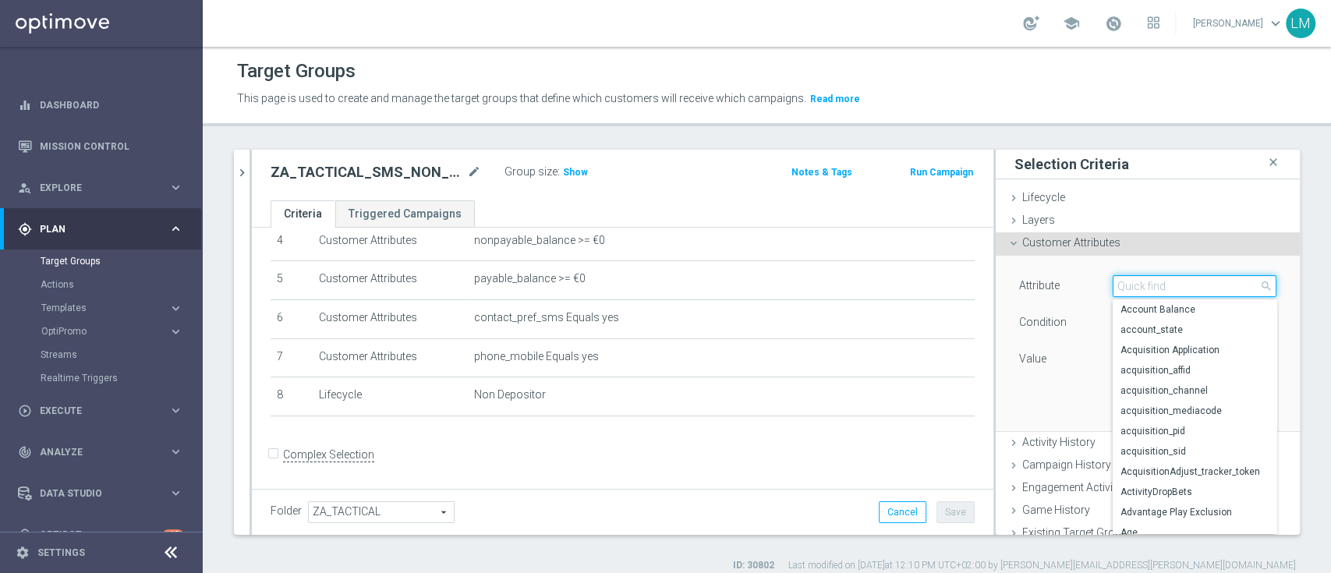
click at [1114, 290] on input "search" at bounding box center [1195, 286] width 164 height 22
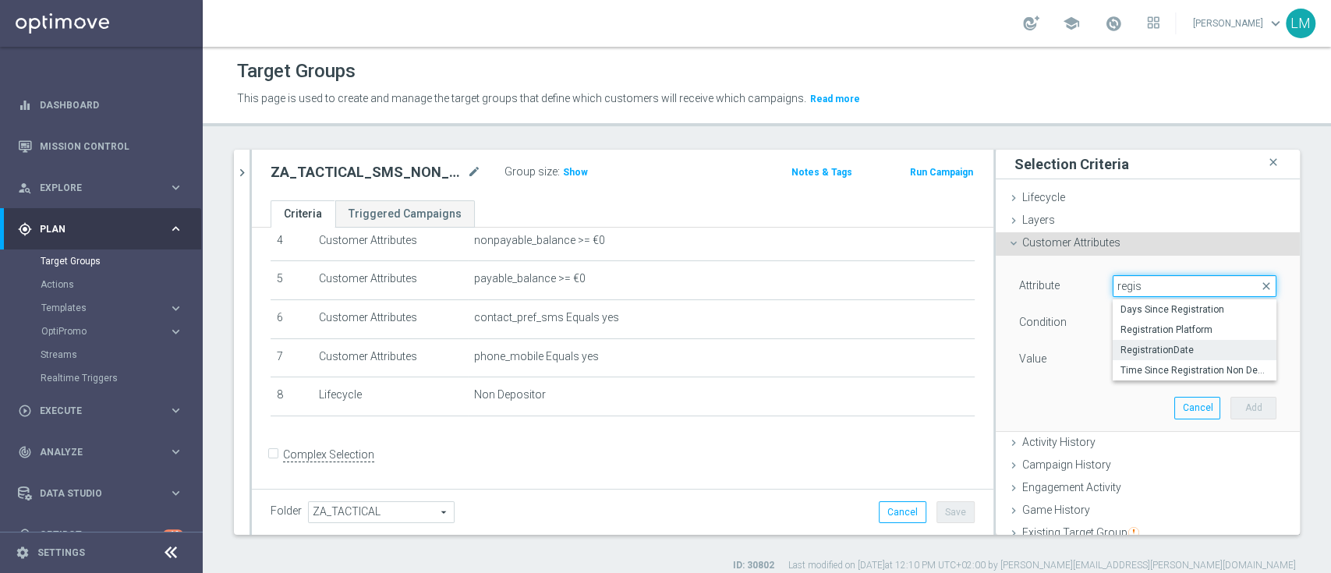
type input "regis"
click at [1131, 348] on span "RegistrationDate" at bounding box center [1195, 350] width 148 height 12
type input "RegistrationDate"
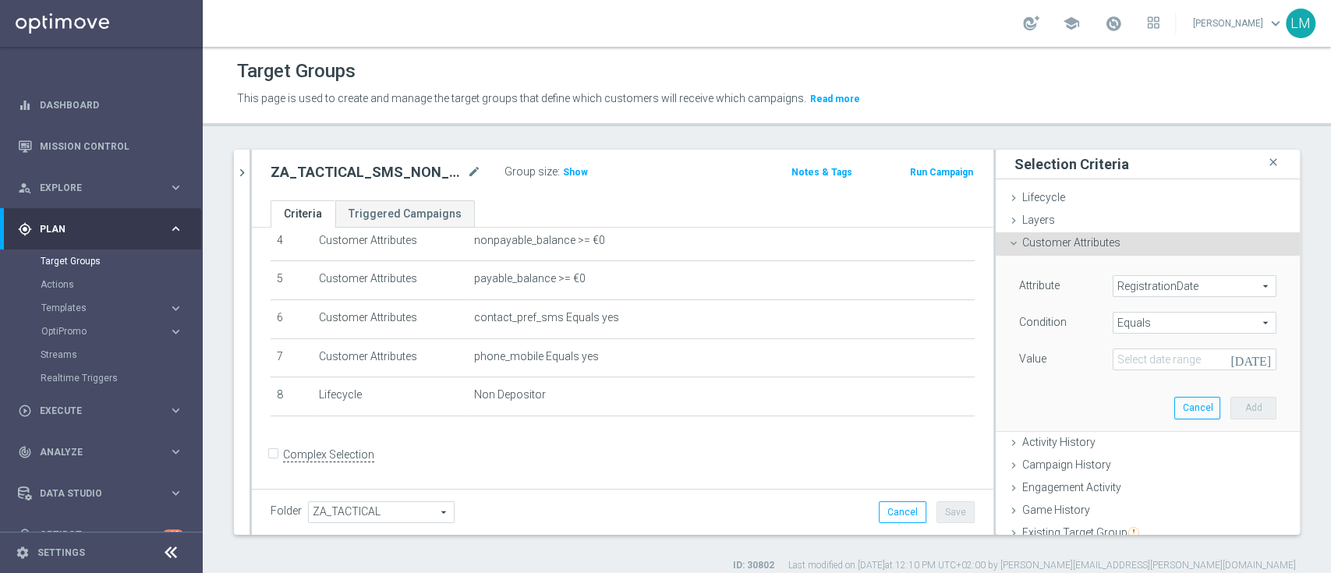
click at [1117, 320] on span "Equals" at bounding box center [1195, 323] width 162 height 20
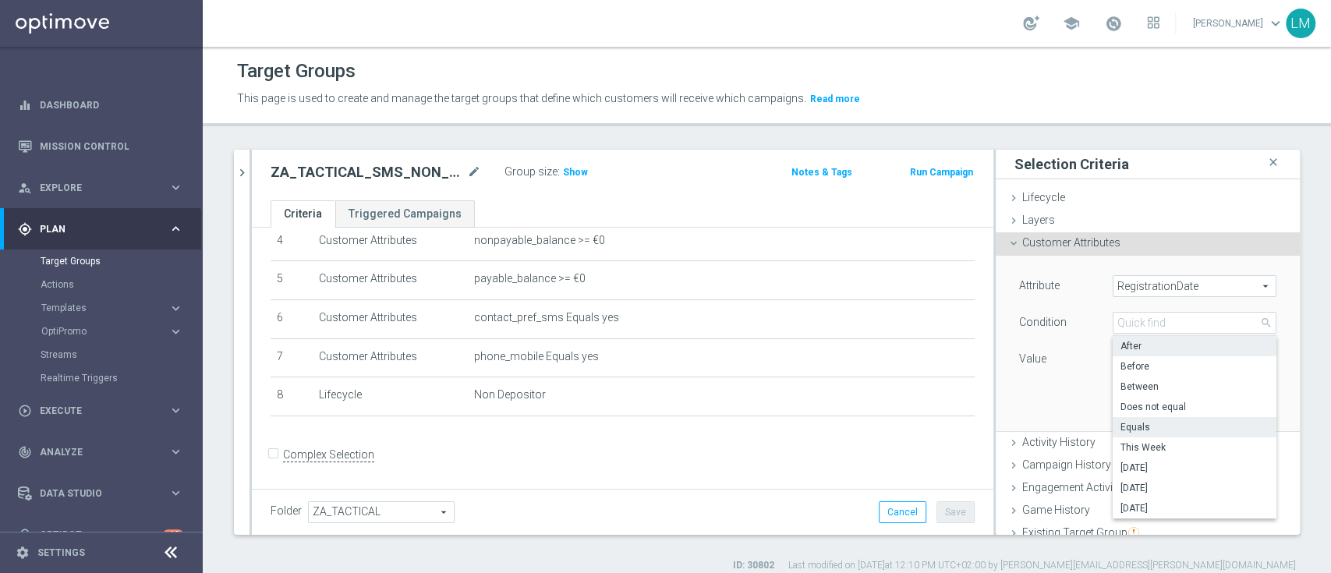
click at [1138, 348] on span "After" at bounding box center [1195, 346] width 148 height 12
type input "After"
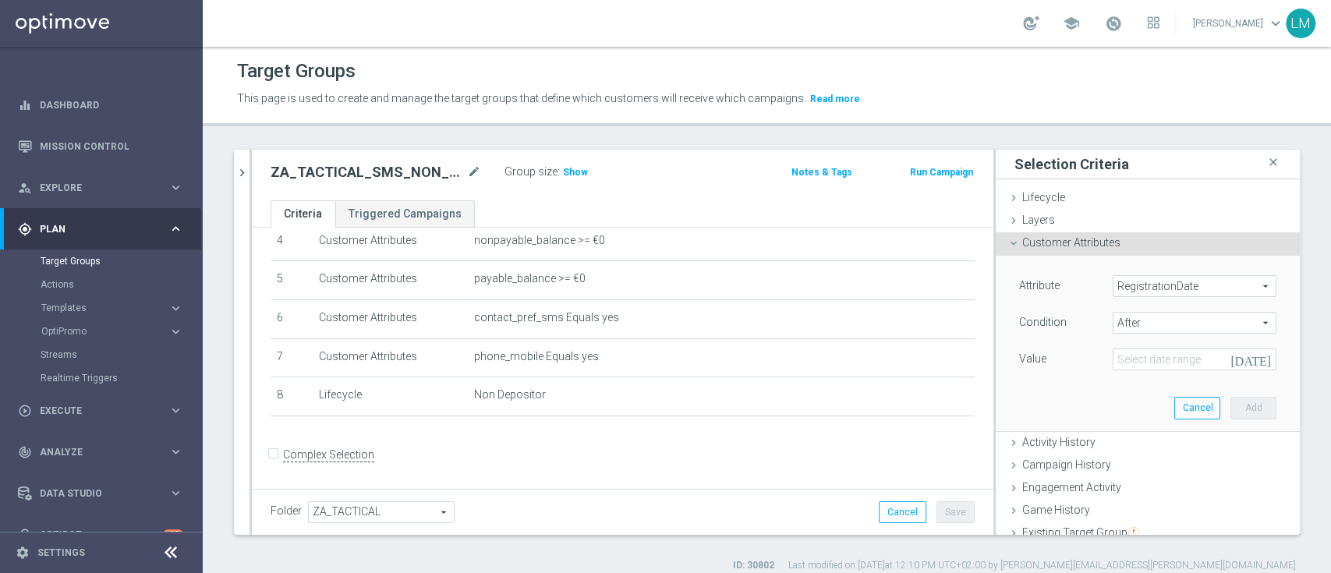
click at [1236, 355] on icon "[DATE]" at bounding box center [1254, 357] width 46 height 17
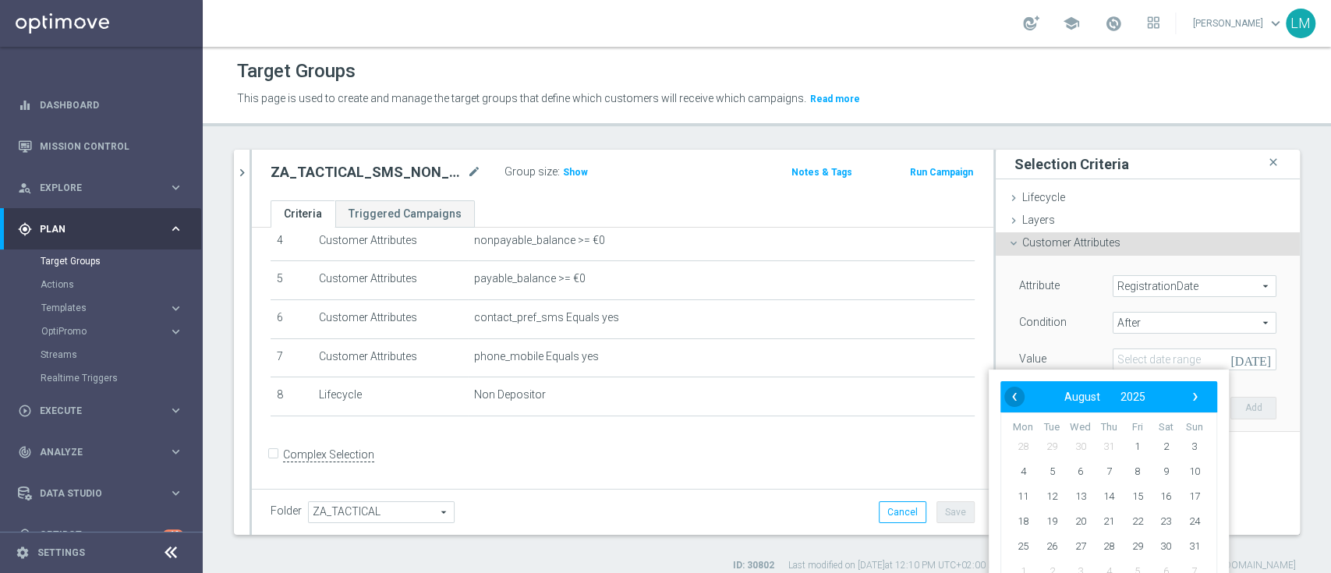
click at [1011, 398] on span "‹" at bounding box center [1014, 397] width 20 height 20
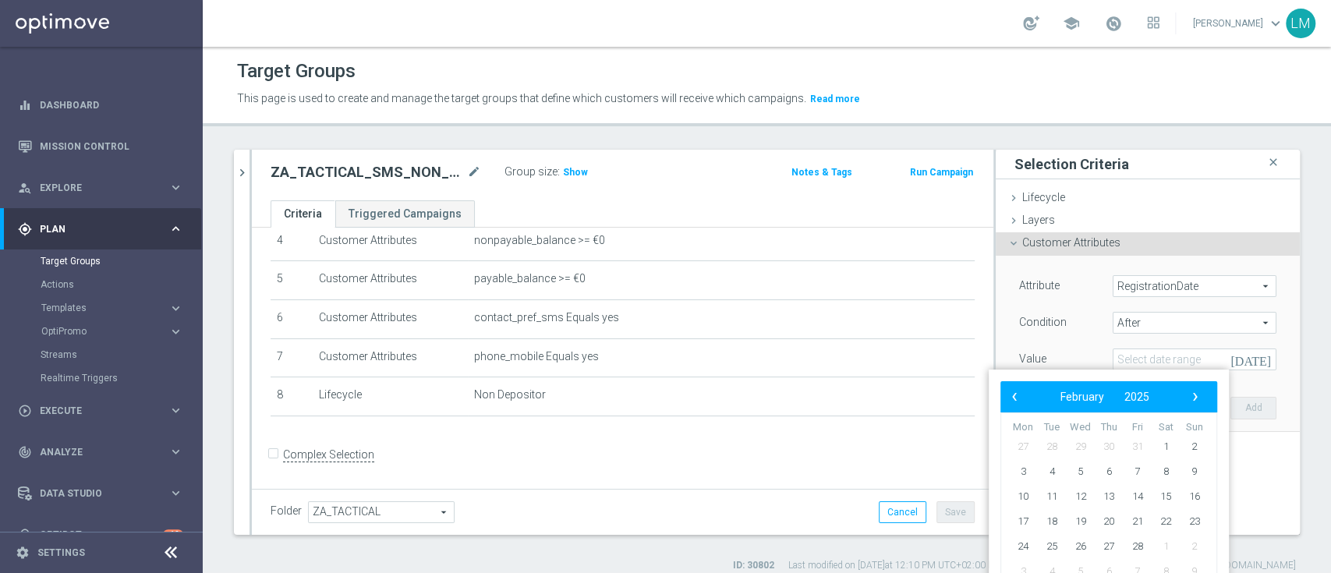
click at [1011, 398] on span "‹" at bounding box center [1014, 397] width 20 height 20
click at [1193, 398] on span "›" at bounding box center [1195, 397] width 20 height 20
click at [1078, 437] on span "1" at bounding box center [1080, 446] width 25 height 25
type input "01 Jan 2025"
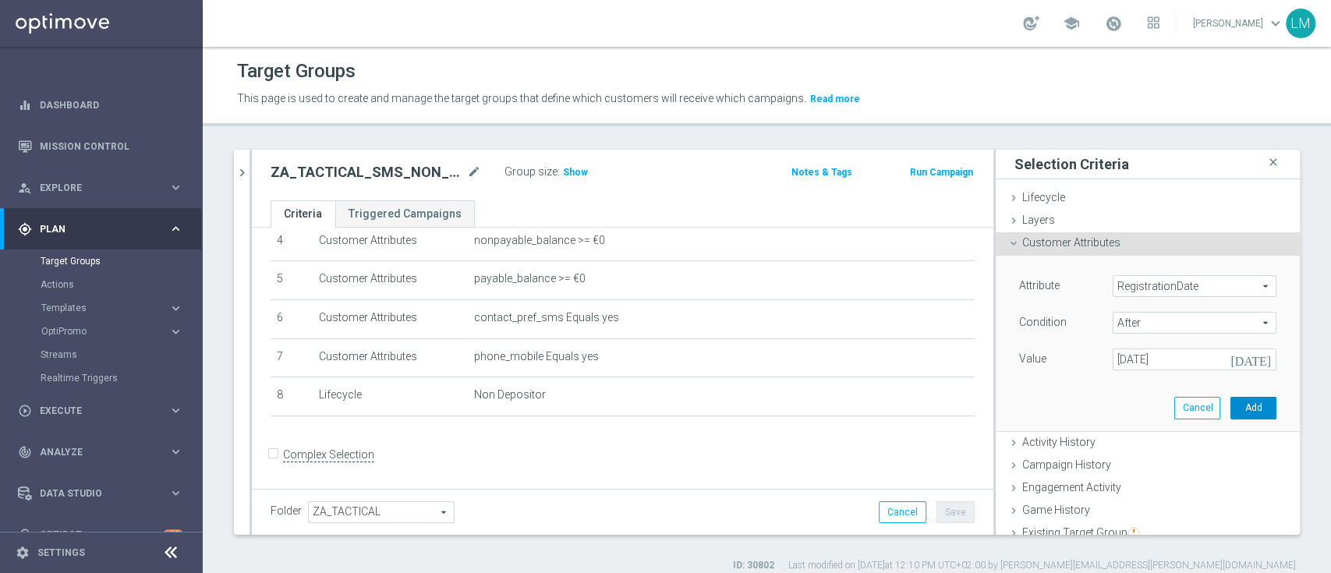
click at [1231, 412] on button "Add" at bounding box center [1254, 408] width 46 height 22
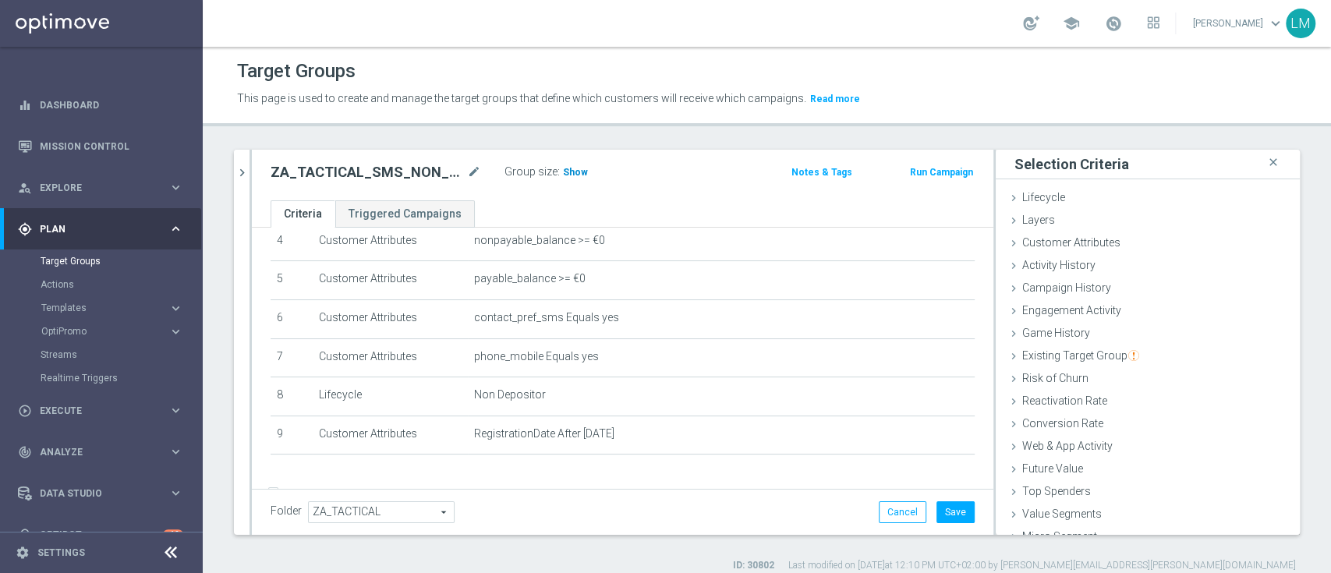
click at [572, 173] on span "Show" at bounding box center [575, 172] width 25 height 11
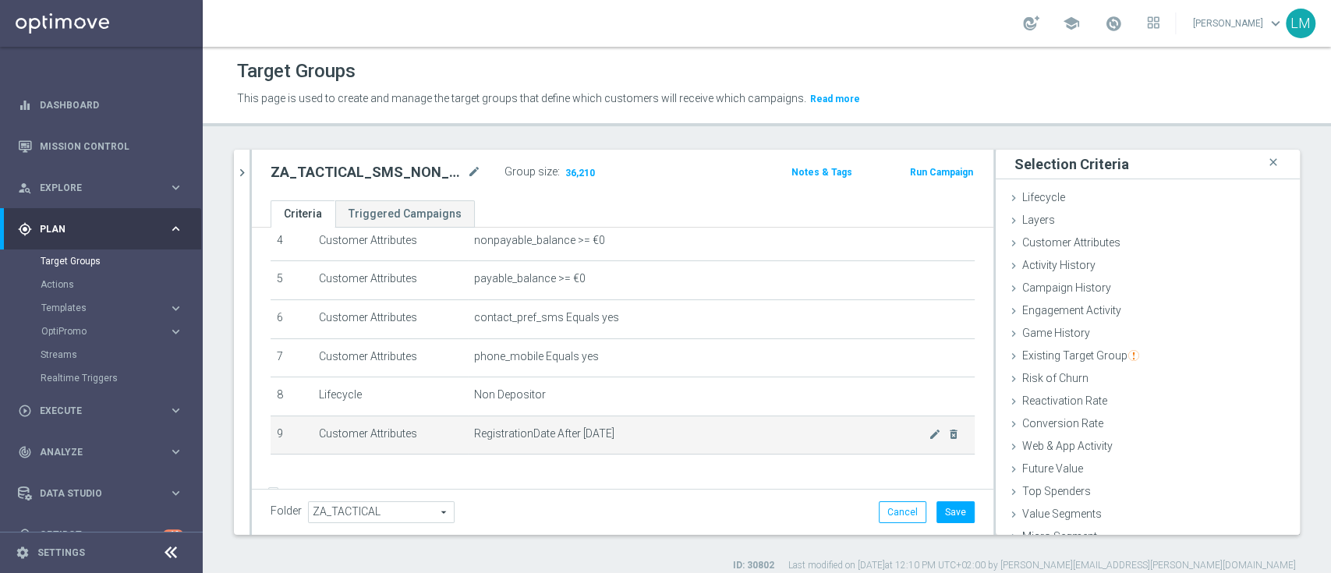
click at [898, 437] on span "RegistrationDate After 2025-01-01" at bounding box center [701, 433] width 455 height 13
click at [929, 437] on icon "mode_edit" at bounding box center [935, 434] width 12 height 12
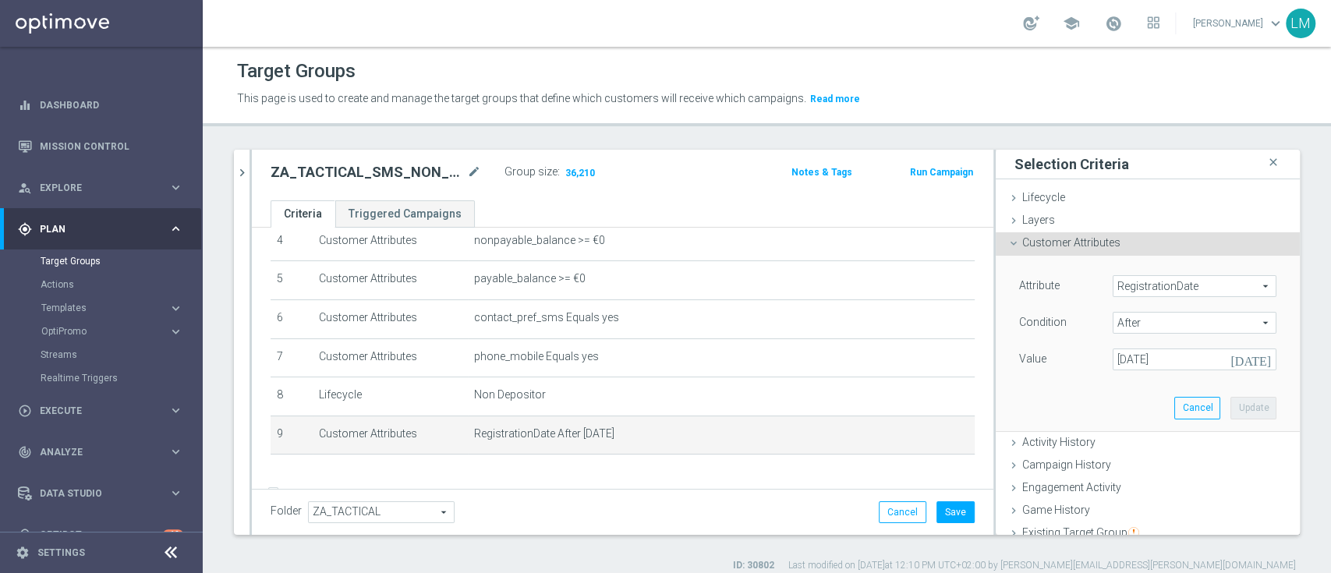
click at [1232, 359] on icon "[DATE]" at bounding box center [1254, 357] width 46 height 17
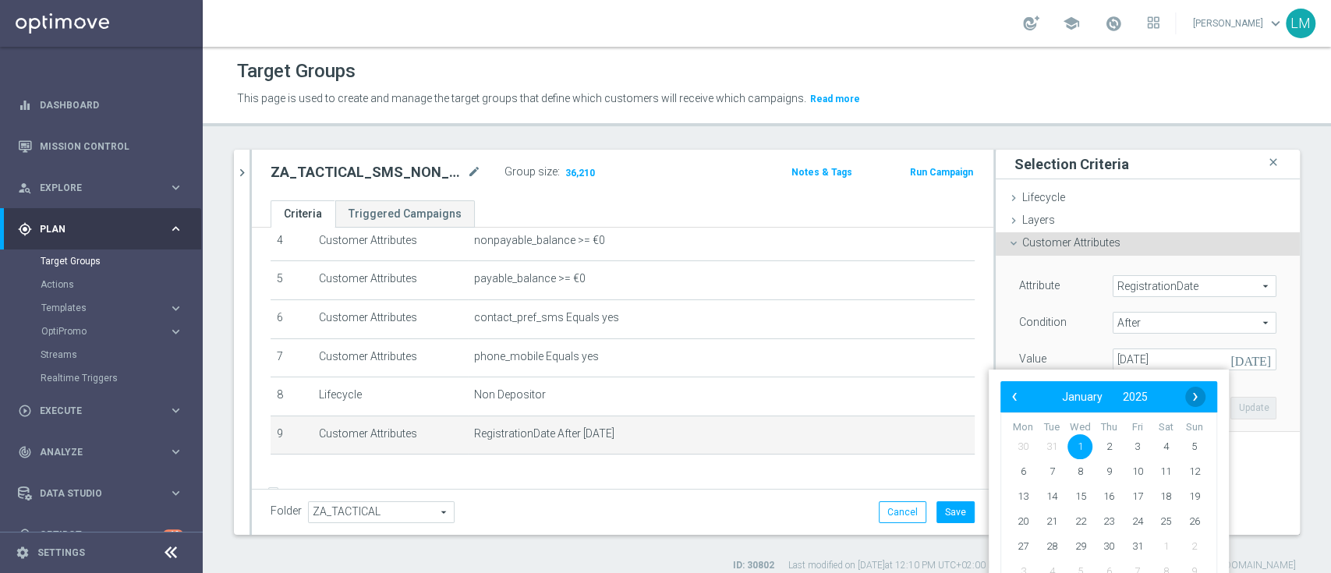
click at [1197, 396] on span "›" at bounding box center [1195, 397] width 20 height 20
click at [1117, 442] on span "1" at bounding box center [1108, 446] width 25 height 25
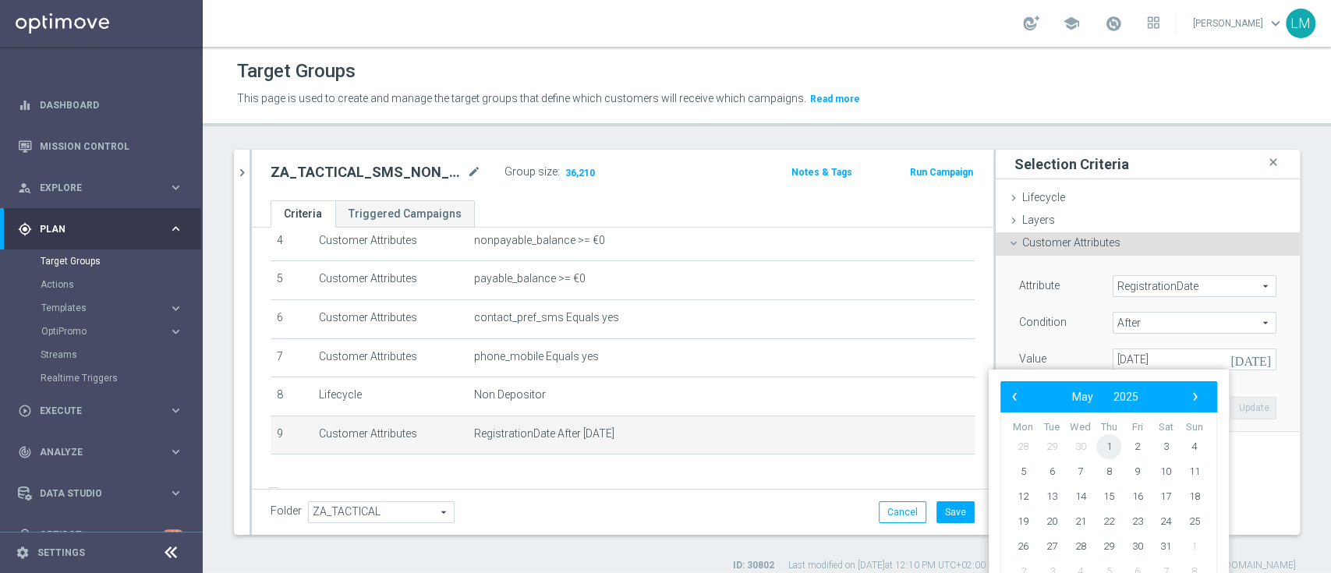
type input "01 May 2025"
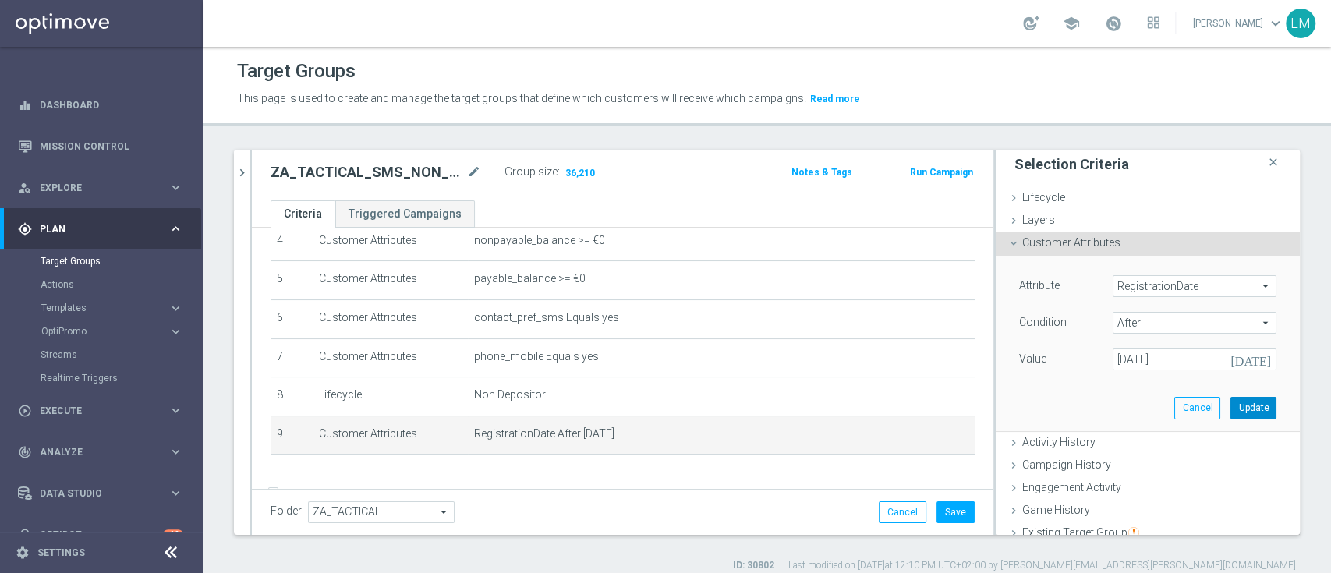
click at [1231, 408] on button "Update" at bounding box center [1254, 408] width 46 height 22
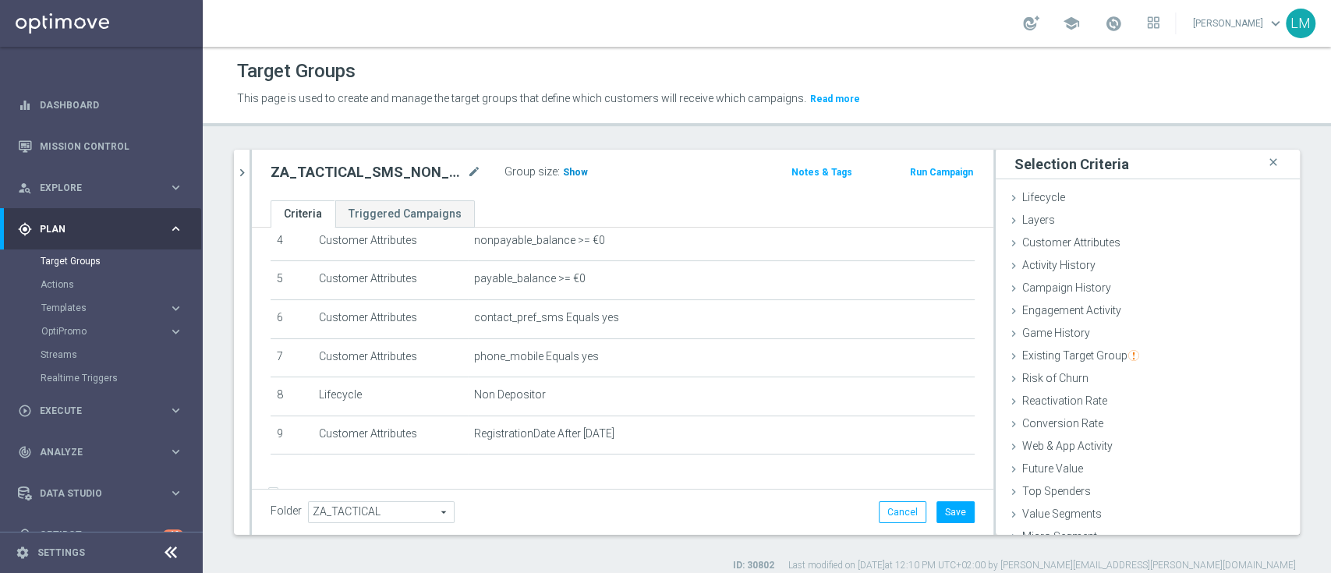
click at [576, 176] on span "Show" at bounding box center [575, 172] width 25 height 11
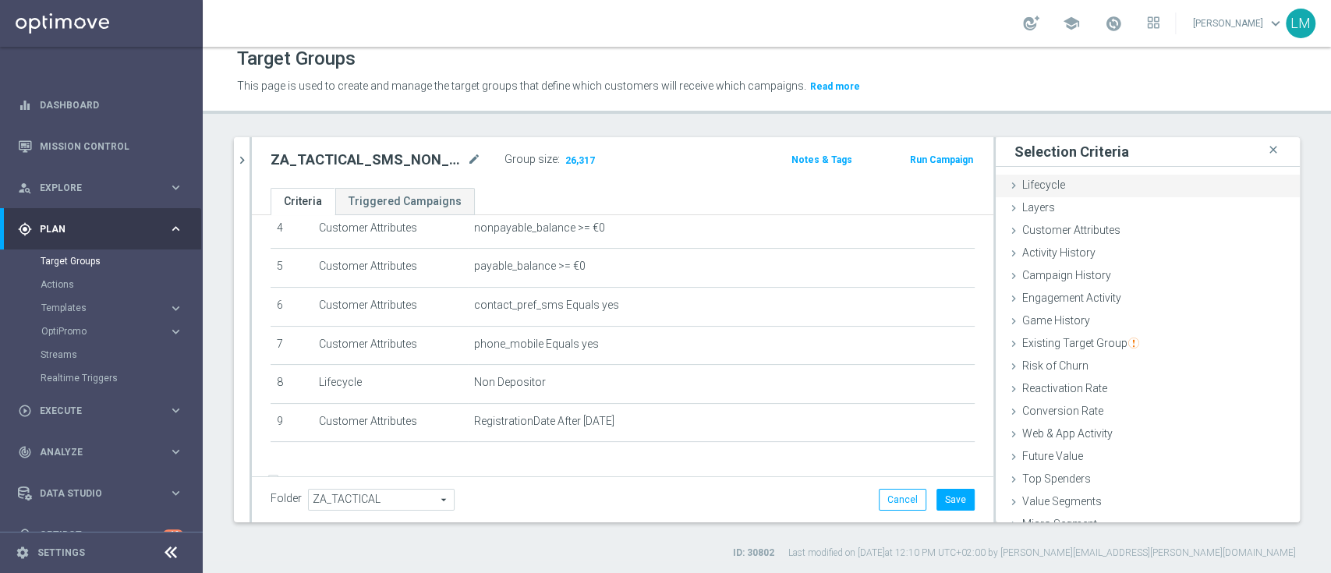
click at [1053, 182] on div "Lifecycle done selection saved" at bounding box center [1148, 186] width 304 height 23
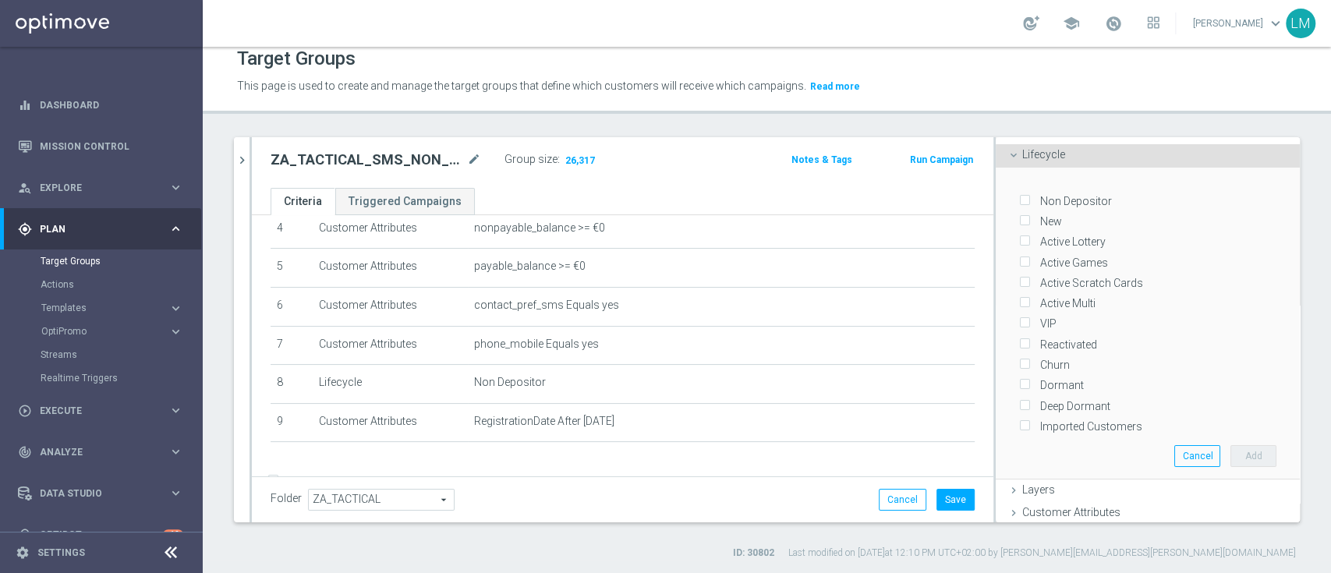
scroll to position [32, 0]
click at [1174, 452] on button "Cancel" at bounding box center [1197, 455] width 46 height 22
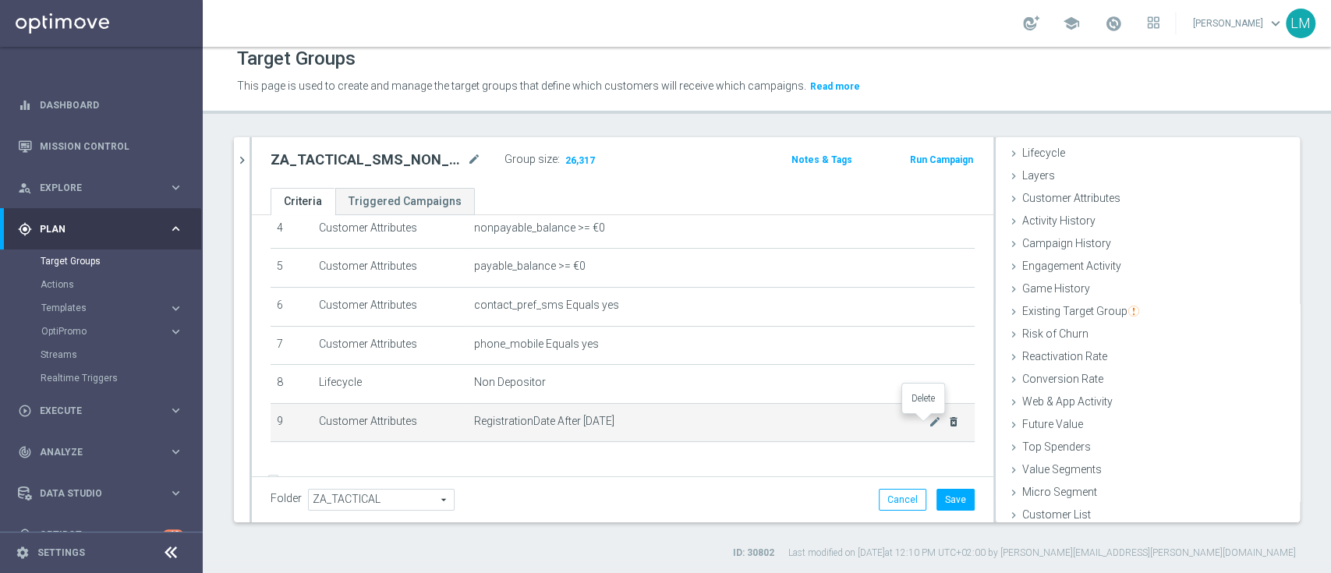
click at [947, 421] on icon "delete_forever" at bounding box center [953, 422] width 12 height 12
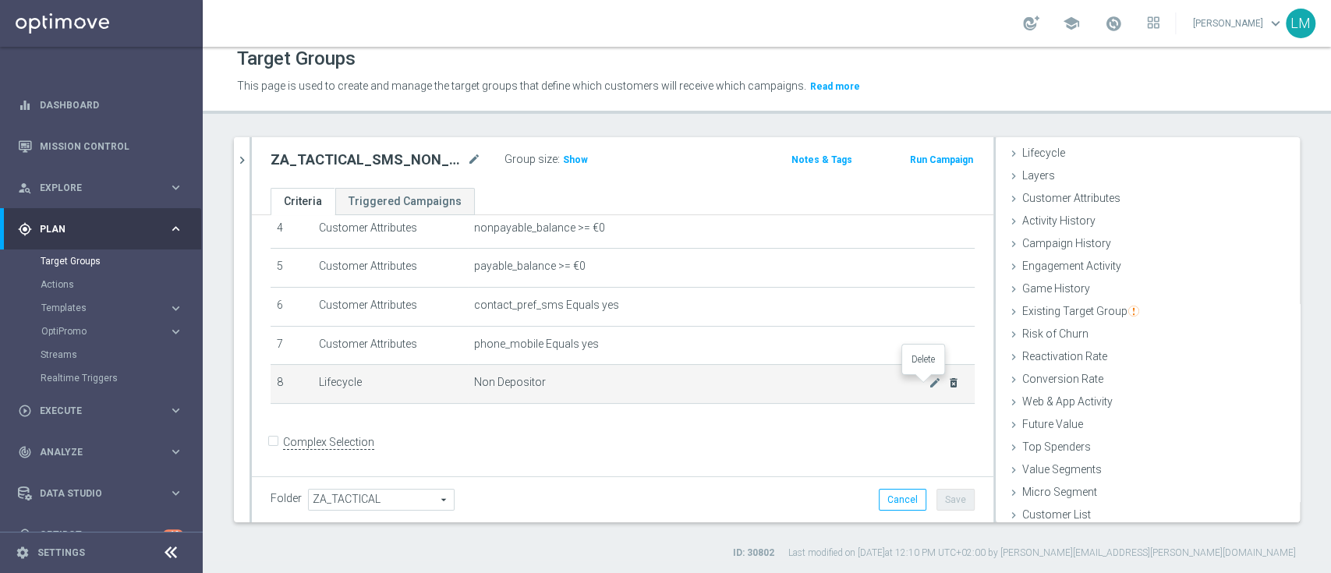
click at [947, 389] on icon "delete_forever" at bounding box center [953, 383] width 12 height 12
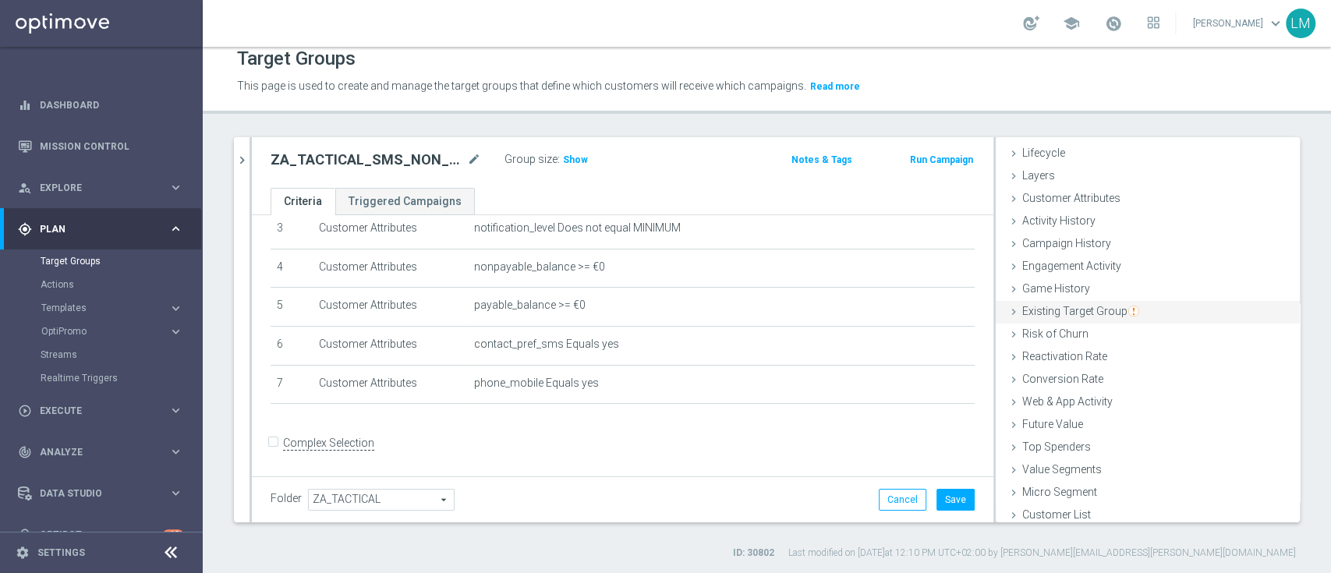
scroll to position [0, 0]
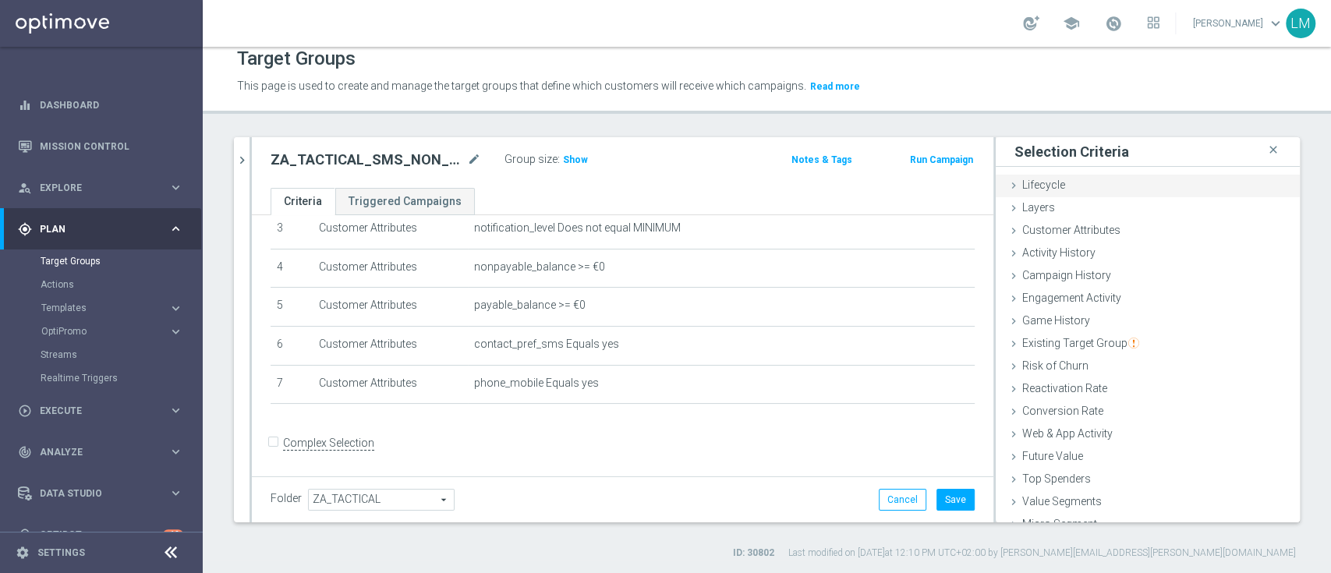
click at [1059, 184] on div "Lifecycle done selection saved" at bounding box center [1148, 186] width 304 height 23
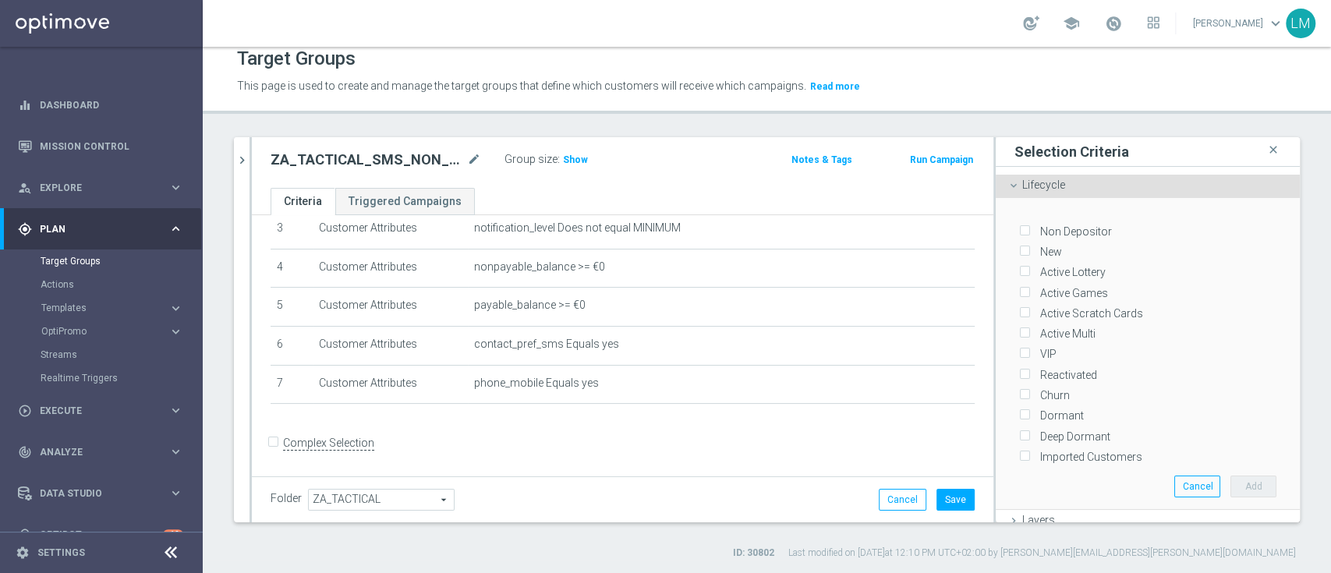
click at [1079, 430] on label "Deep Dormant" at bounding box center [1073, 437] width 76 height 14
click at [1029, 431] on input "Deep Dormant" at bounding box center [1024, 436] width 10 height 10
checkbox input "true"
click at [1231, 477] on button "Add" at bounding box center [1254, 487] width 46 height 22
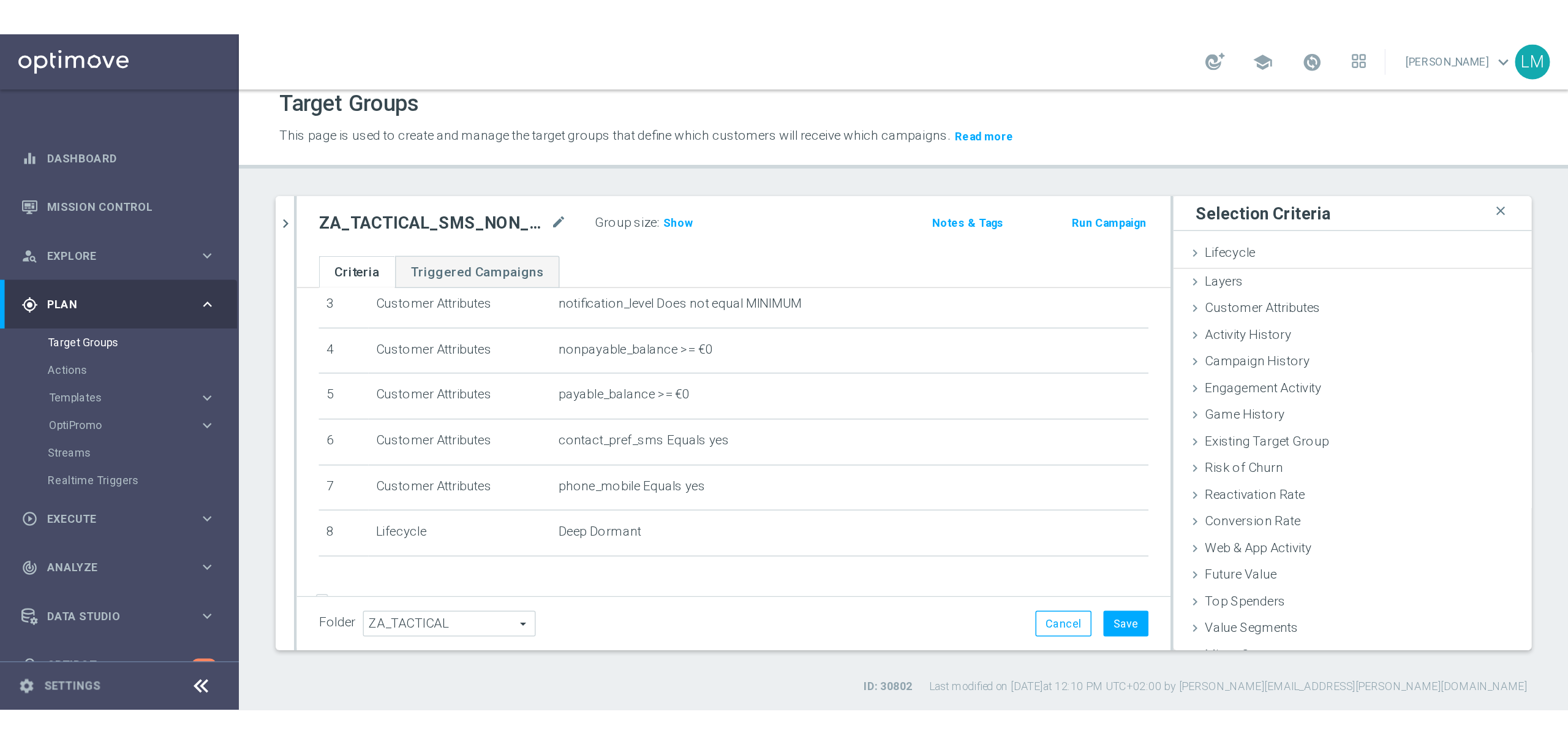
scroll to position [138, 0]
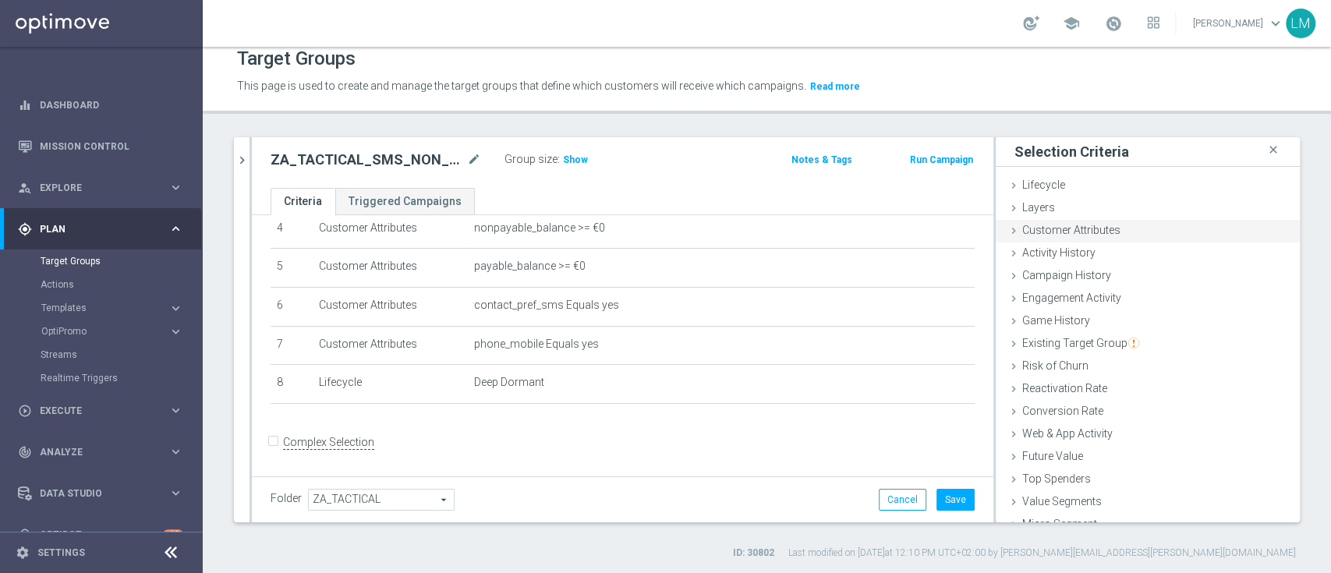
click at [1084, 234] on span "Customer Attributes" at bounding box center [1071, 230] width 98 height 12
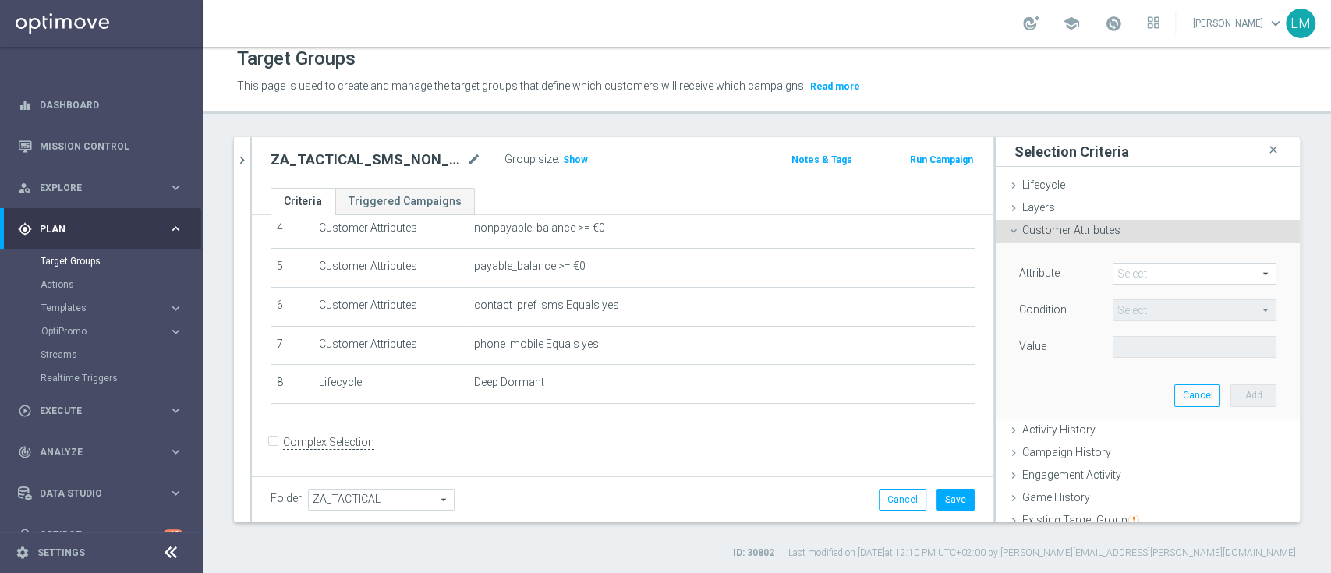
click at [1081, 234] on span "Customer Attributes" at bounding box center [1071, 230] width 98 height 12
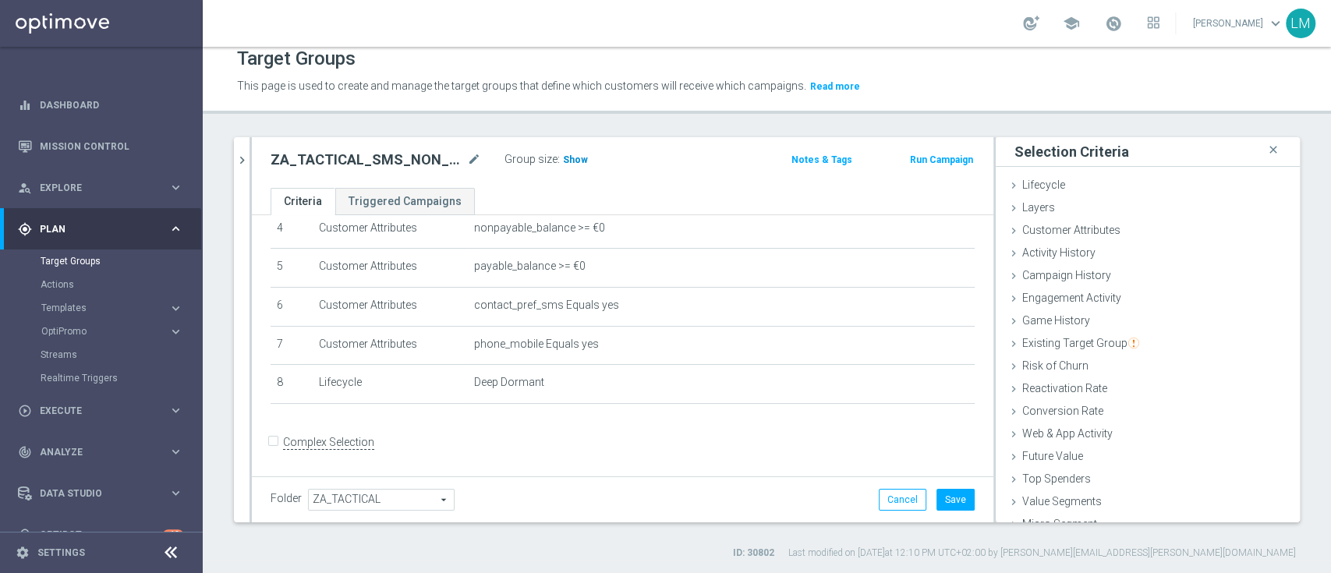
click at [582, 160] on span "Show" at bounding box center [575, 159] width 25 height 11
click at [574, 160] on span "125,718" at bounding box center [583, 161] width 38 height 15
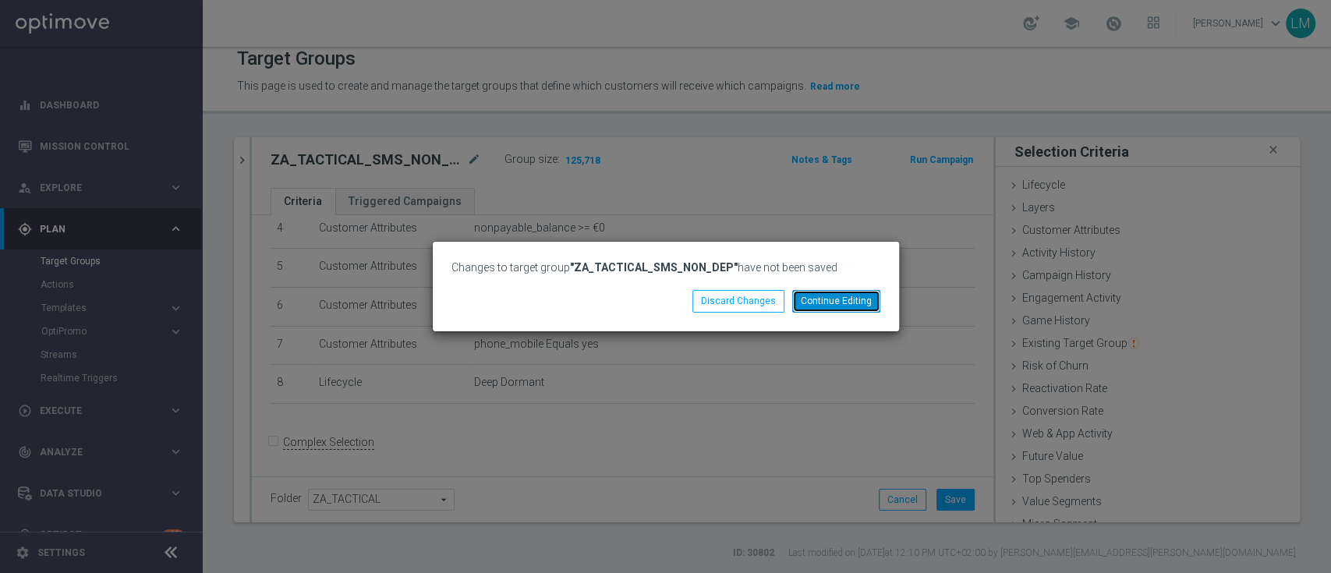
click at [812, 310] on button "Continue Editing" at bounding box center [836, 301] width 88 height 22
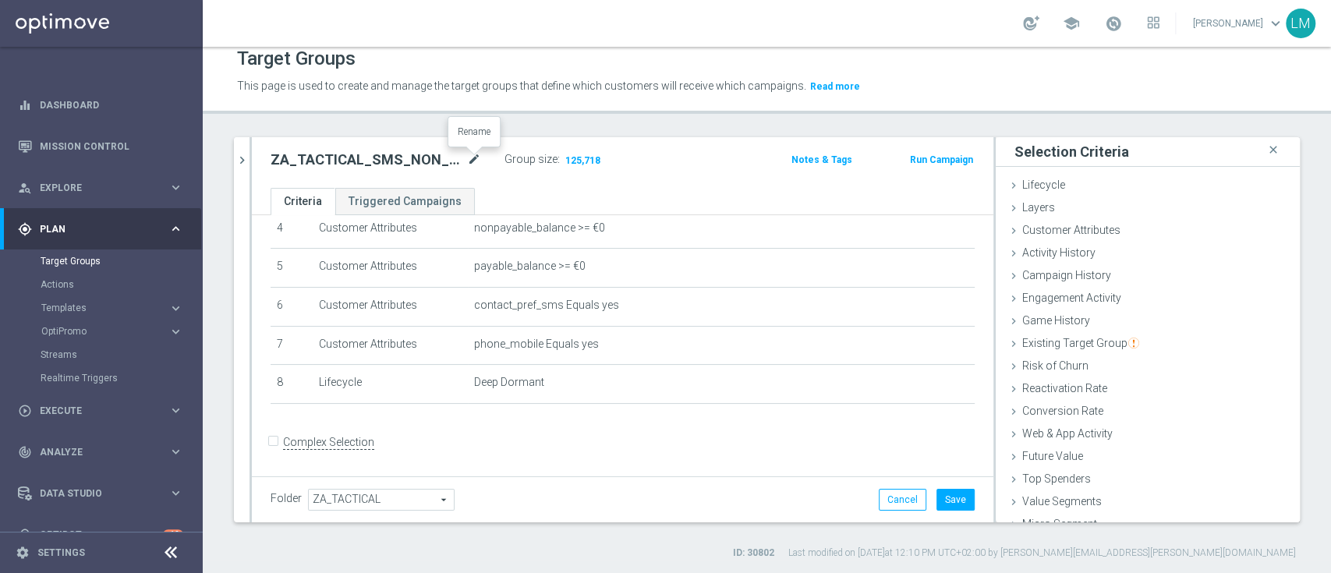
click at [473, 158] on icon "mode_edit" at bounding box center [474, 160] width 14 height 19
click at [567, 193] on ul "Criteria Triggered Campaigns" at bounding box center [623, 201] width 742 height 27
click at [588, 161] on span "125,718" at bounding box center [583, 161] width 38 height 15
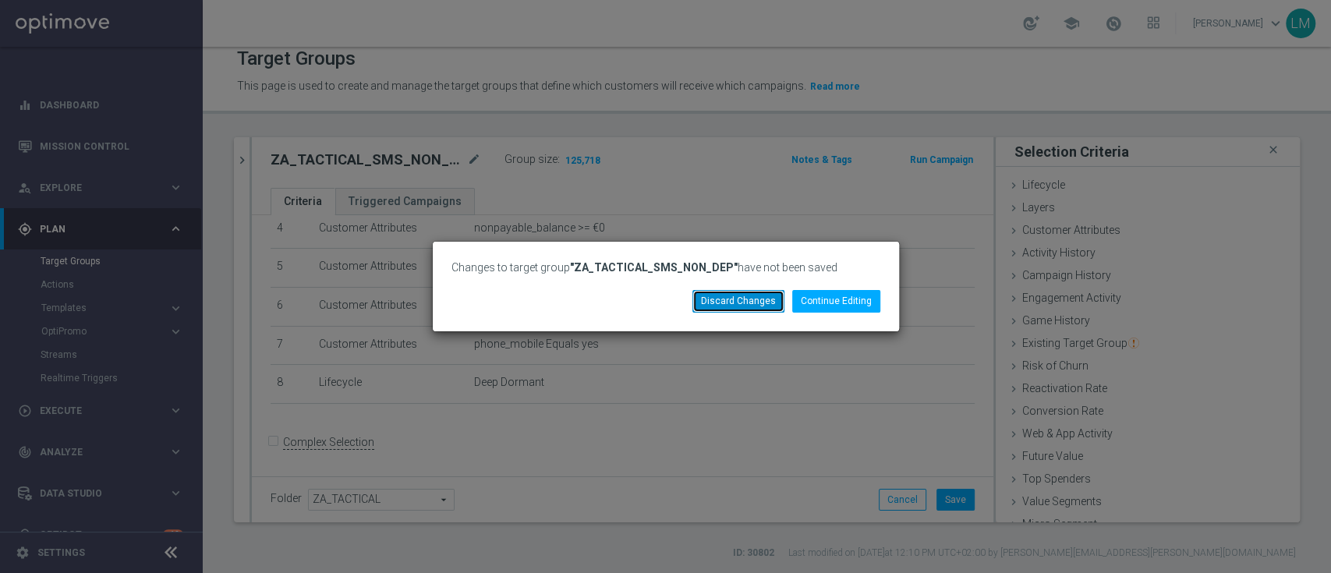
click at [758, 310] on button "Discard Changes" at bounding box center [738, 301] width 92 height 22
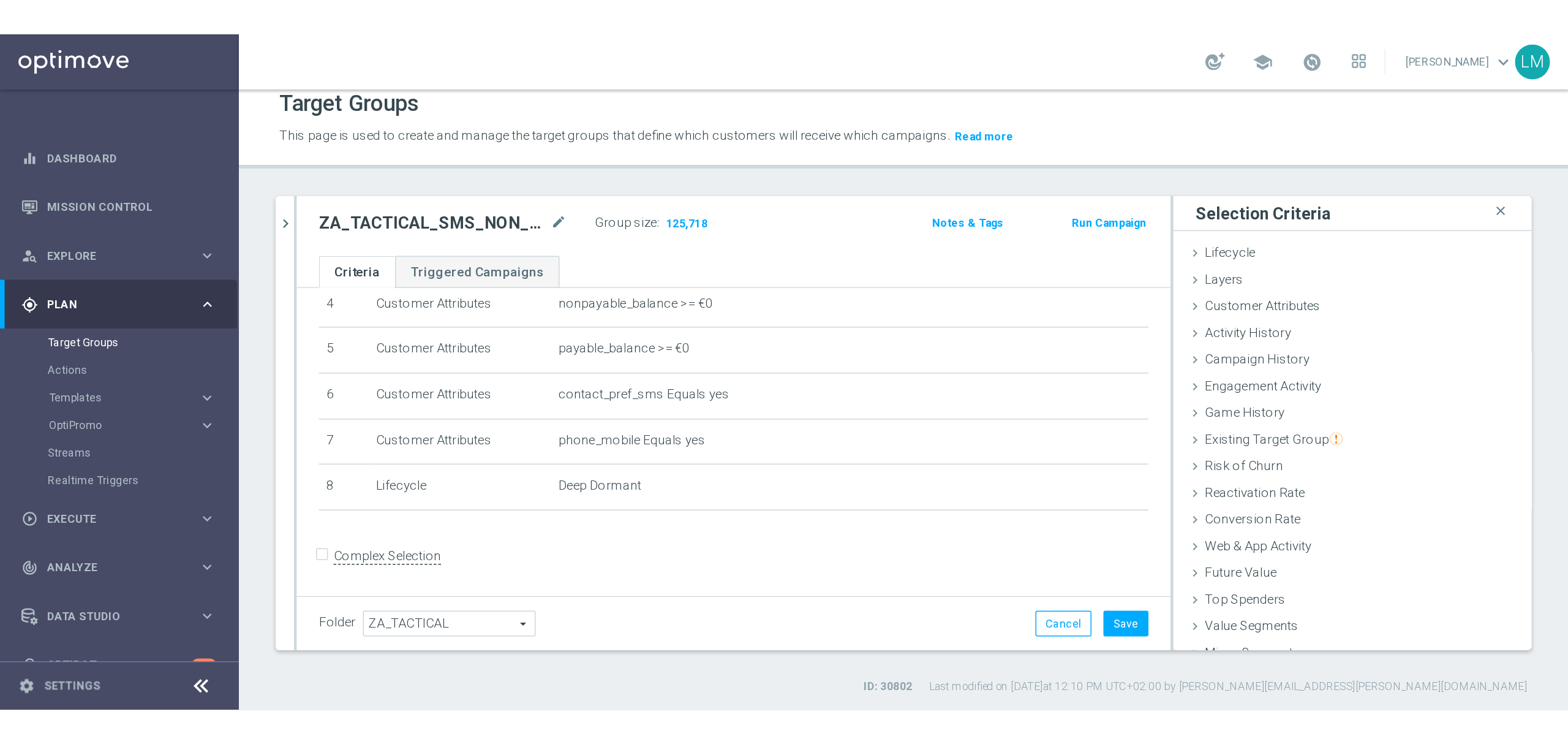
scroll to position [0, 0]
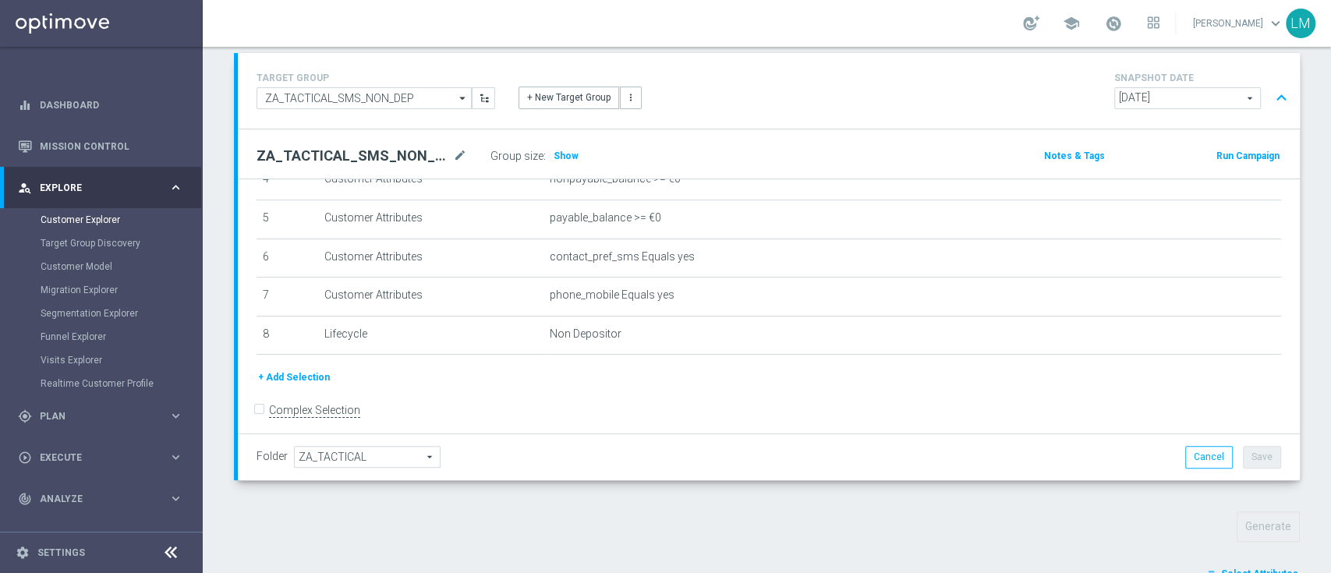
scroll to position [189, 0]
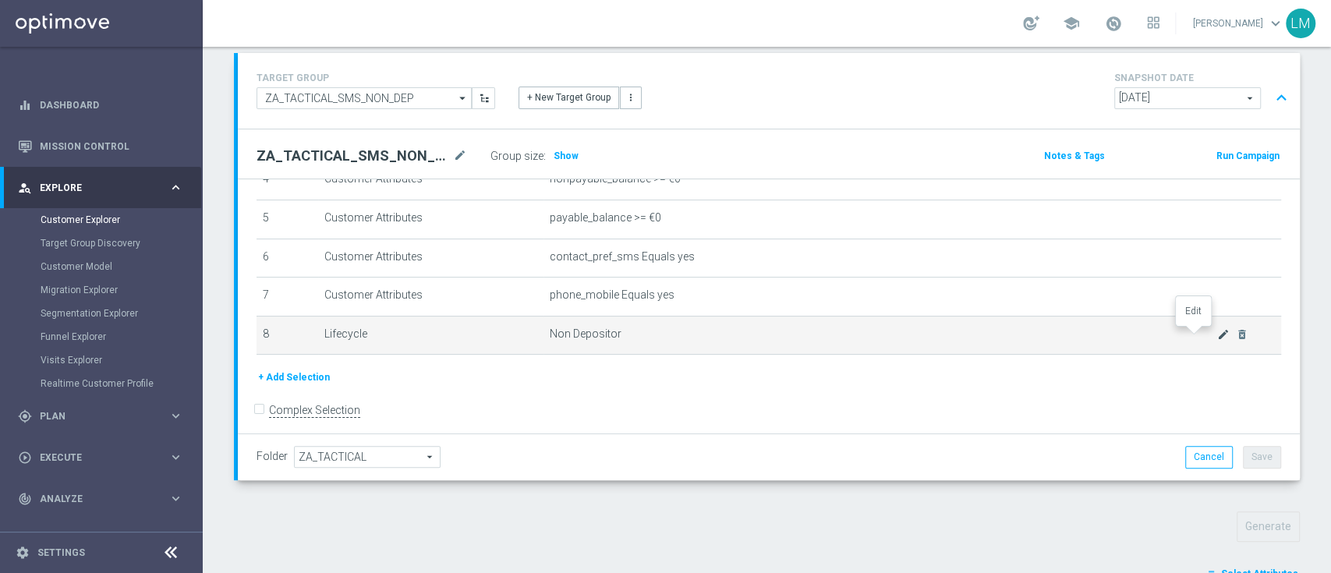
click at [1217, 335] on icon "mode_edit" at bounding box center [1223, 334] width 12 height 12
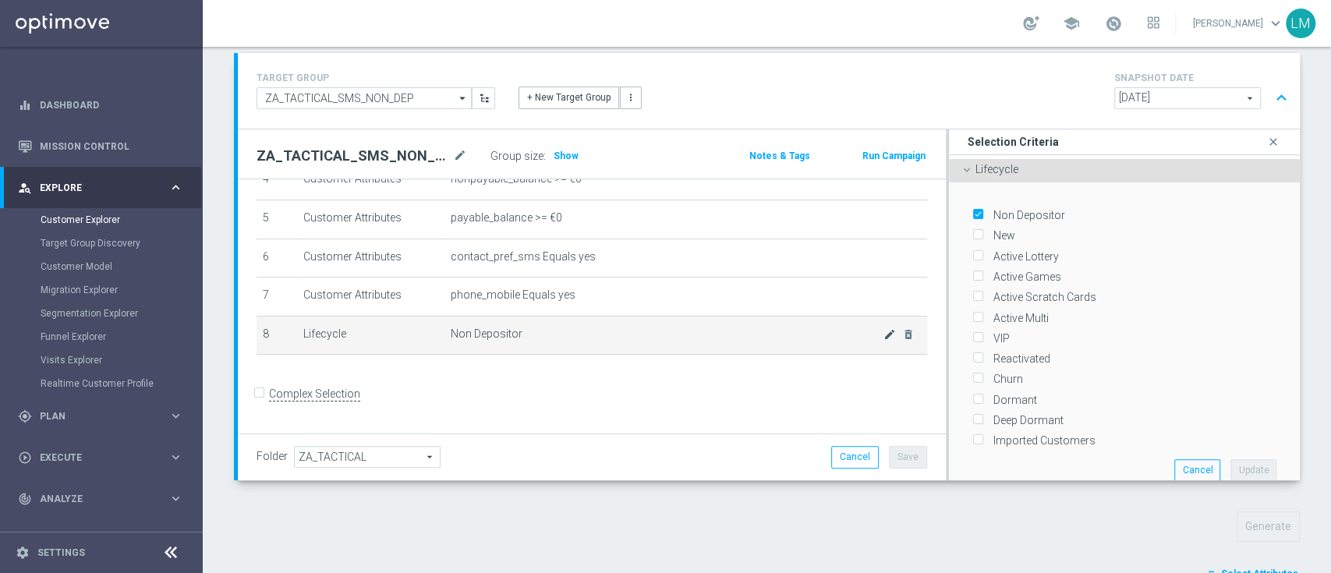
scroll to position [181, 0]
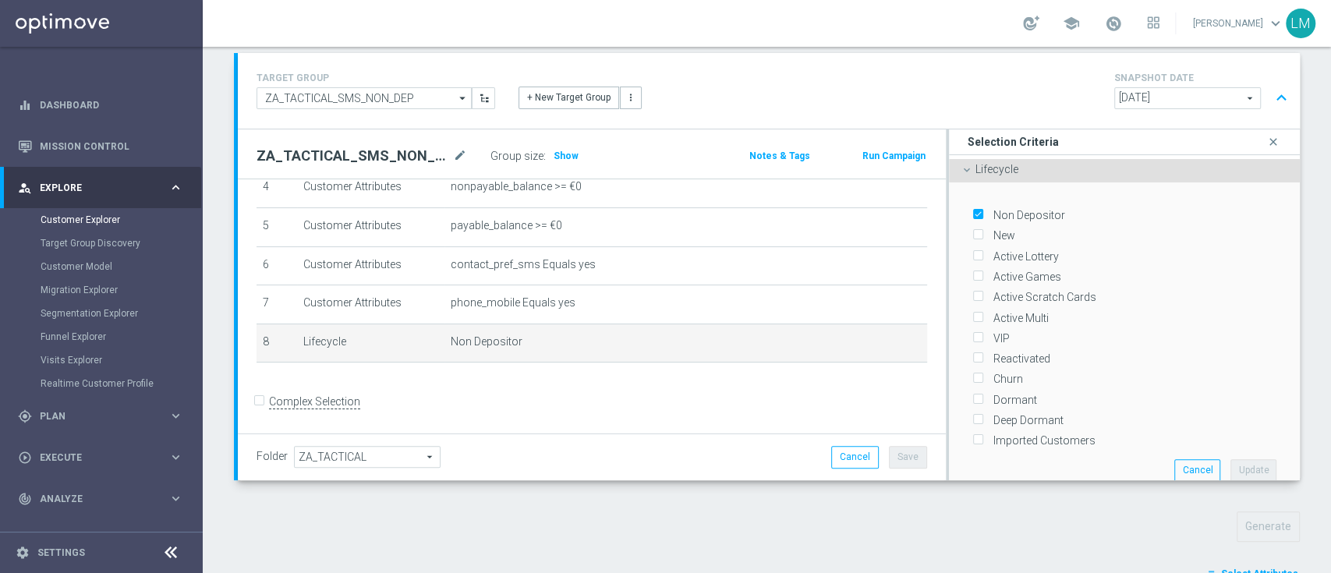
click at [1005, 214] on label "Non Depositor" at bounding box center [1026, 215] width 77 height 14
click at [983, 214] on input "Non Depositor" at bounding box center [977, 216] width 10 height 10
checkbox input "false"
click at [1039, 413] on label "Deep Dormant" at bounding box center [1026, 420] width 76 height 14
click at [983, 416] on input "Deep Dormant" at bounding box center [977, 421] width 10 height 10
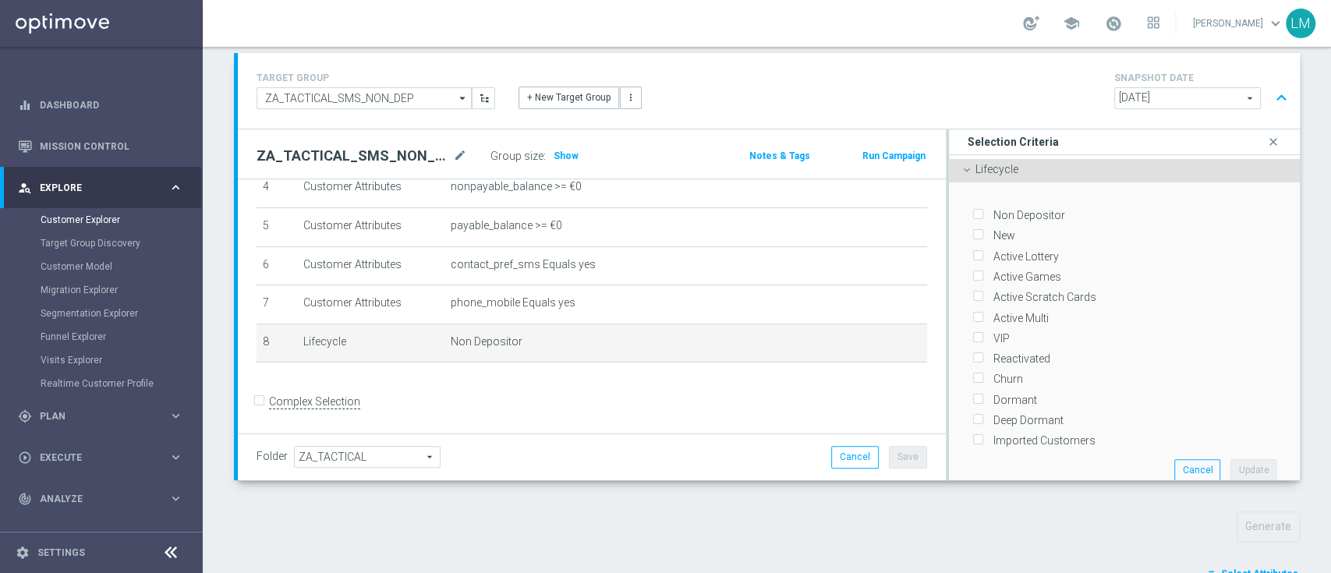
checkbox input "true"
click at [1231, 466] on button "Update" at bounding box center [1254, 470] width 46 height 22
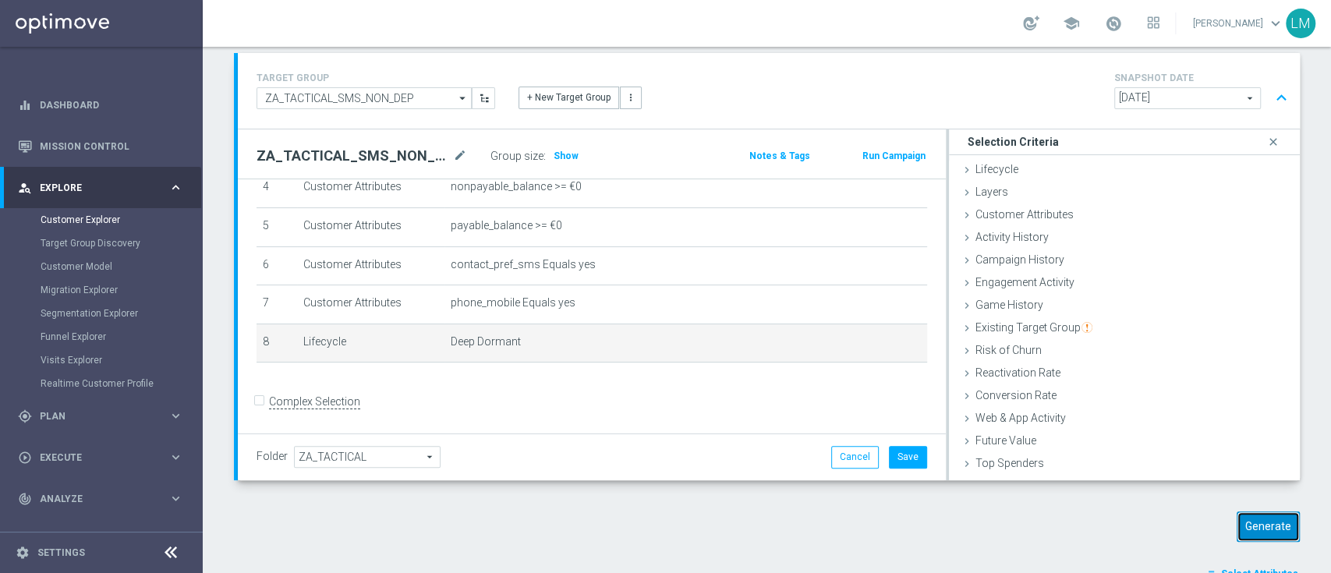
click at [1267, 533] on button "Generate" at bounding box center [1268, 527] width 63 height 30
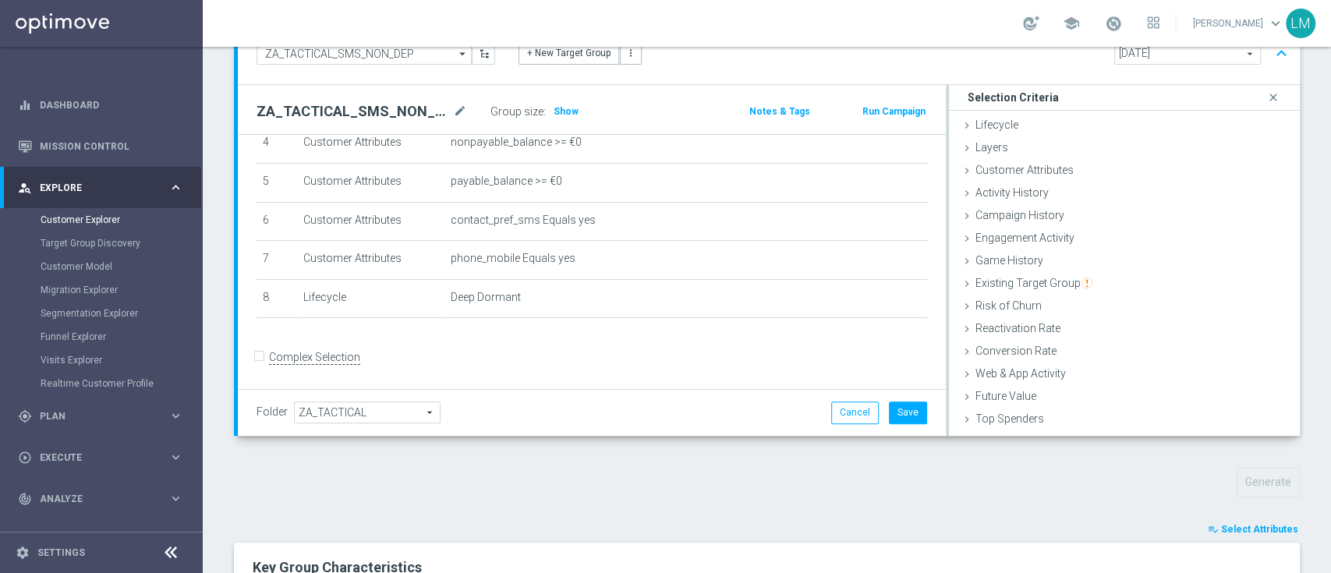
scroll to position [56, 0]
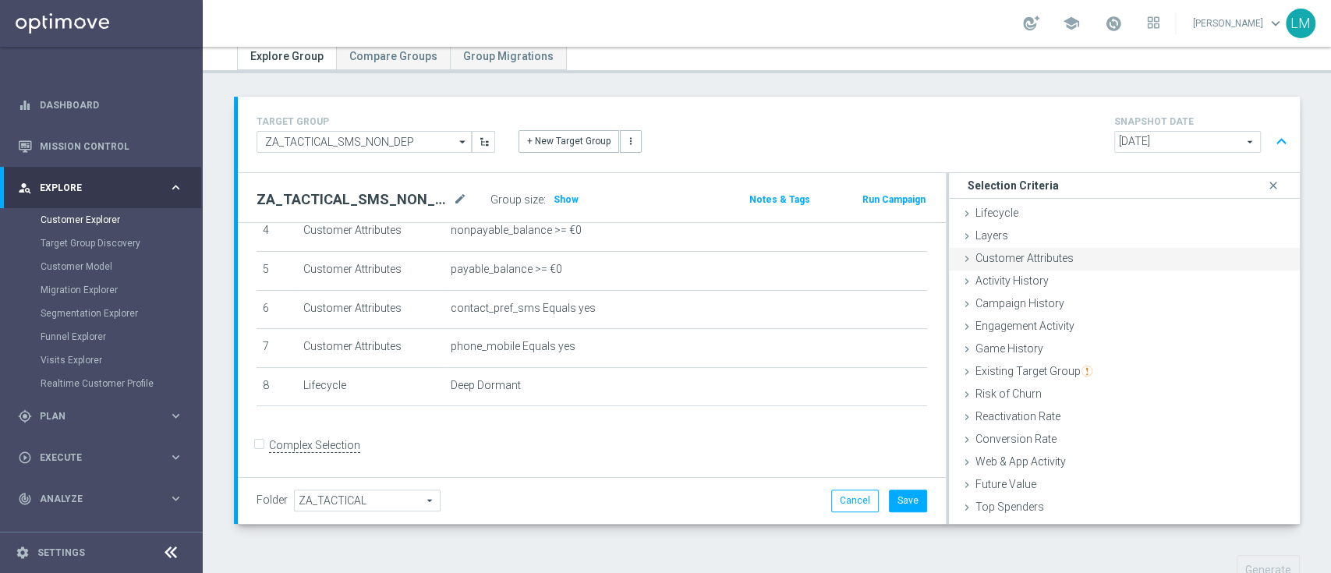
click at [1051, 264] on div "Customer Attributes done" at bounding box center [1124, 259] width 351 height 23
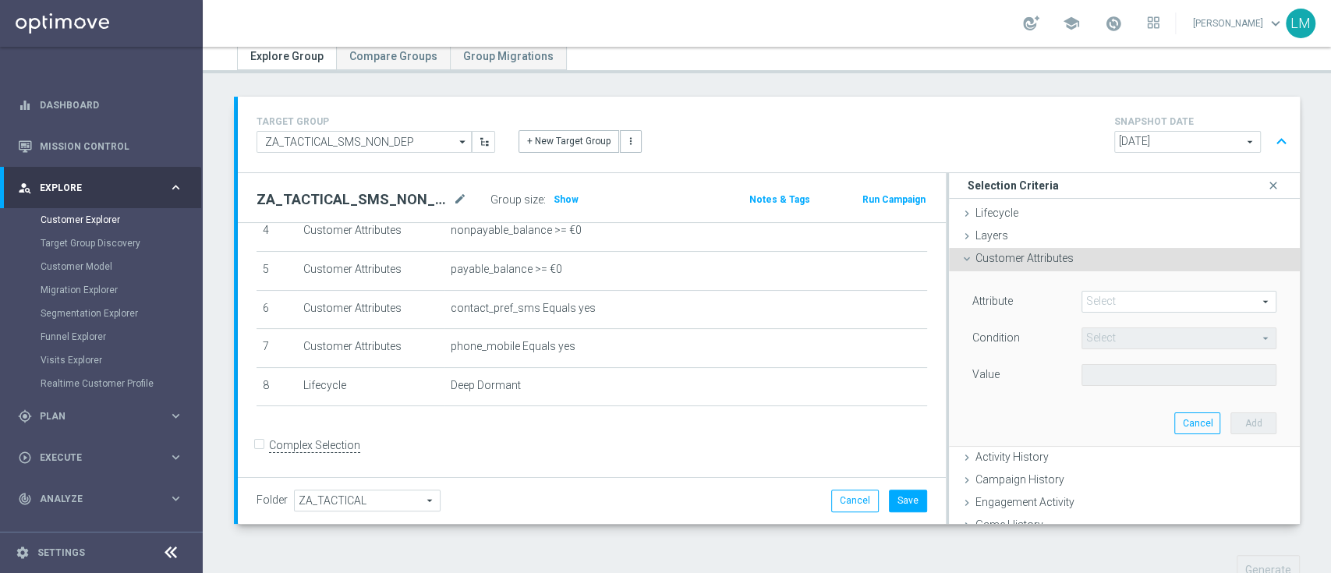
click at [1056, 260] on span "Customer Attributes" at bounding box center [1025, 258] width 98 height 12
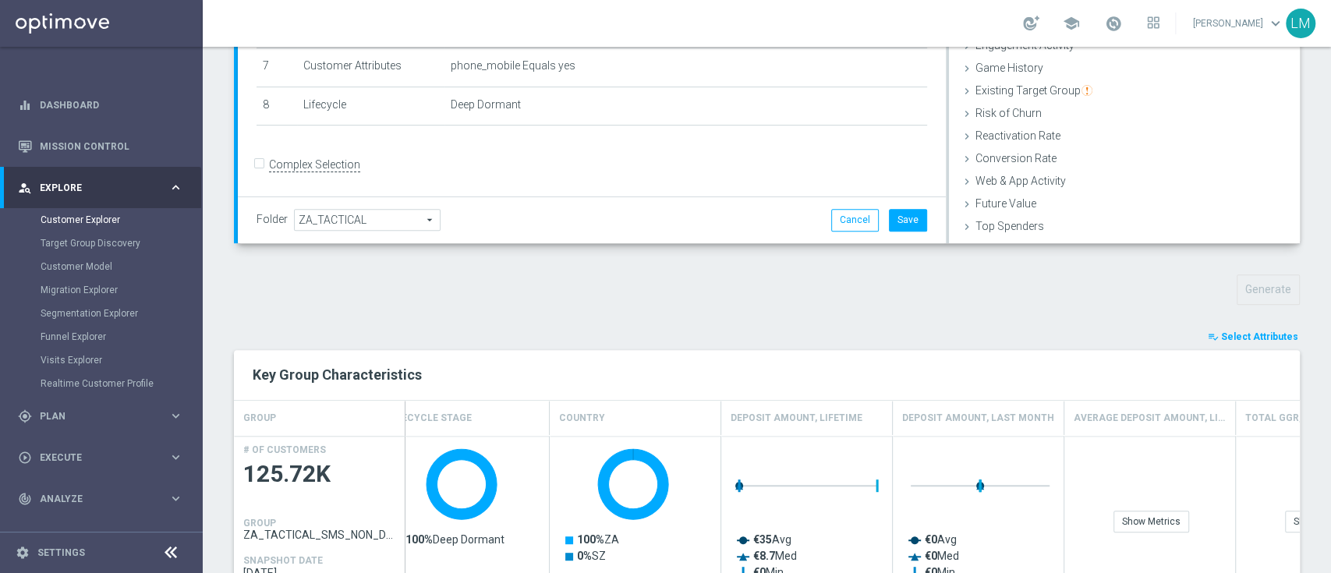
scroll to position [522, 0]
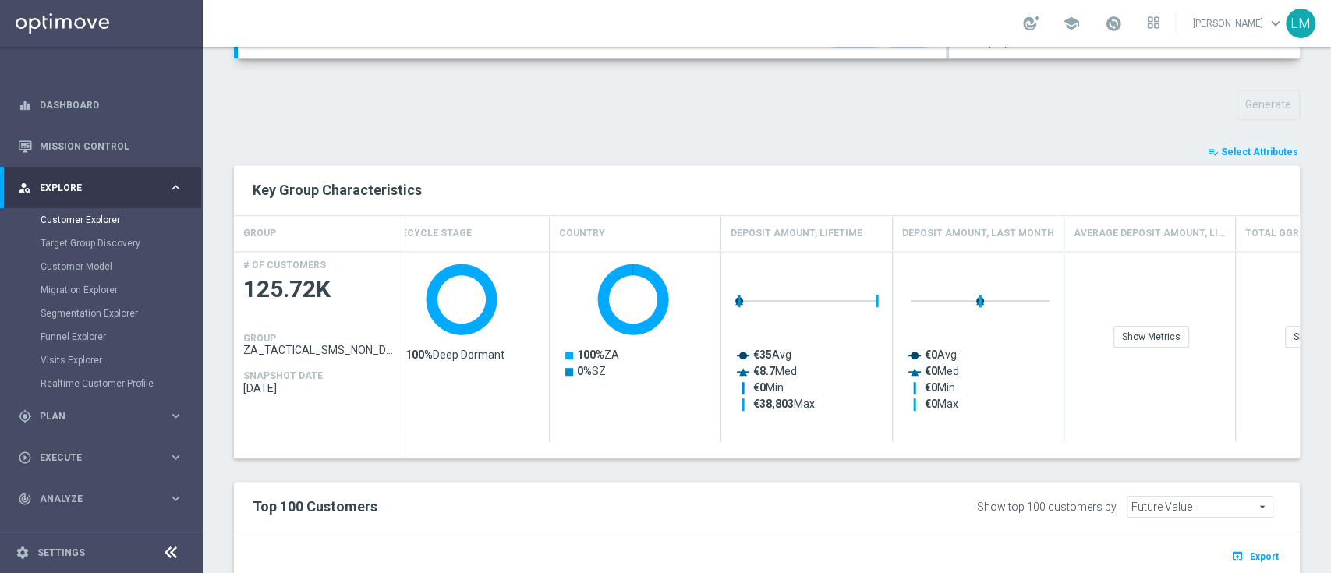
click at [1245, 153] on span "Select Attributes" at bounding box center [1259, 152] width 77 height 11
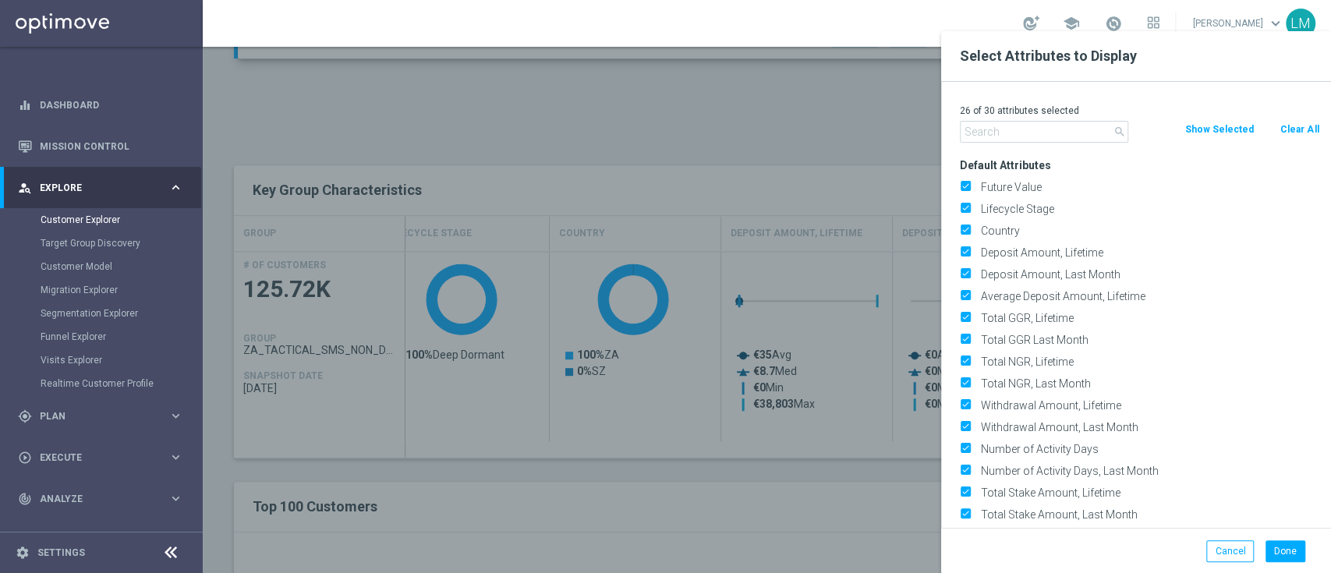
click at [1038, 136] on input "text" at bounding box center [1044, 132] width 168 height 22
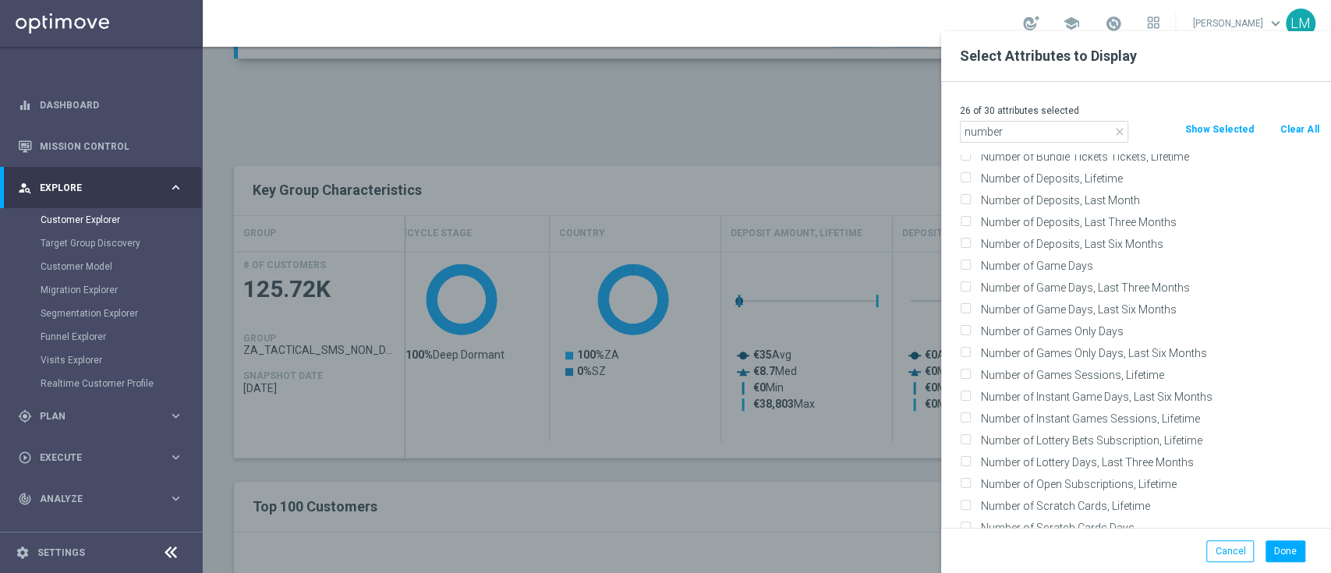
scroll to position [151, 0]
type input "number"
click at [1096, 182] on label "Number of Deposits, Lifetime" at bounding box center [1148, 179] width 344 height 14
click at [970, 182] on input "Number of Deposits, Lifetime" at bounding box center [965, 181] width 10 height 10
checkbox input "true"
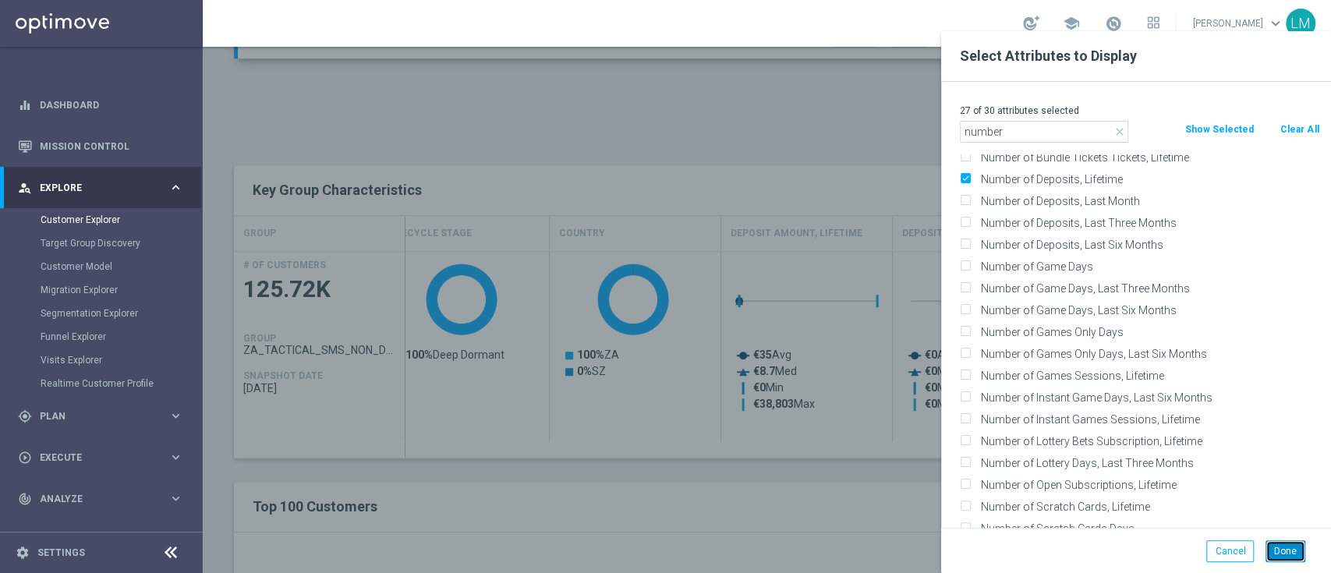
click at [1277, 546] on button "Done" at bounding box center [1286, 551] width 40 height 22
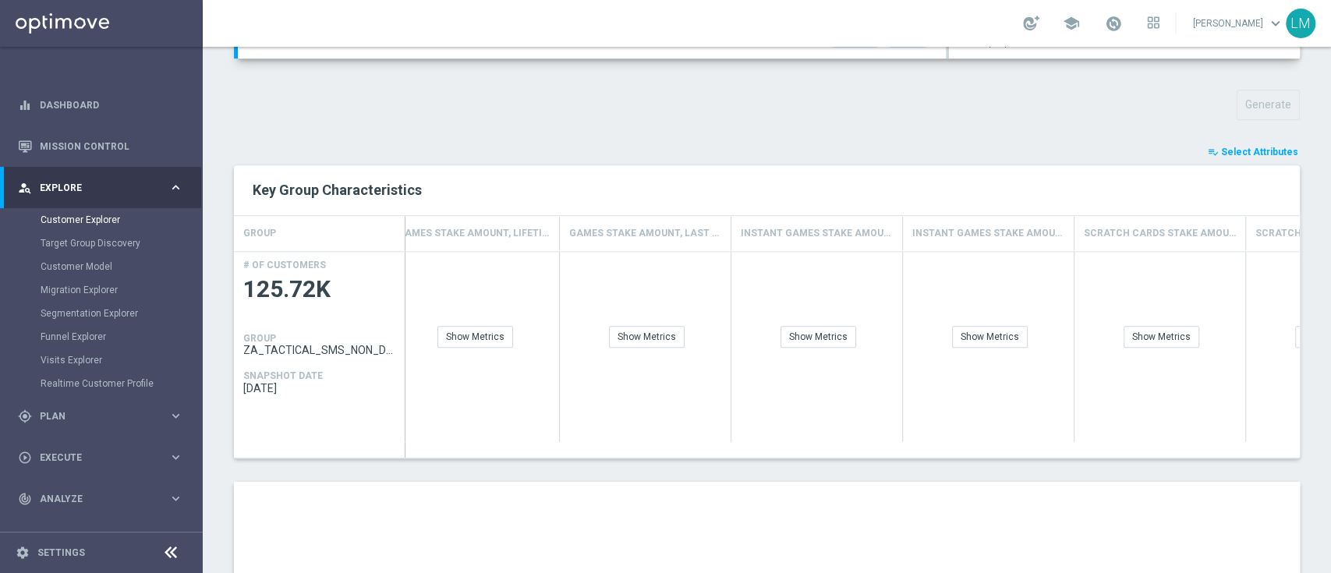
scroll to position [0, 3754]
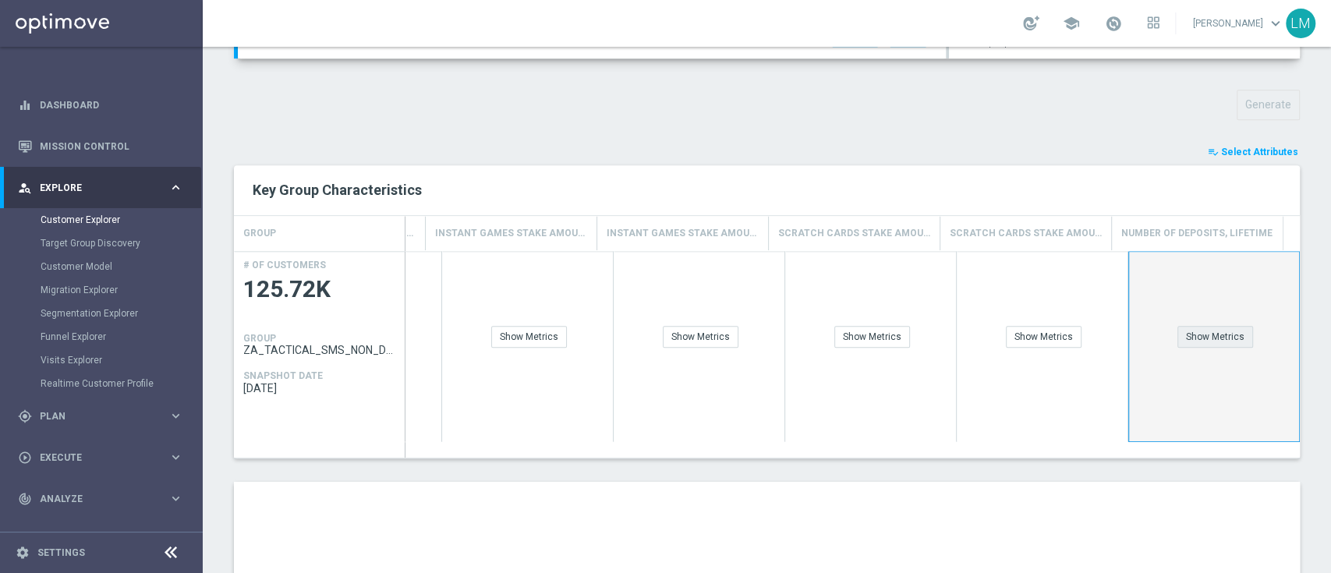
click at [1195, 342] on div "Show Metrics" at bounding box center [1215, 337] width 76 height 22
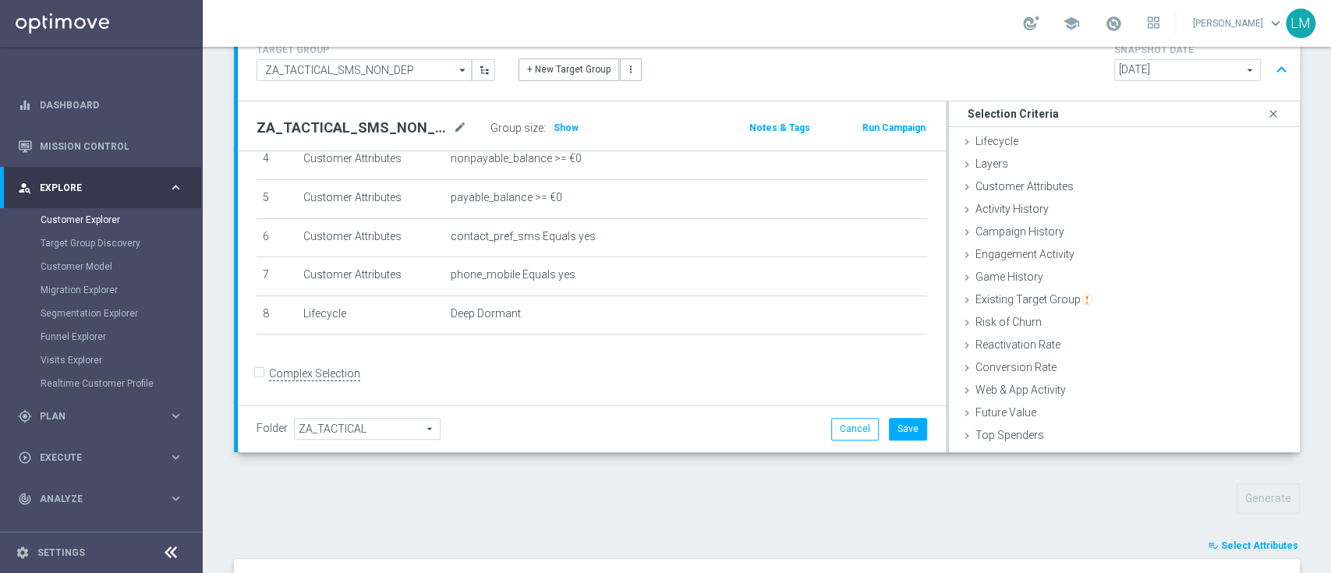
scroll to position [114, 0]
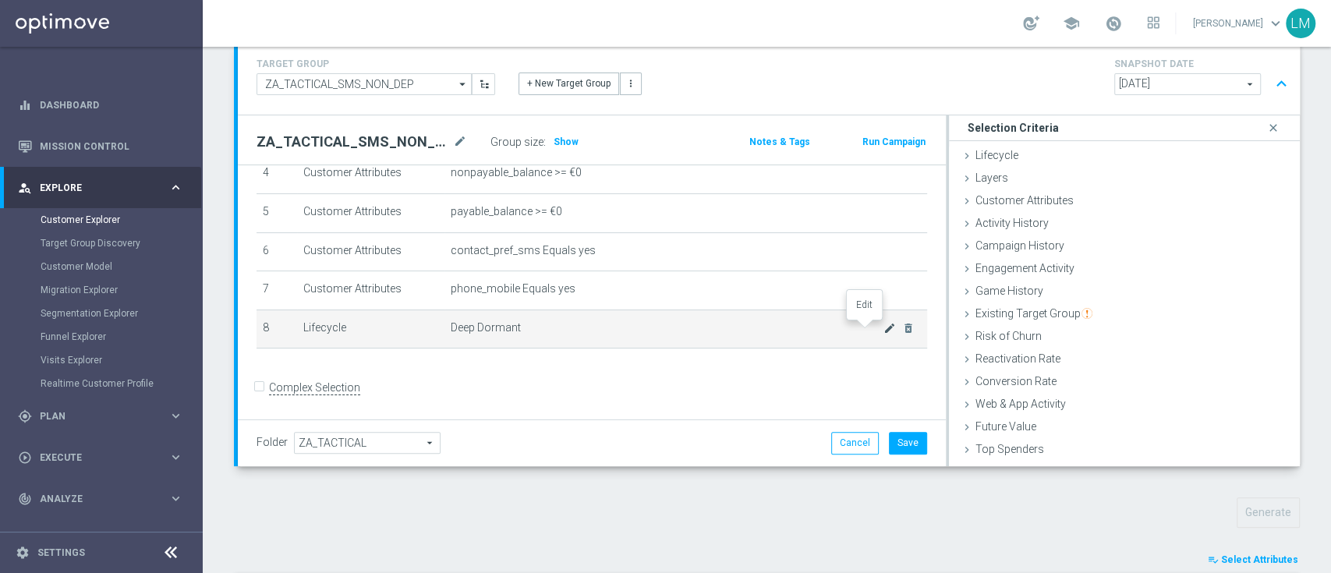
click at [884, 331] on icon "mode_edit" at bounding box center [890, 328] width 12 height 12
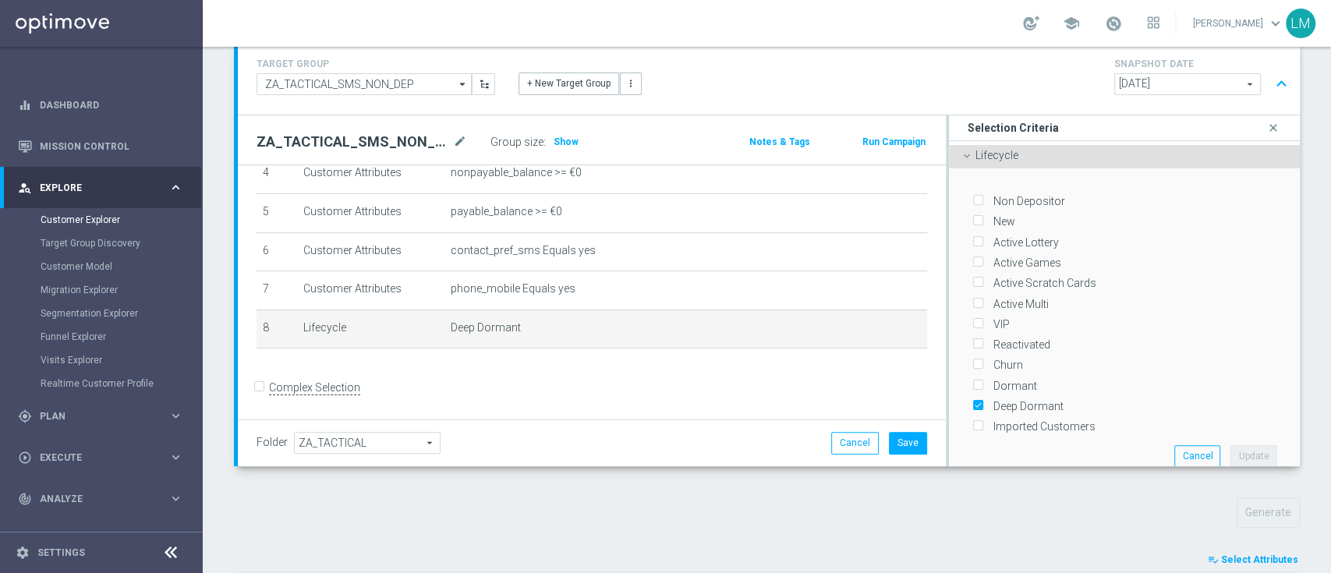
click at [992, 405] on label "Deep Dormant" at bounding box center [1026, 406] width 76 height 14
click at [983, 405] on input "Deep Dormant" at bounding box center [977, 407] width 10 height 10
checkbox input "false"
click at [986, 149] on span "Lifecycle" at bounding box center [997, 155] width 43 height 12
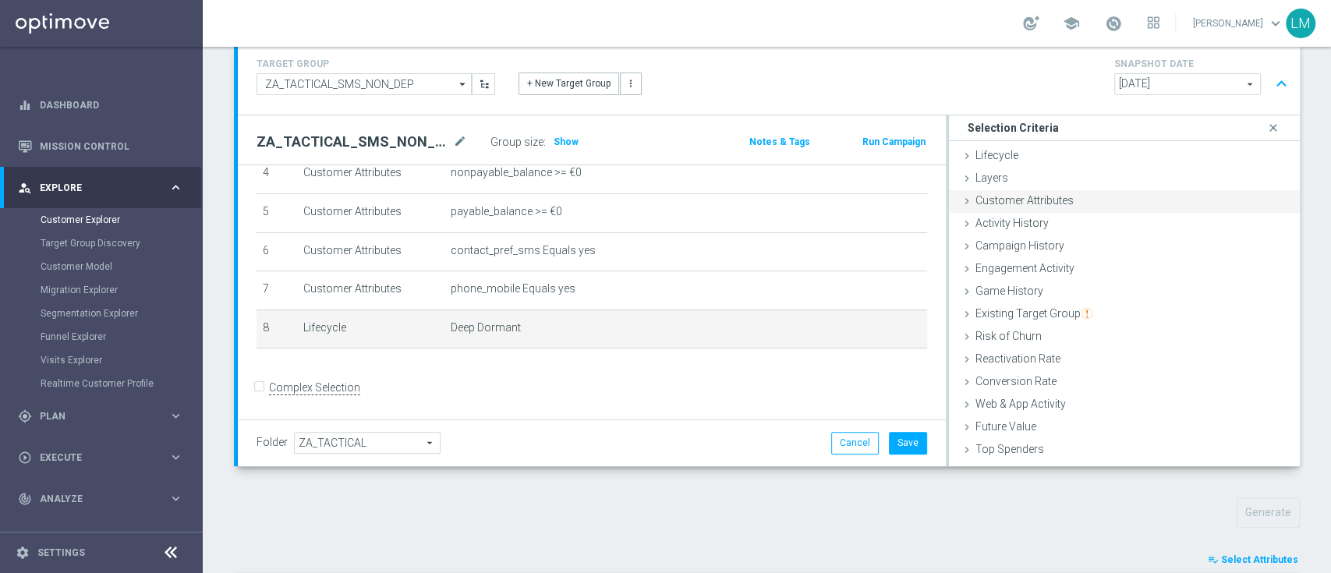
click at [1042, 206] on div "Customer Attributes done" at bounding box center [1124, 201] width 351 height 23
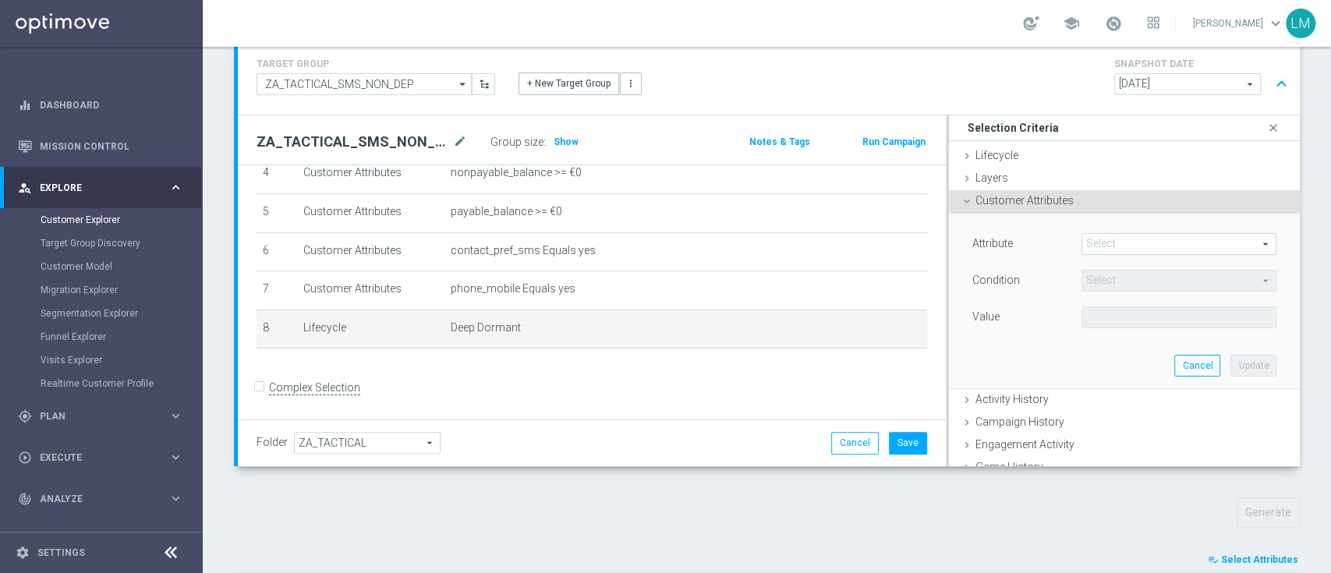
click at [1096, 242] on span at bounding box center [1178, 244] width 193 height 20
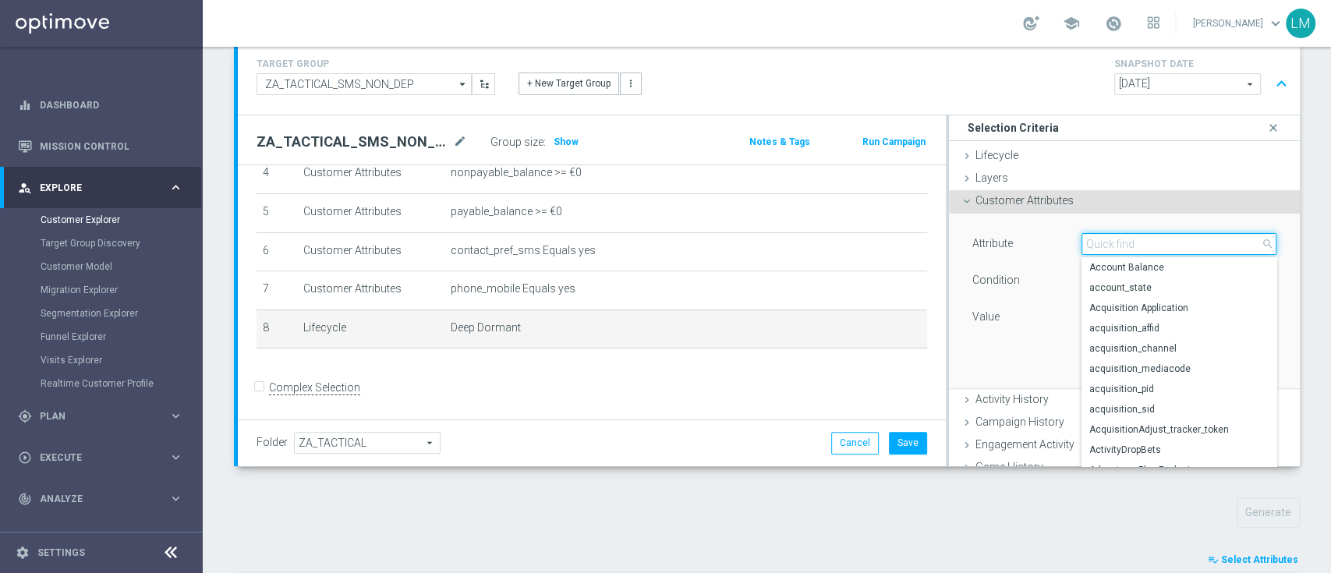
click at [1096, 246] on input "search" at bounding box center [1179, 244] width 195 height 22
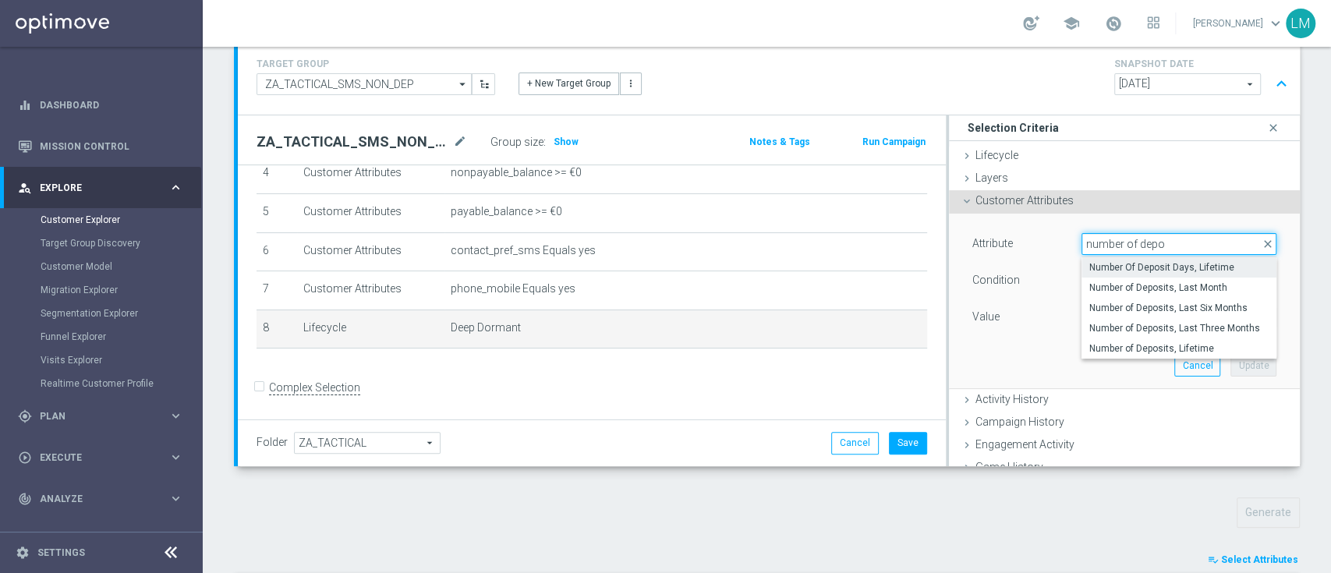
type input "number of depo"
click at [1138, 267] on span "Number Of Deposit Days, Lifetime" at bounding box center [1178, 267] width 179 height 12
type input "Number Of Deposit Days, Lifetime"
type input "="
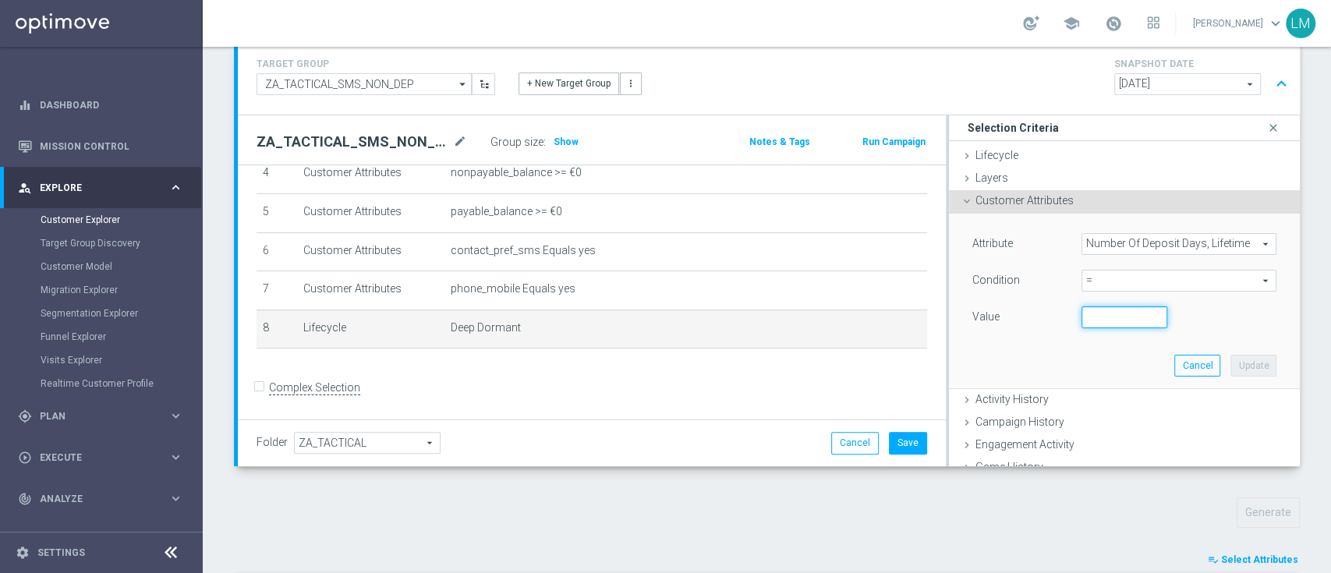
click at [1096, 309] on input "number" at bounding box center [1125, 317] width 86 height 22
type input "0"
click at [1231, 365] on button "Update" at bounding box center [1254, 366] width 46 height 22
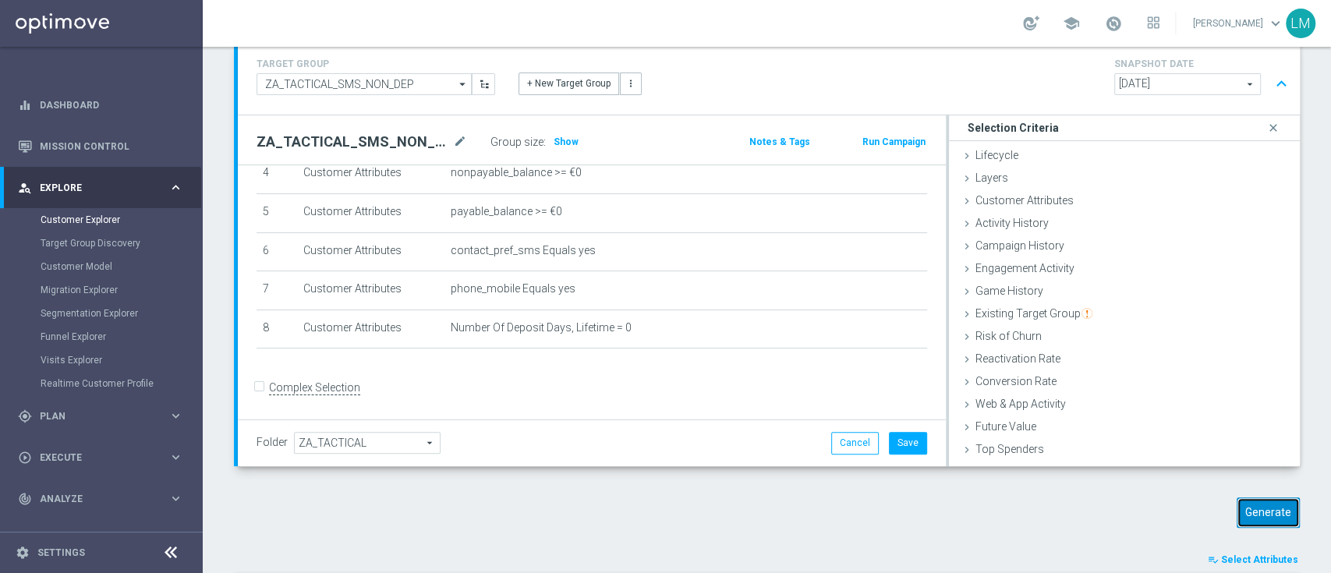
click at [1237, 508] on button "Generate" at bounding box center [1268, 513] width 63 height 30
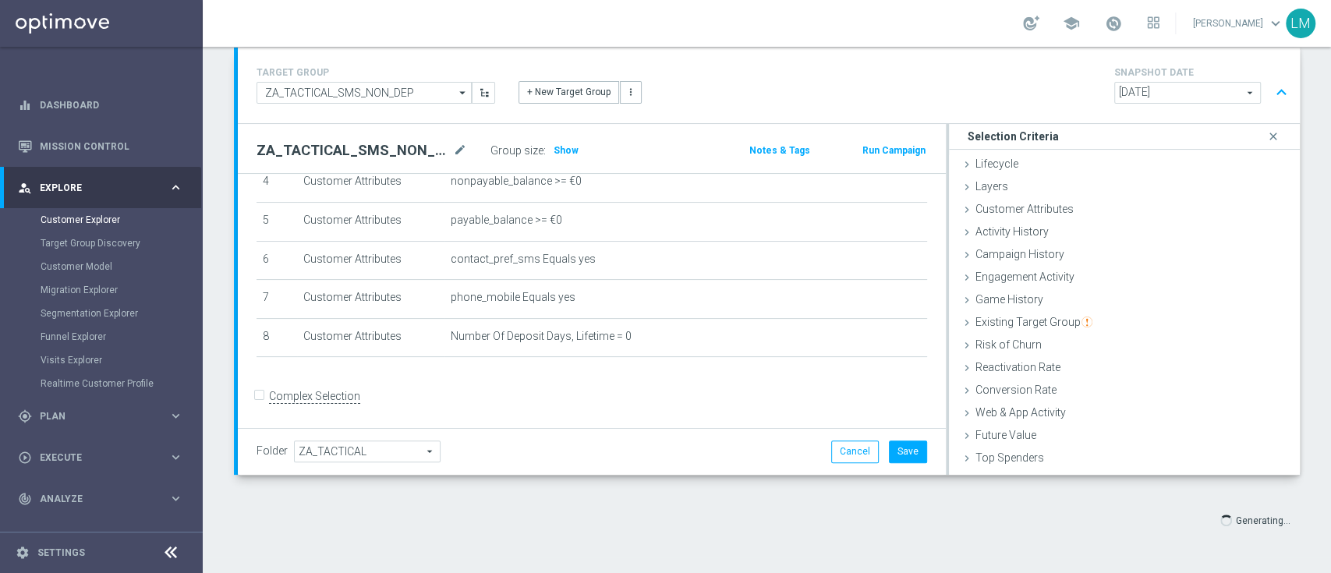
scroll to position [104, 0]
click at [890, 450] on button "Save" at bounding box center [908, 453] width 38 height 22
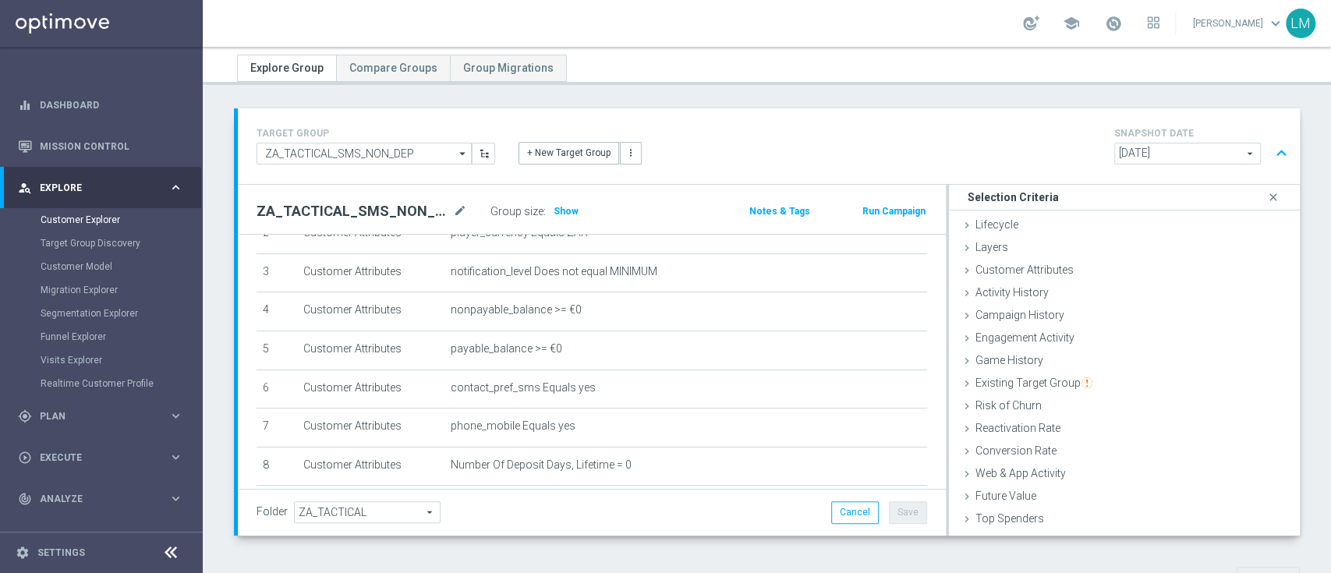
scroll to position [56, 0]
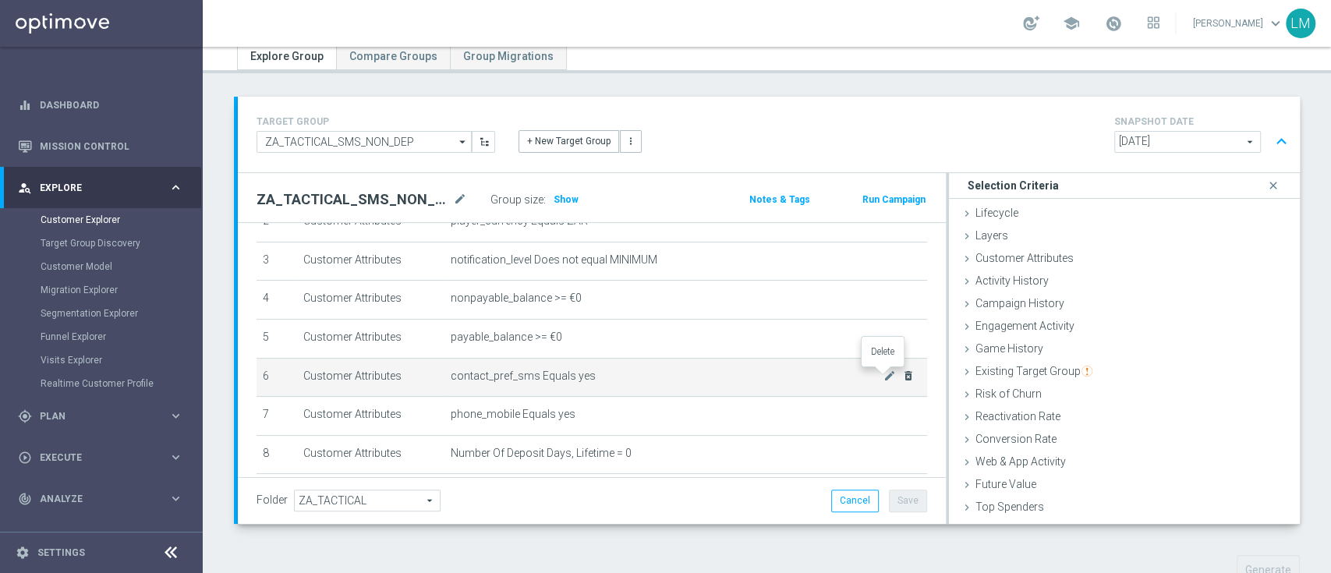
click at [902, 375] on icon "delete_forever" at bounding box center [908, 376] width 12 height 12
click at [902, 373] on icon "delete_forever" at bounding box center [908, 376] width 12 height 12
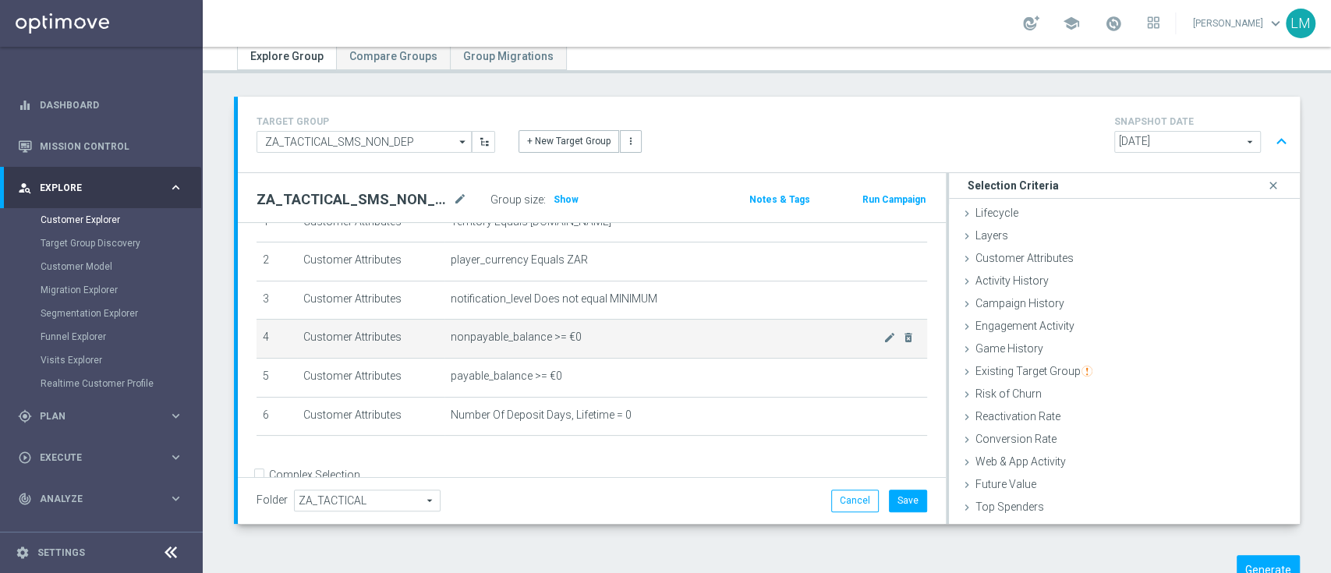
scroll to position [72, 0]
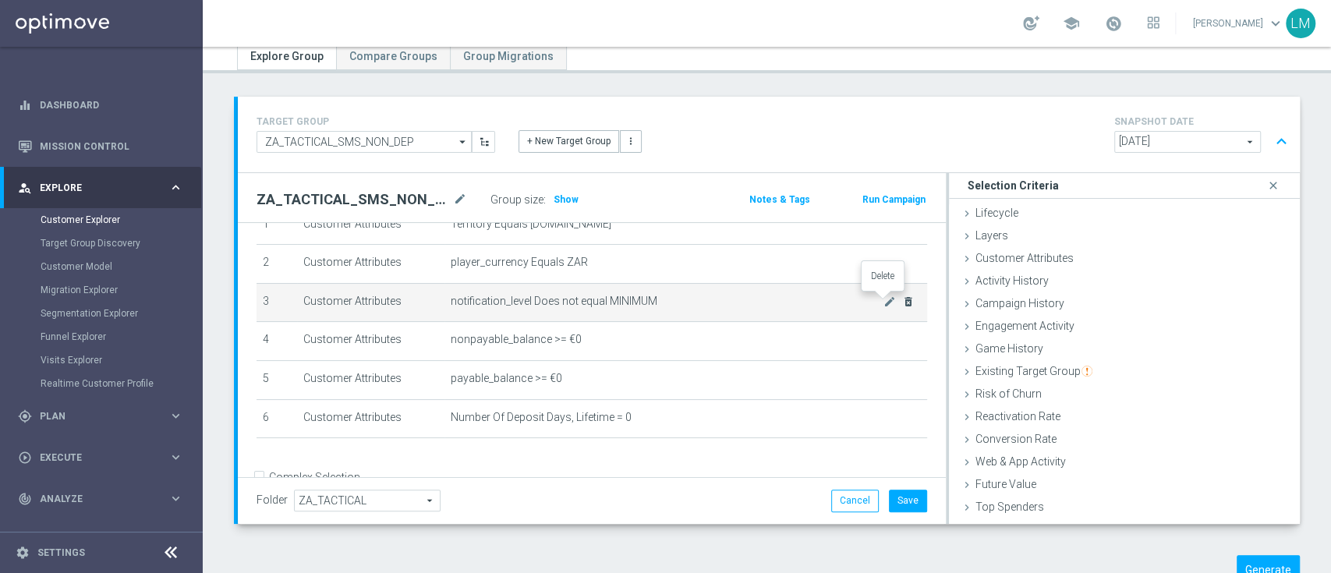
click at [902, 301] on icon "delete_forever" at bounding box center [908, 302] width 12 height 12
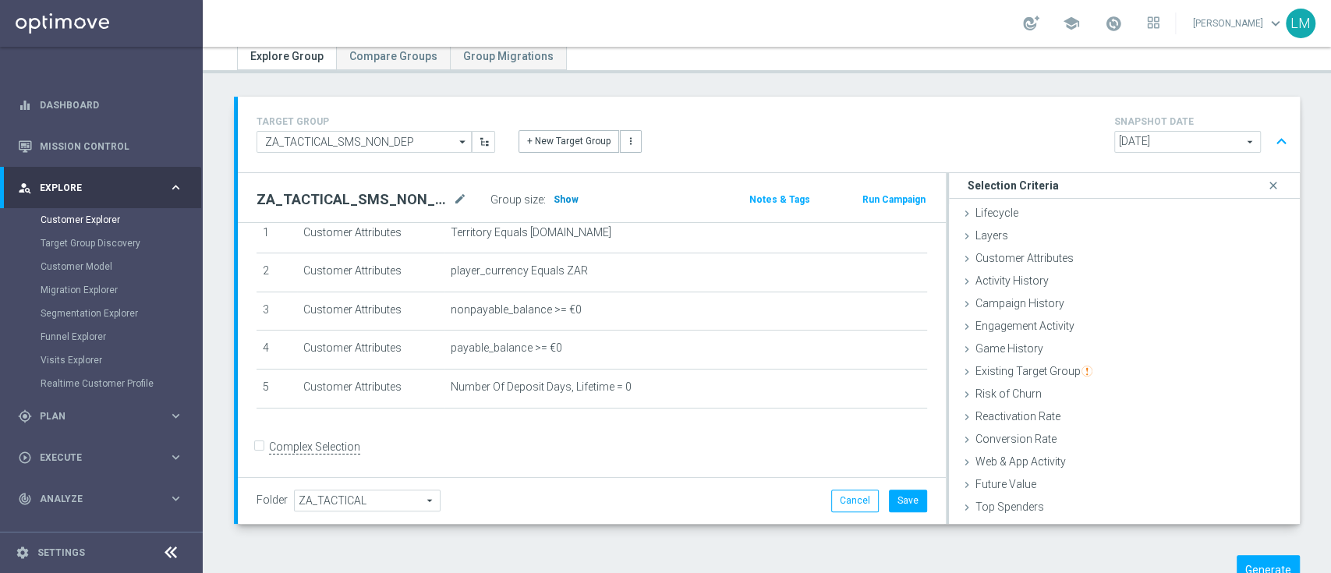
click at [566, 194] on span "Show" at bounding box center [566, 199] width 25 height 11
click at [835, 496] on button "Cancel" at bounding box center [855, 501] width 48 height 22
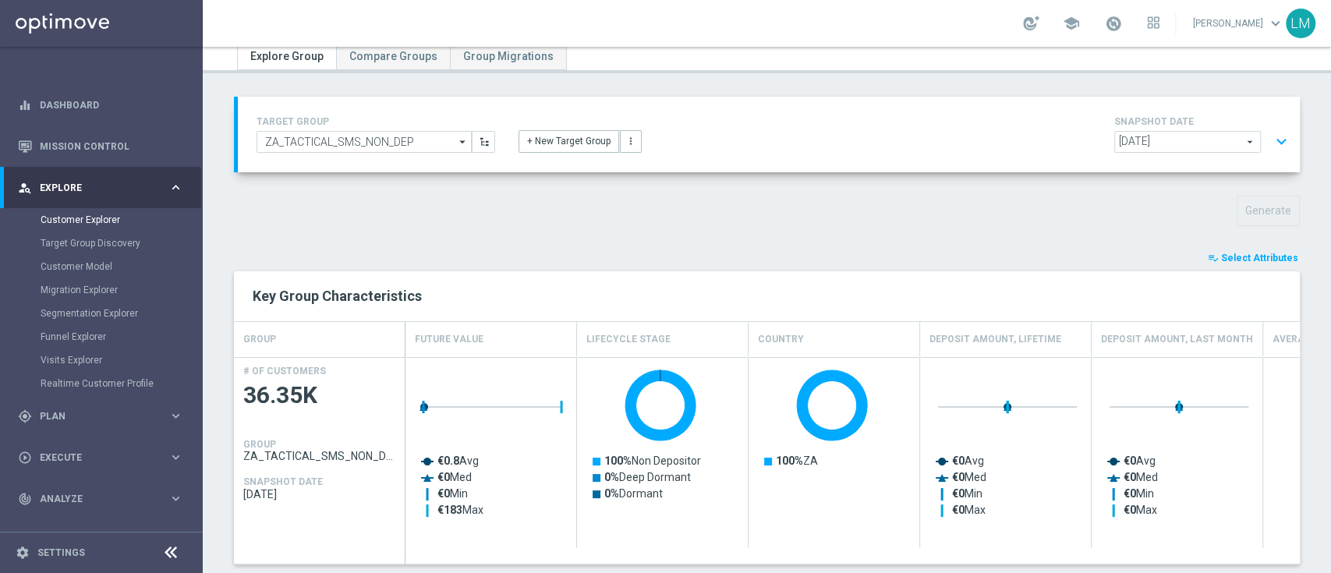
scroll to position [72, 0]
click at [1270, 140] on button "expand_more" at bounding box center [1281, 142] width 23 height 30
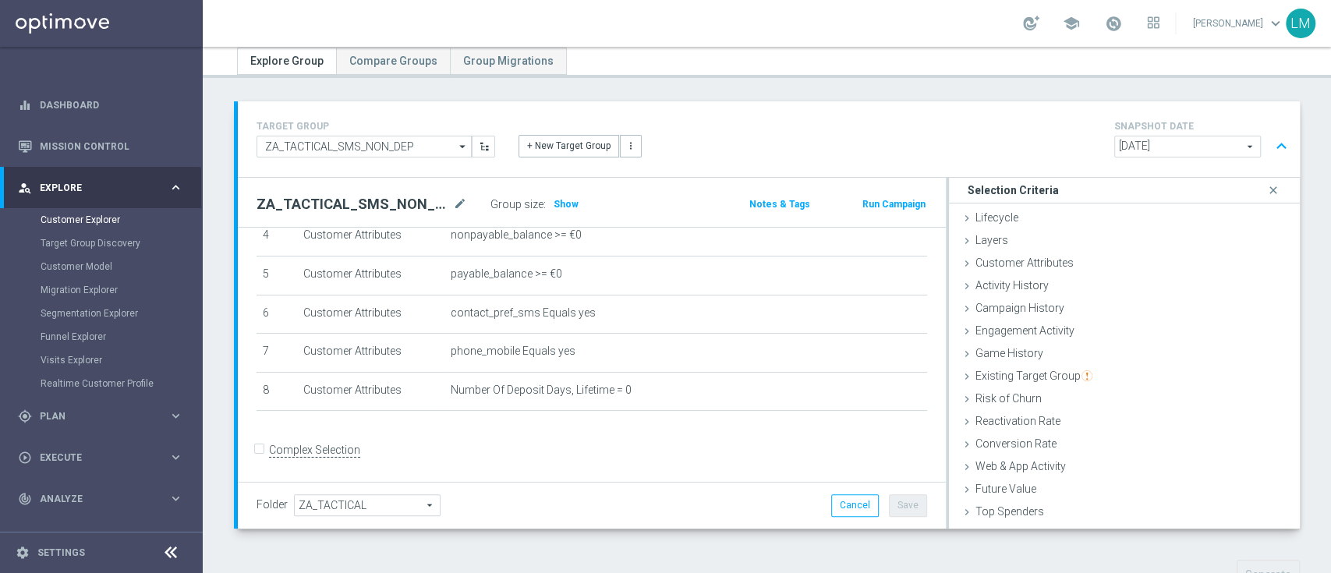
scroll to position [95, 0]
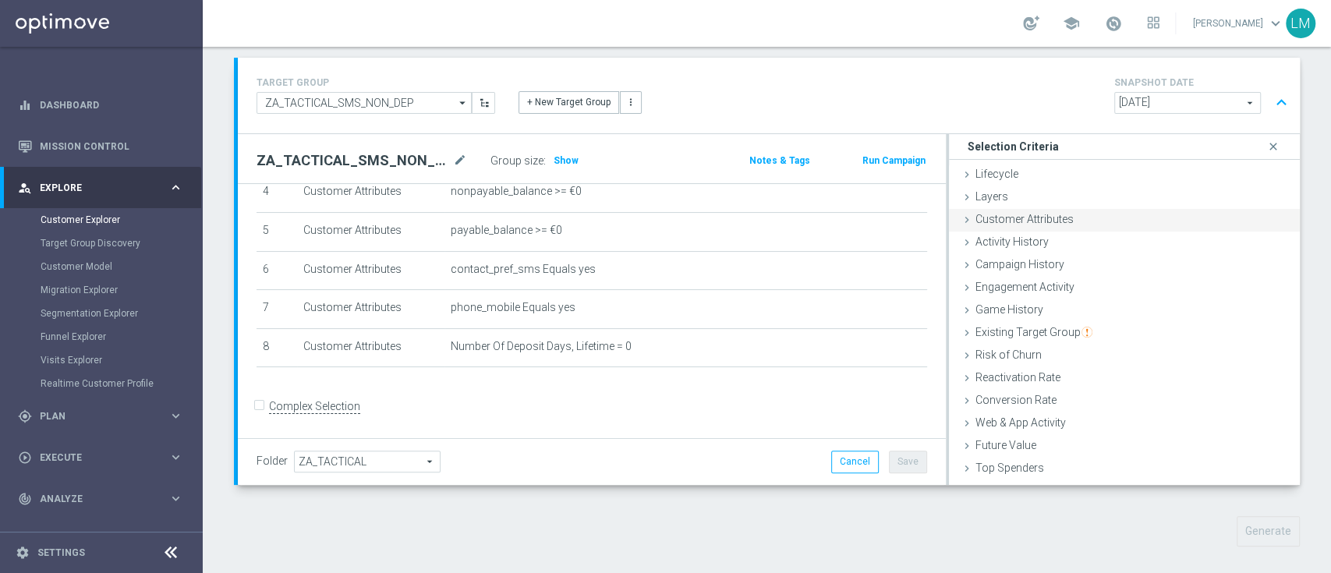
click at [976, 225] on div "Customer Attributes done selection updated" at bounding box center [1124, 220] width 351 height 23
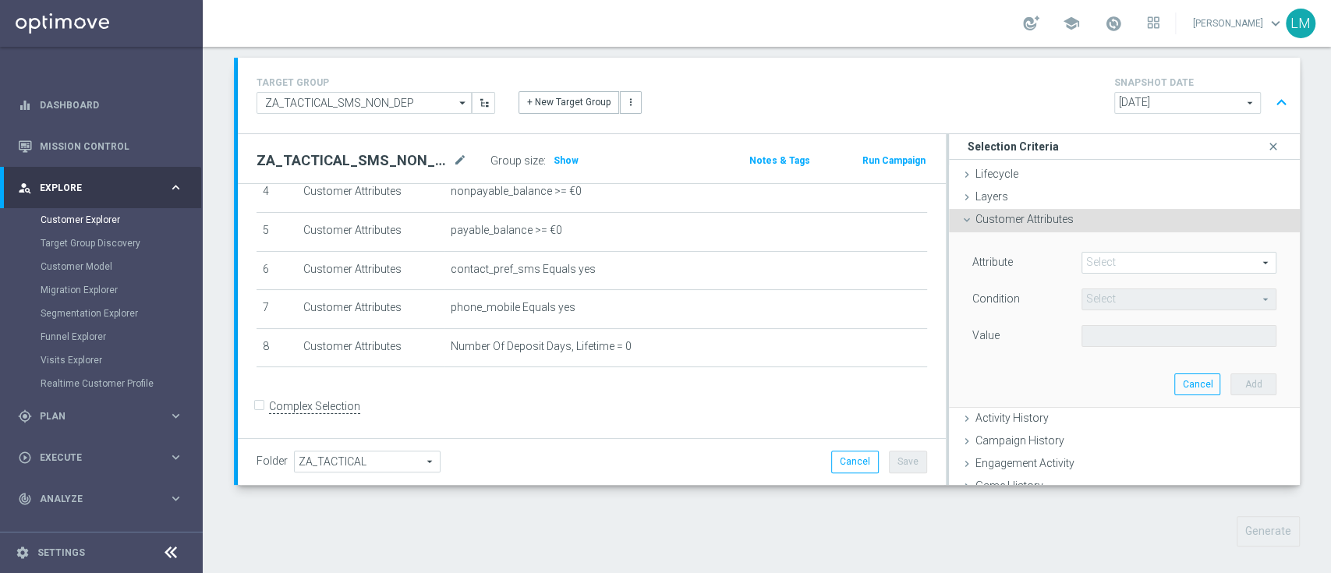
click at [976, 225] on div "Customer Attributes done selection updated" at bounding box center [1124, 220] width 351 height 23
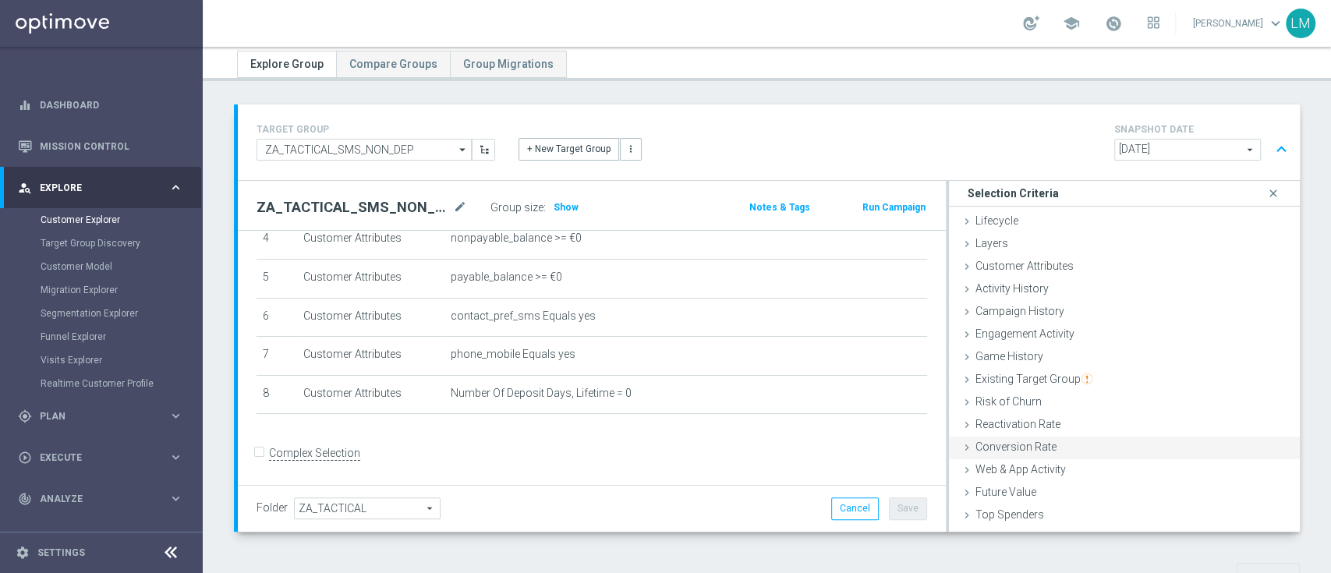
scroll to position [46, 0]
click at [1065, 225] on div "Lifecycle done selection updated" at bounding box center [1124, 224] width 351 height 23
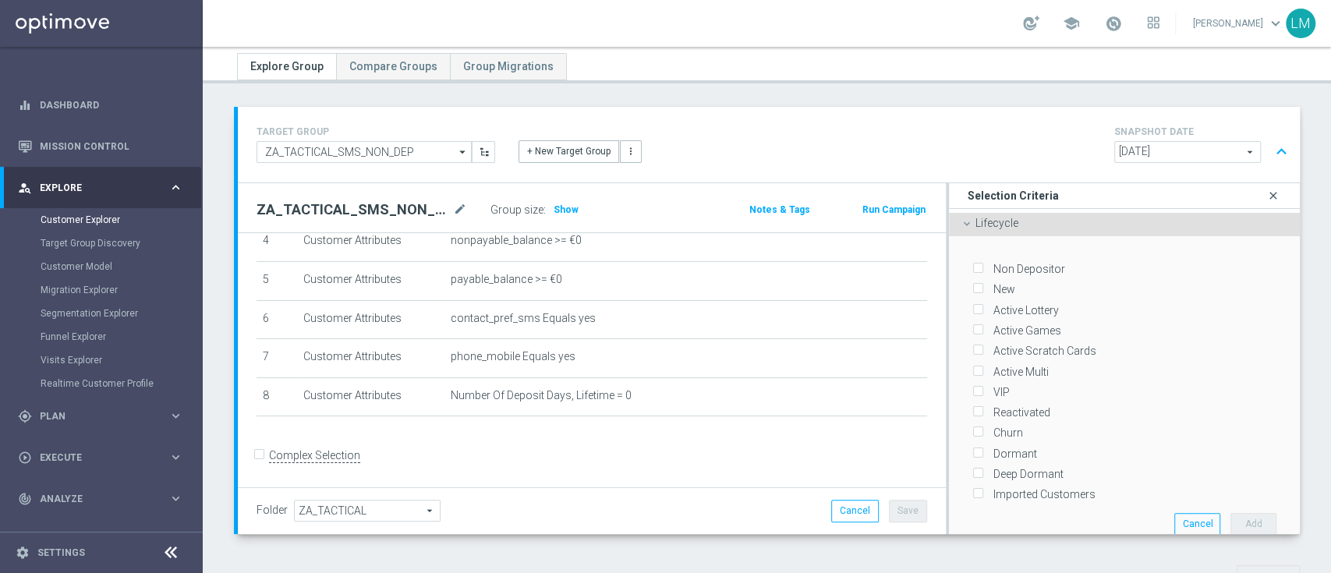
click at [1266, 193] on icon "close" at bounding box center [1274, 196] width 16 height 21
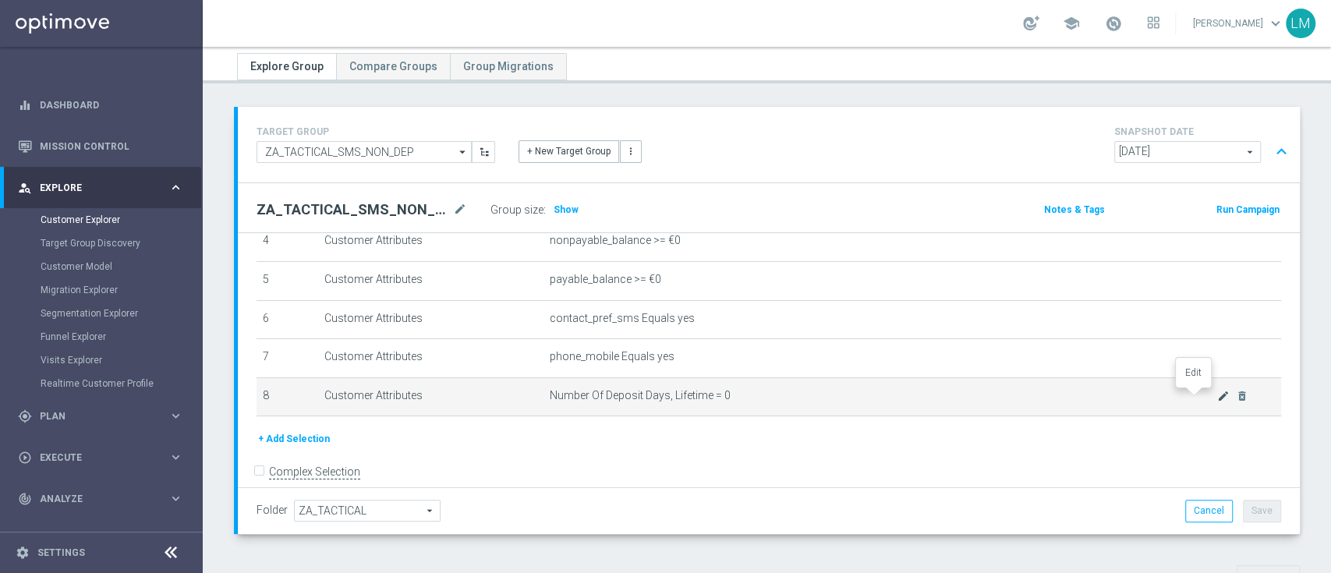
click at [1217, 396] on icon "mode_edit" at bounding box center [1223, 396] width 12 height 12
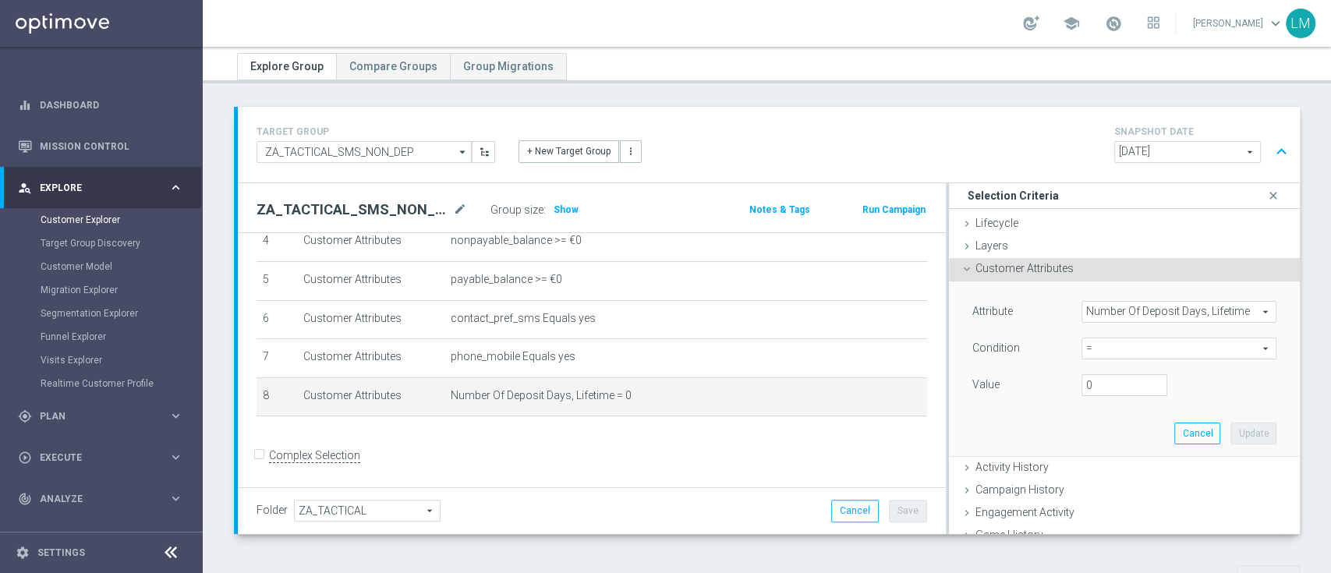
click at [1063, 263] on div "Customer Attributes done selection updated" at bounding box center [1124, 269] width 351 height 23
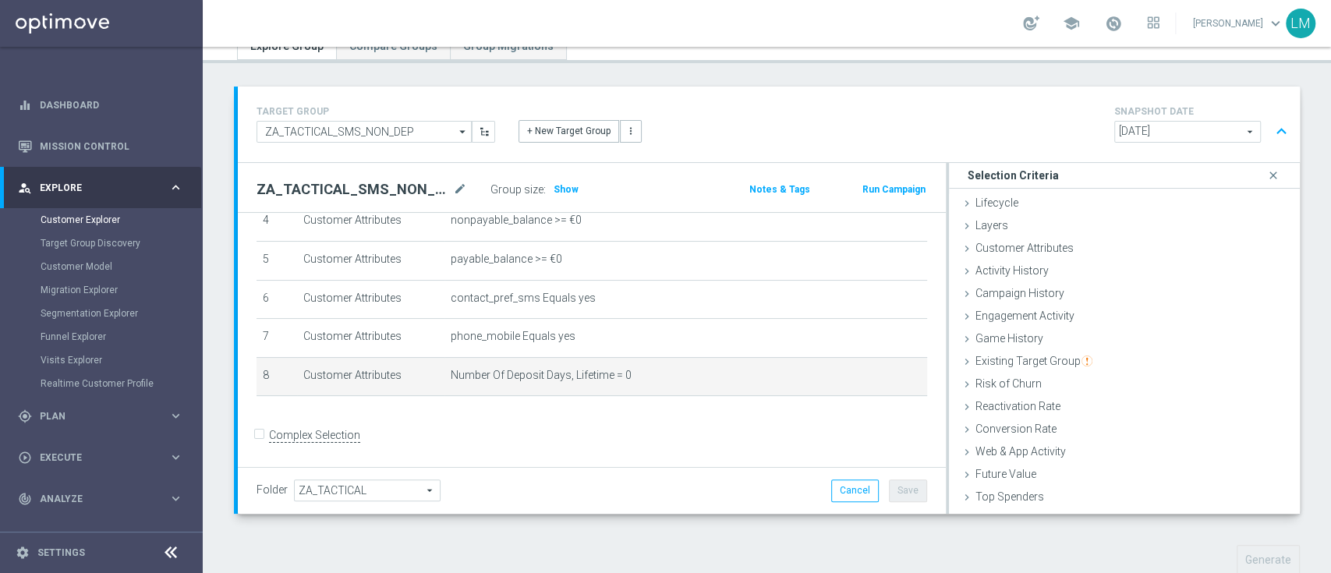
scroll to position [68, 0]
click at [561, 189] on span "Show" at bounding box center [566, 187] width 25 height 11
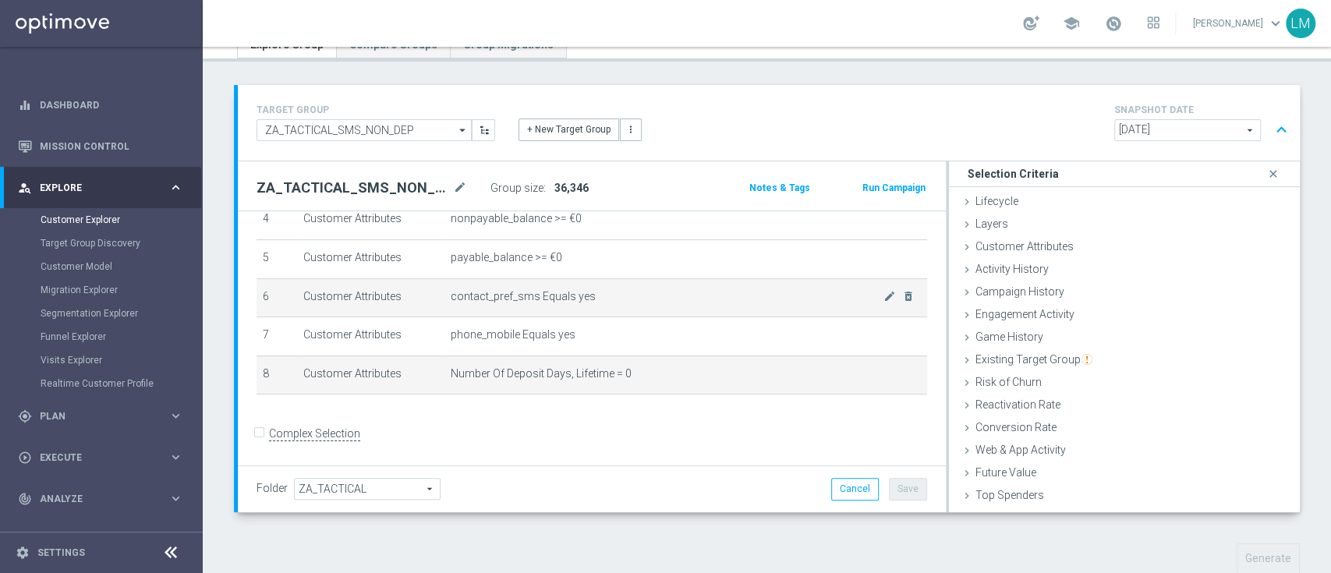
scroll to position [126, 0]
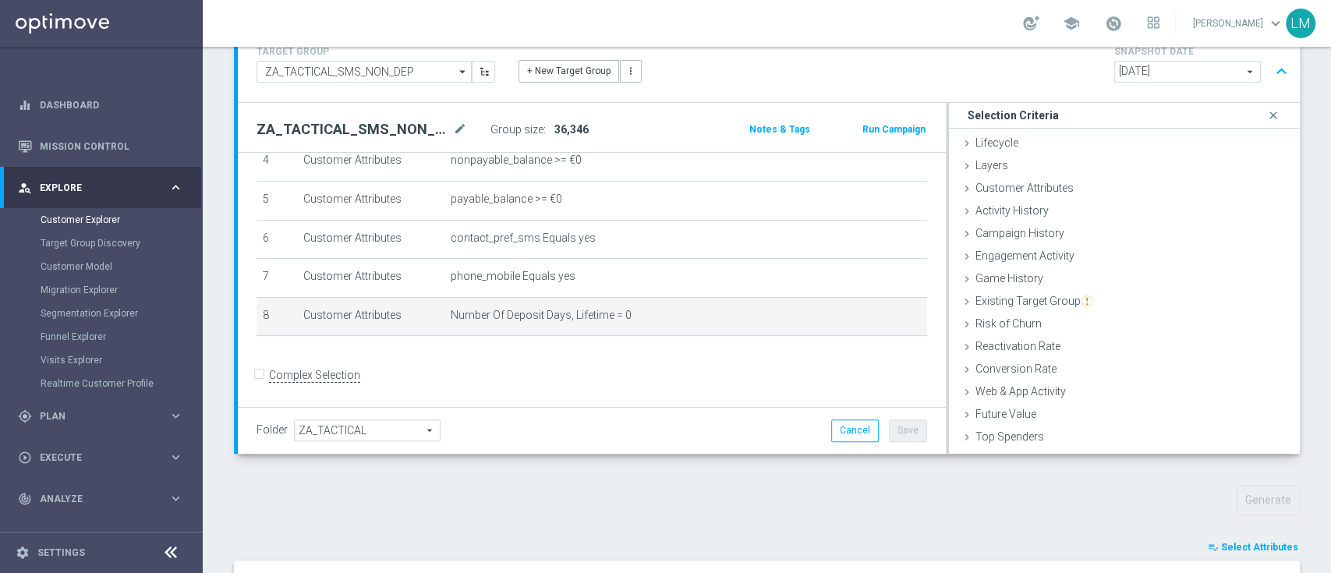
drag, startPoint x: 547, startPoint y: 122, endPoint x: 583, endPoint y: 122, distance: 35.9
click at [583, 122] on div "Group size : 36,346" at bounding box center [568, 130] width 156 height 22
click at [583, 123] on span "36,346" at bounding box center [571, 129] width 34 height 12
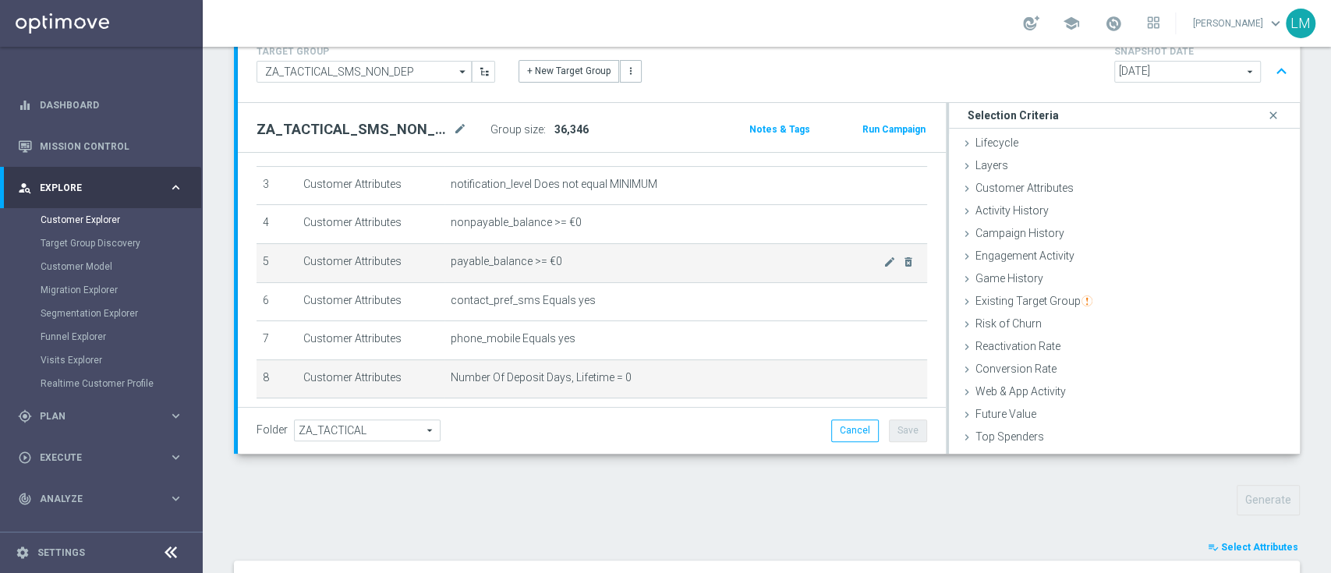
scroll to position [81, 0]
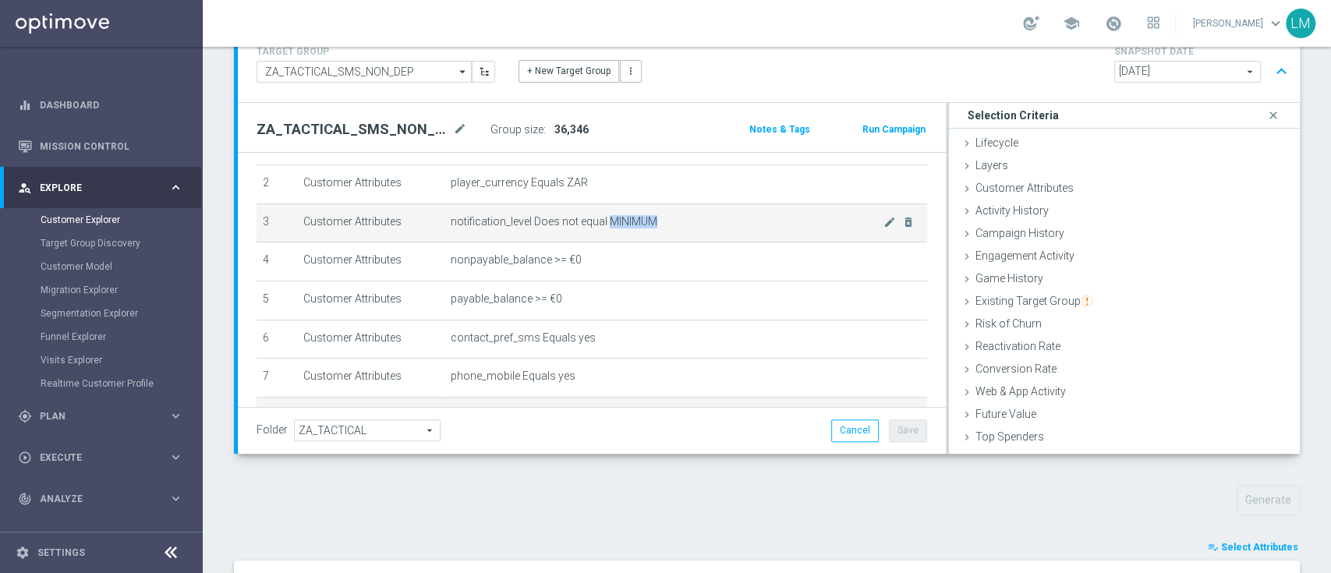
drag, startPoint x: 600, startPoint y: 221, endPoint x: 655, endPoint y: 218, distance: 55.5
click at [655, 218] on span "notification_level Does not equal MINIMUM" at bounding box center [667, 221] width 433 height 13
click at [616, 221] on span "notification_level Does not equal MINIMUM" at bounding box center [667, 221] width 433 height 13
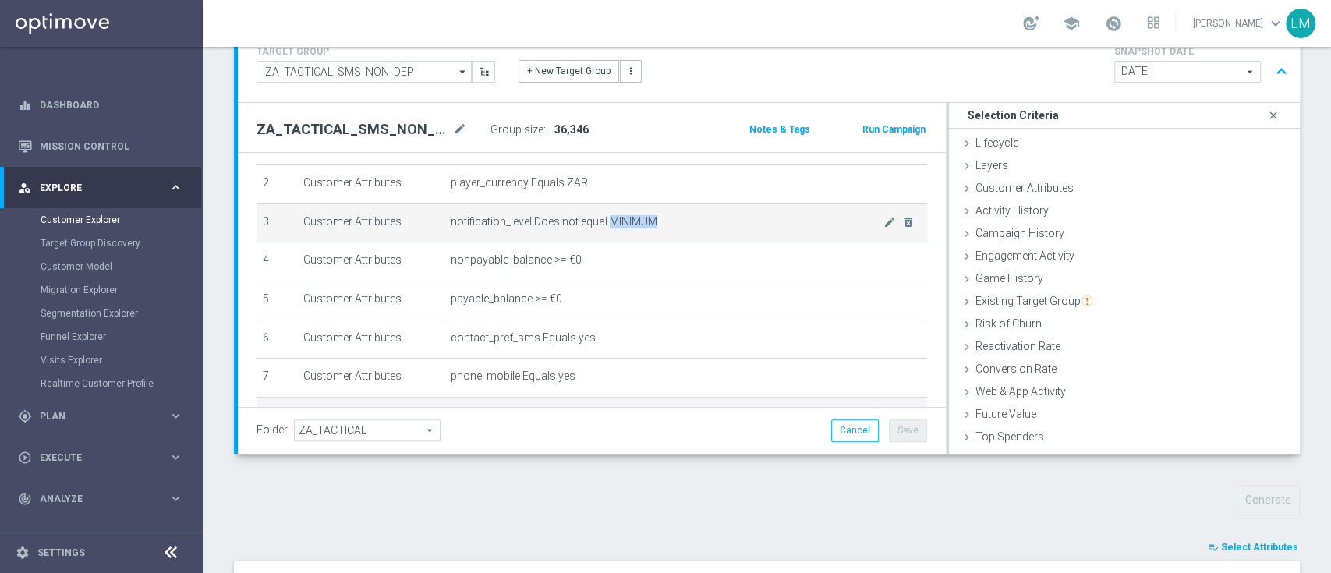
click at [633, 236] on td "notification_level Does not equal MINIMUM mode_edit delete_forever" at bounding box center [685, 223] width 483 height 39
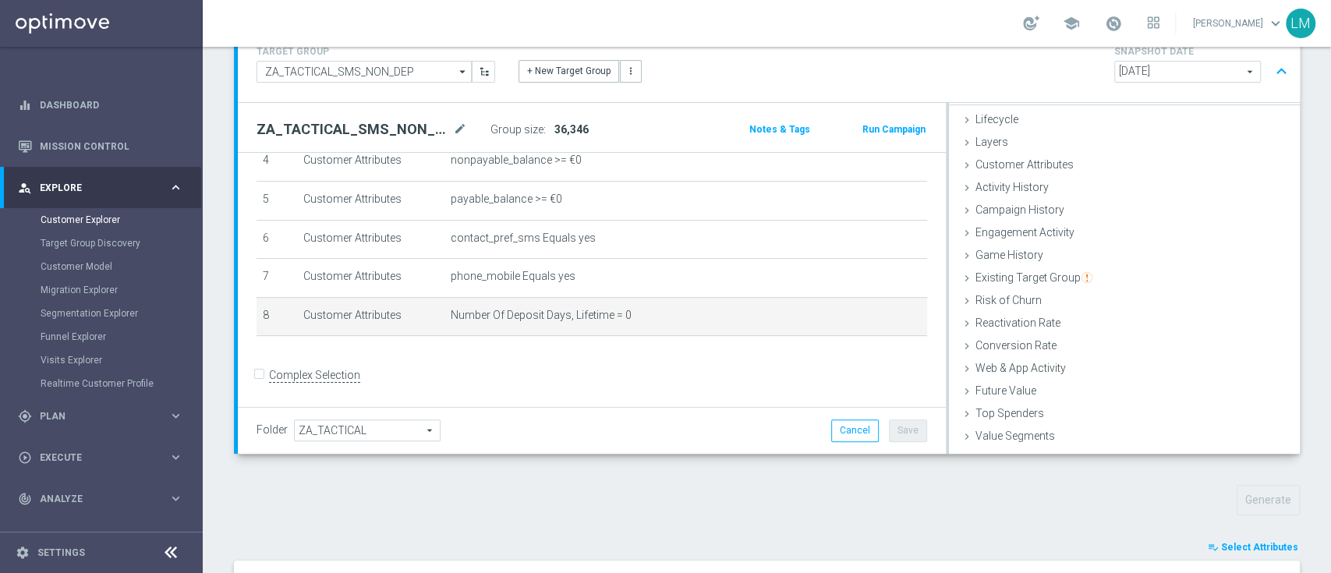
scroll to position [63, 0]
click at [990, 437] on span "Customer List" at bounding box center [1010, 441] width 69 height 12
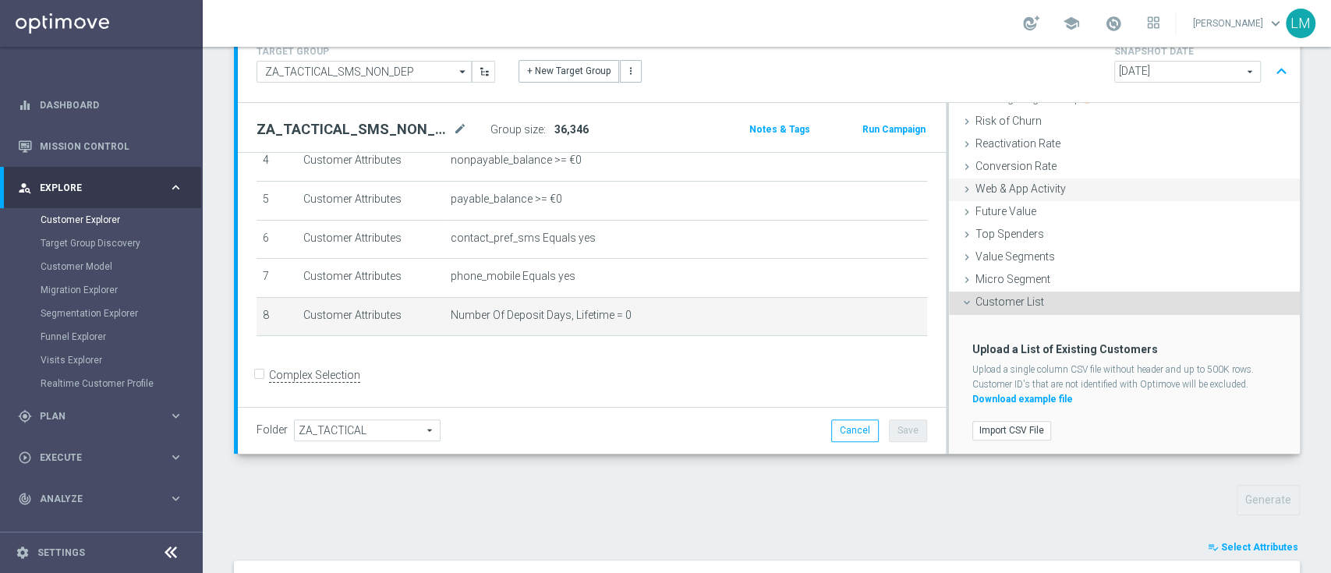
scroll to position [228, 0]
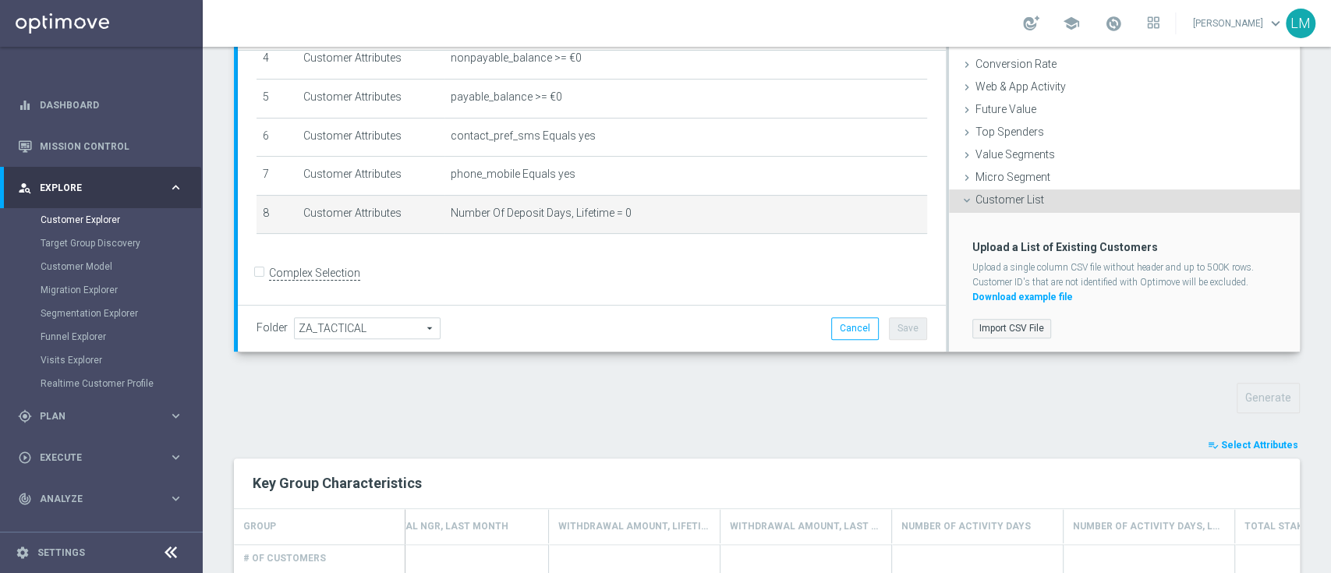
click at [996, 328] on label "Import CSV File" at bounding box center [1011, 328] width 79 height 19
click at [0, 0] on input "Import CSV File" at bounding box center [0, 0] width 0 height 0
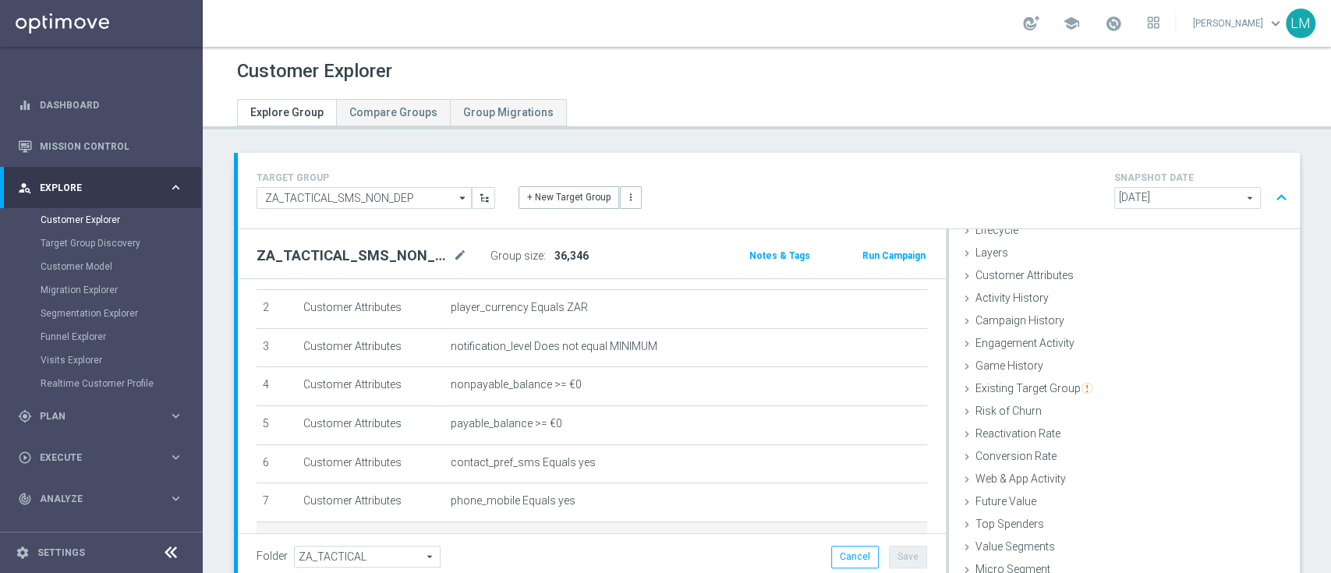
scroll to position [0, 0]
click at [1266, 239] on icon "close" at bounding box center [1274, 242] width 16 height 21
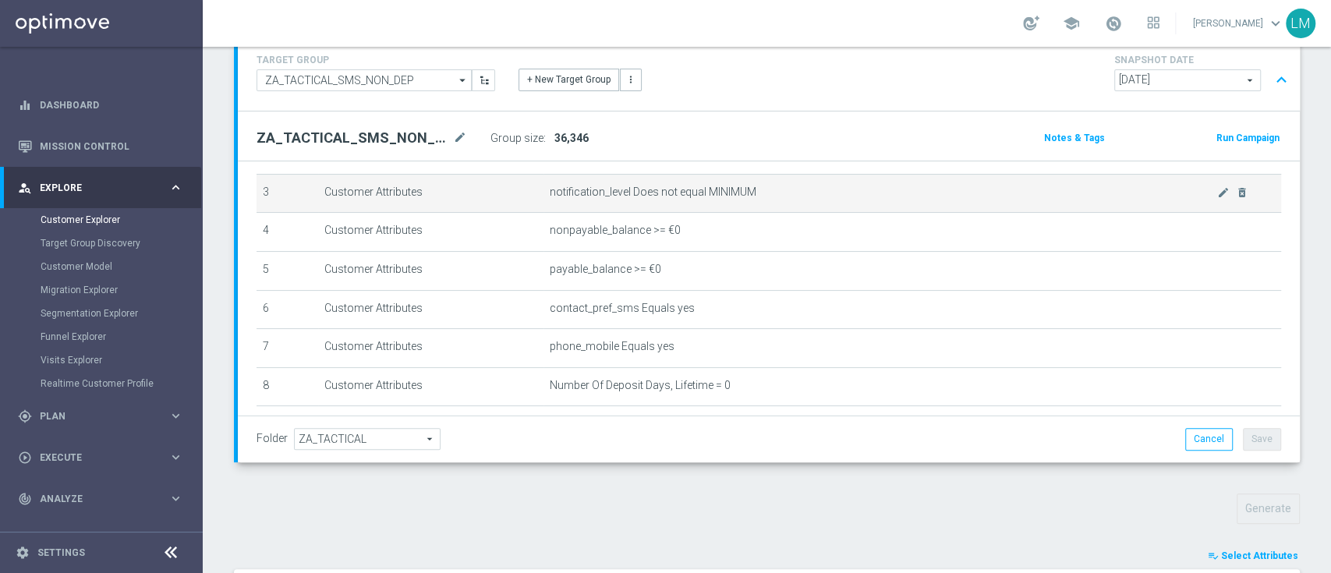
scroll to position [119, 0]
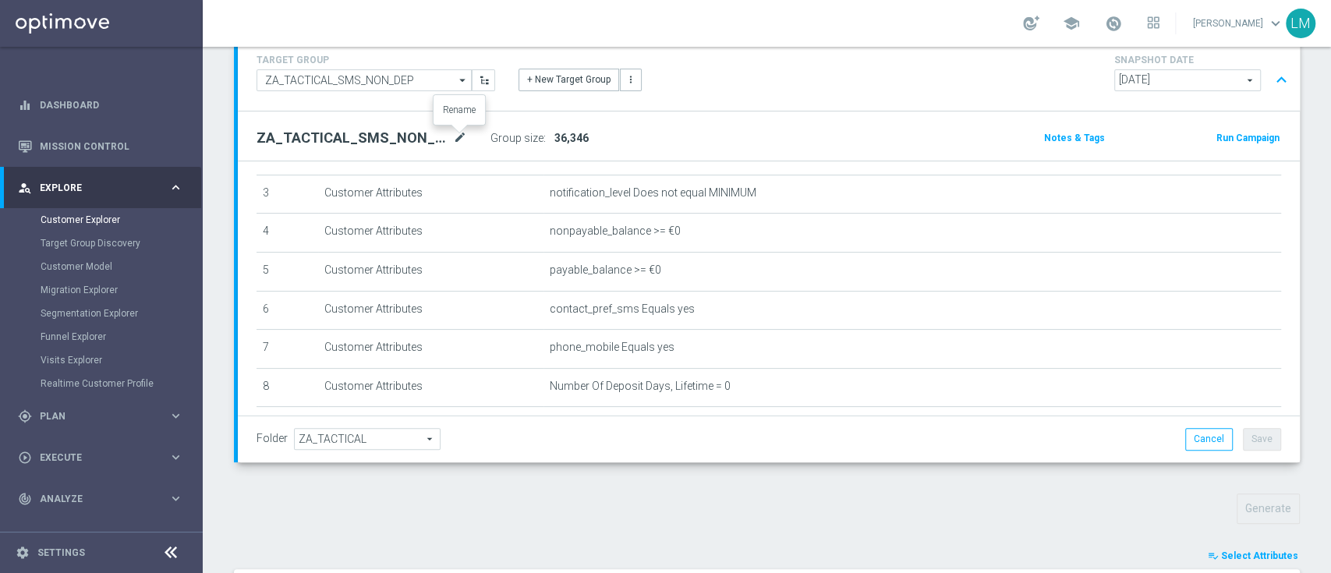
click at [463, 140] on icon "mode_edit" at bounding box center [460, 138] width 14 height 19
click at [710, 138] on div "ZA_TACTICAL_SMS_NON_DEP mode_edit Group size : 36,346" at bounding box center [594, 138] width 699 height 22
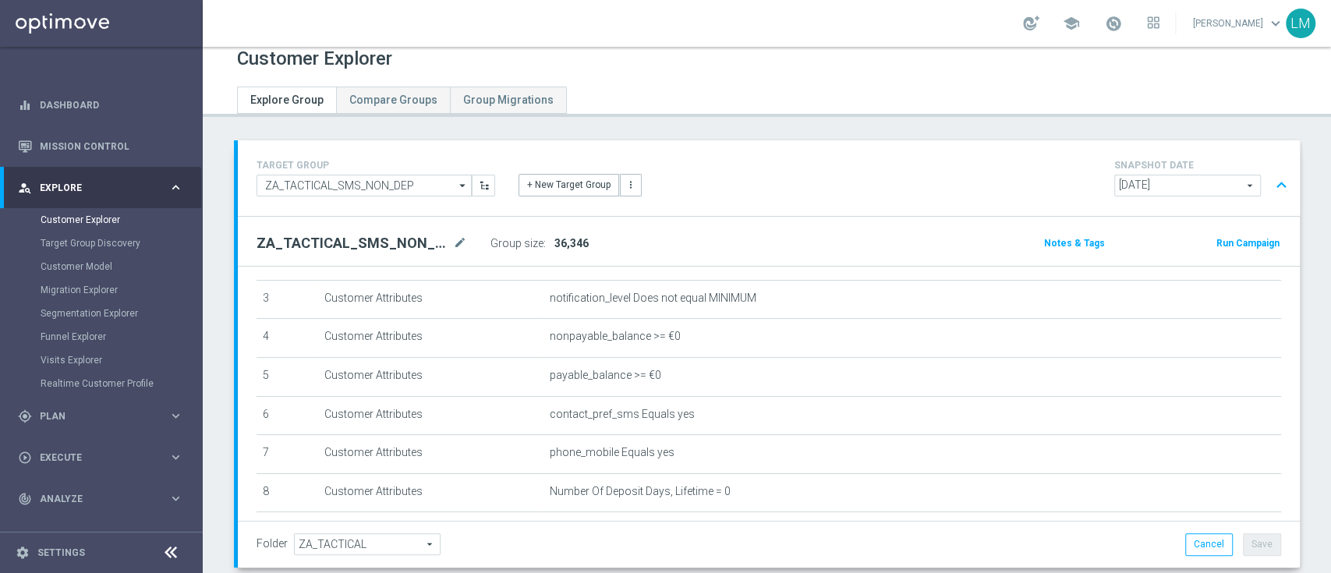
scroll to position [0, 0]
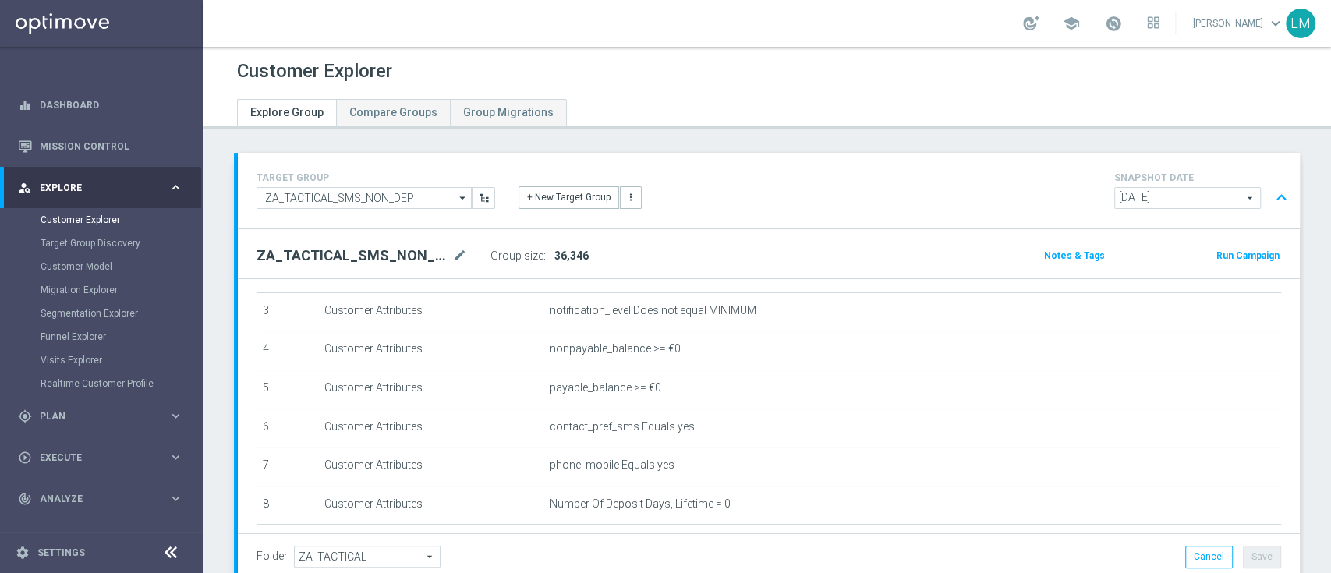
click at [143, 193] on div "person_search Explore" at bounding box center [93, 188] width 151 height 14
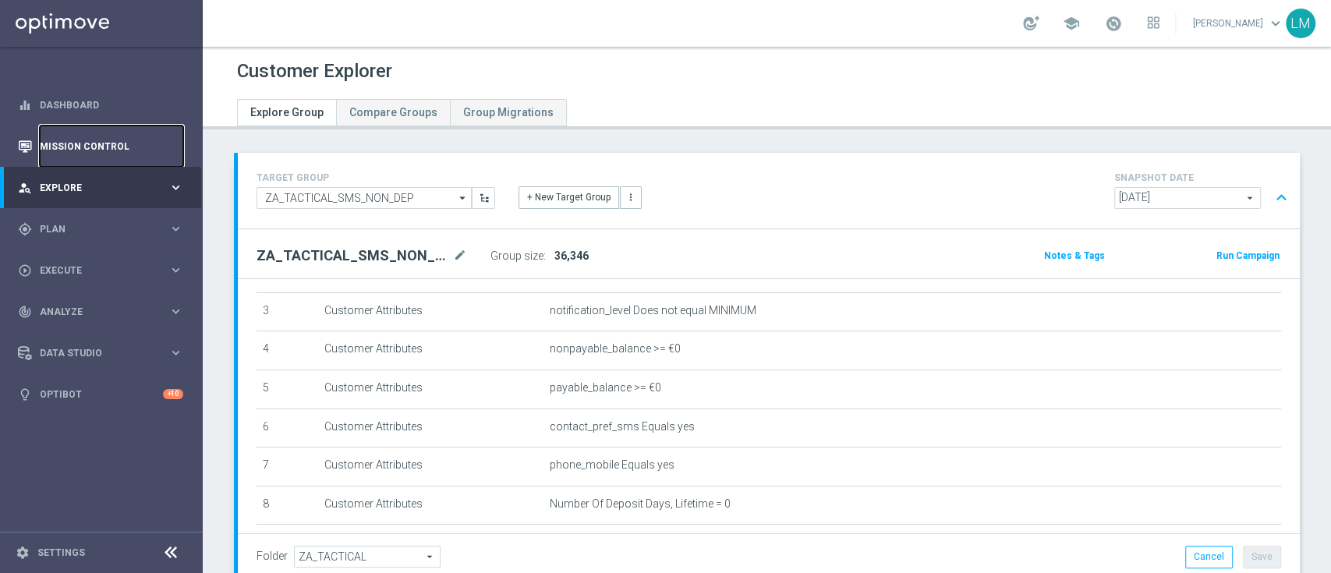
click at [75, 140] on link "Mission Control" at bounding box center [111, 146] width 143 height 41
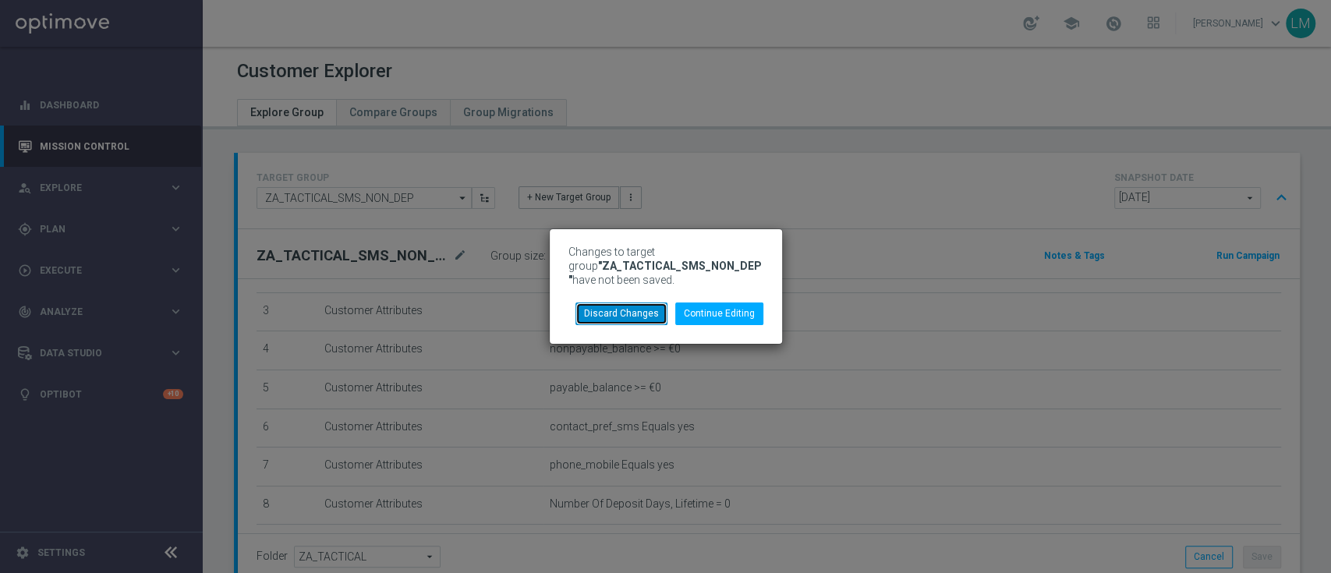
click at [650, 313] on button "Discard Changes" at bounding box center [621, 314] width 92 height 22
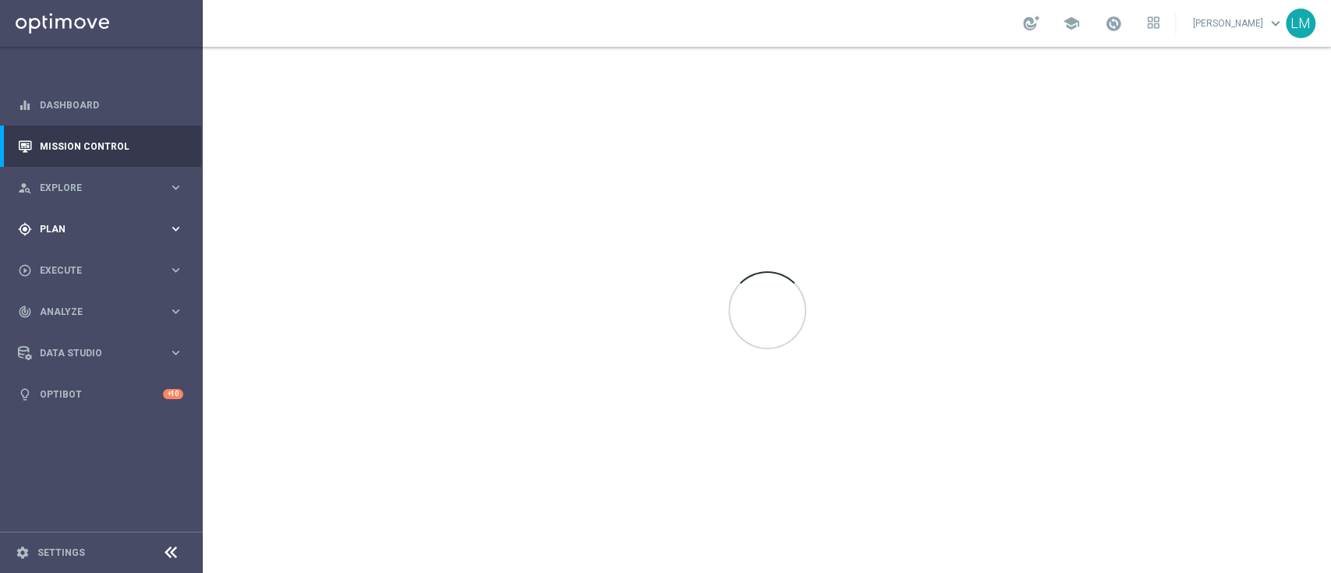
click at [122, 239] on div "gps_fixed Plan keyboard_arrow_right" at bounding box center [100, 228] width 201 height 41
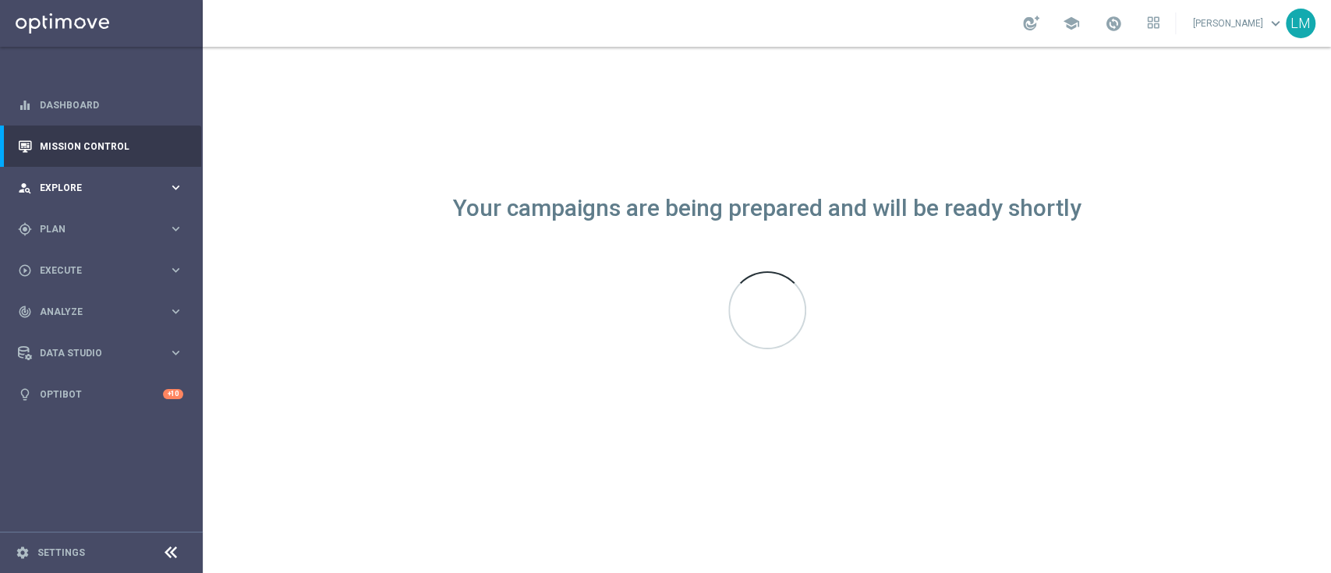
click at [180, 180] on icon "keyboard_arrow_right" at bounding box center [175, 187] width 15 height 15
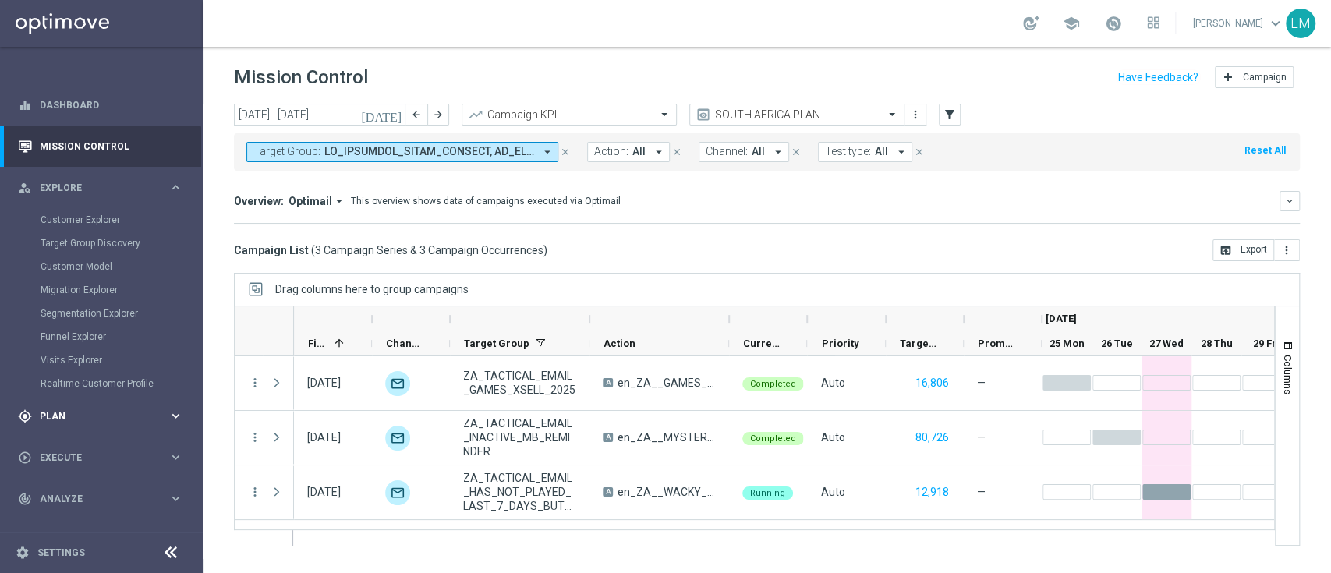
click at [119, 405] on div "gps_fixed Plan keyboard_arrow_right" at bounding box center [100, 415] width 201 height 41
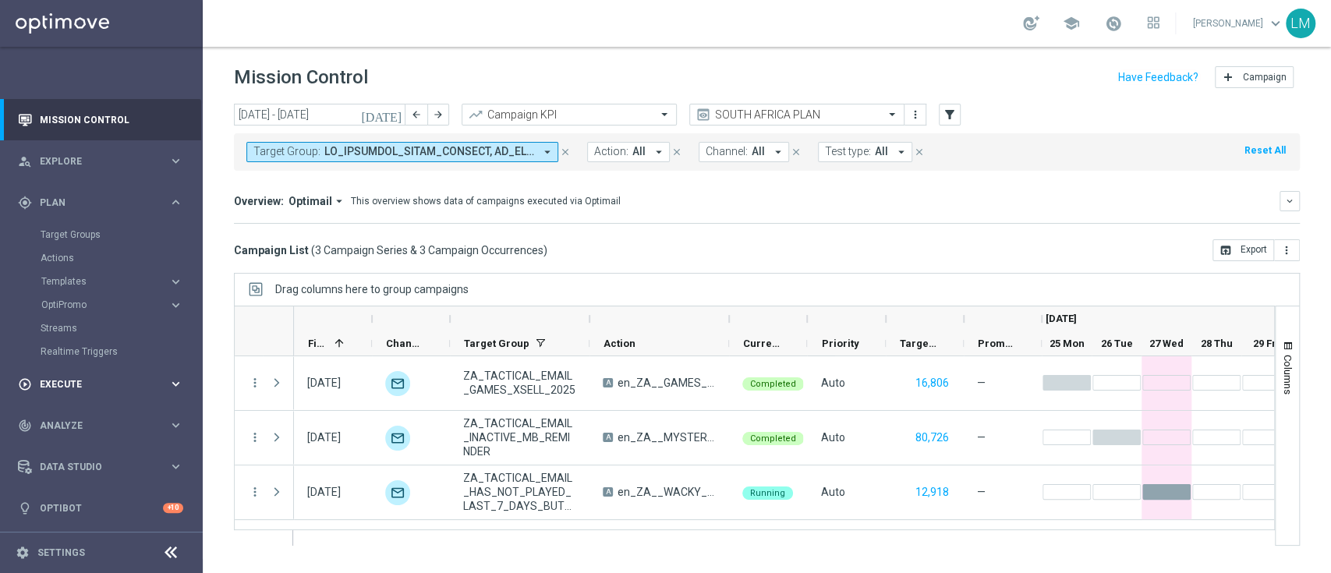
click at [128, 371] on div "play_circle_outline Execute keyboard_arrow_right" at bounding box center [100, 383] width 201 height 41
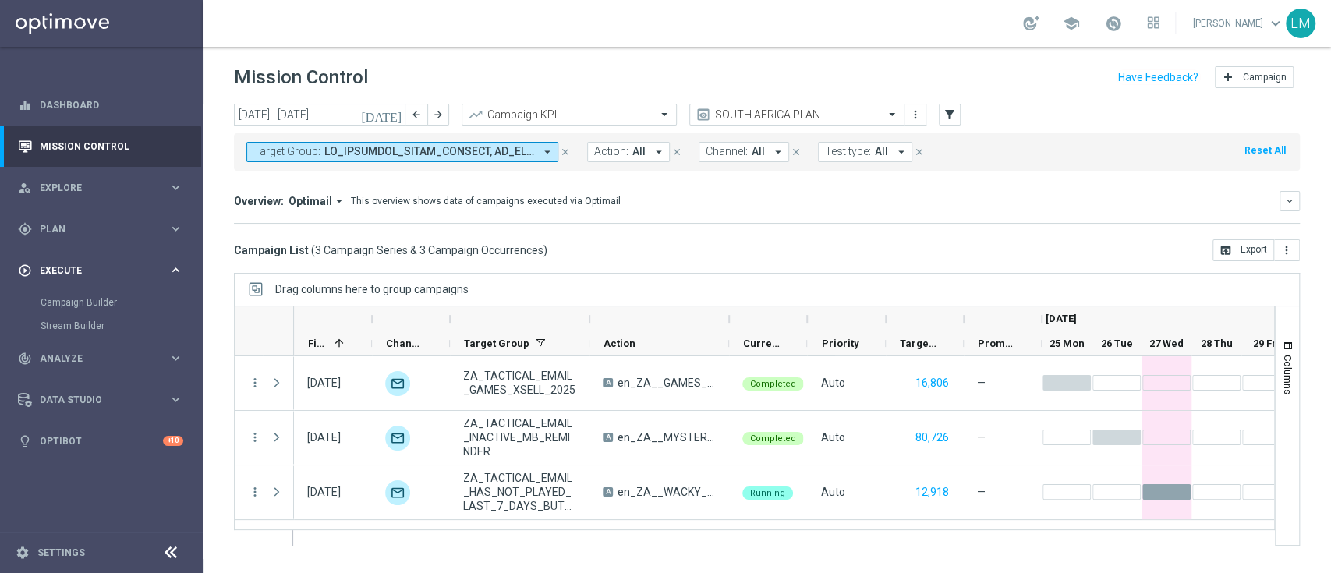
scroll to position [0, 0]
click at [175, 258] on div "play_circle_outline Execute keyboard_arrow_right" at bounding box center [100, 270] width 201 height 41
click at [161, 300] on div "track_changes Analyze keyboard_arrow_right" at bounding box center [100, 311] width 201 height 41
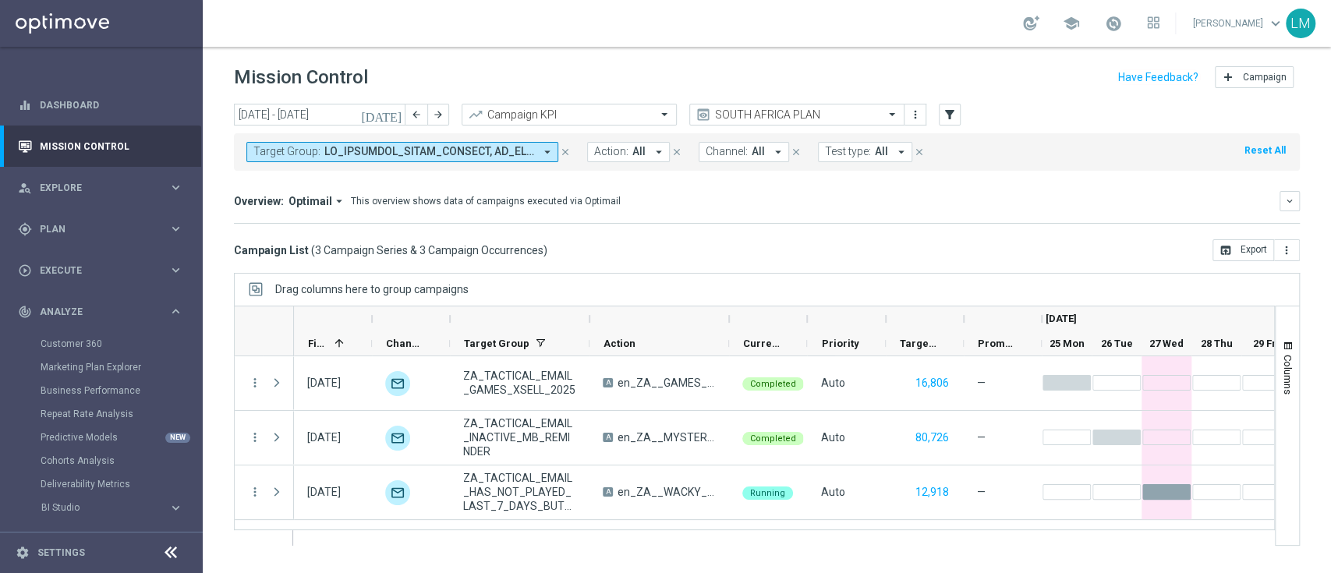
scroll to position [74, 0]
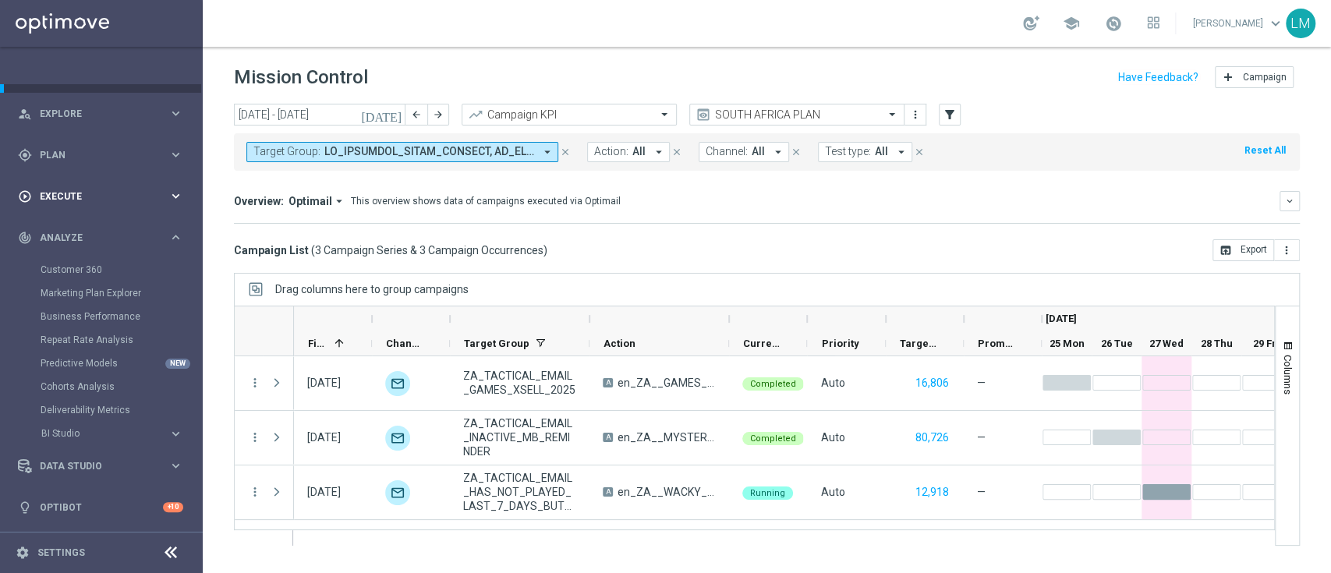
click at [171, 201] on icon "keyboard_arrow_right" at bounding box center [175, 196] width 15 height 15
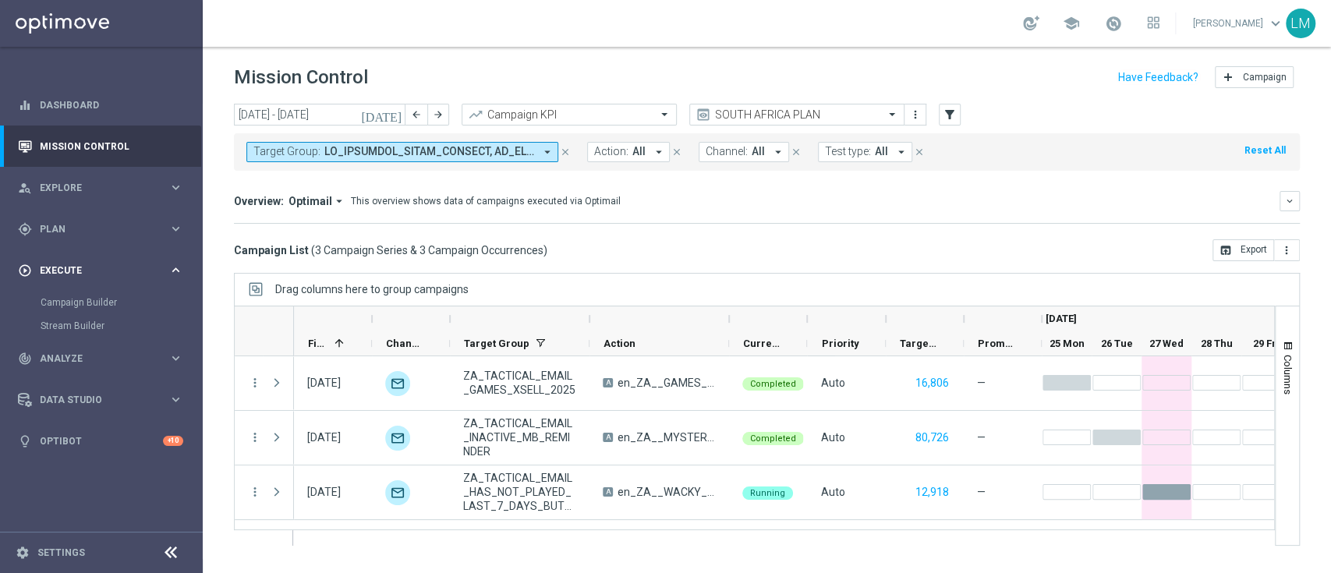
scroll to position [0, 0]
click at [150, 347] on div "track_changes Analyze keyboard_arrow_right" at bounding box center [100, 358] width 201 height 41
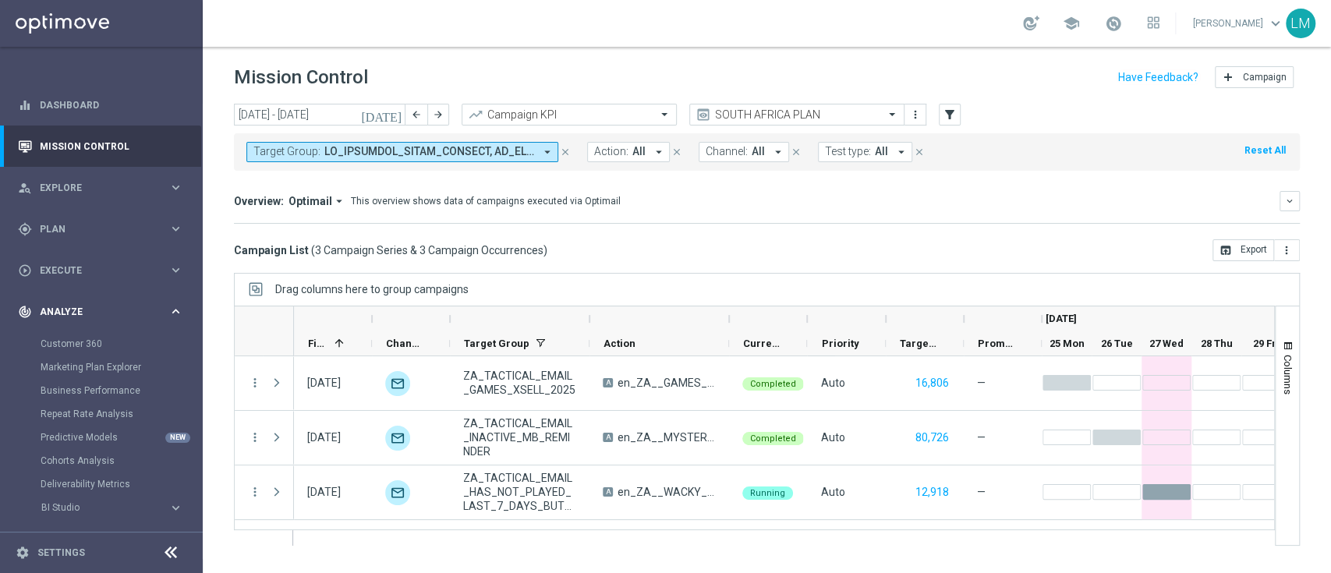
scroll to position [74, 0]
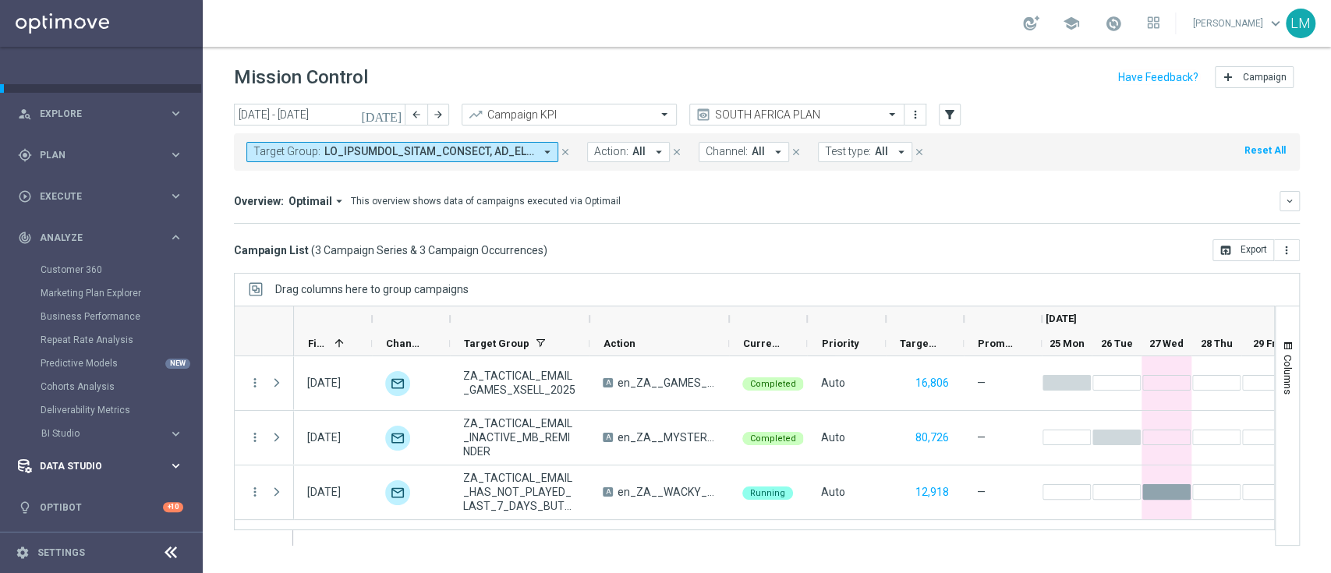
click at [99, 462] on span "Data Studio" at bounding box center [104, 466] width 129 height 9
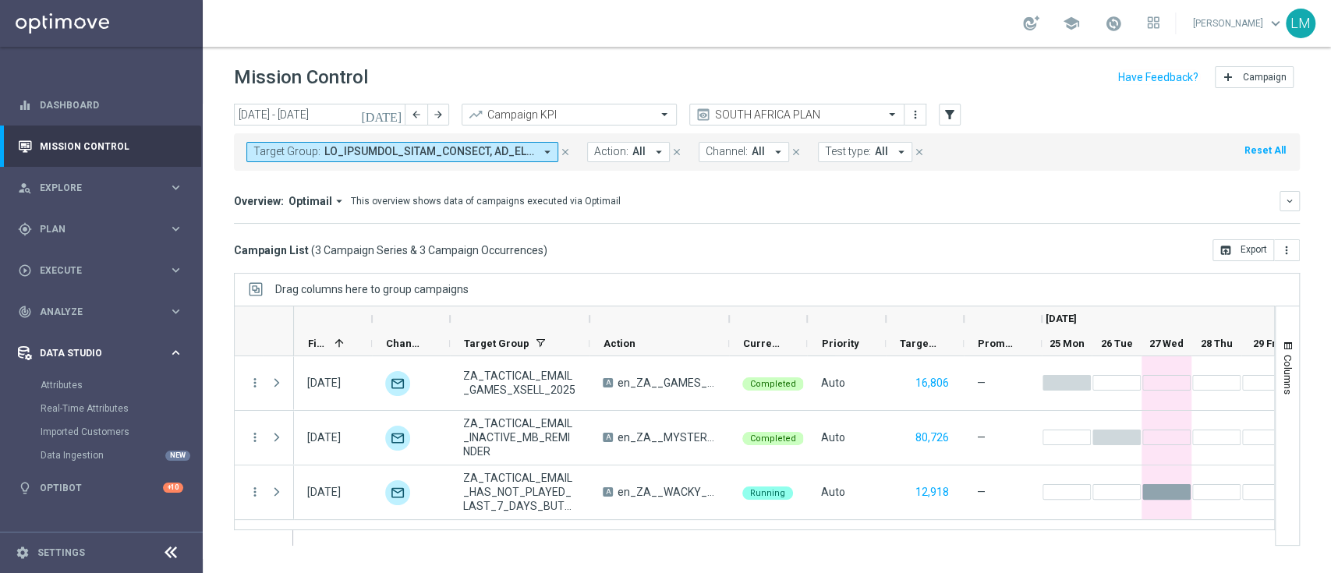
scroll to position [0, 0]
click at [169, 347] on icon "keyboard_arrow_right" at bounding box center [175, 352] width 15 height 15
click at [177, 207] on div "person_search Explore keyboard_arrow_right" at bounding box center [100, 187] width 201 height 41
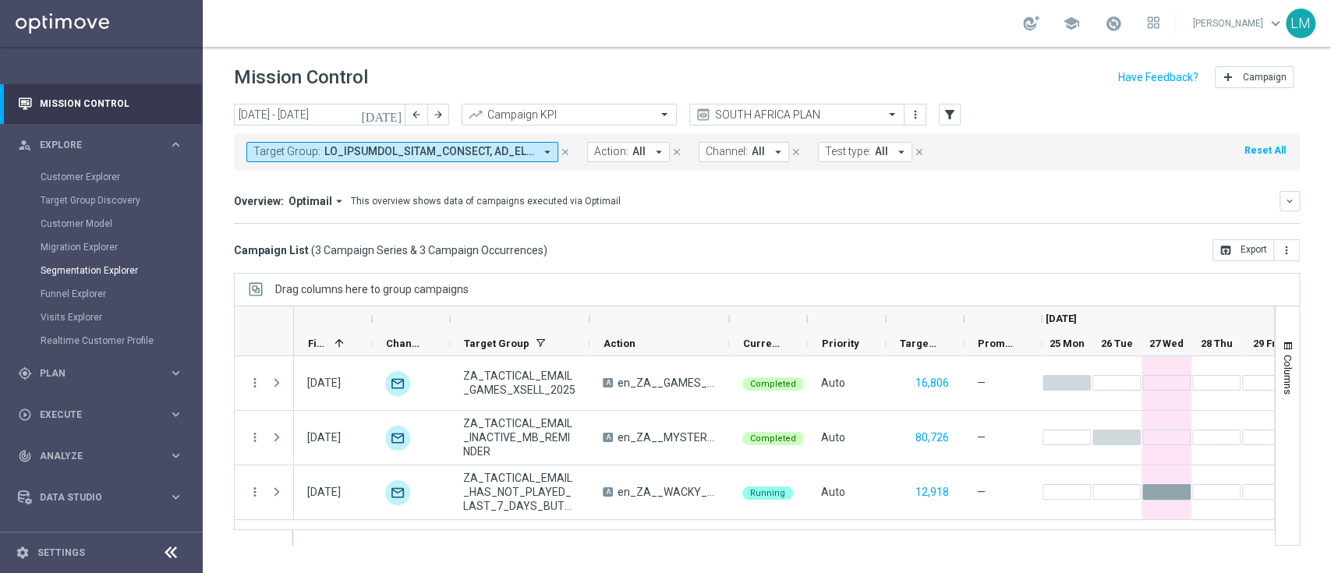
scroll to position [44, 0]
click at [117, 359] on div "gps_fixed Plan keyboard_arrow_right" at bounding box center [100, 371] width 201 height 41
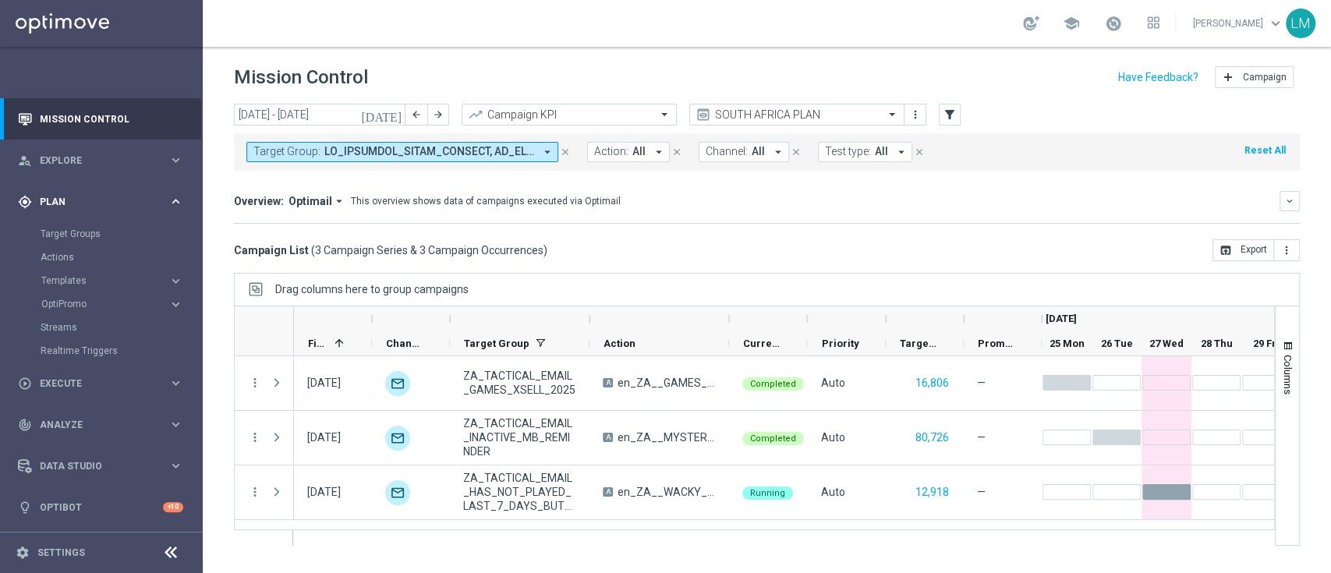
scroll to position [27, 0]
click at [162, 278] on div "Templates" at bounding box center [104, 281] width 127 height 9
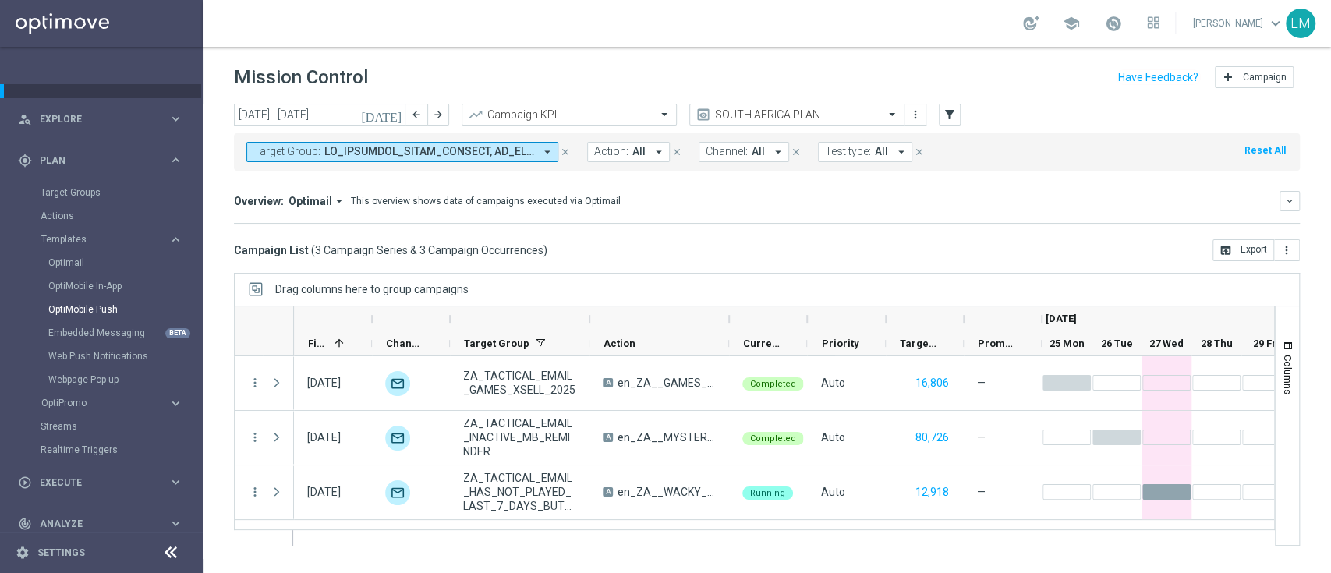
scroll to position [70, 0]
click at [171, 402] on icon "keyboard_arrow_right" at bounding box center [175, 402] width 15 height 15
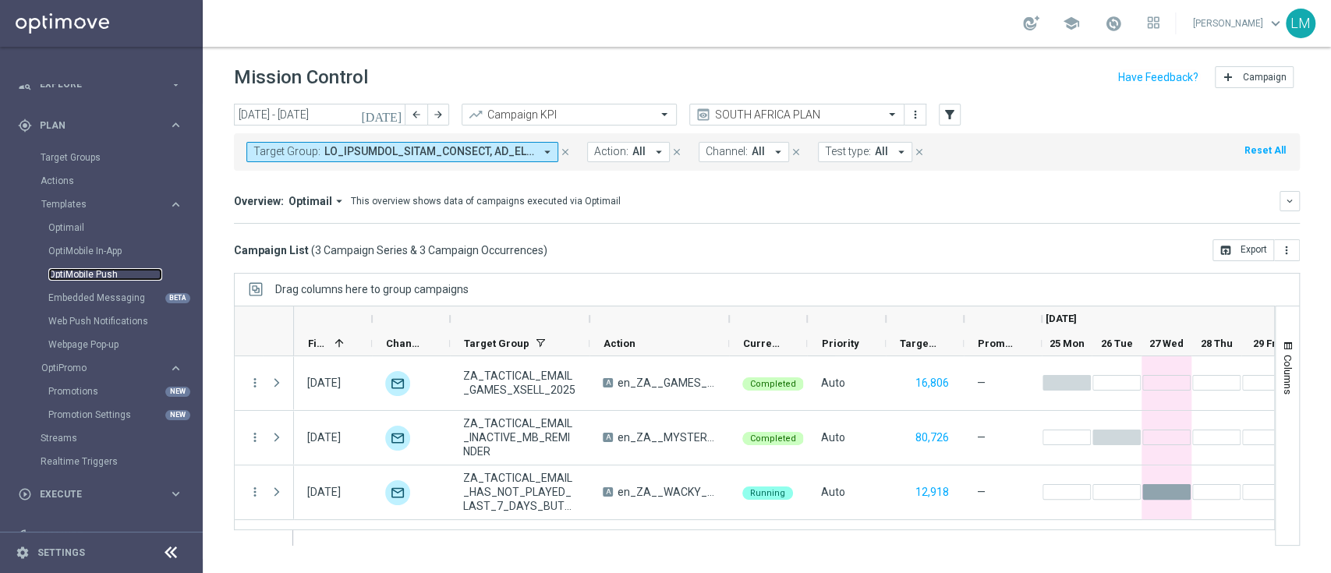
click at [97, 274] on link "OptiMobile Push" at bounding box center [105, 274] width 114 height 12
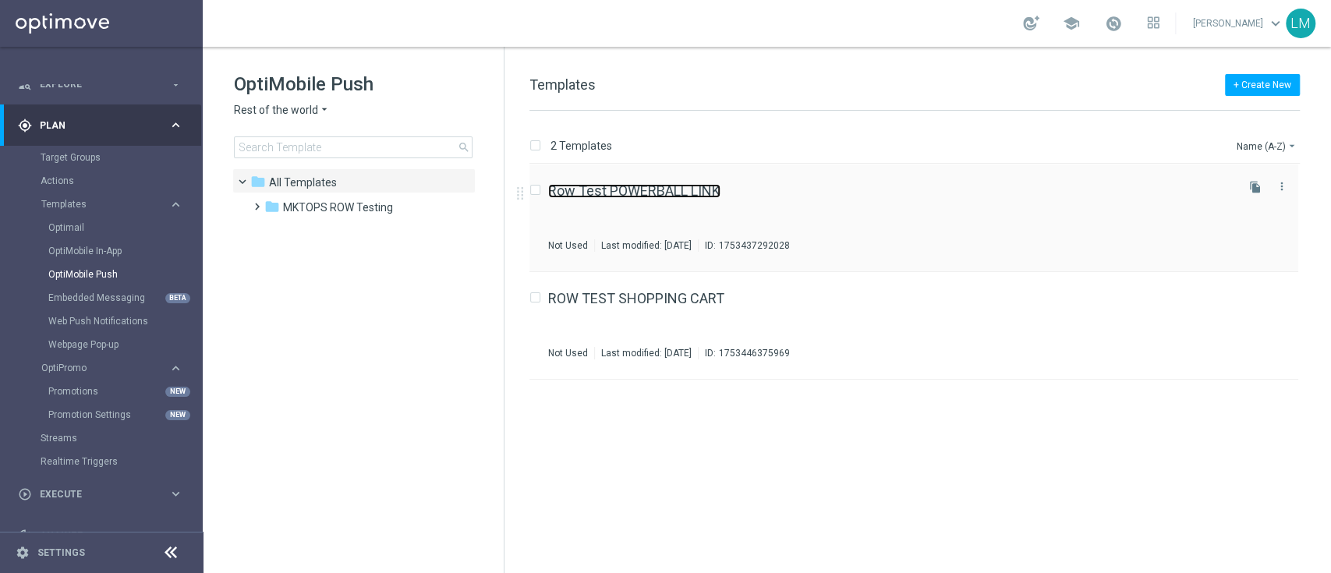
click at [649, 188] on link "Row Test POWERBALL LINK" at bounding box center [634, 191] width 172 height 14
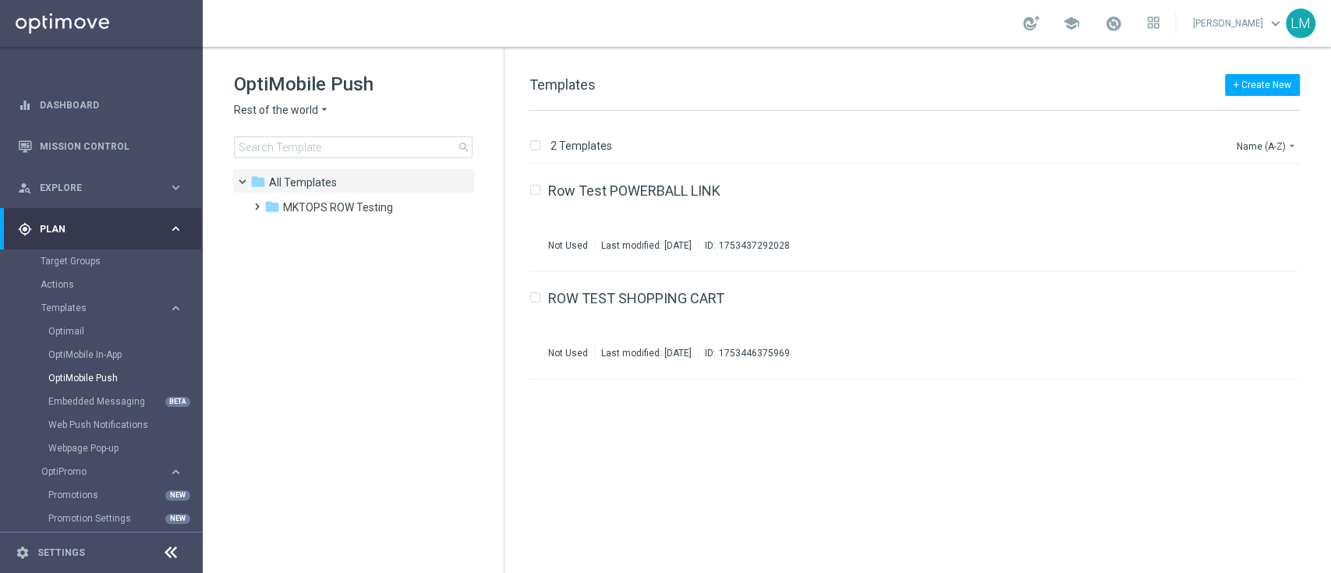
click at [331, 105] on div "Rest of the world arrow_drop_down × Rest of the world" at bounding box center [353, 110] width 239 height 15
click at [84, 127] on link "Mission Control" at bounding box center [111, 146] width 143 height 41
